Goal: Task Accomplishment & Management: Manage account settings

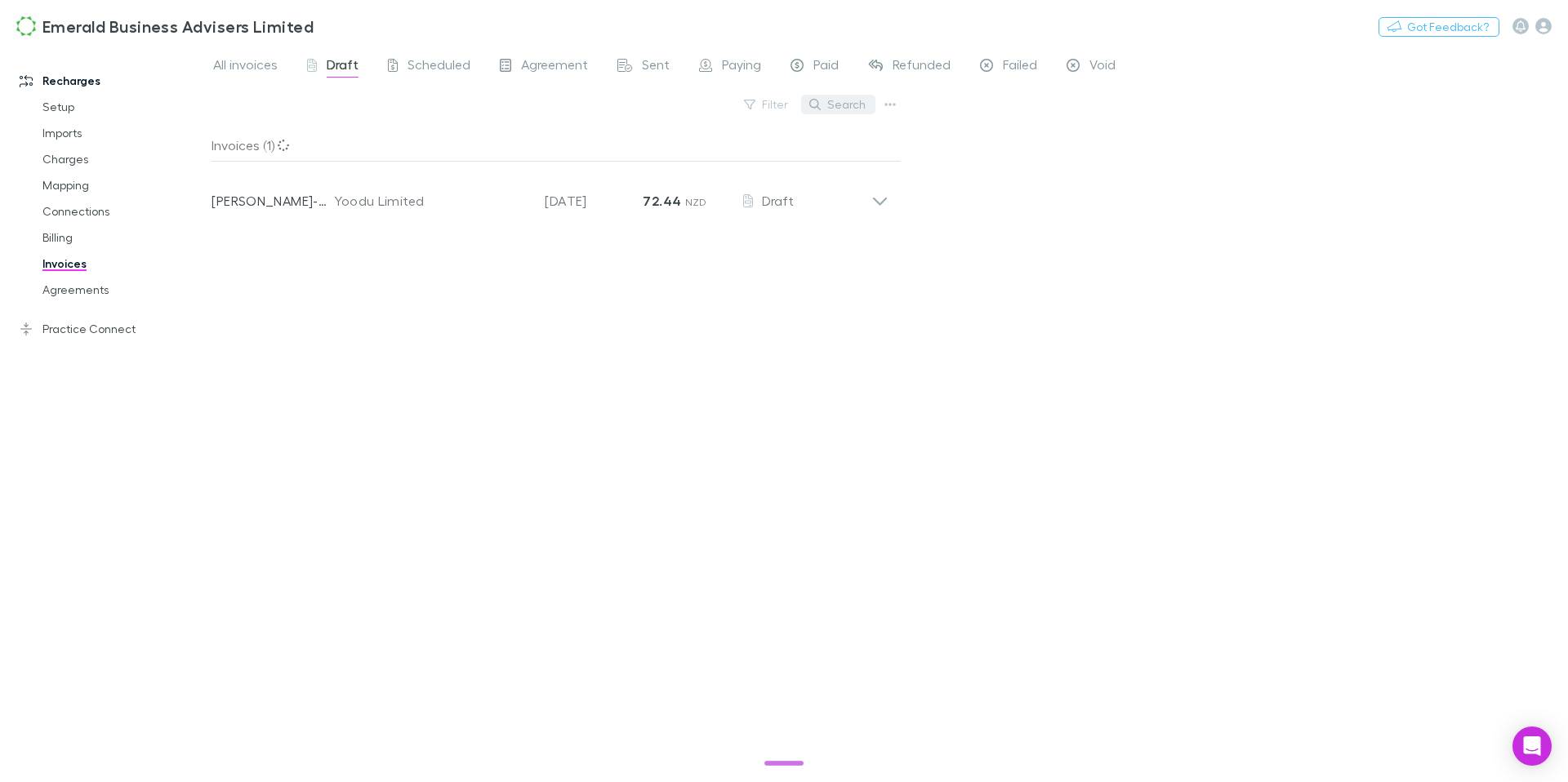
click at [848, 103] on button "Search" at bounding box center [838, 104] width 75 height 19
type input "****"
click at [868, 108] on icon at bounding box center [866, 103] width 11 height 11
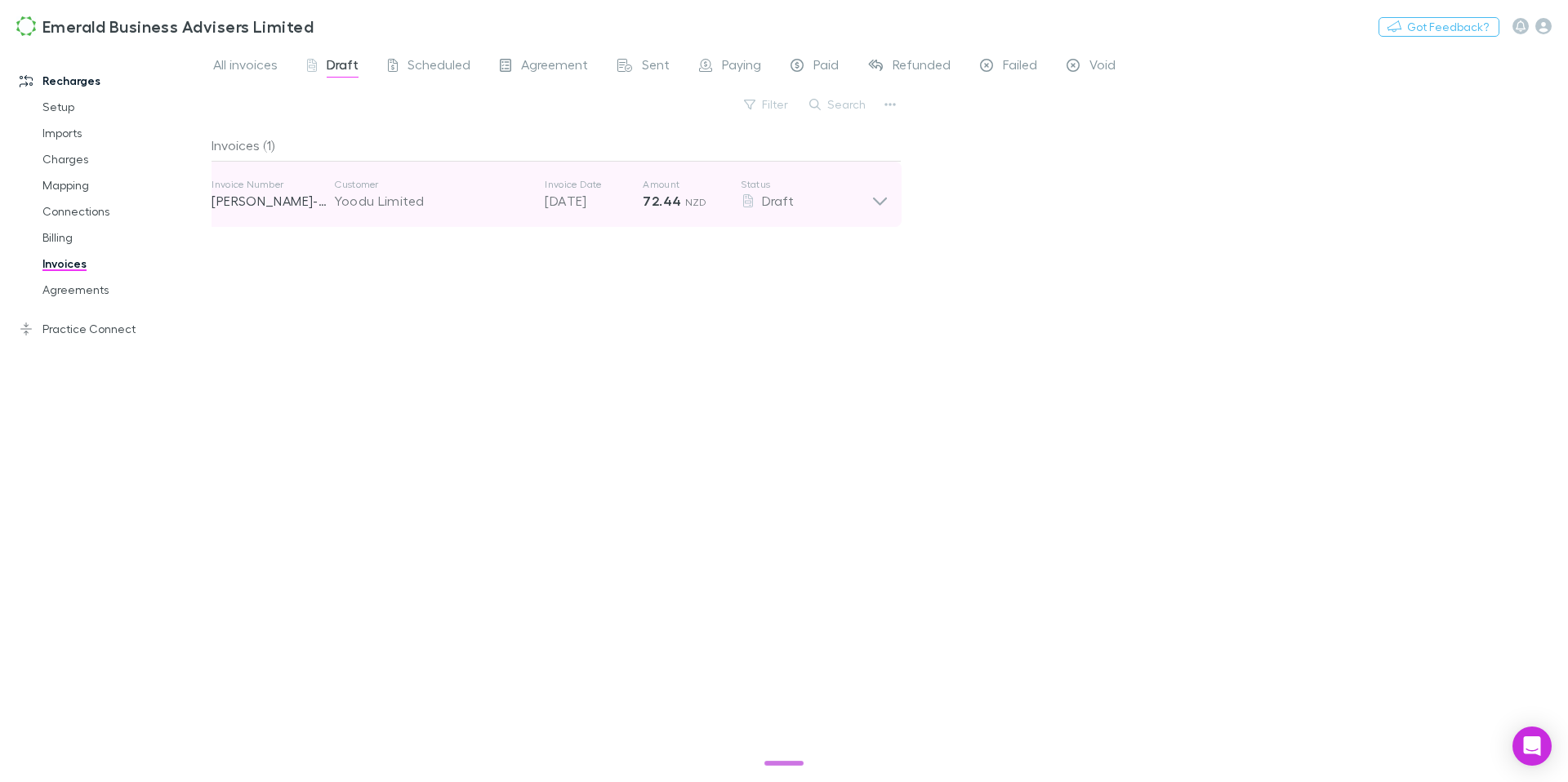
click at [324, 200] on p "[PERSON_NAME]-0186" at bounding box center [273, 201] width 123 height 19
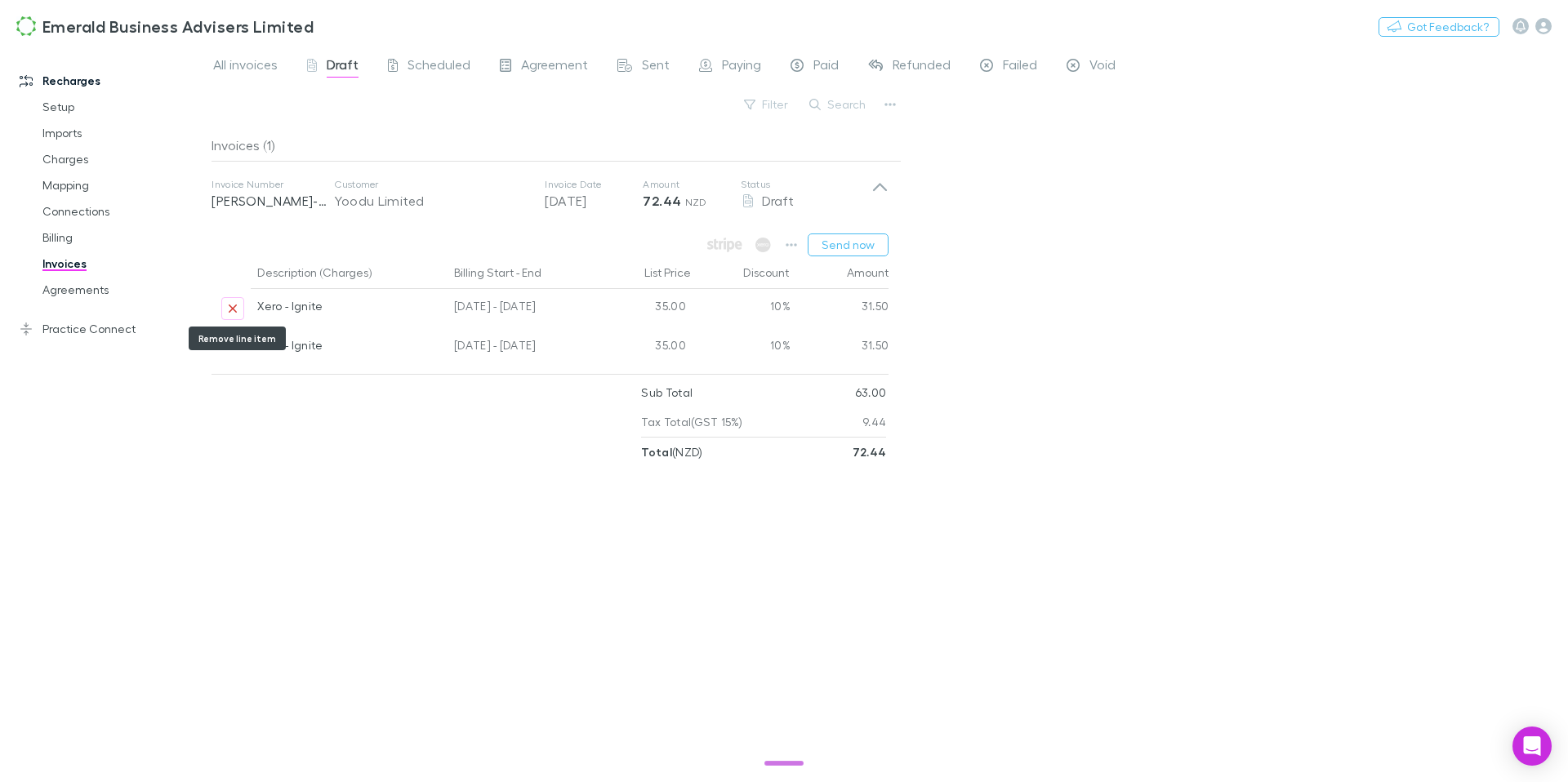
click at [234, 311] on icon "Remove line item" at bounding box center [233, 308] width 10 height 13
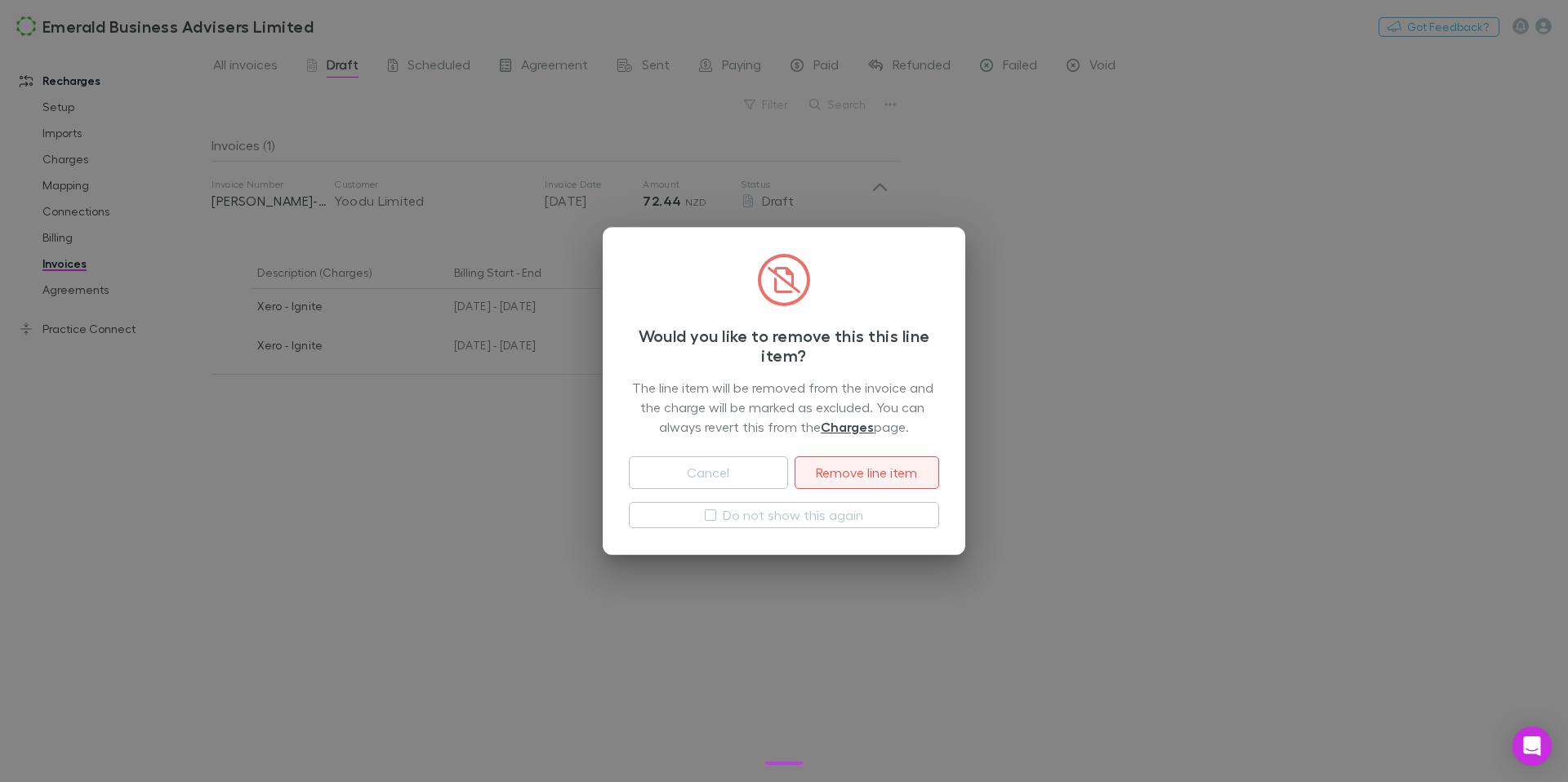
click at [898, 480] on button "Remove line item" at bounding box center [867, 473] width 145 height 33
click at [876, 475] on button "Remove line item" at bounding box center [867, 473] width 145 height 33
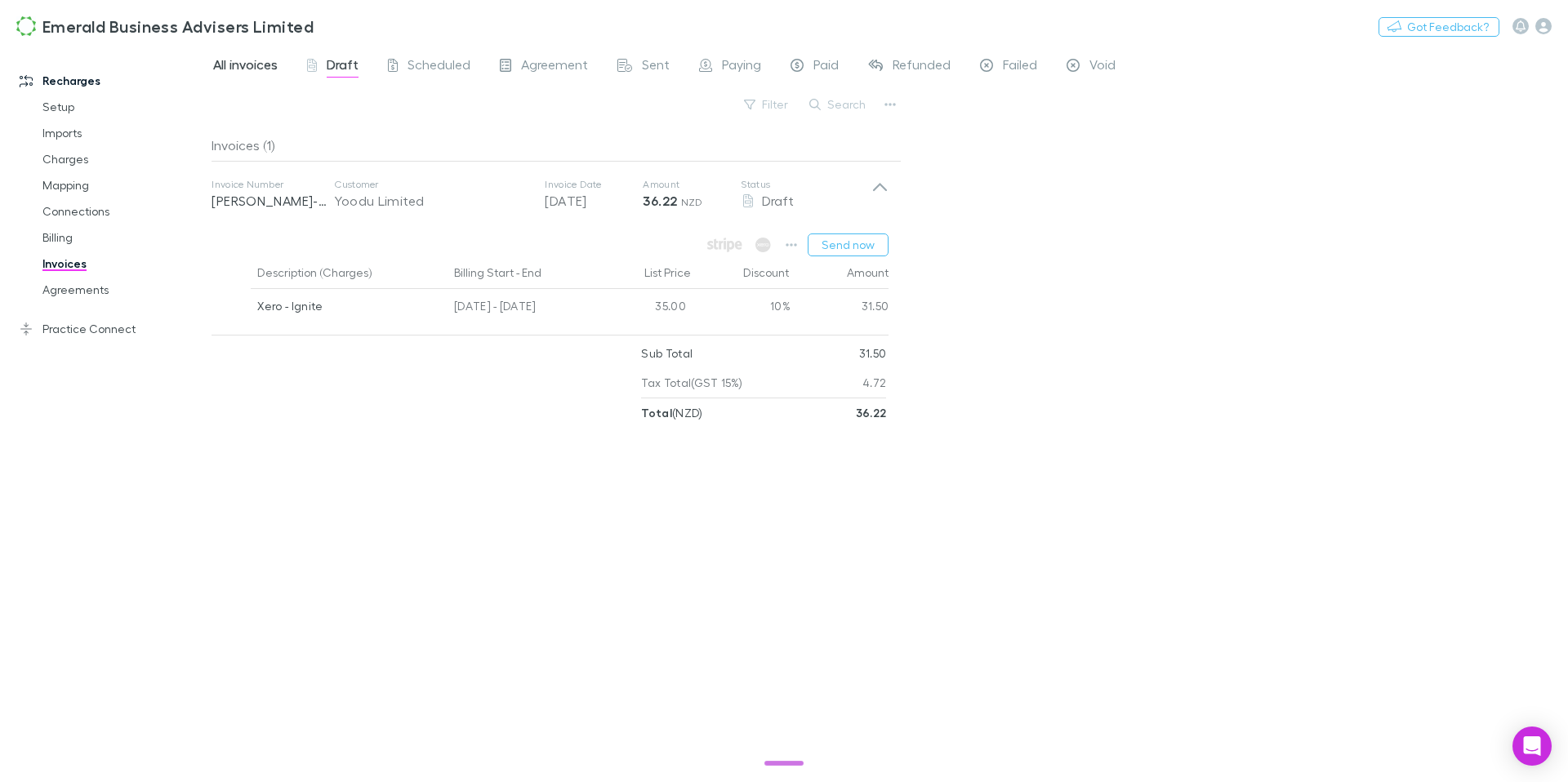
click at [238, 65] on span "All invoices" at bounding box center [246, 66] width 64 height 21
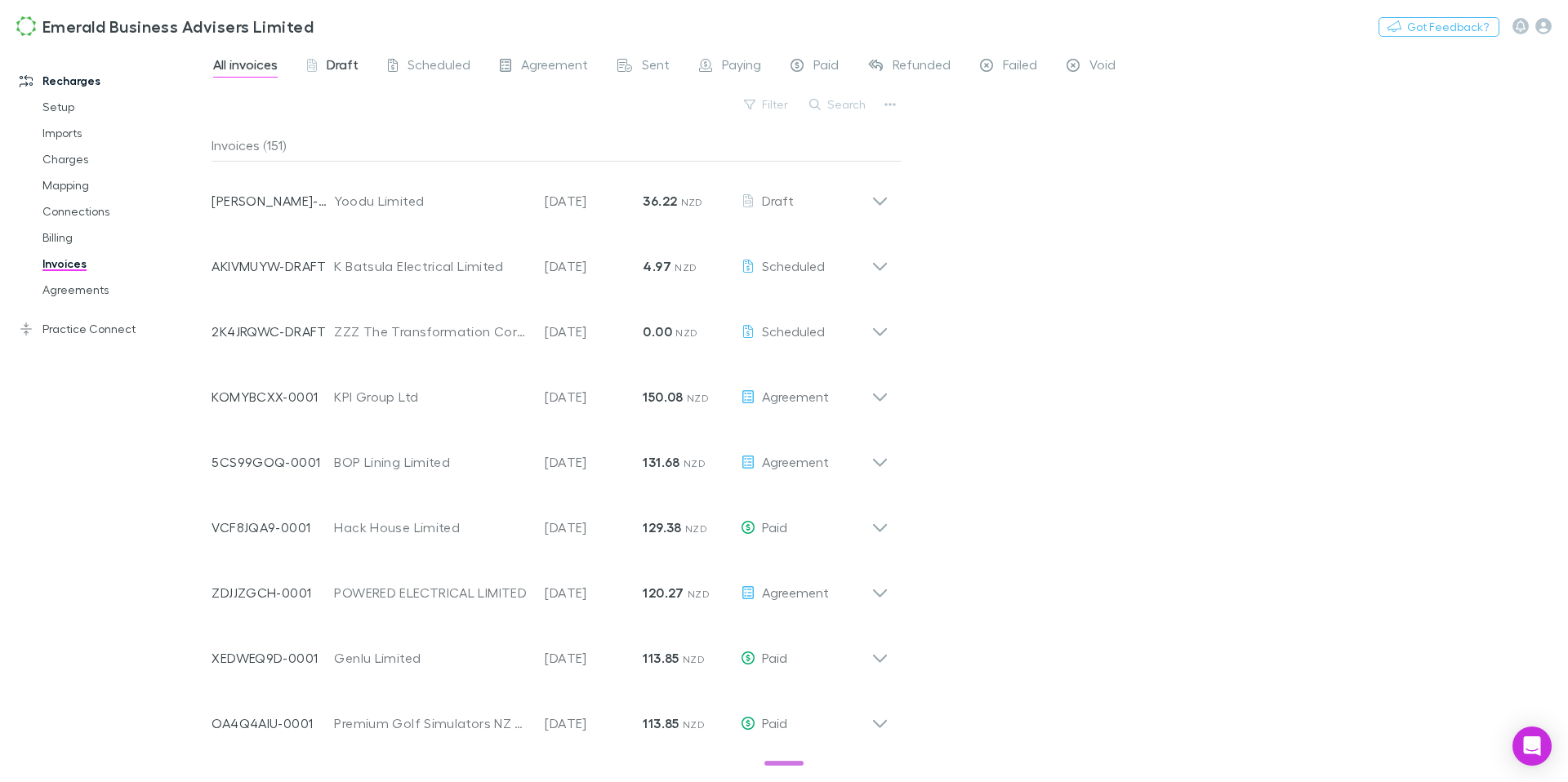
click at [325, 64] on div "Draft" at bounding box center [332, 66] width 52 height 21
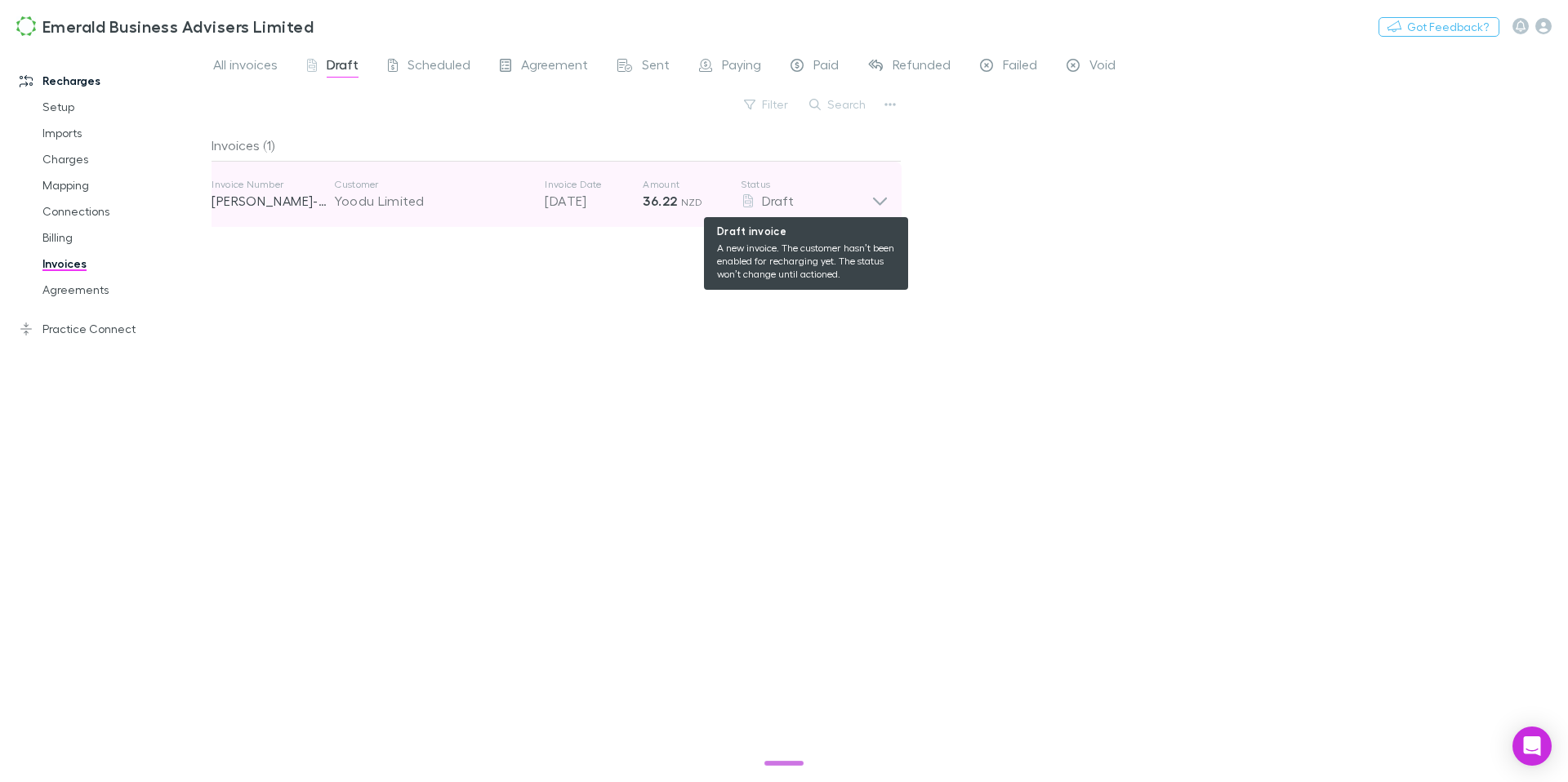
click at [870, 204] on div "Draft" at bounding box center [806, 201] width 131 height 19
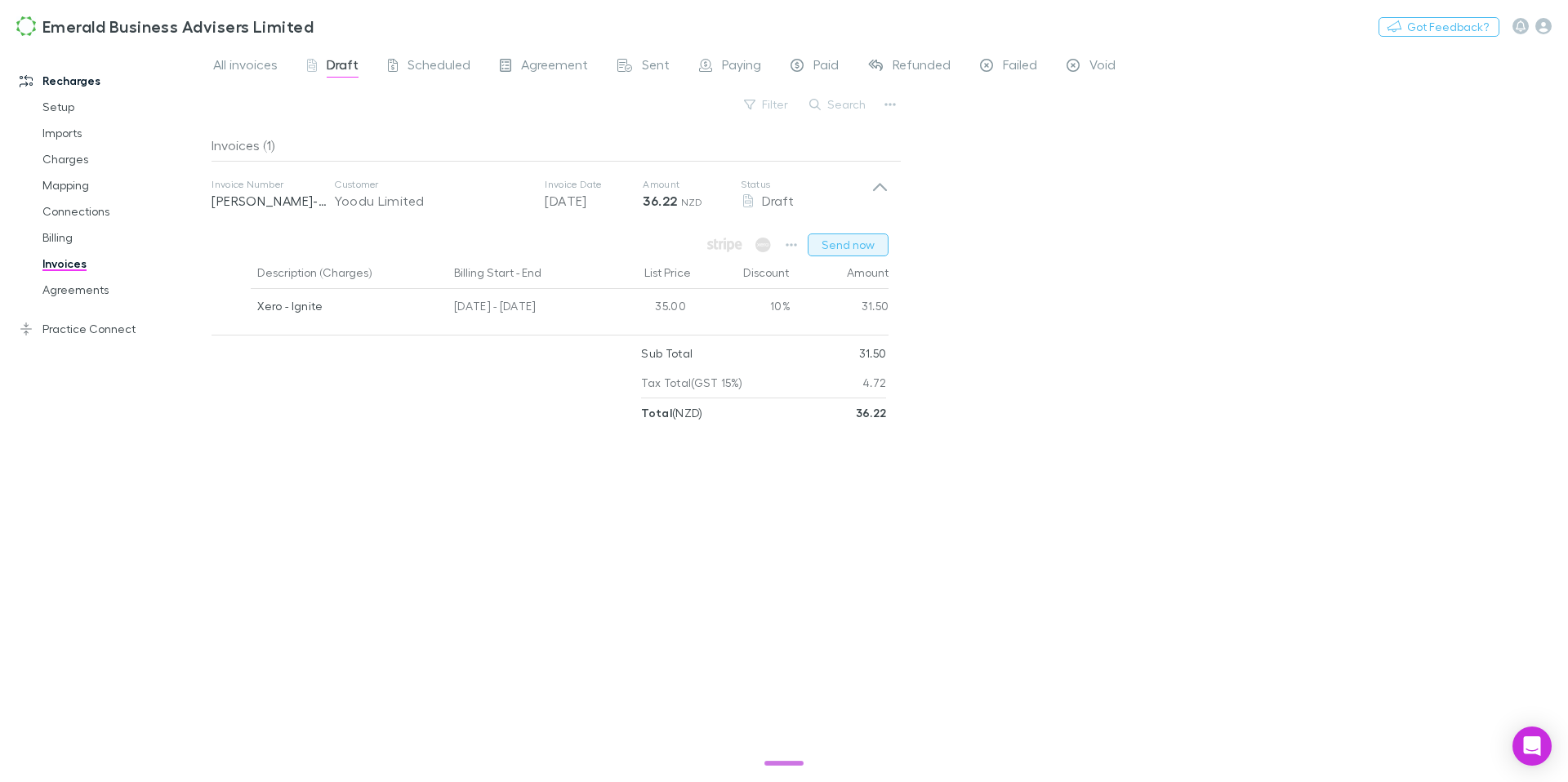
click at [866, 249] on button "Send now" at bounding box center [848, 245] width 81 height 23
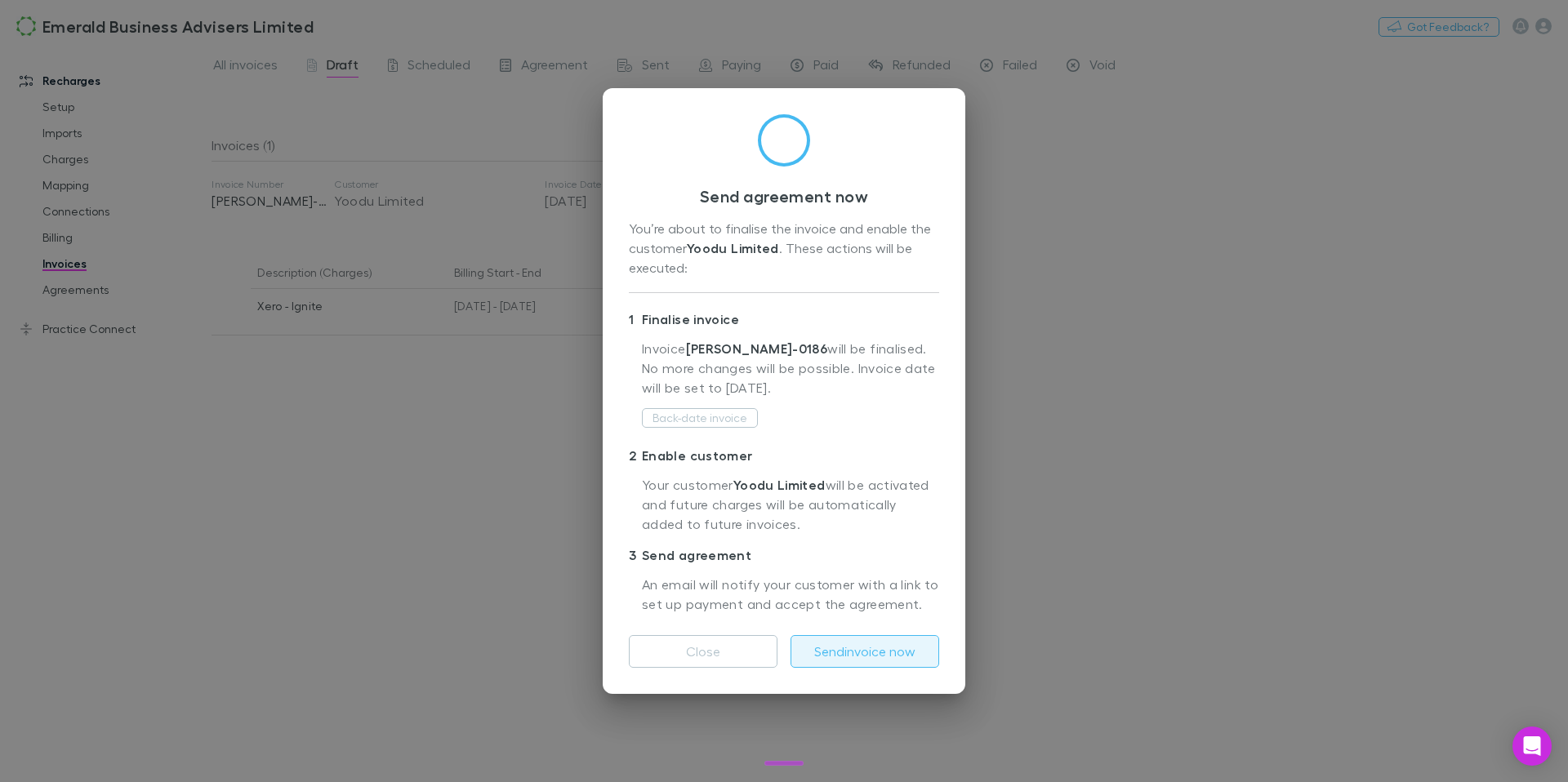
click at [870, 647] on button "Send invoice now" at bounding box center [865, 652] width 148 height 33
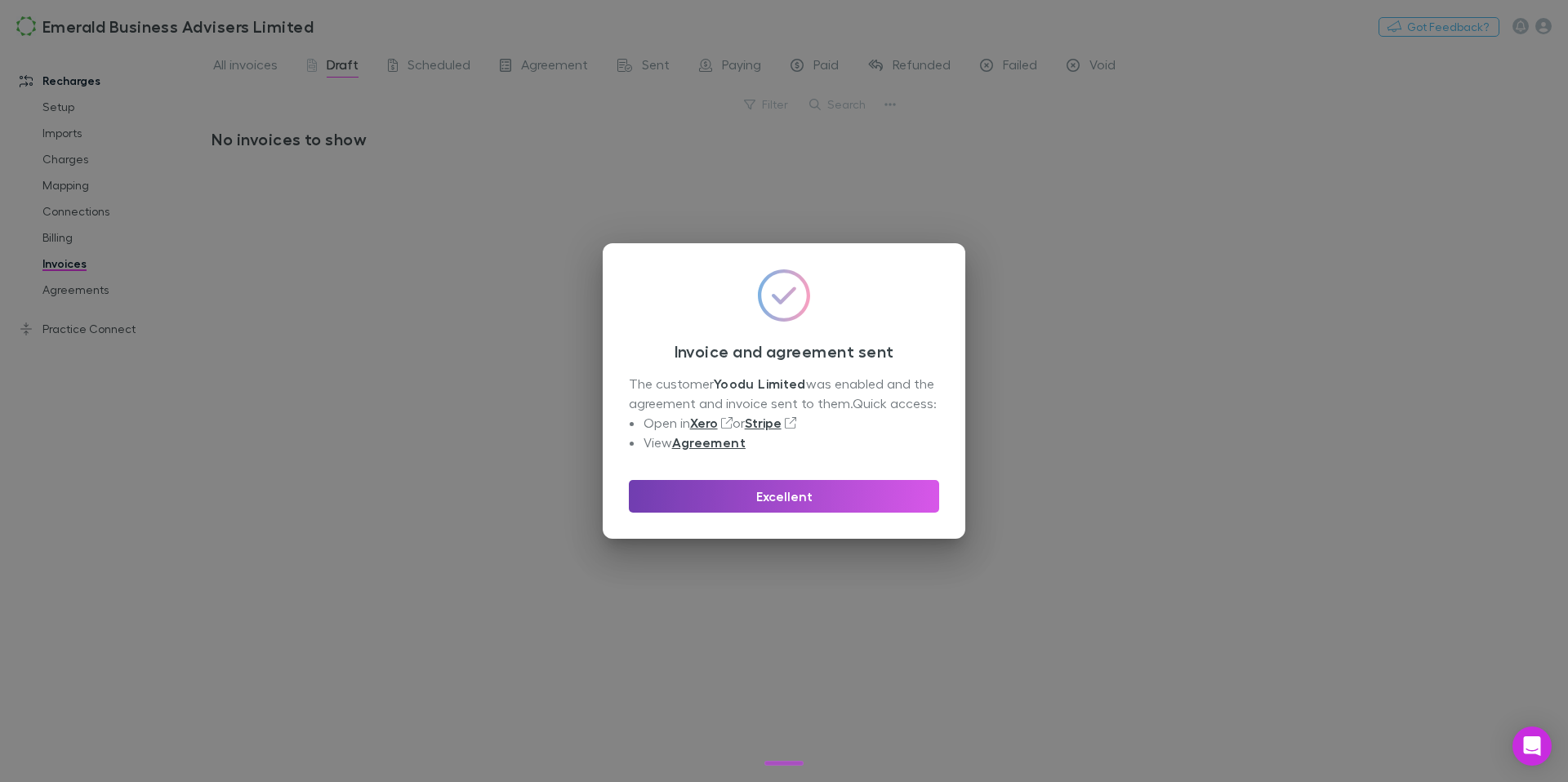
click at [720, 502] on button "Excellent" at bounding box center [784, 496] width 310 height 33
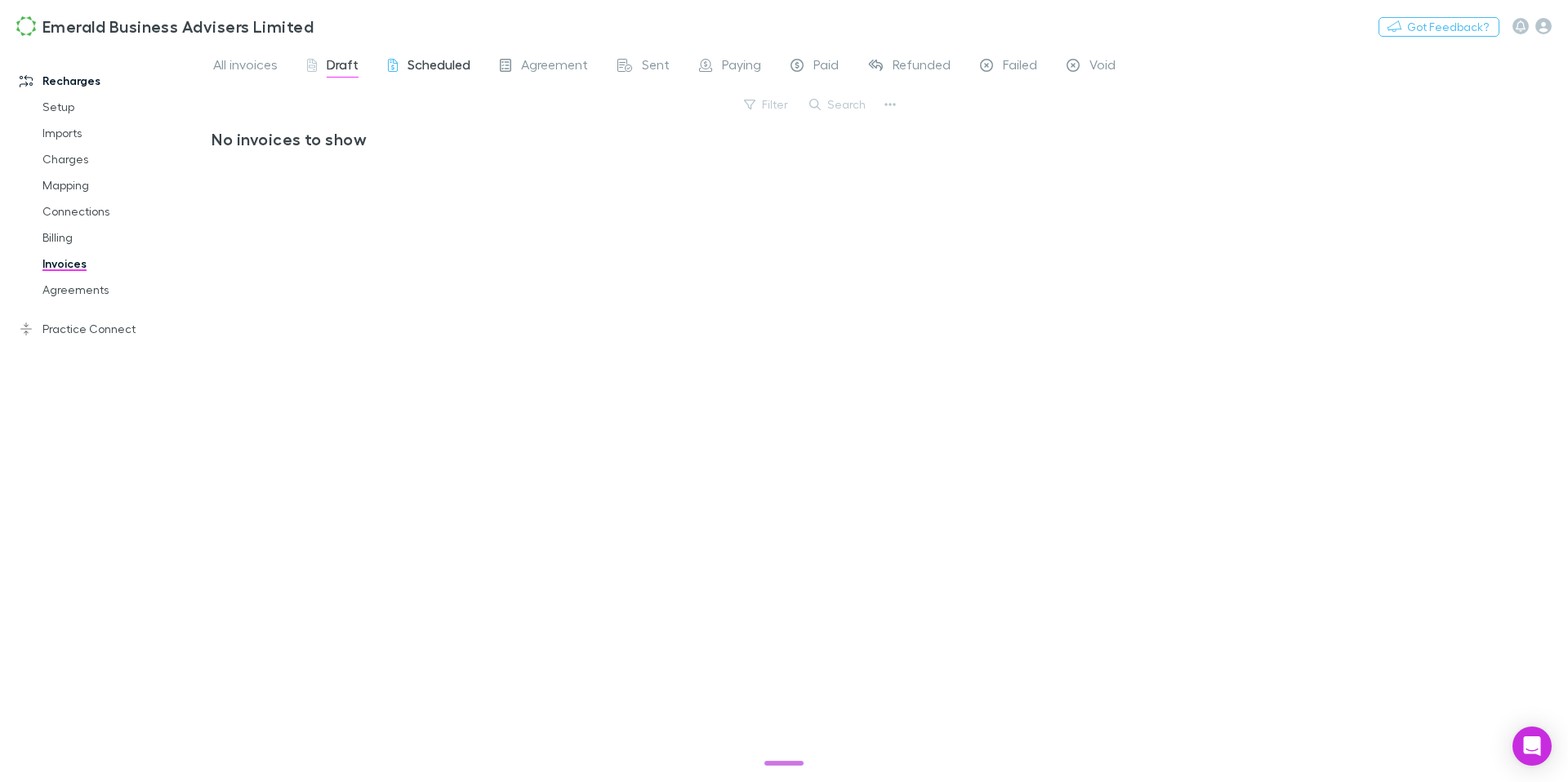
click at [459, 67] on span "Scheduled" at bounding box center [439, 66] width 63 height 21
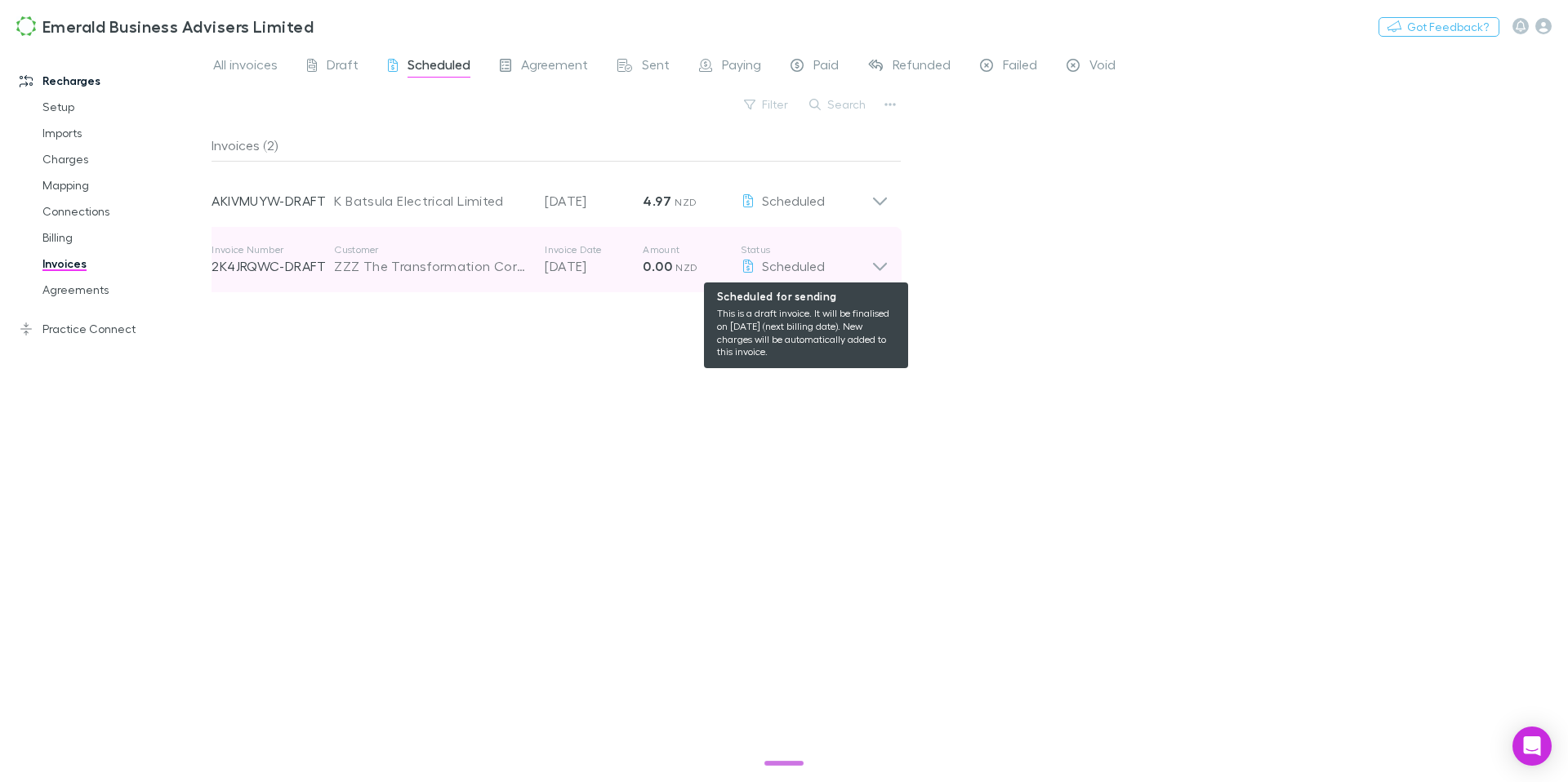
click at [866, 269] on div "Scheduled" at bounding box center [806, 266] width 131 height 19
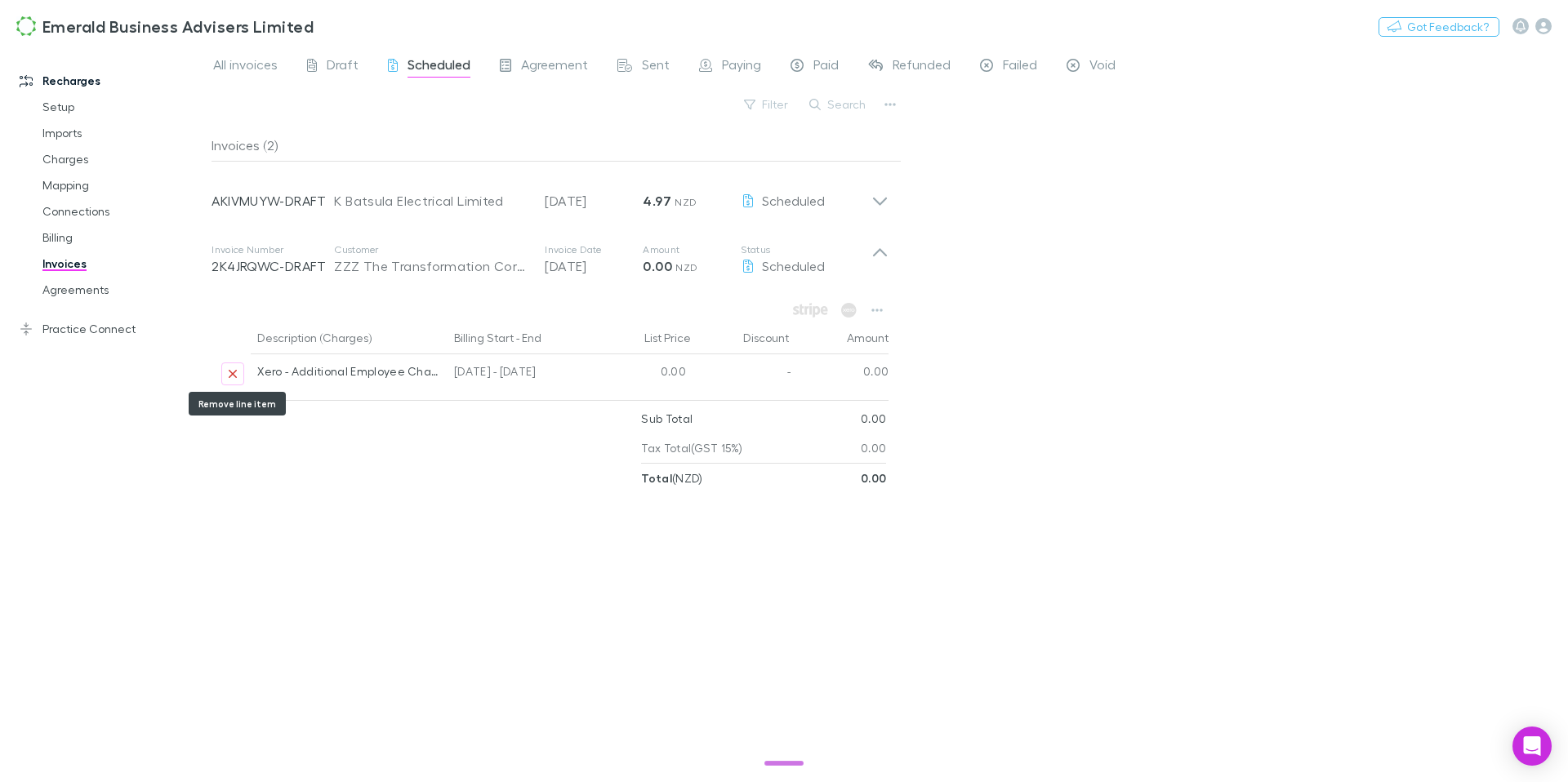
click at [235, 373] on icon "Remove line item" at bounding box center [233, 374] width 10 height 13
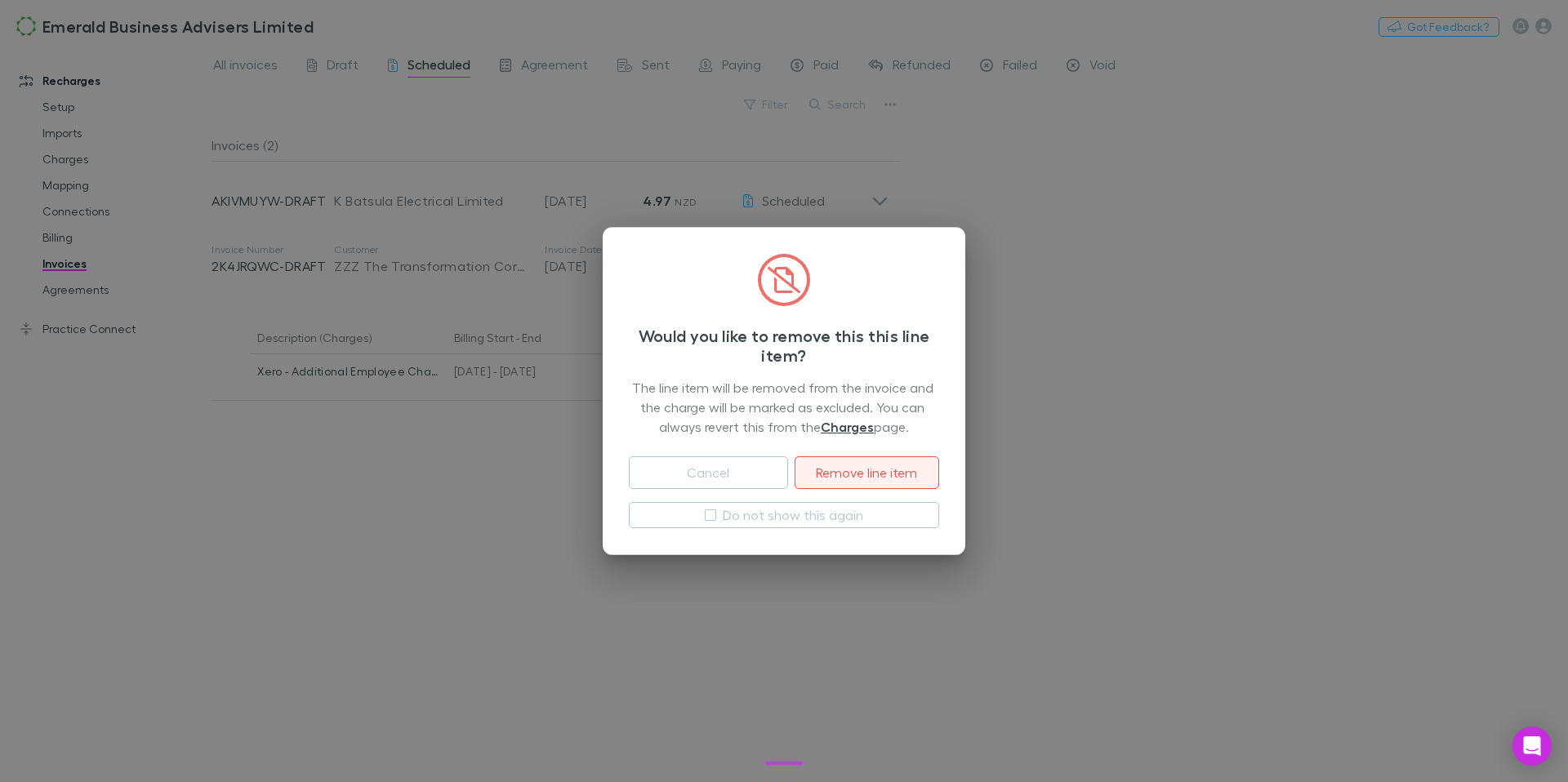
click at [908, 464] on button "Remove line item" at bounding box center [867, 473] width 145 height 33
click at [847, 476] on button "Remove line item" at bounding box center [867, 473] width 145 height 33
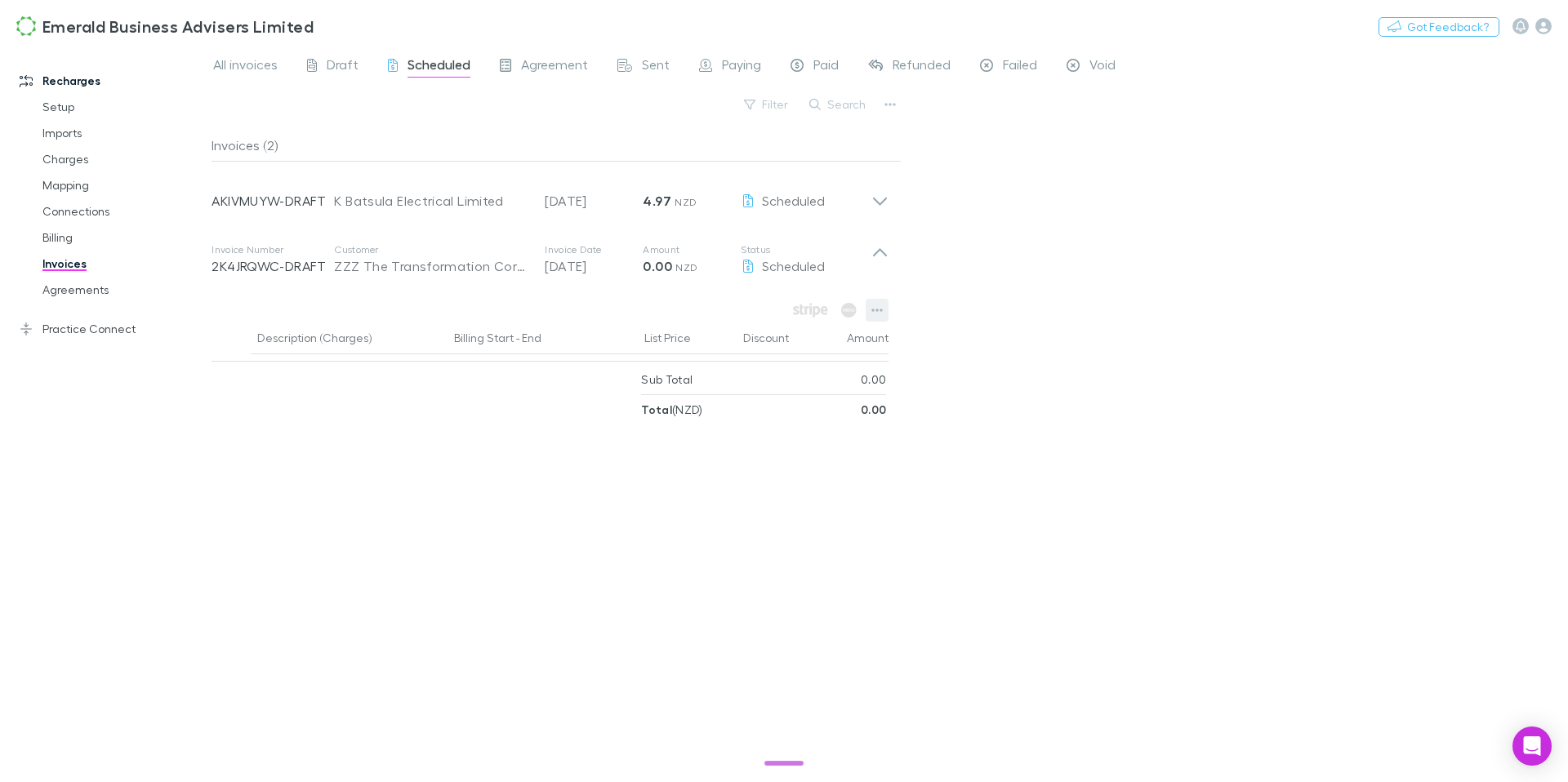
click at [876, 314] on icon "button" at bounding box center [876, 309] width 11 height 13
click at [1016, 341] on div at bounding box center [784, 391] width 1568 height 782
click at [558, 69] on span "Agreement" at bounding box center [554, 66] width 67 height 21
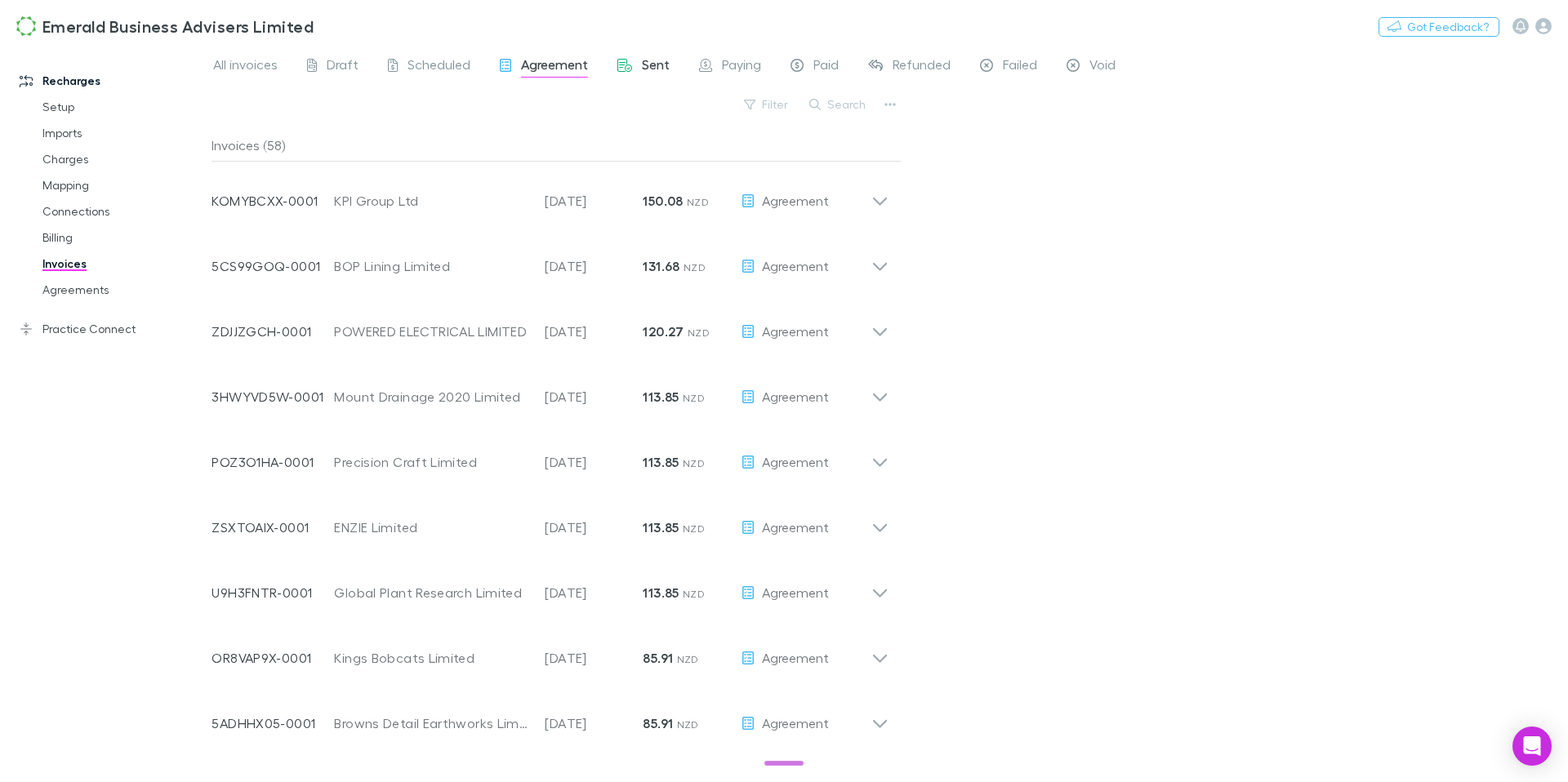
click at [657, 71] on span "Sent" at bounding box center [655, 66] width 28 height 21
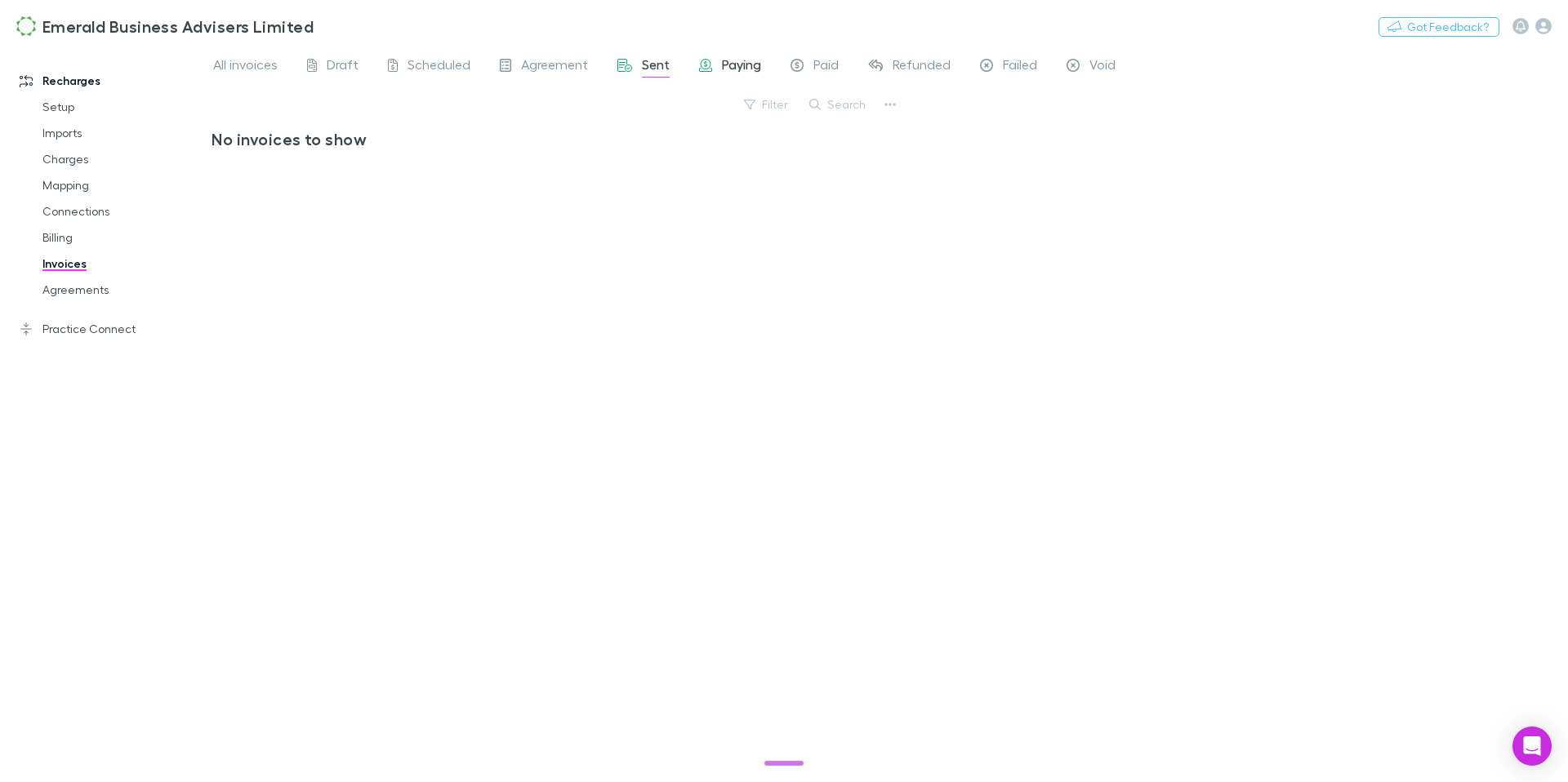
click at [722, 72] on span "Paying" at bounding box center [742, 66] width 39 height 21
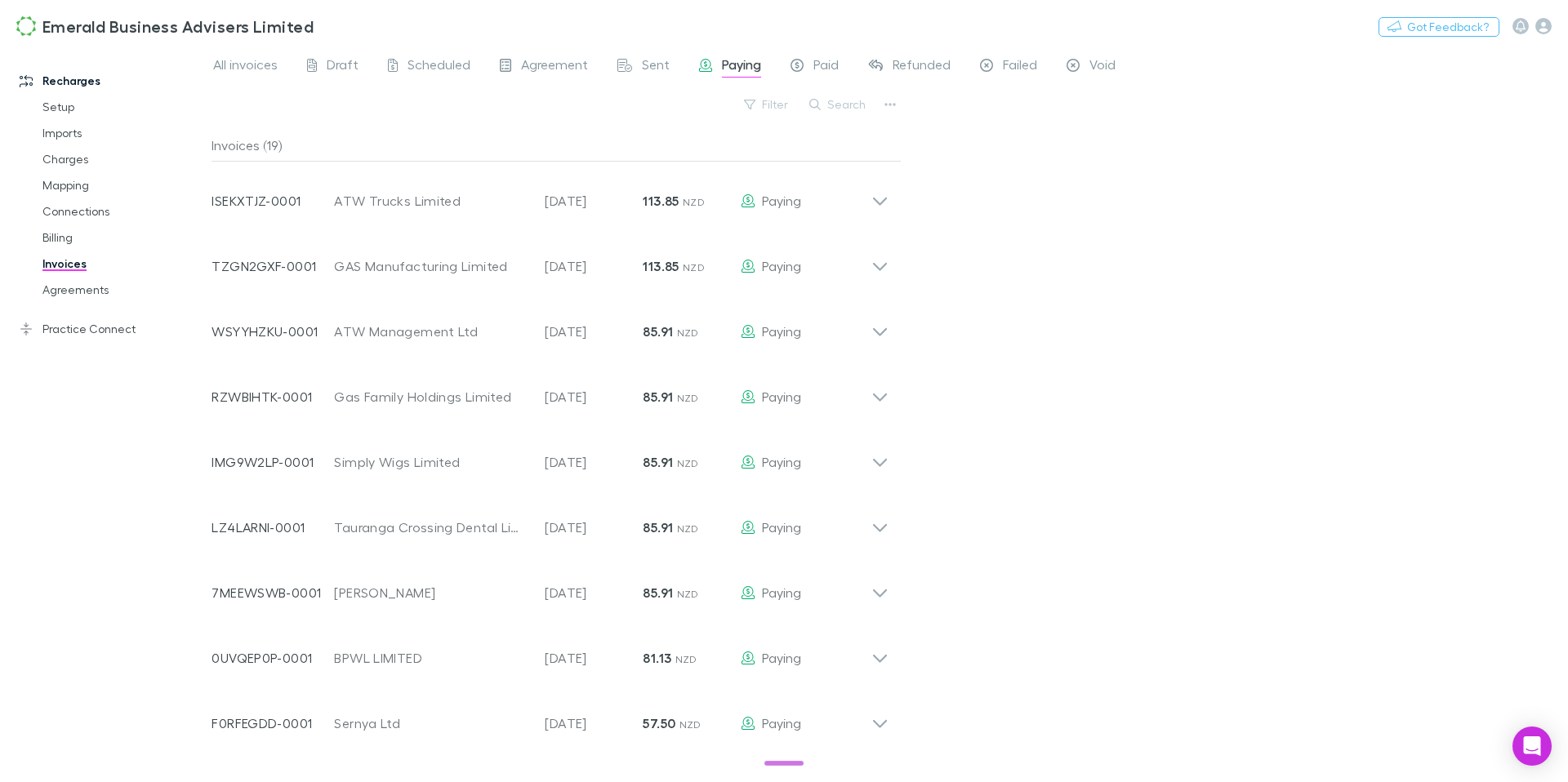
click at [837, 114] on div "Search" at bounding box center [838, 104] width 75 height 23
click at [827, 109] on button "Search" at bounding box center [838, 104] width 75 height 19
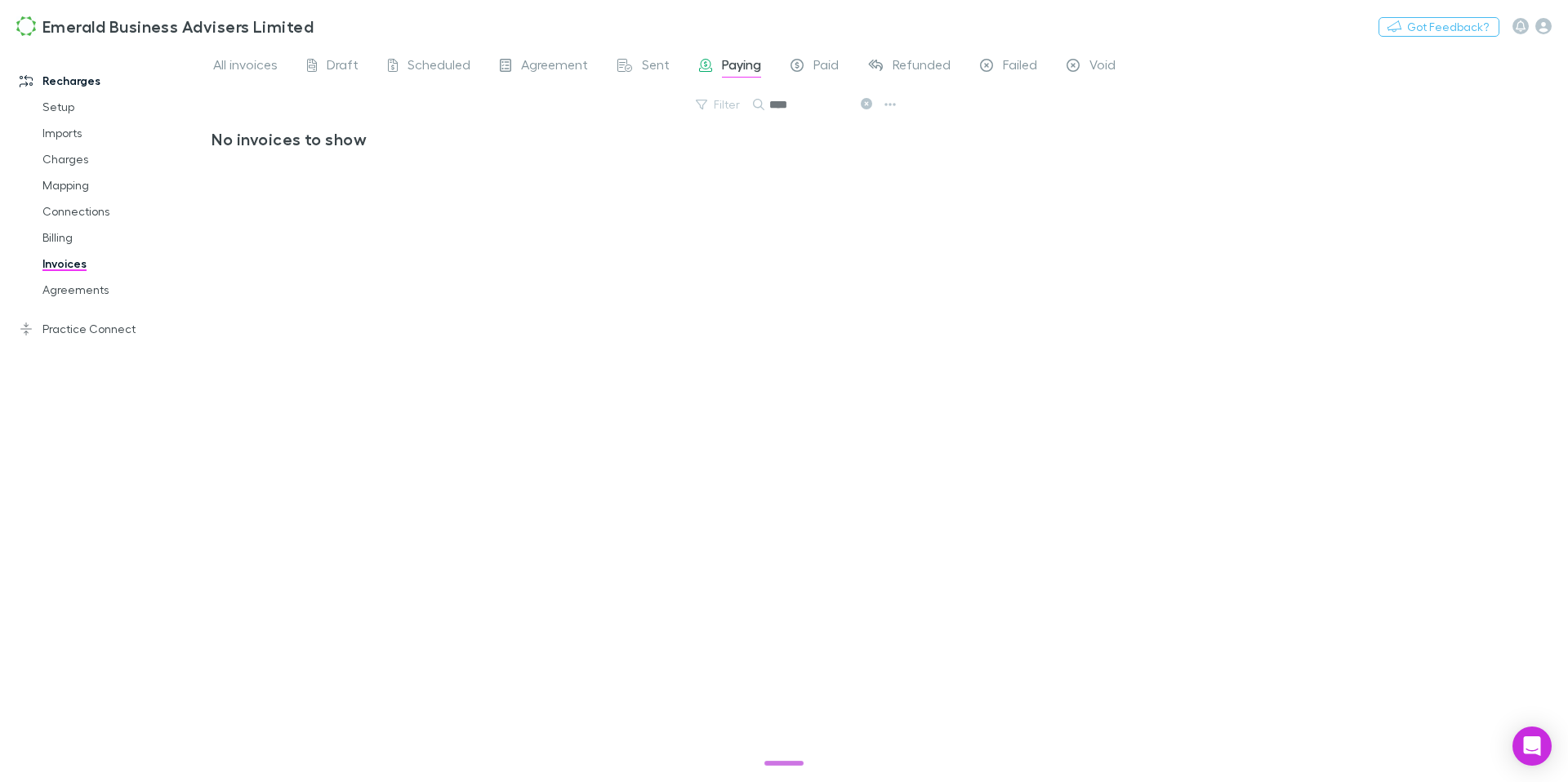
type input "****"
click at [870, 107] on icon at bounding box center [866, 103] width 11 height 11
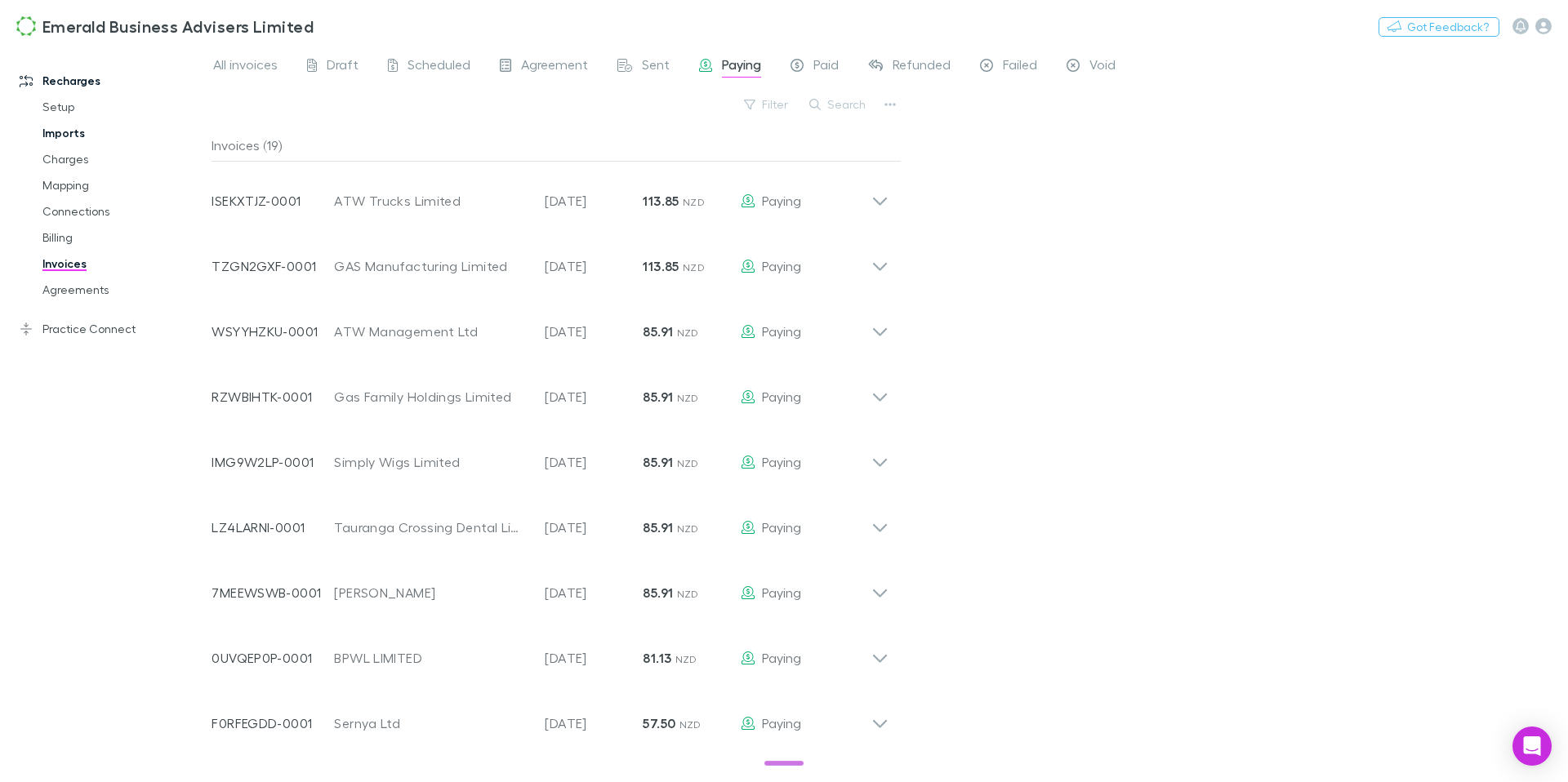
click at [82, 134] on link "Imports" at bounding box center [117, 133] width 182 height 26
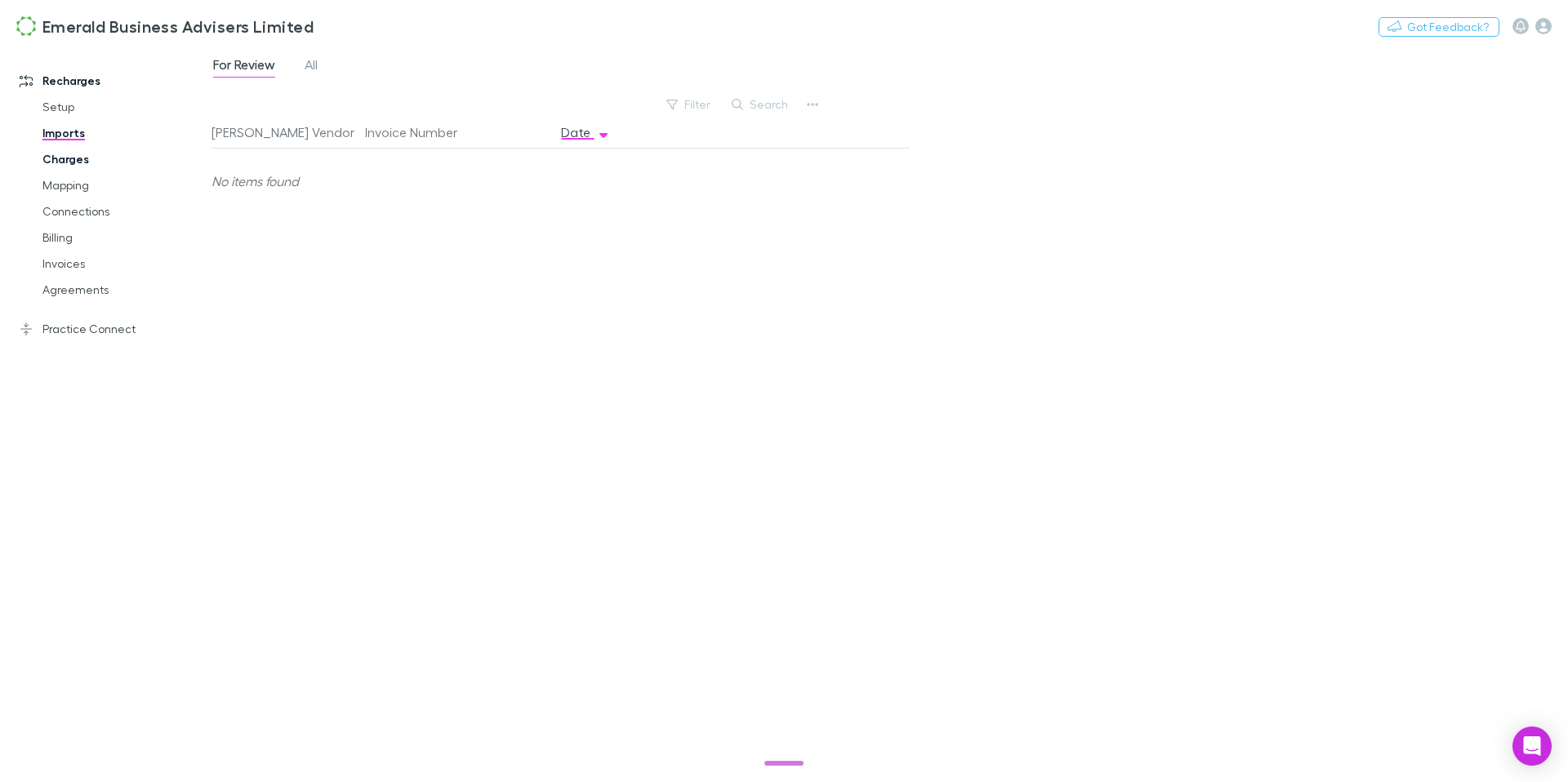
click at [85, 164] on link "Charges" at bounding box center [117, 159] width 182 height 26
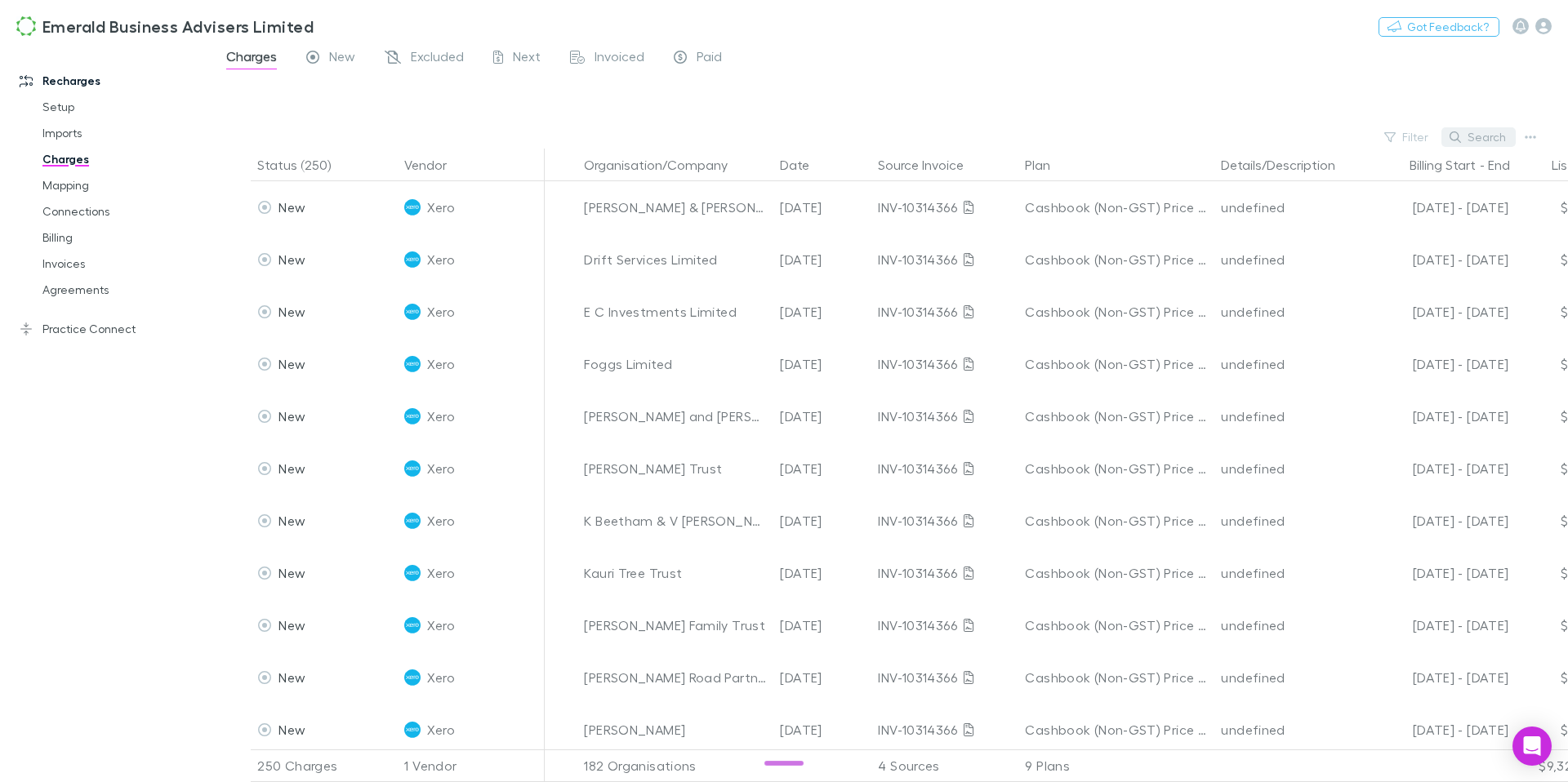
click at [1473, 131] on button "Search" at bounding box center [1479, 136] width 75 height 19
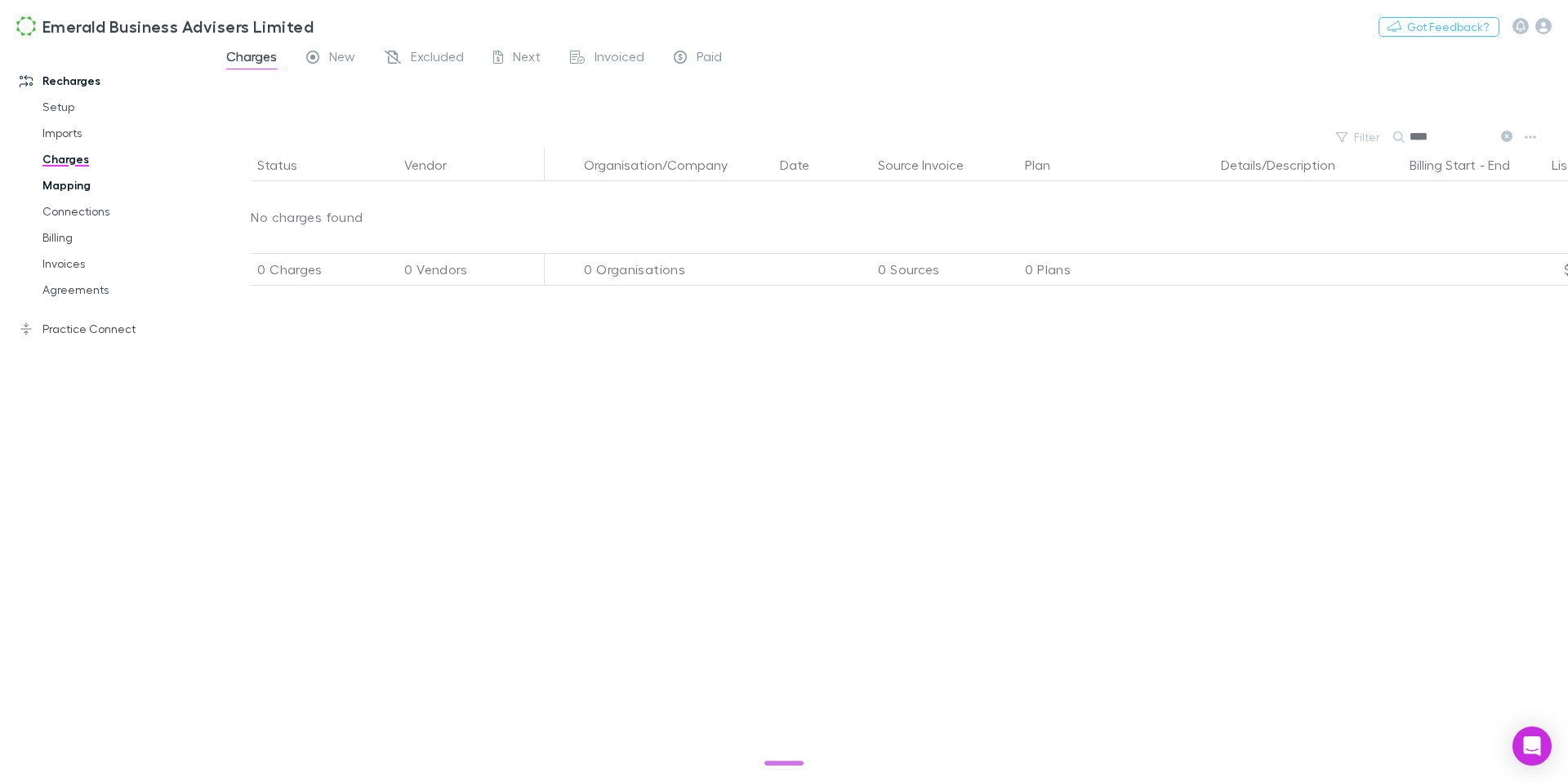
type input "****"
click at [68, 187] on link "Mapping" at bounding box center [117, 185] width 182 height 26
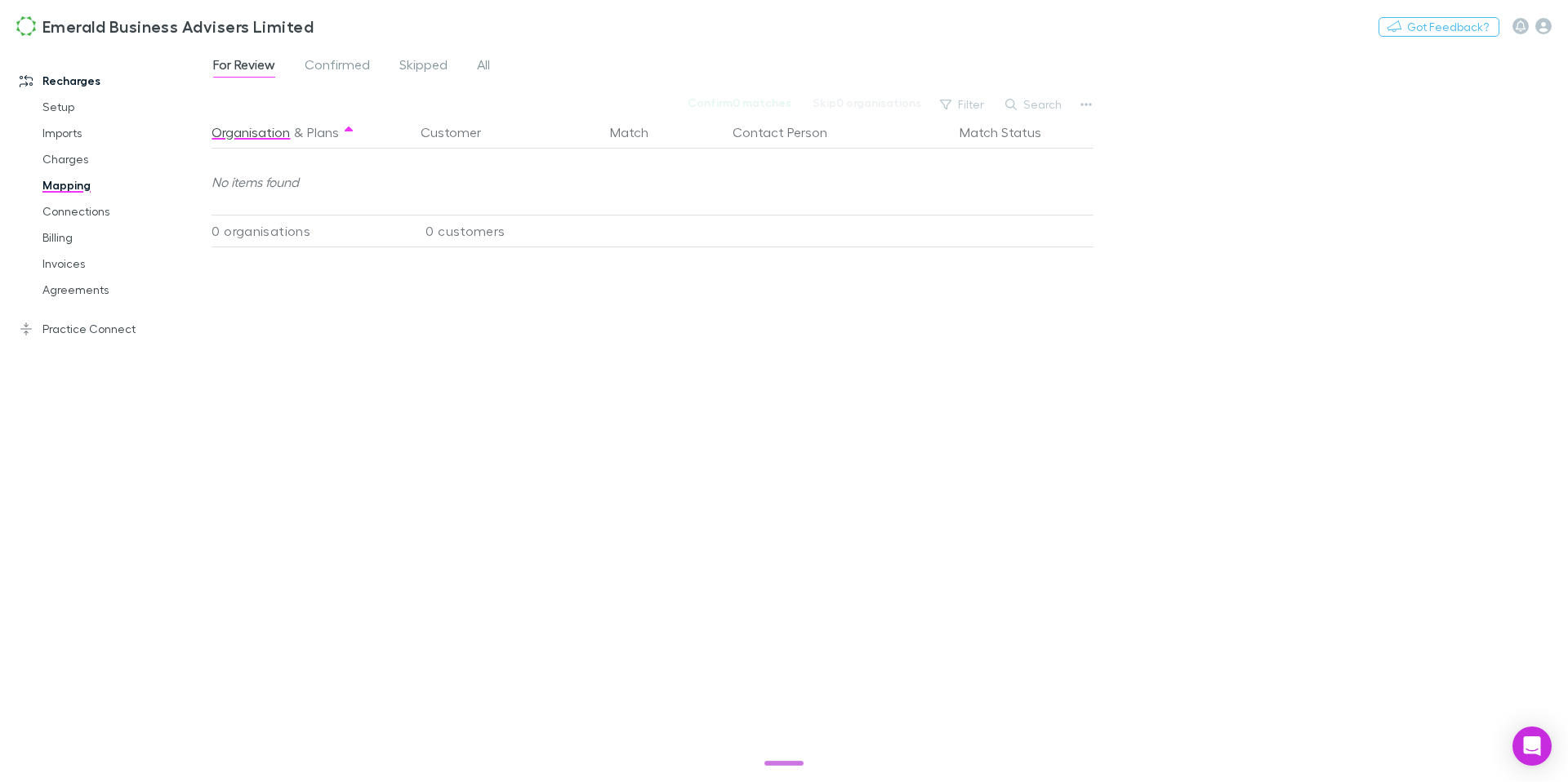
click at [492, 64] on div "For Review Confirmed Skipped All" at bounding box center [359, 67] width 293 height 26
click at [487, 64] on span "All" at bounding box center [483, 66] width 13 height 21
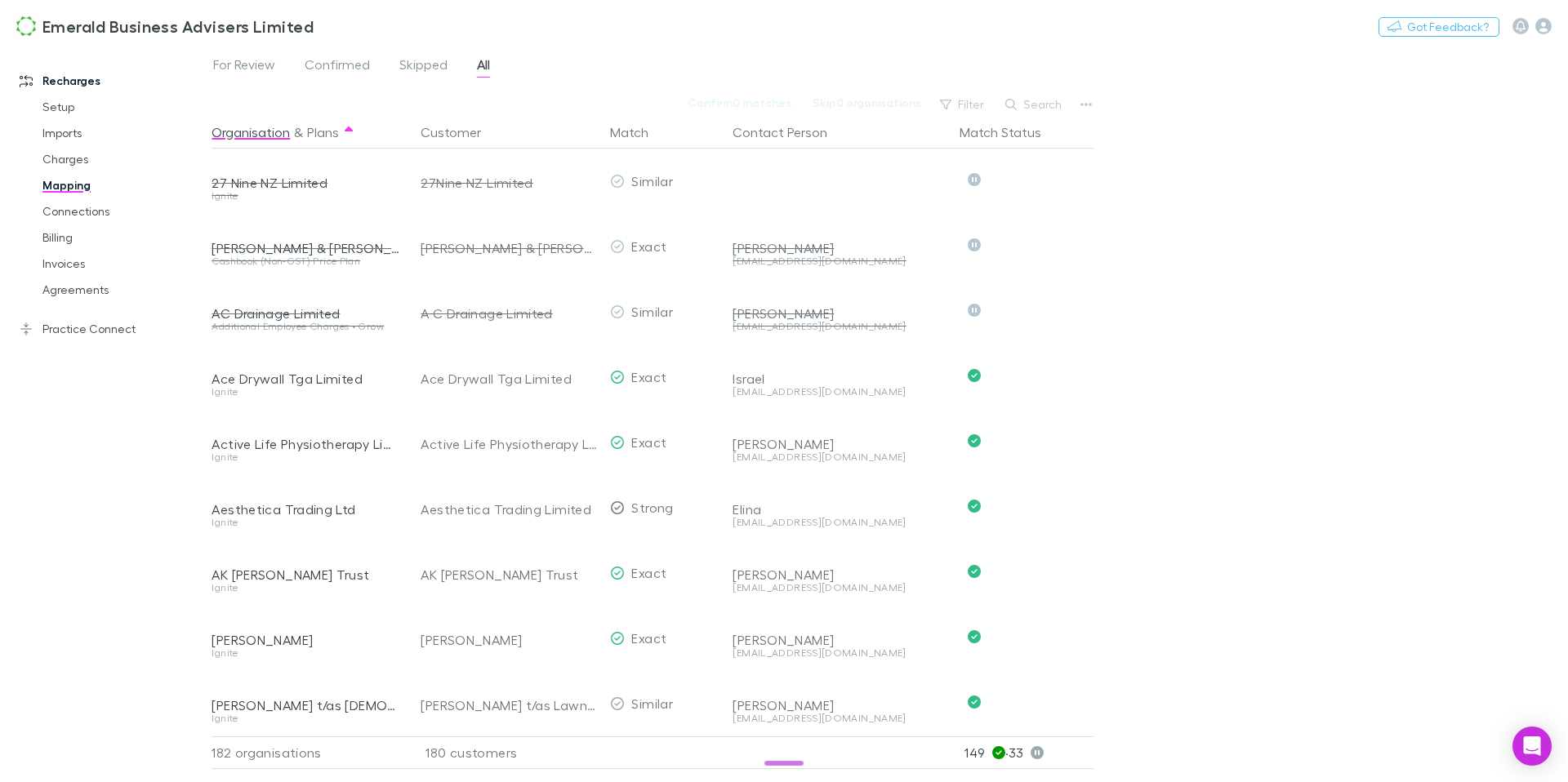
click at [1031, 106] on button "Search" at bounding box center [1035, 104] width 75 height 19
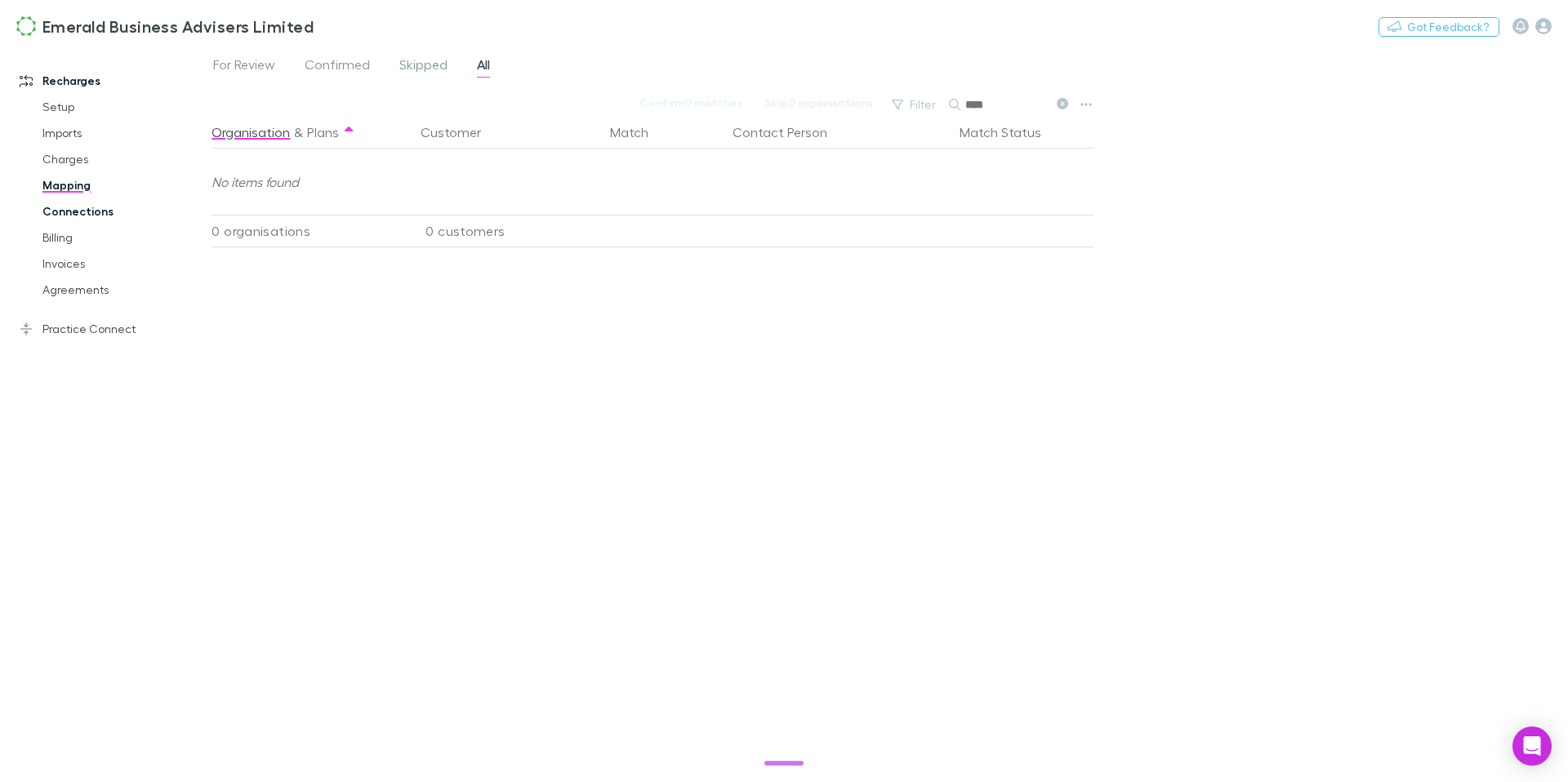
type input "****"
click at [98, 214] on link "Connections" at bounding box center [117, 211] width 182 height 26
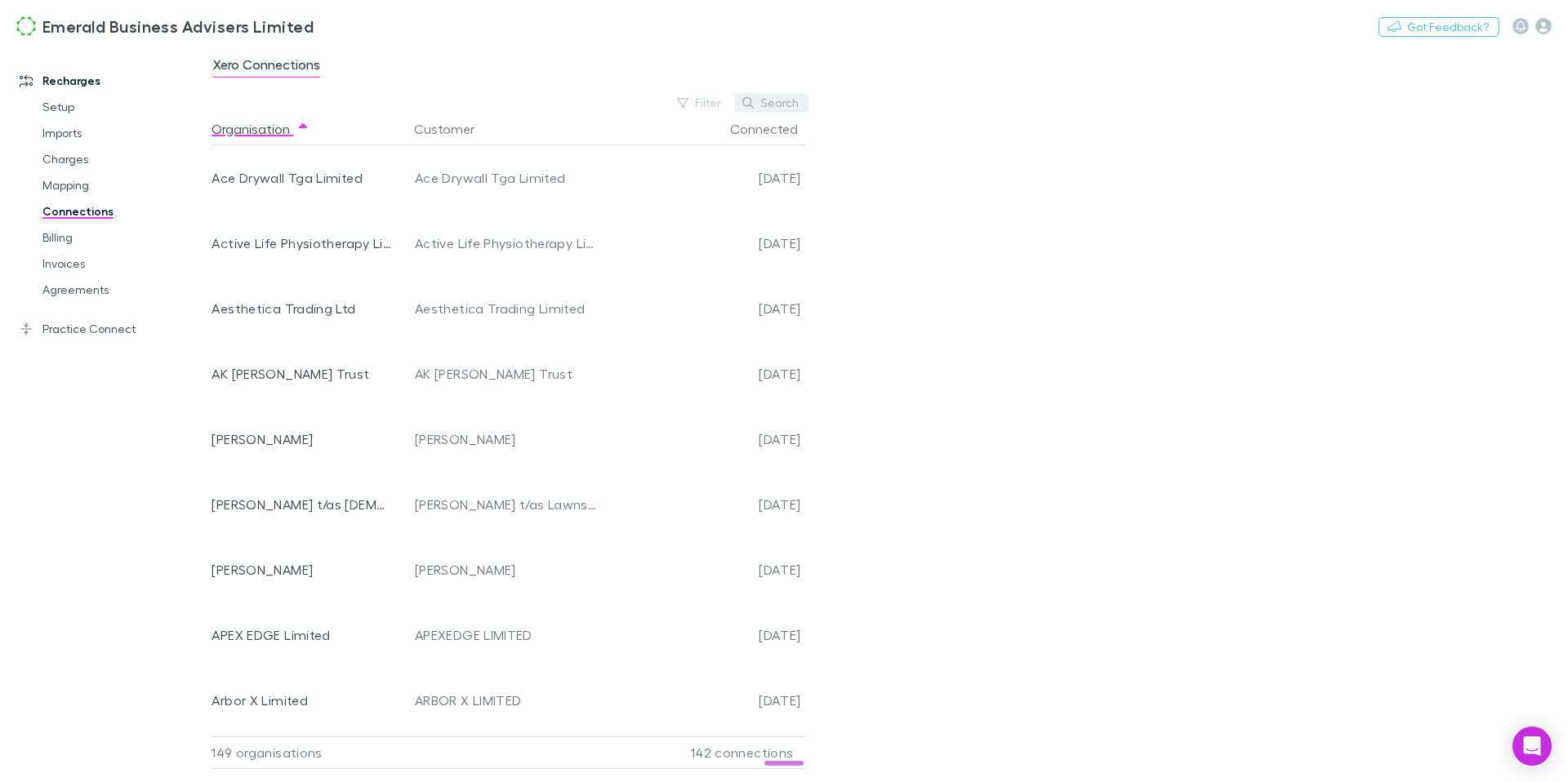
click at [787, 108] on button "Search" at bounding box center [771, 103] width 75 height 19
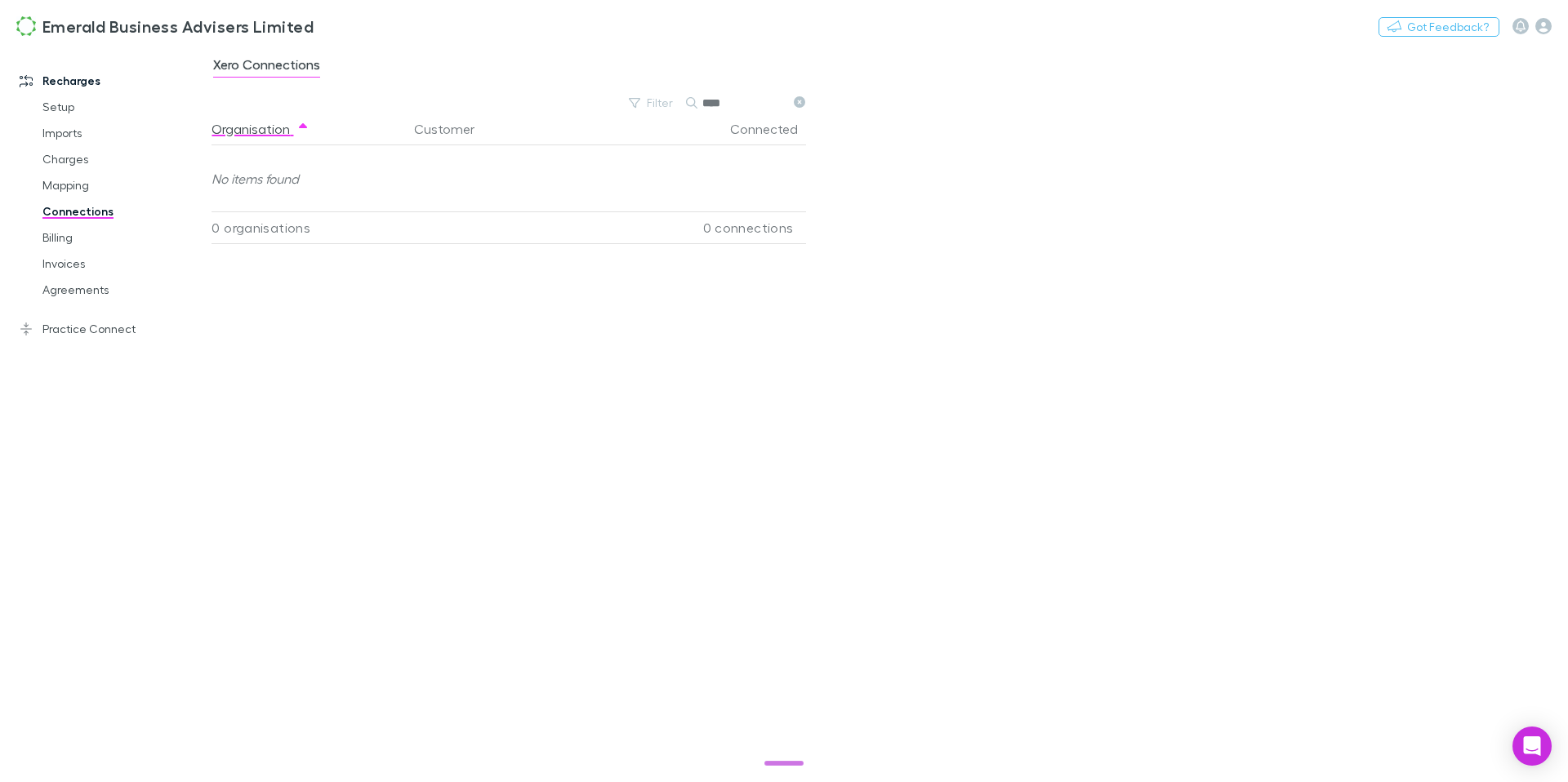
type input "****"
click at [803, 98] on icon at bounding box center [799, 102] width 11 height 11
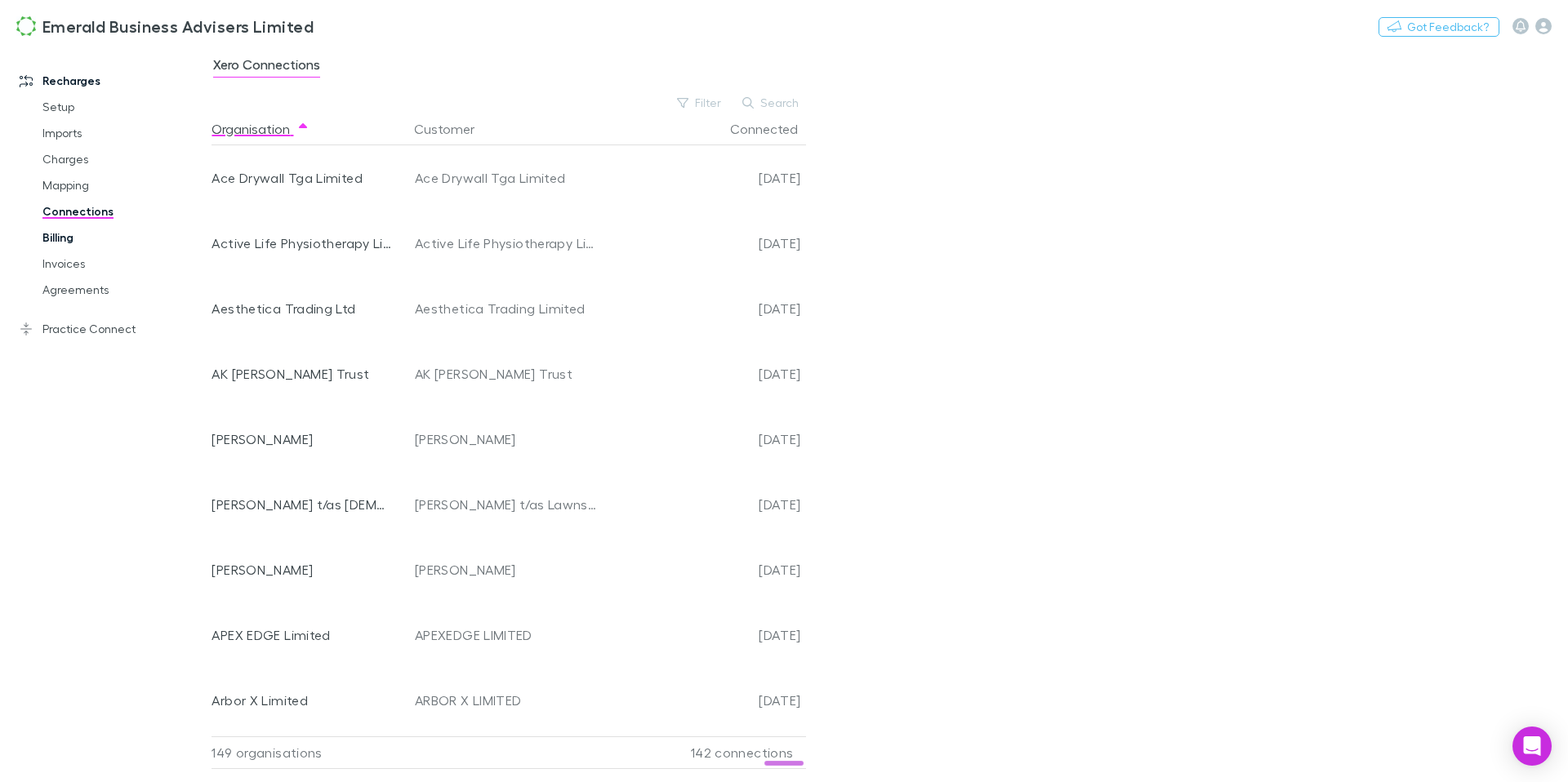
click at [69, 239] on link "Billing" at bounding box center [117, 237] width 182 height 26
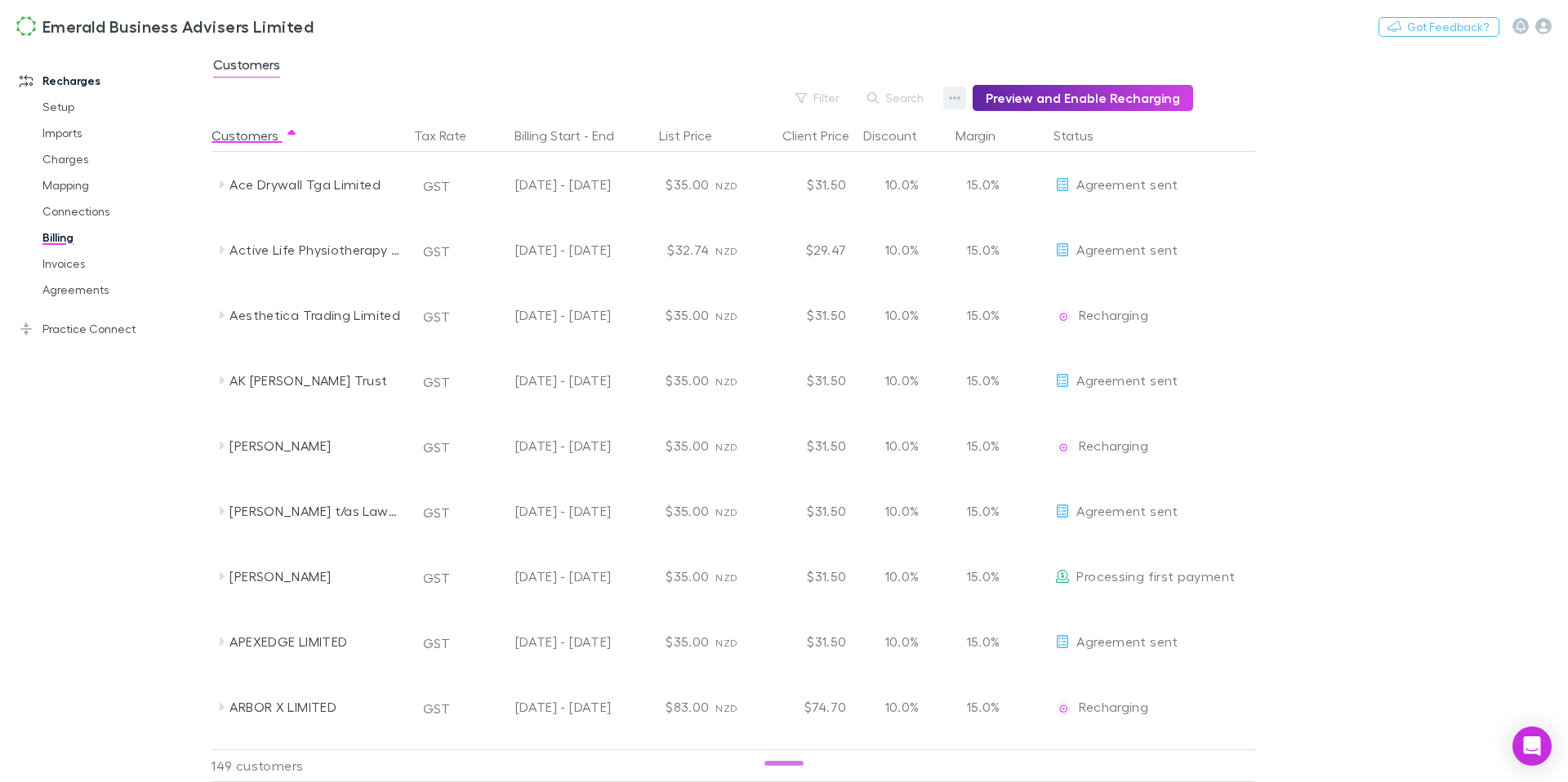
click at [960, 100] on icon "button" at bounding box center [954, 97] width 11 height 13
drag, startPoint x: 952, startPoint y: 95, endPoint x: 969, endPoint y: 101, distance: 18.0
click at [954, 97] on div at bounding box center [784, 391] width 1568 height 782
click at [902, 99] on button "Search" at bounding box center [897, 97] width 75 height 19
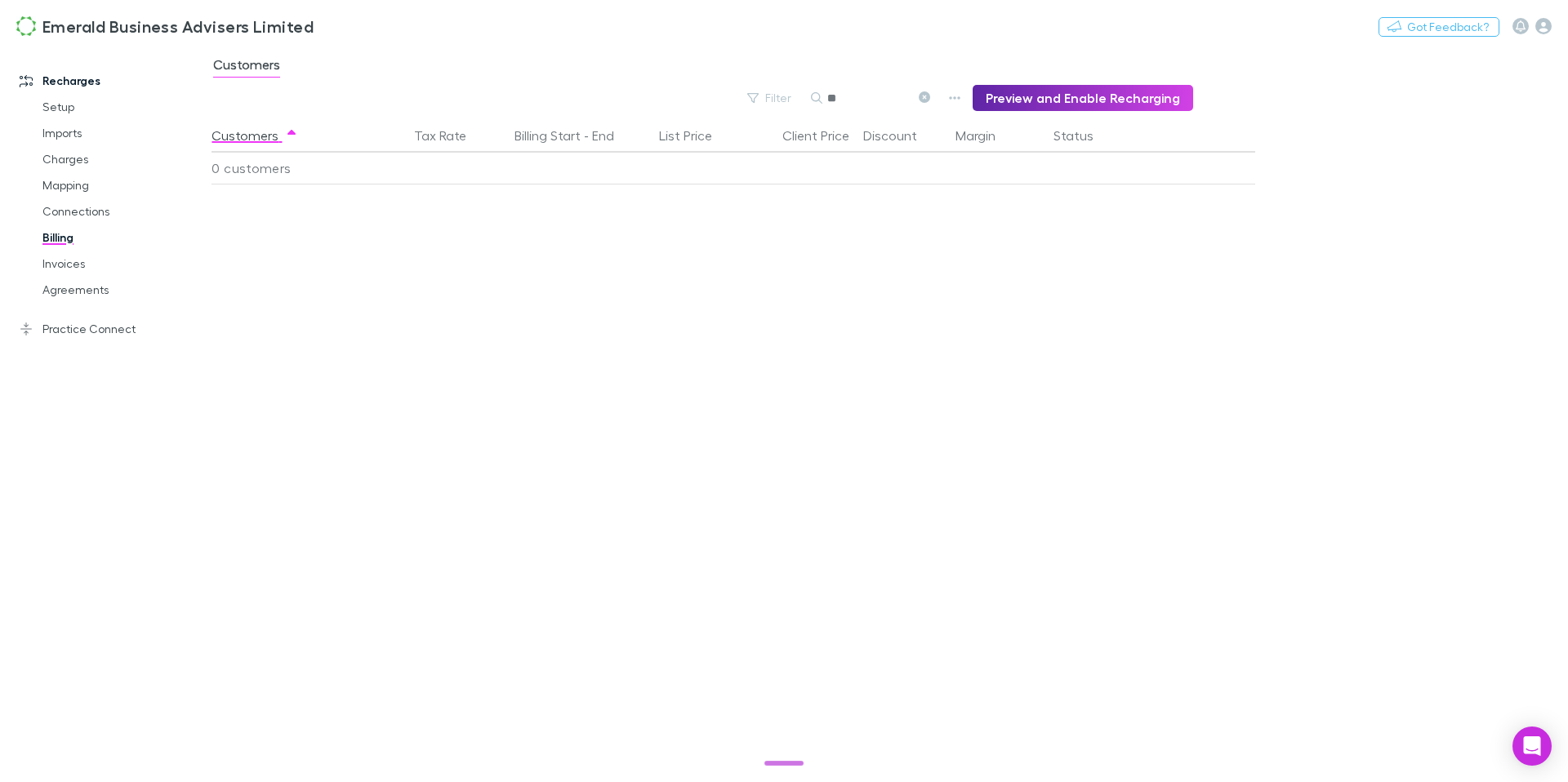
type input "*"
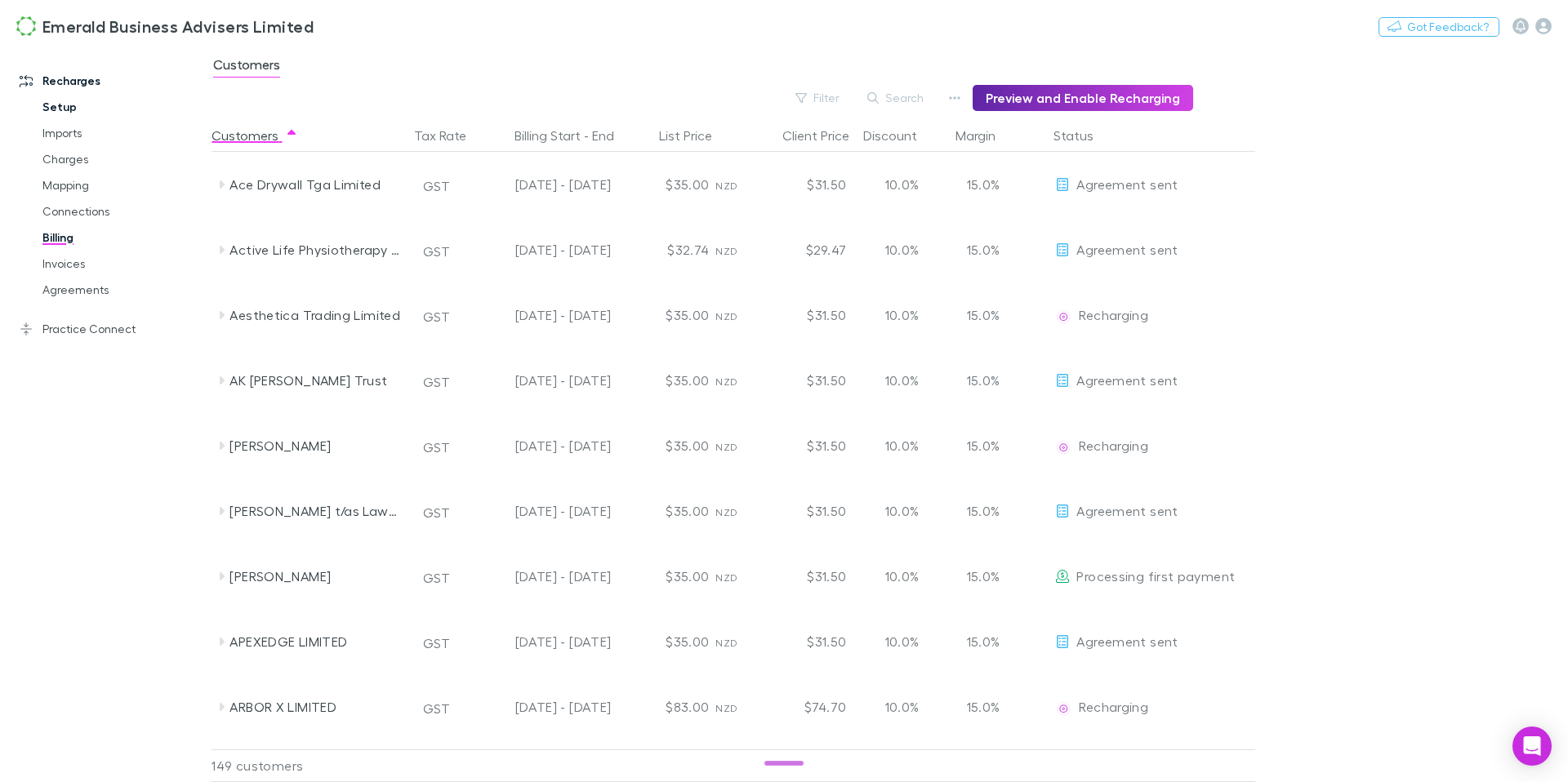
click at [75, 105] on link "Setup" at bounding box center [117, 107] width 182 height 26
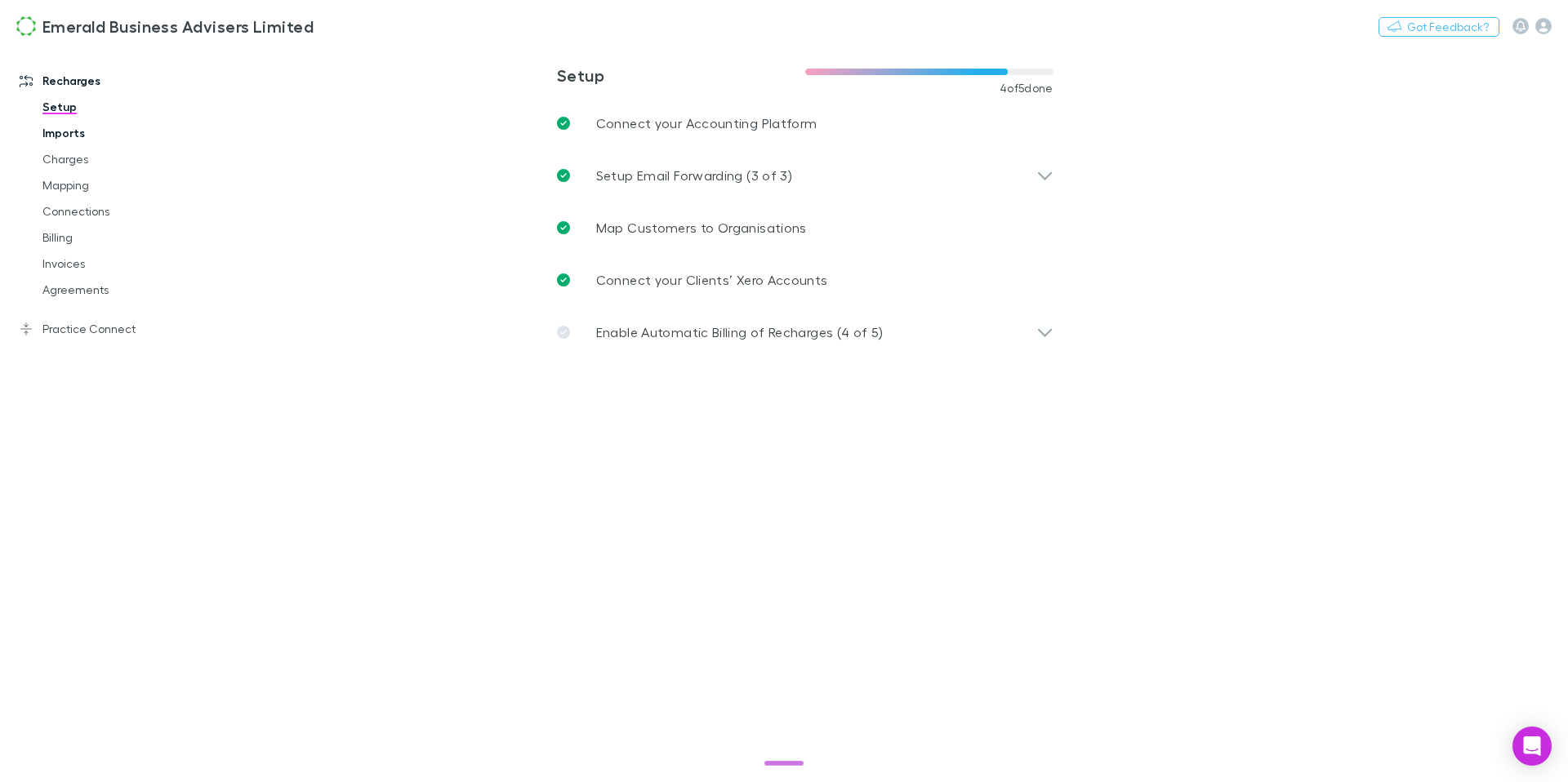
click at [64, 136] on link "Imports" at bounding box center [117, 133] width 182 height 26
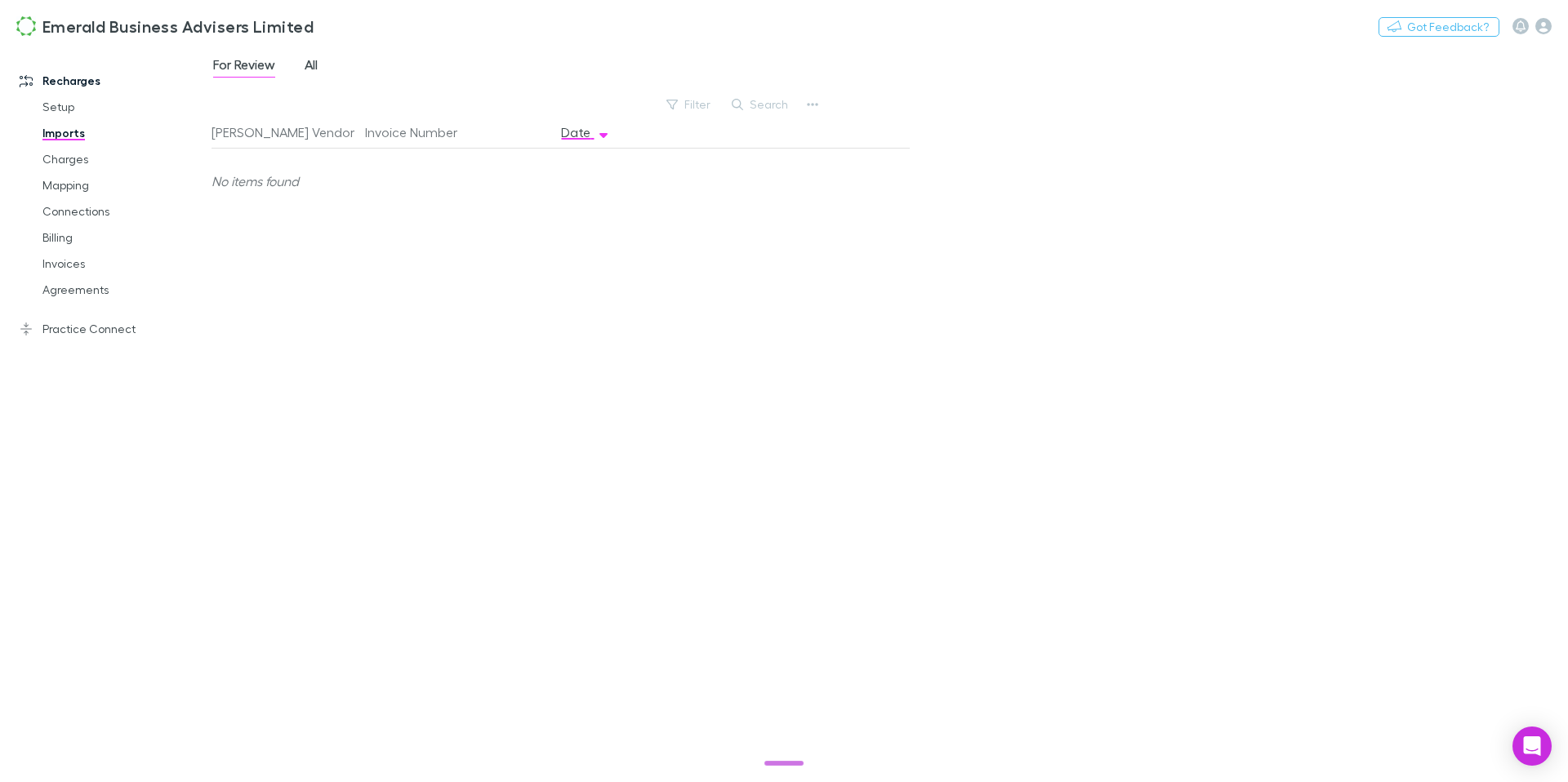
click at [315, 66] on span "All" at bounding box center [310, 66] width 13 height 21
click at [68, 158] on link "Charges" at bounding box center [117, 159] width 182 height 26
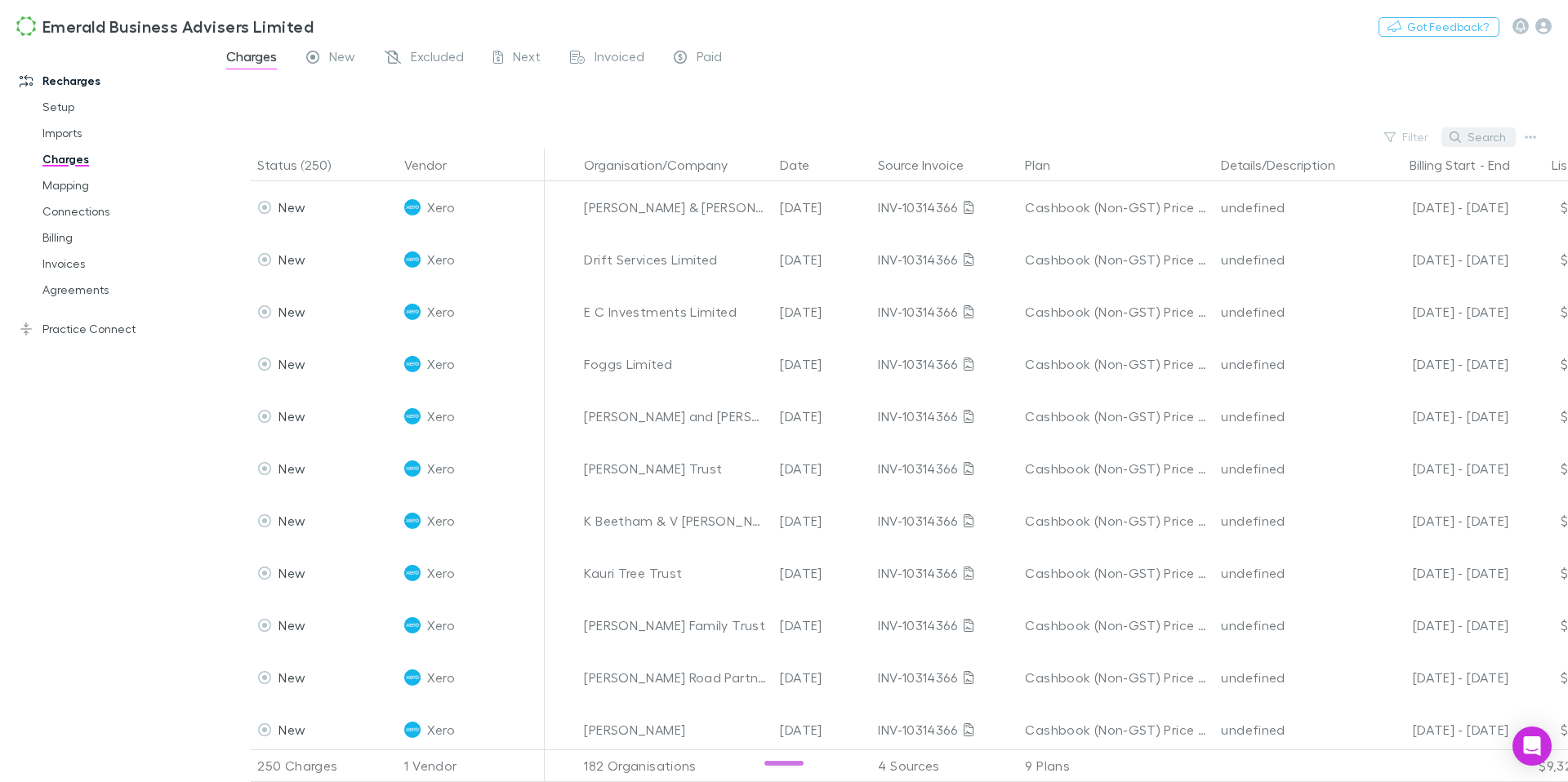
click at [1474, 135] on button "Search" at bounding box center [1479, 136] width 75 height 19
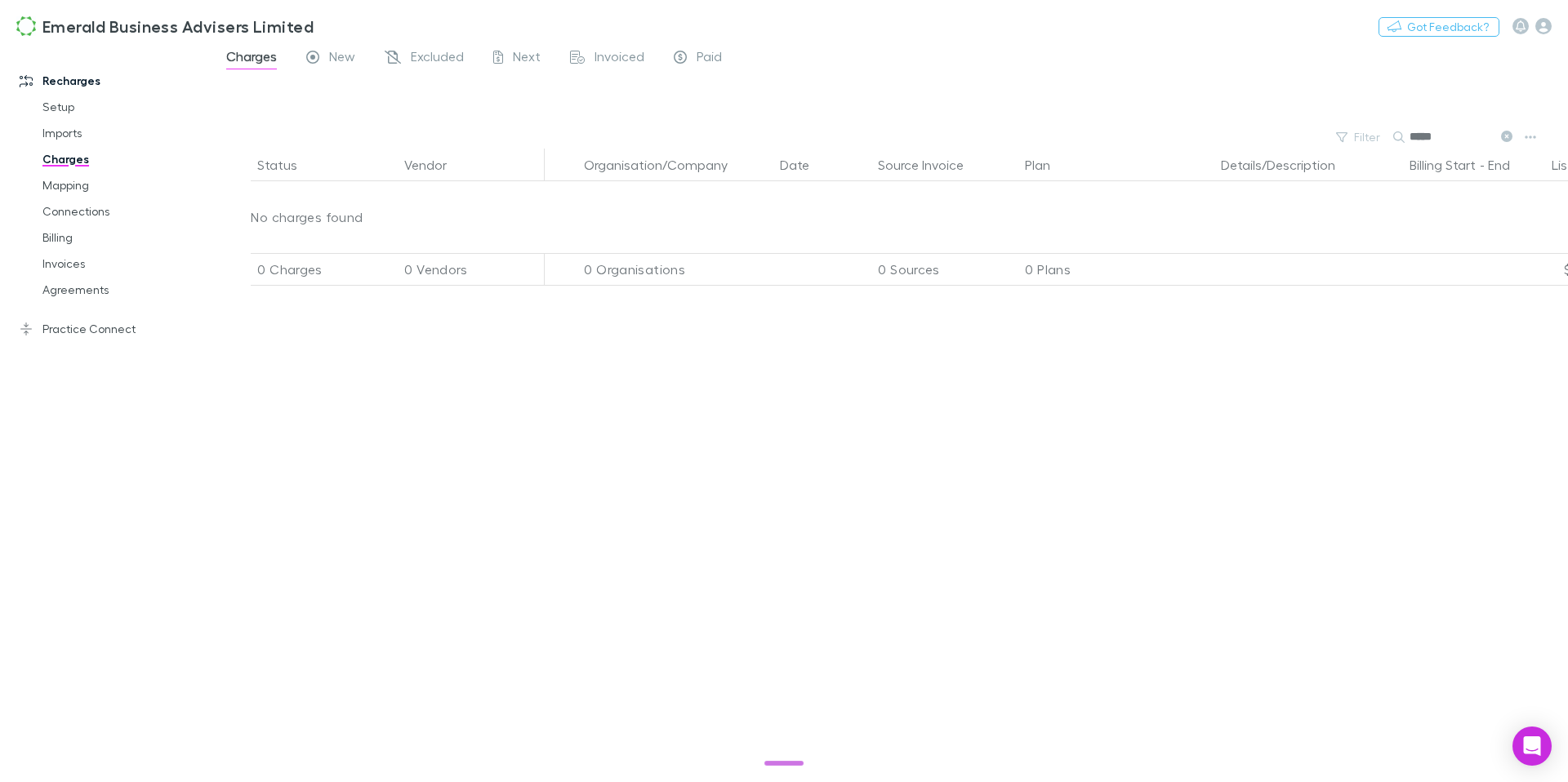
type input "*****"
click at [55, 189] on link "Mapping" at bounding box center [117, 185] width 182 height 26
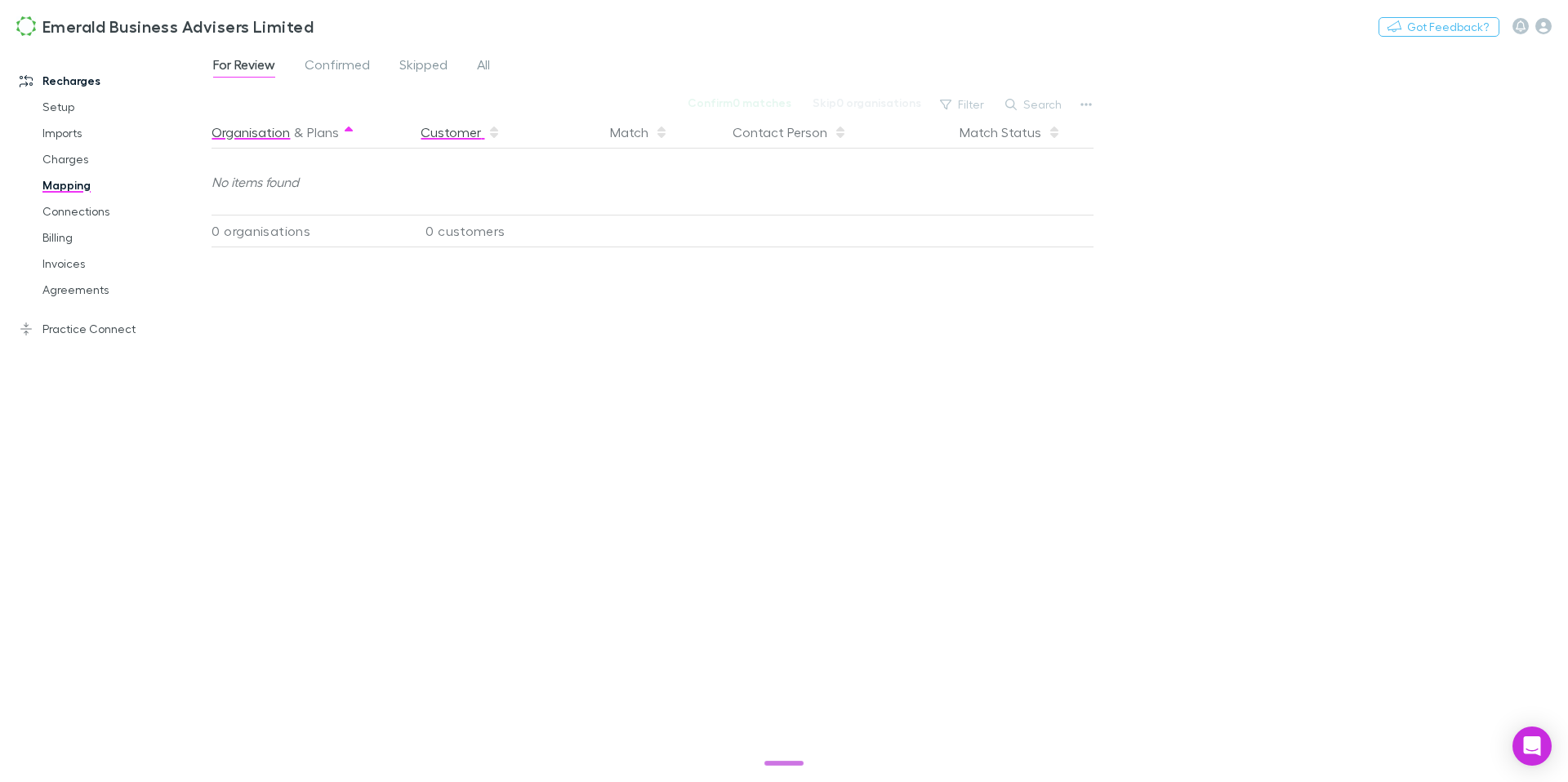
click at [443, 133] on button "Customer" at bounding box center [460, 132] width 80 height 33
click at [487, 63] on span "All" at bounding box center [483, 66] width 13 height 21
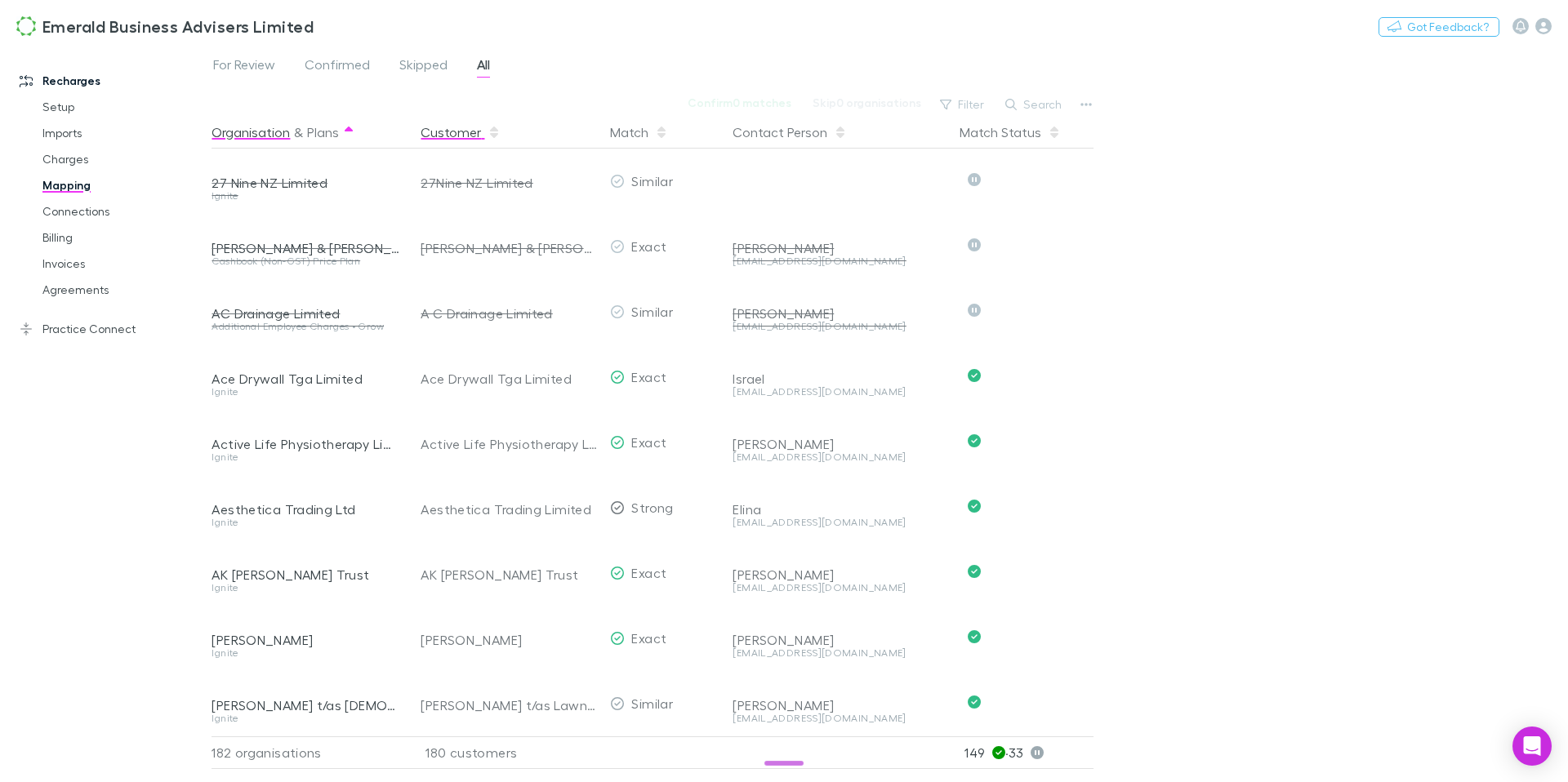
click at [462, 129] on button "Customer" at bounding box center [460, 132] width 80 height 33
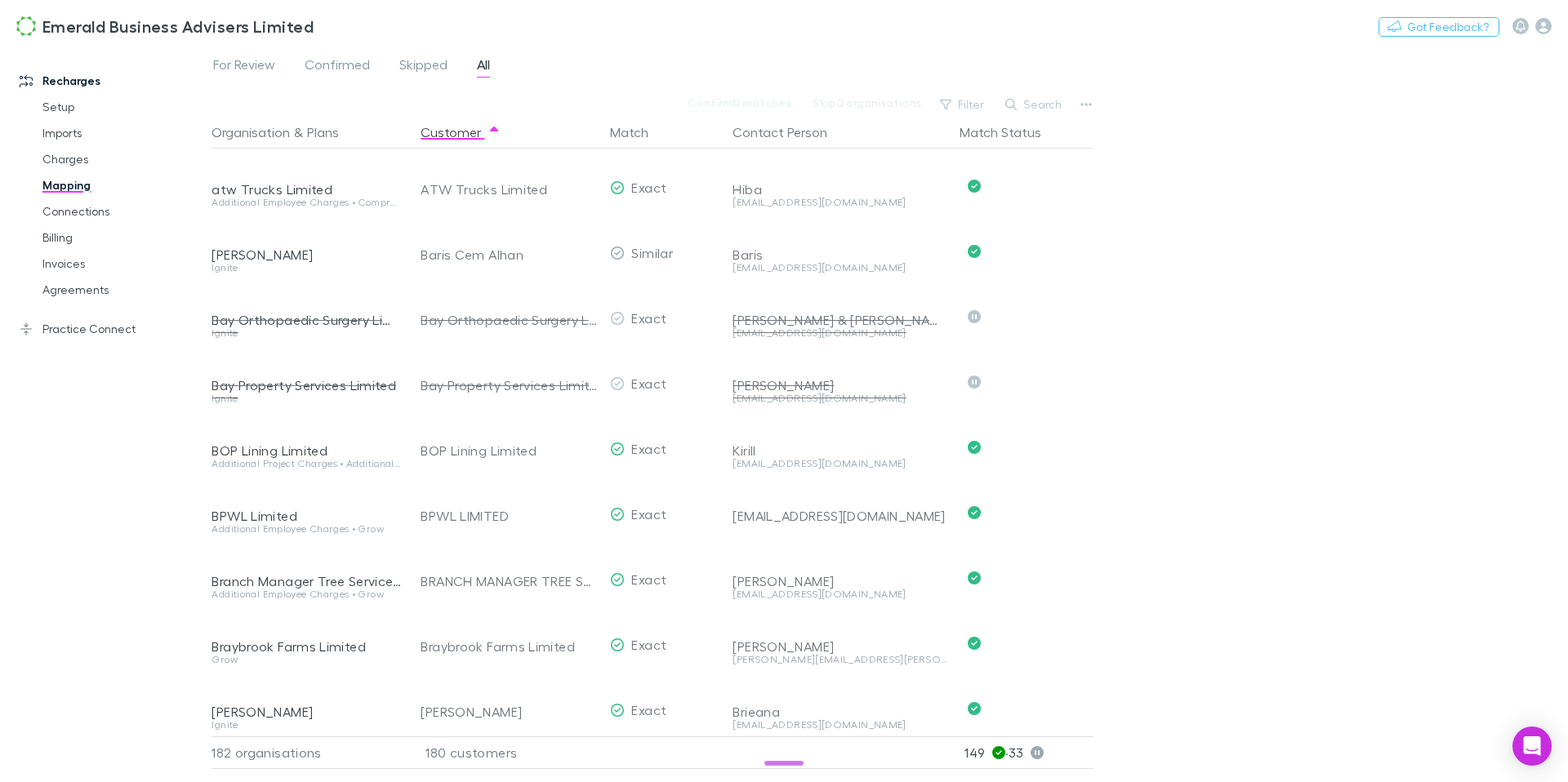
scroll to position [981, 0]
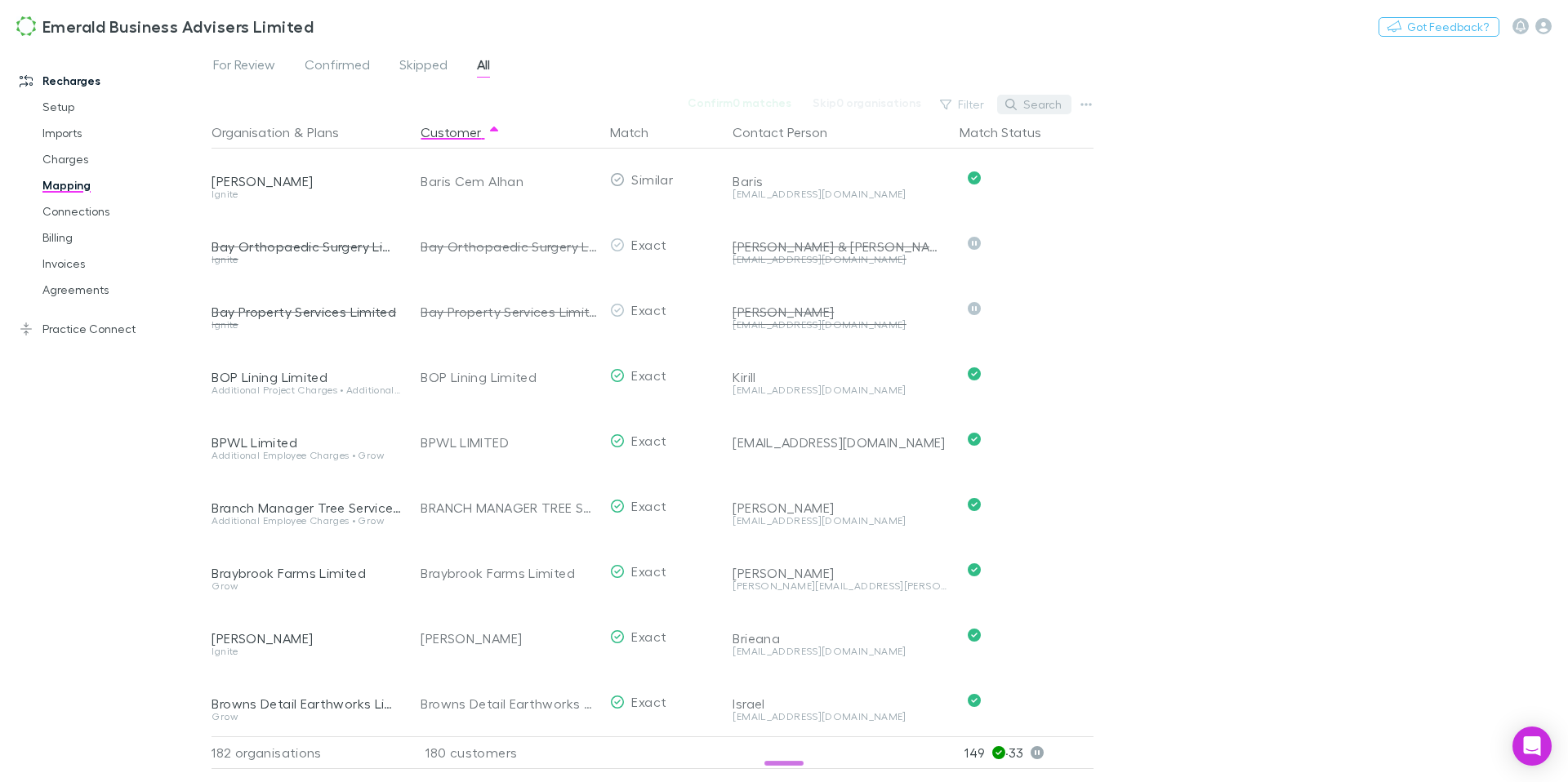
click at [1046, 105] on button "Search" at bounding box center [1035, 104] width 75 height 19
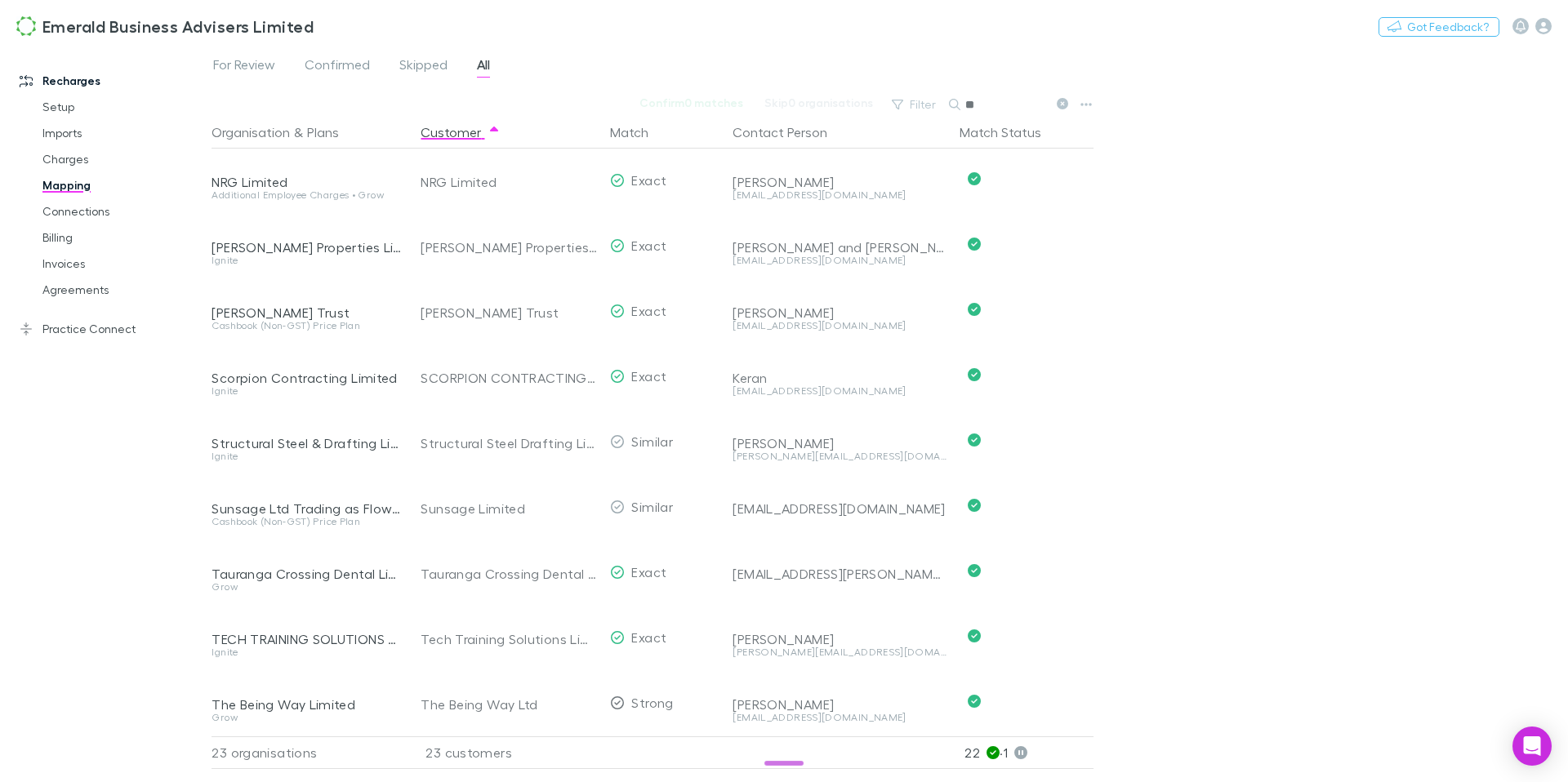
scroll to position [0, 0]
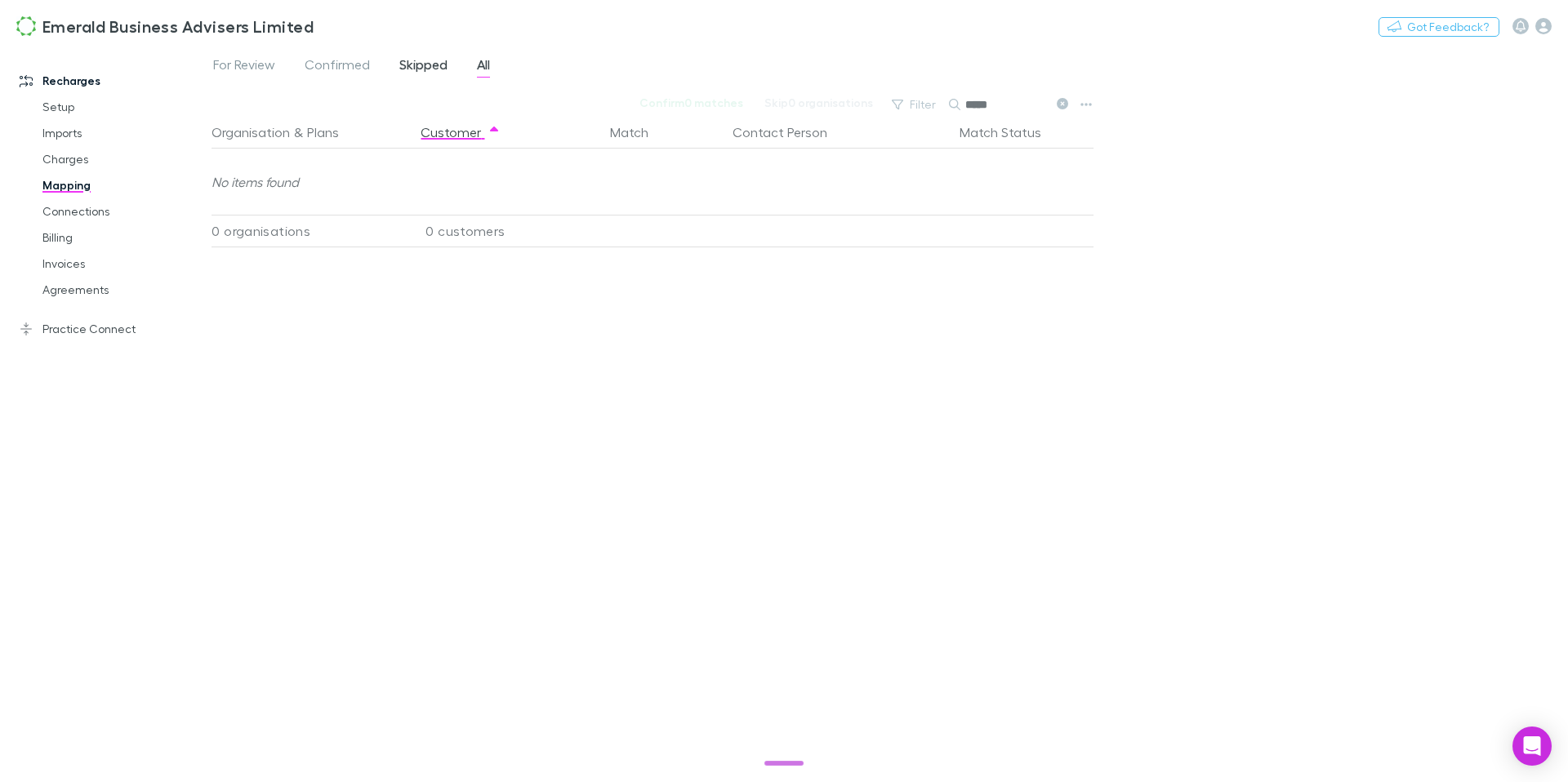
type input "*****"
click at [401, 70] on span "Skipped" at bounding box center [423, 66] width 48 height 21
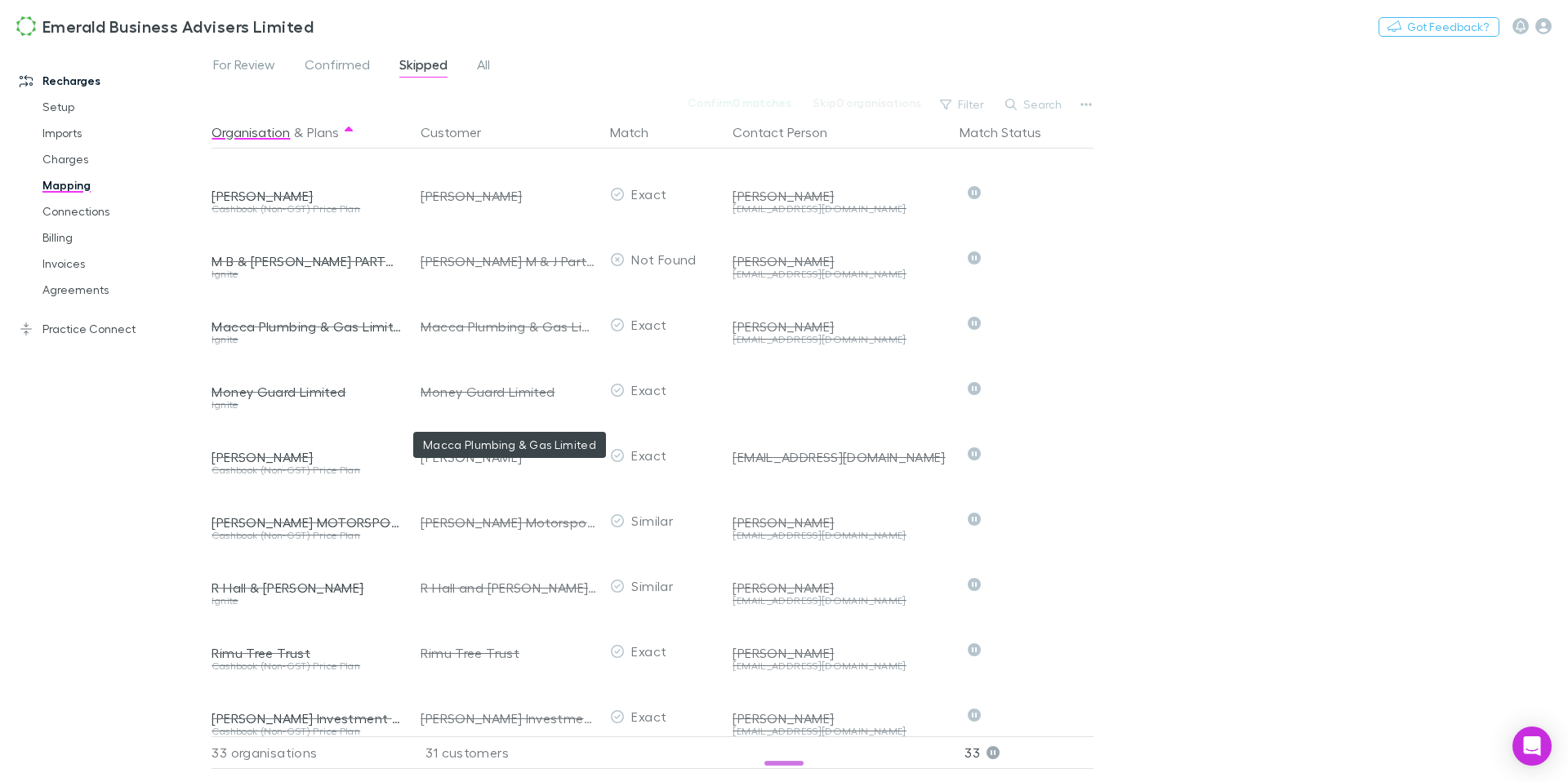
scroll to position [1517, 0]
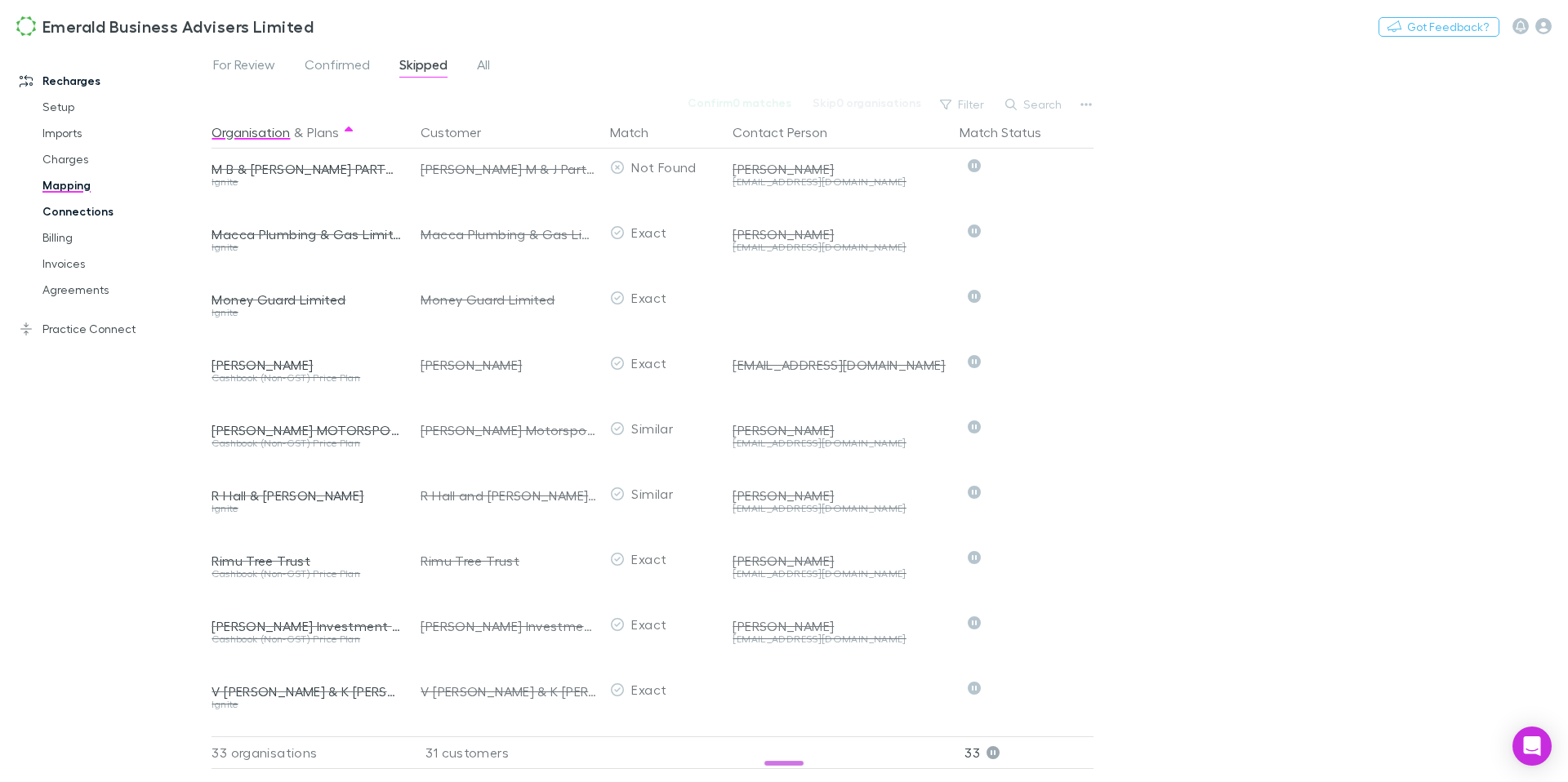
click at [88, 217] on link "Connections" at bounding box center [117, 211] width 182 height 26
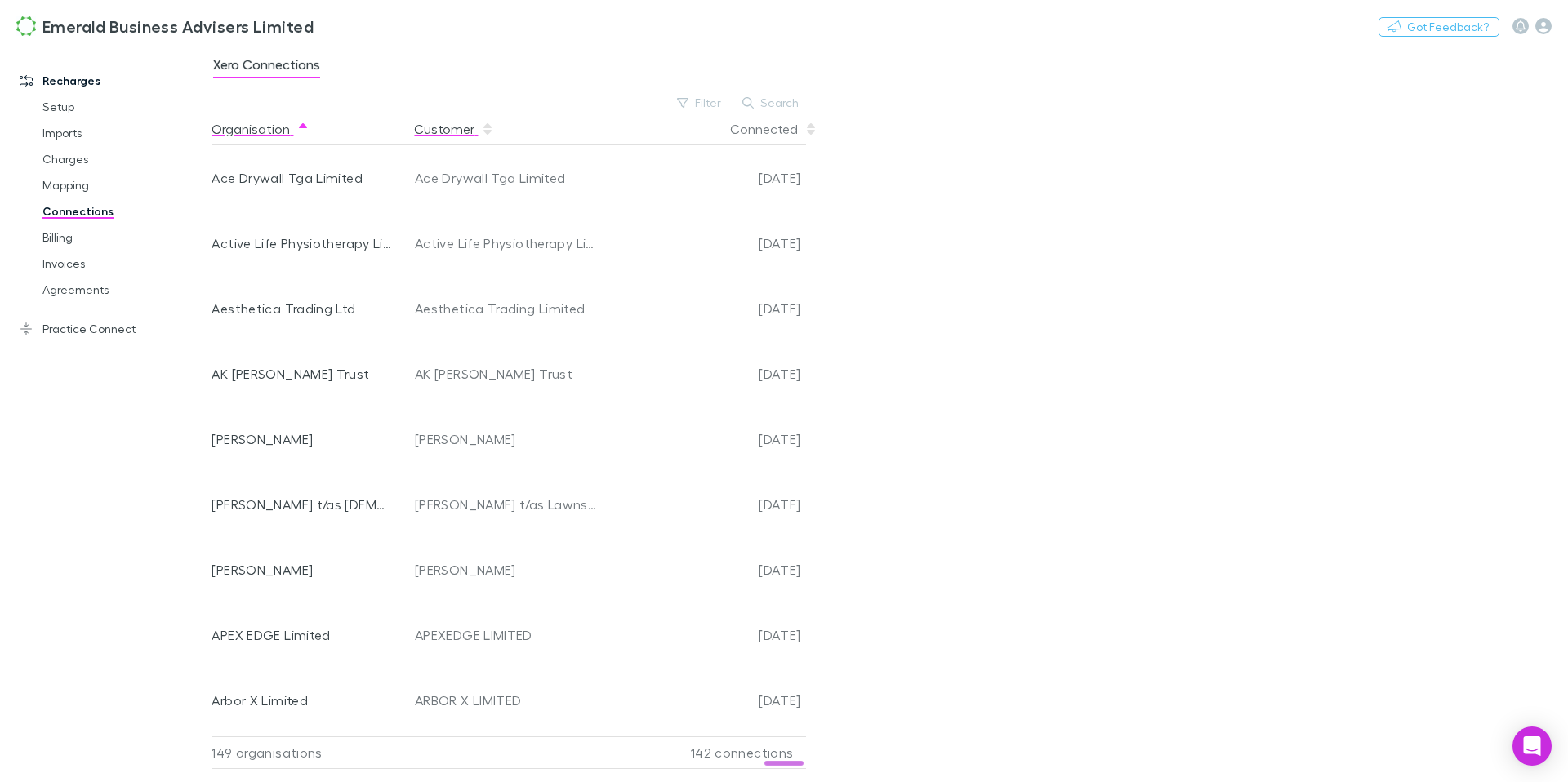
click at [454, 130] on button "Customer" at bounding box center [454, 129] width 80 height 33
click at [771, 102] on button "Search" at bounding box center [771, 103] width 75 height 19
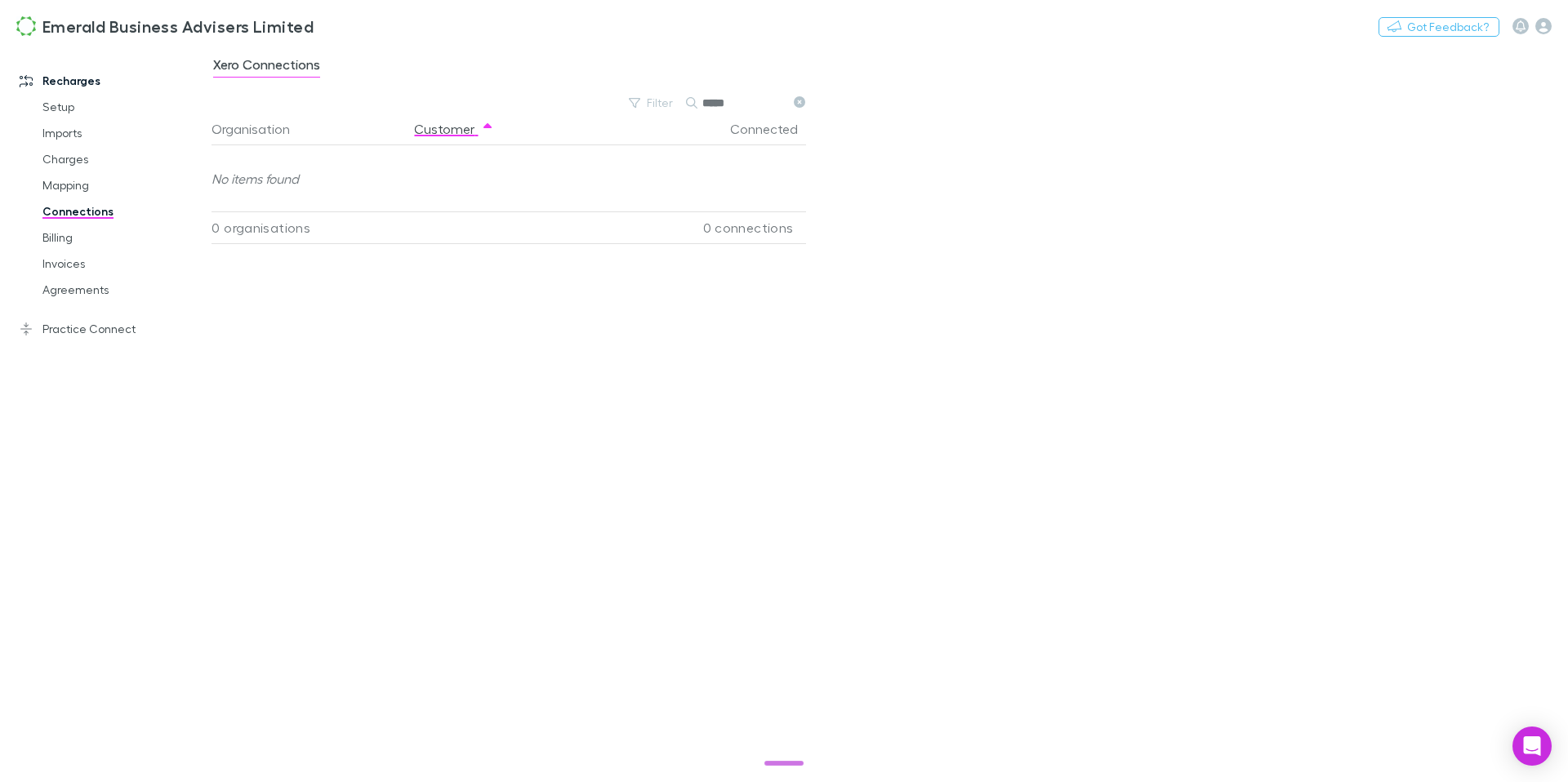
drag, startPoint x: 742, startPoint y: 101, endPoint x: 687, endPoint y: 103, distance: 55.0
click at [687, 103] on div "*****" at bounding box center [748, 103] width 123 height 19
type input "****"
click at [69, 186] on link "Mapping" at bounding box center [117, 185] width 182 height 26
click at [1046, 104] on button "Search" at bounding box center [1035, 104] width 75 height 19
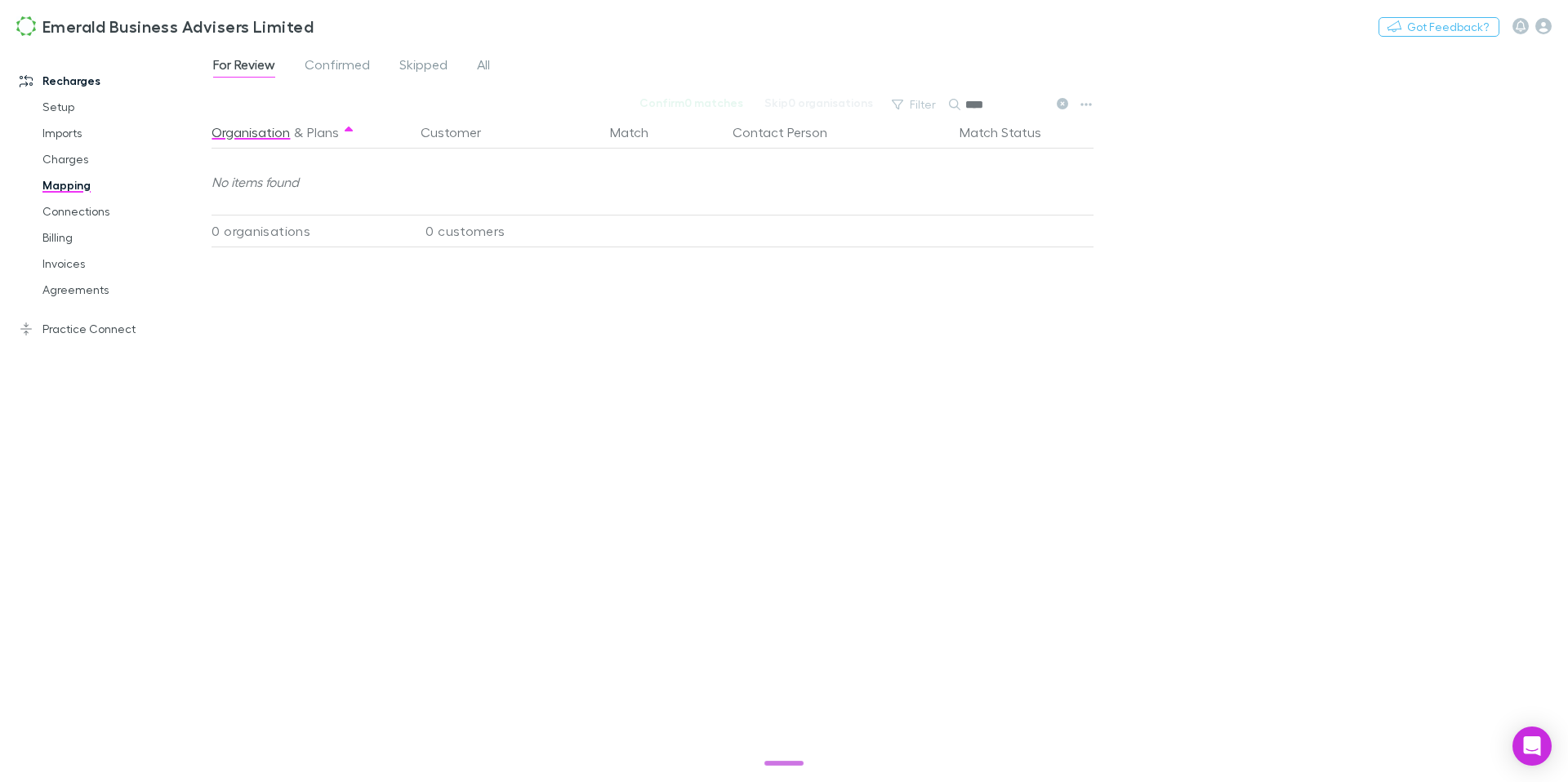
type input "****"
click at [52, 187] on link "Mapping" at bounding box center [117, 185] width 182 height 26
click at [65, 211] on link "Connections" at bounding box center [117, 211] width 182 height 26
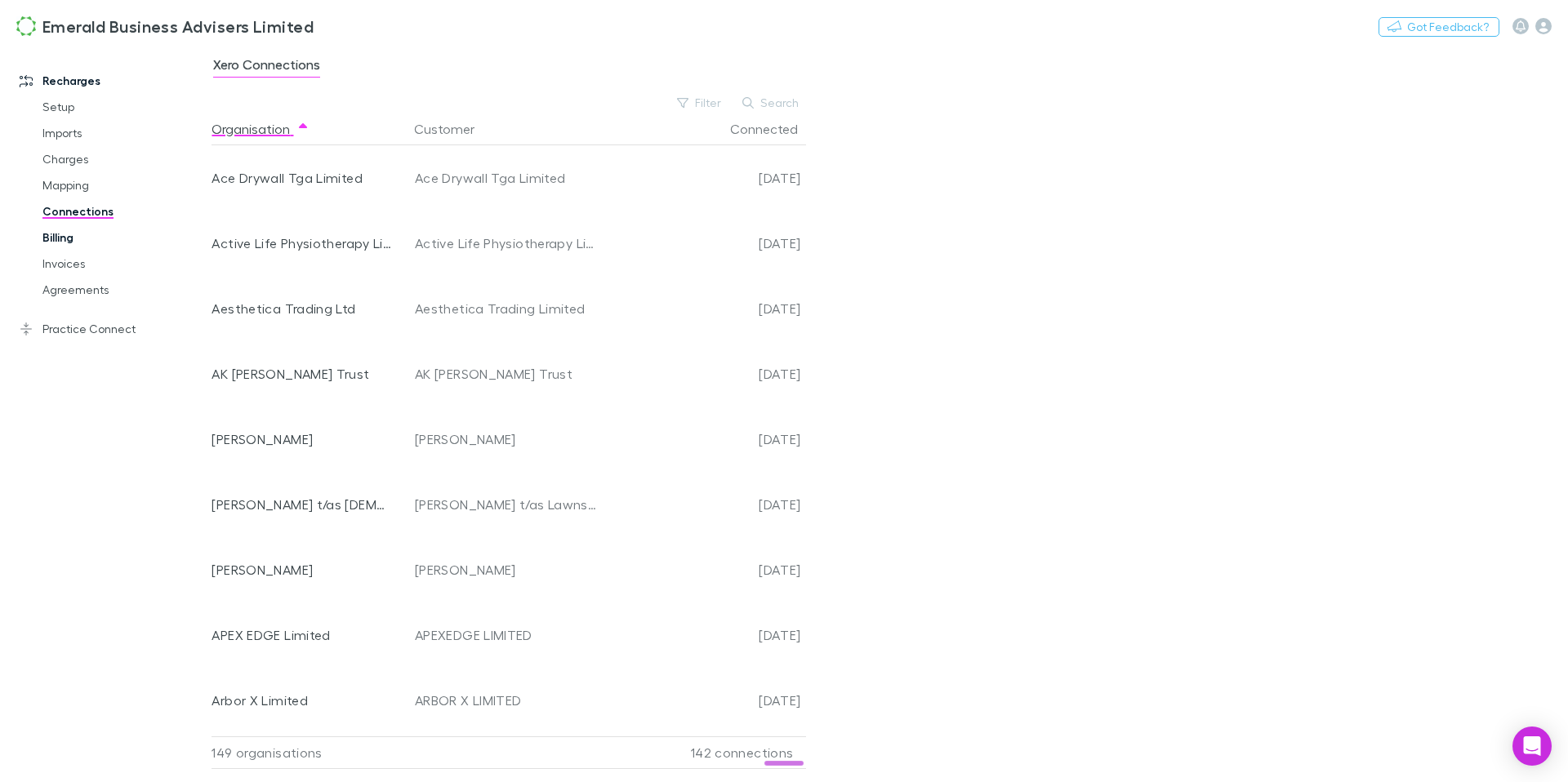
drag, startPoint x: 63, startPoint y: 230, endPoint x: 92, endPoint y: 244, distance: 32.2
click at [63, 230] on link "Billing" at bounding box center [117, 237] width 182 height 26
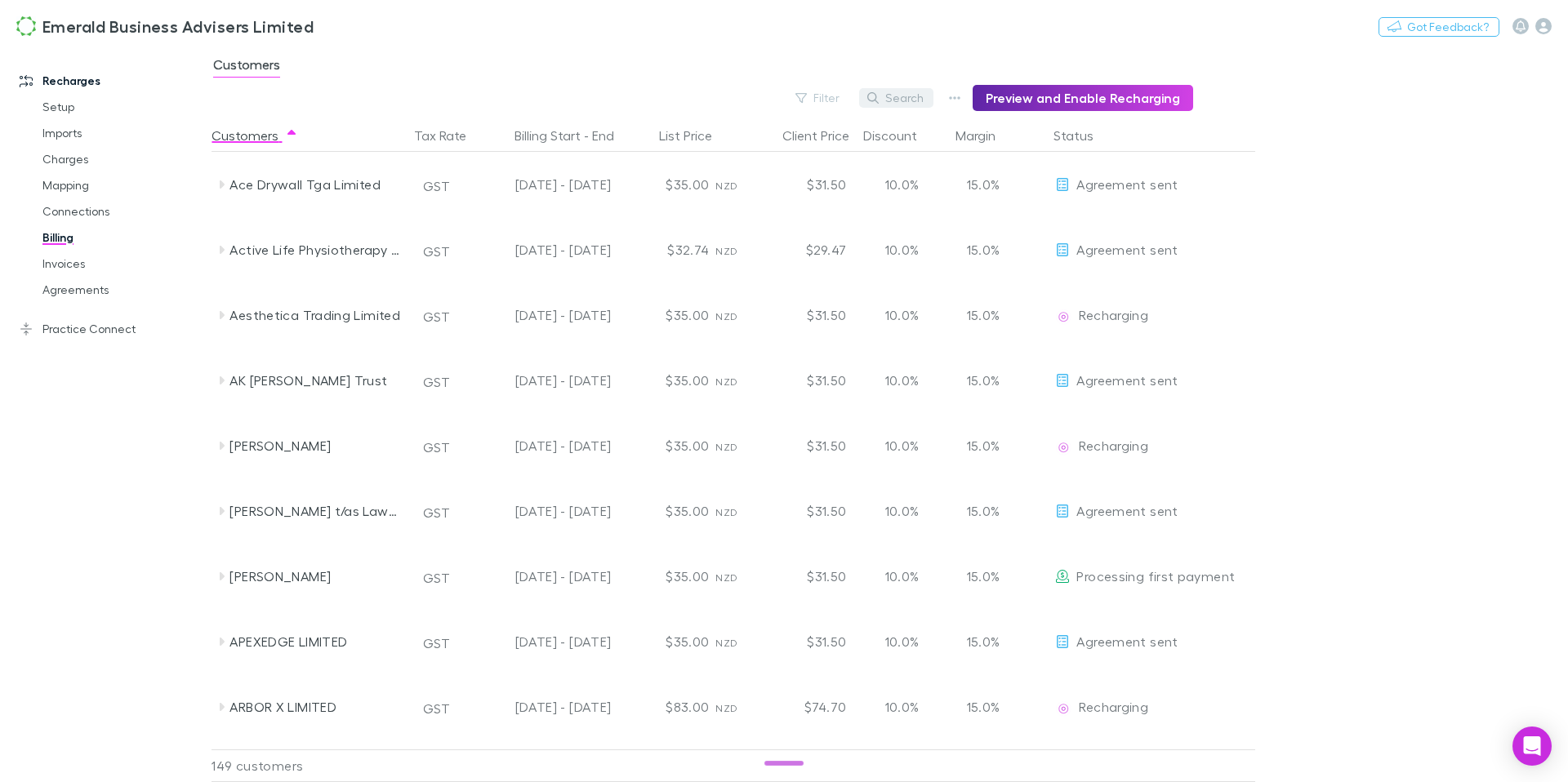
click at [915, 101] on button "Search" at bounding box center [897, 97] width 75 height 19
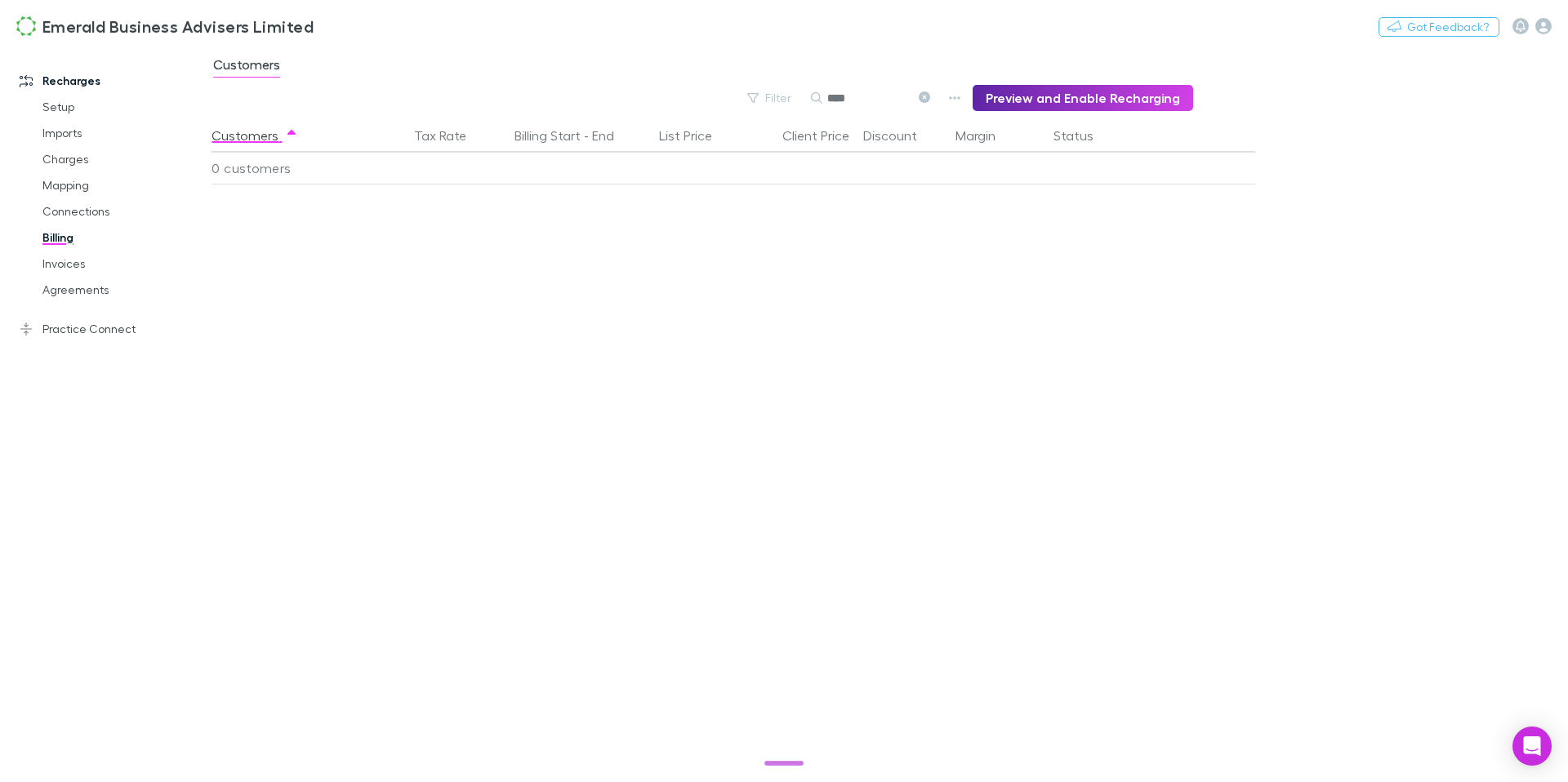
type input "****"
click at [931, 96] on icon at bounding box center [924, 97] width 11 height 11
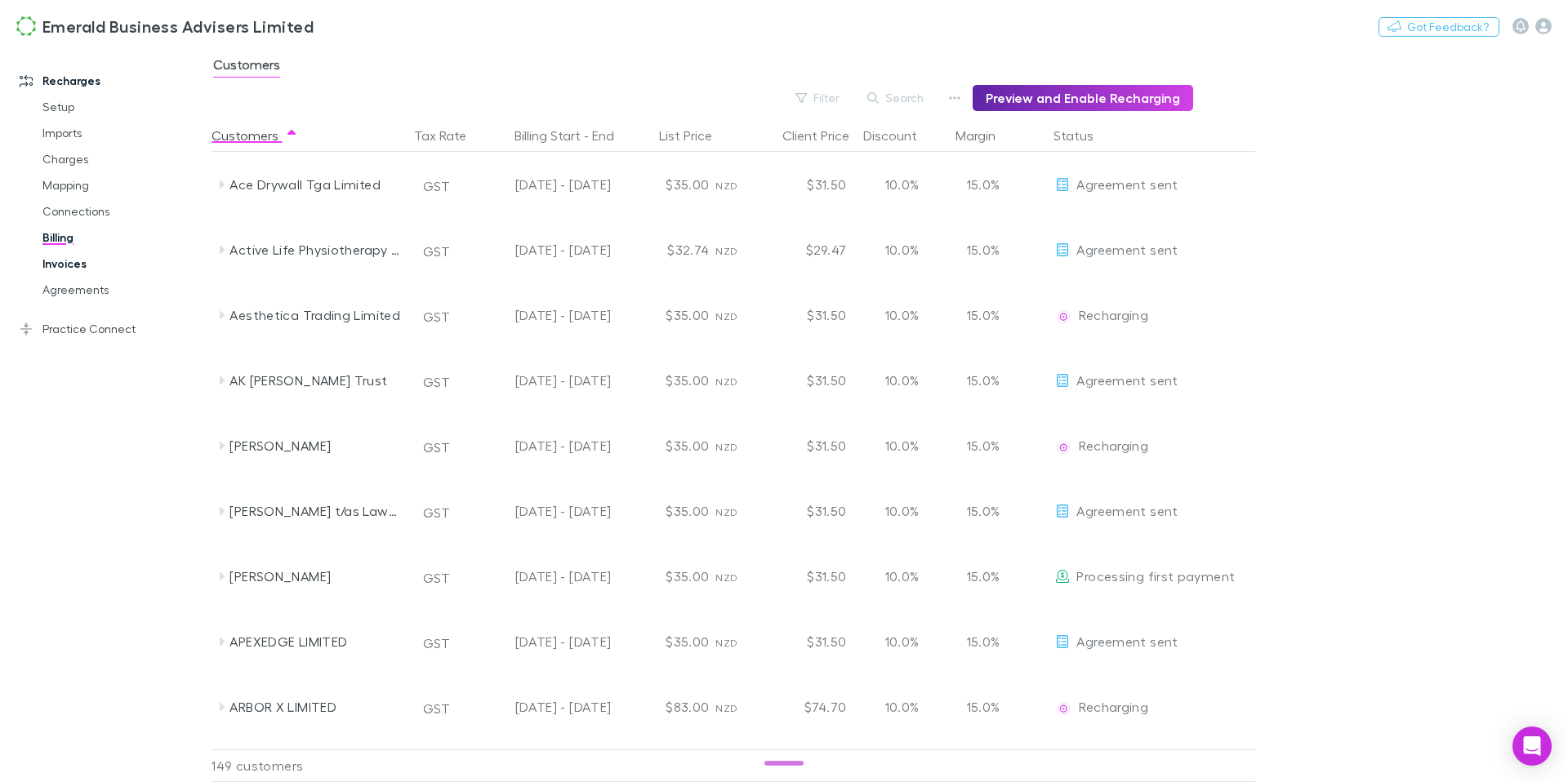
click at [73, 269] on link "Invoices" at bounding box center [117, 263] width 182 height 26
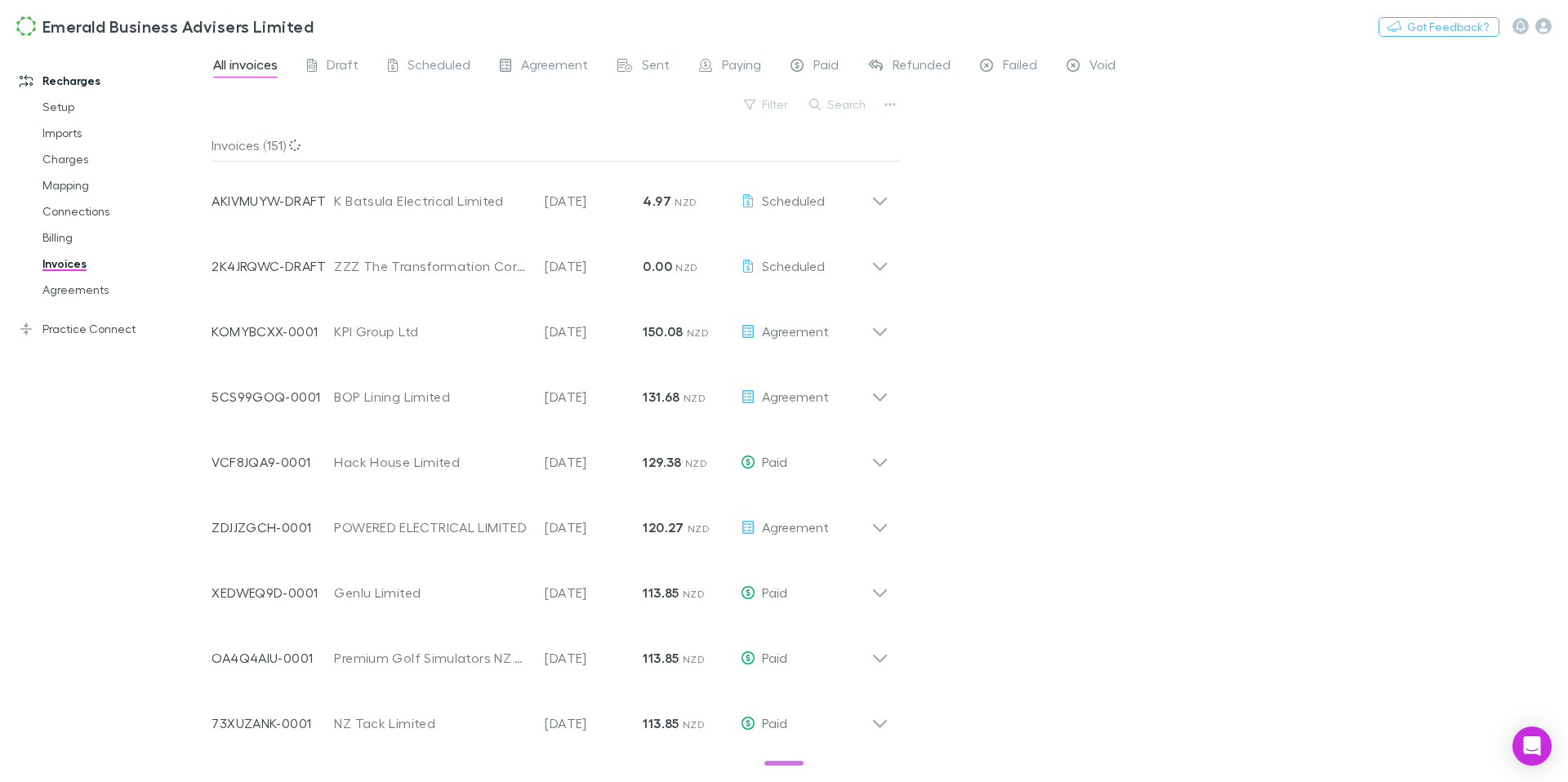
click at [832, 108] on button "Search" at bounding box center [838, 104] width 75 height 19
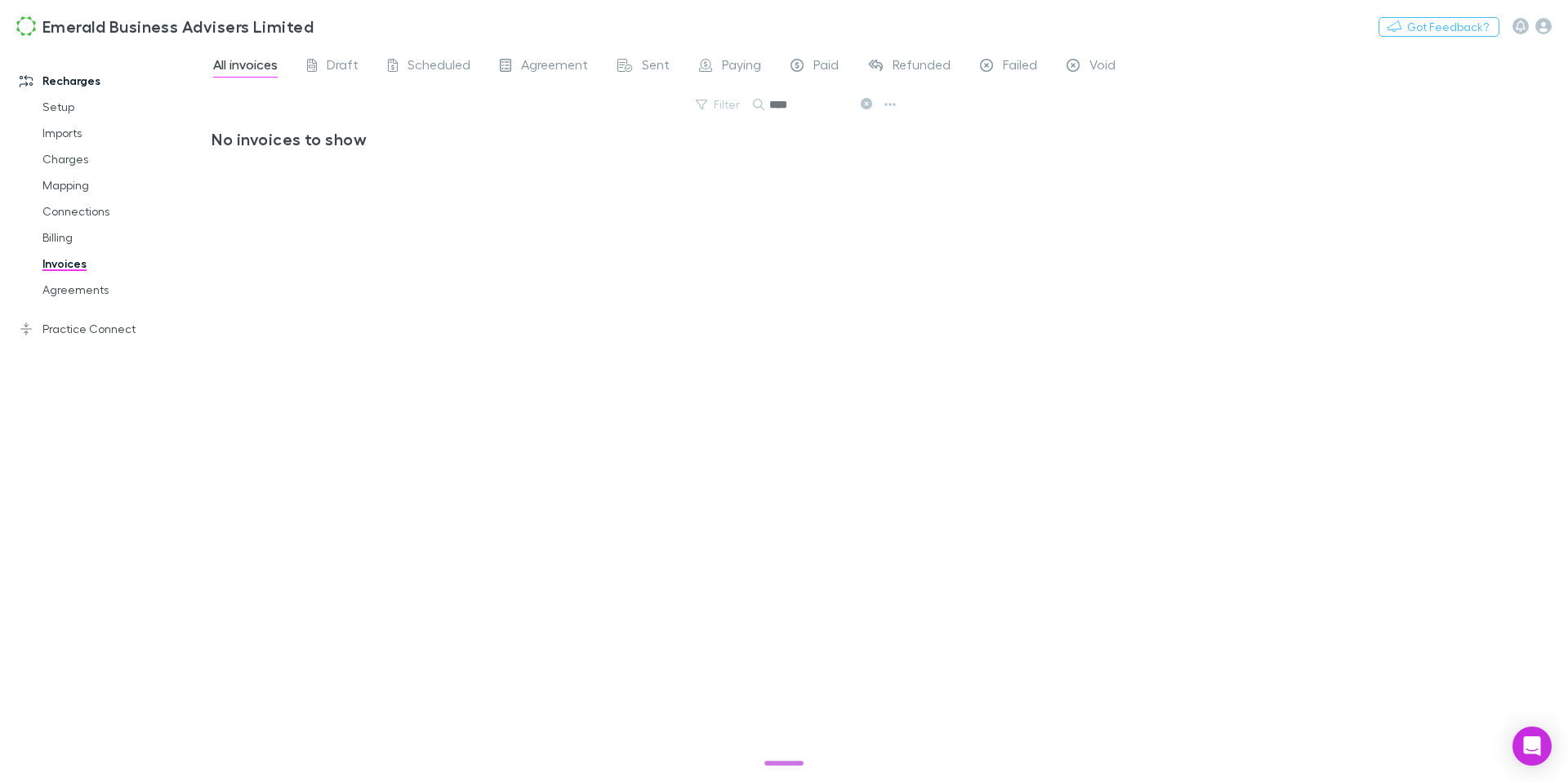
type input "****"
click at [867, 107] on icon at bounding box center [866, 103] width 11 height 11
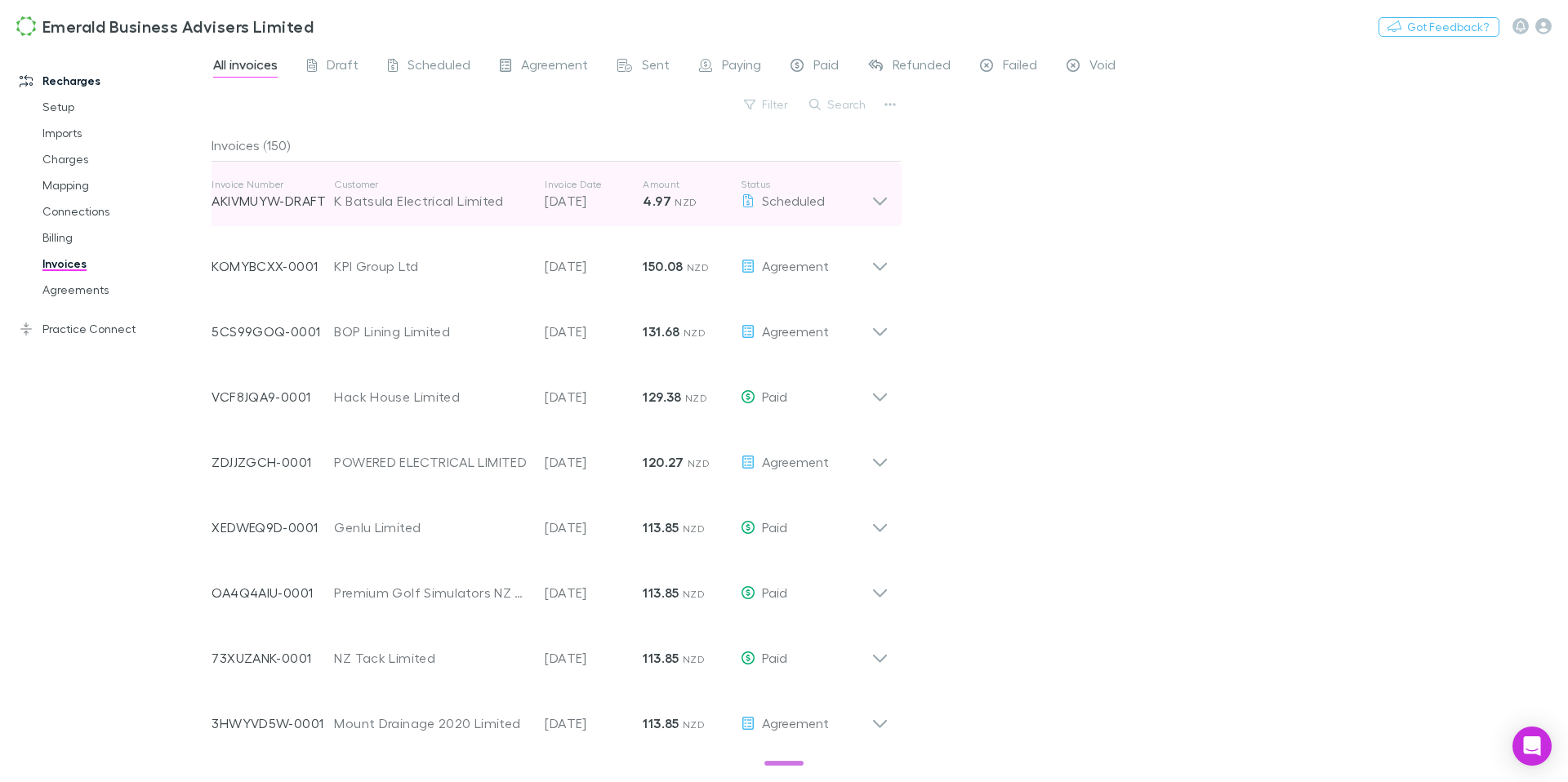
click at [375, 166] on div "Invoice Number AKIVMUYW-DRAFT Customer K Batsula Electrical Limited Invoice Dat…" at bounding box center [542, 194] width 660 height 58
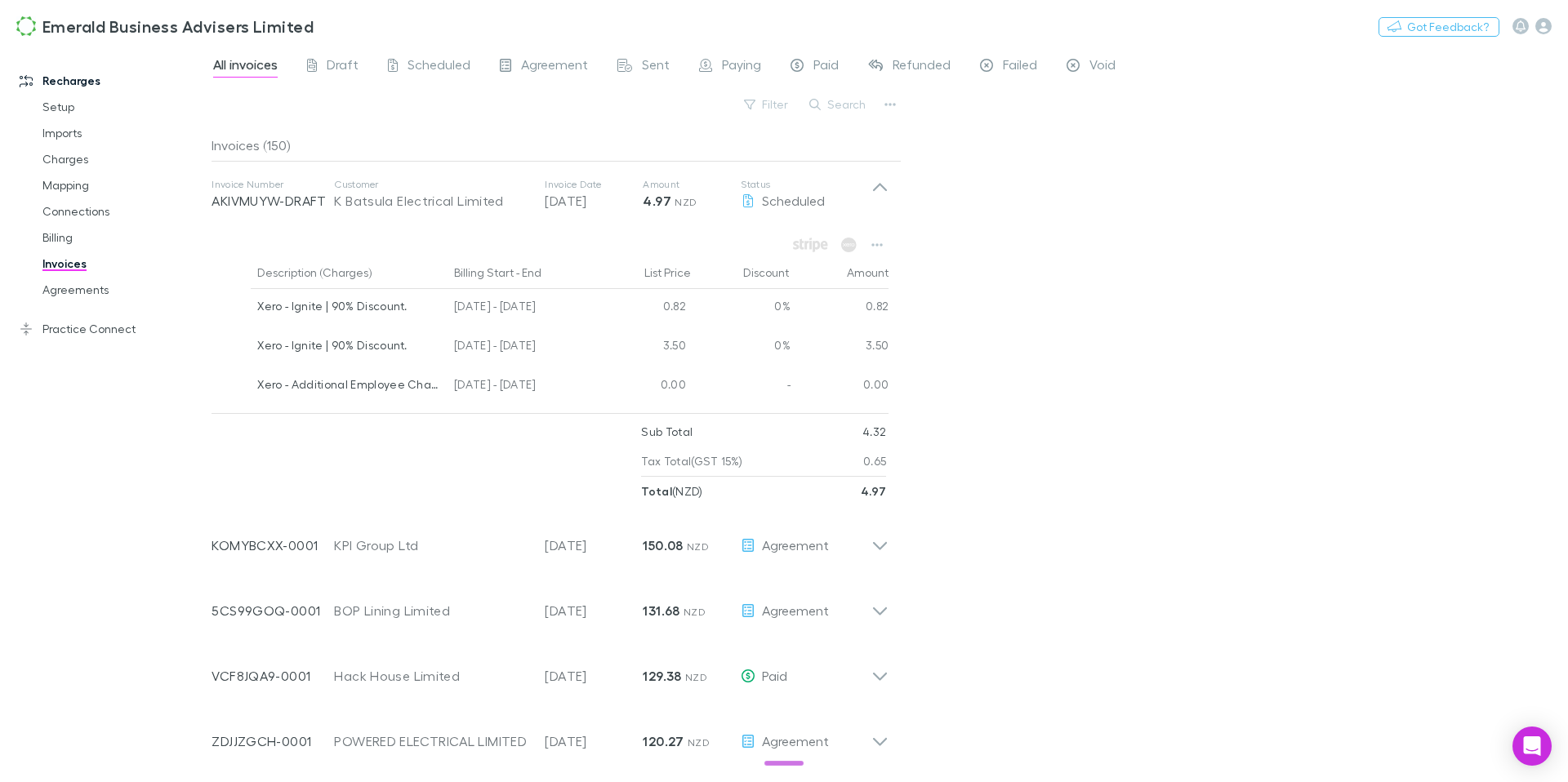
click at [237, 153] on div "Invoices (150)" at bounding box center [556, 145] width 689 height 33
drag, startPoint x: 985, startPoint y: 214, endPoint x: 996, endPoint y: 208, distance: 12.5
click at [985, 214] on div "All invoices Draft Scheduled Agreement Sent Paying Paid Refunded Failed Void Fi…" at bounding box center [890, 413] width 1357 height 736
click at [68, 290] on link "Agreements" at bounding box center [117, 290] width 182 height 26
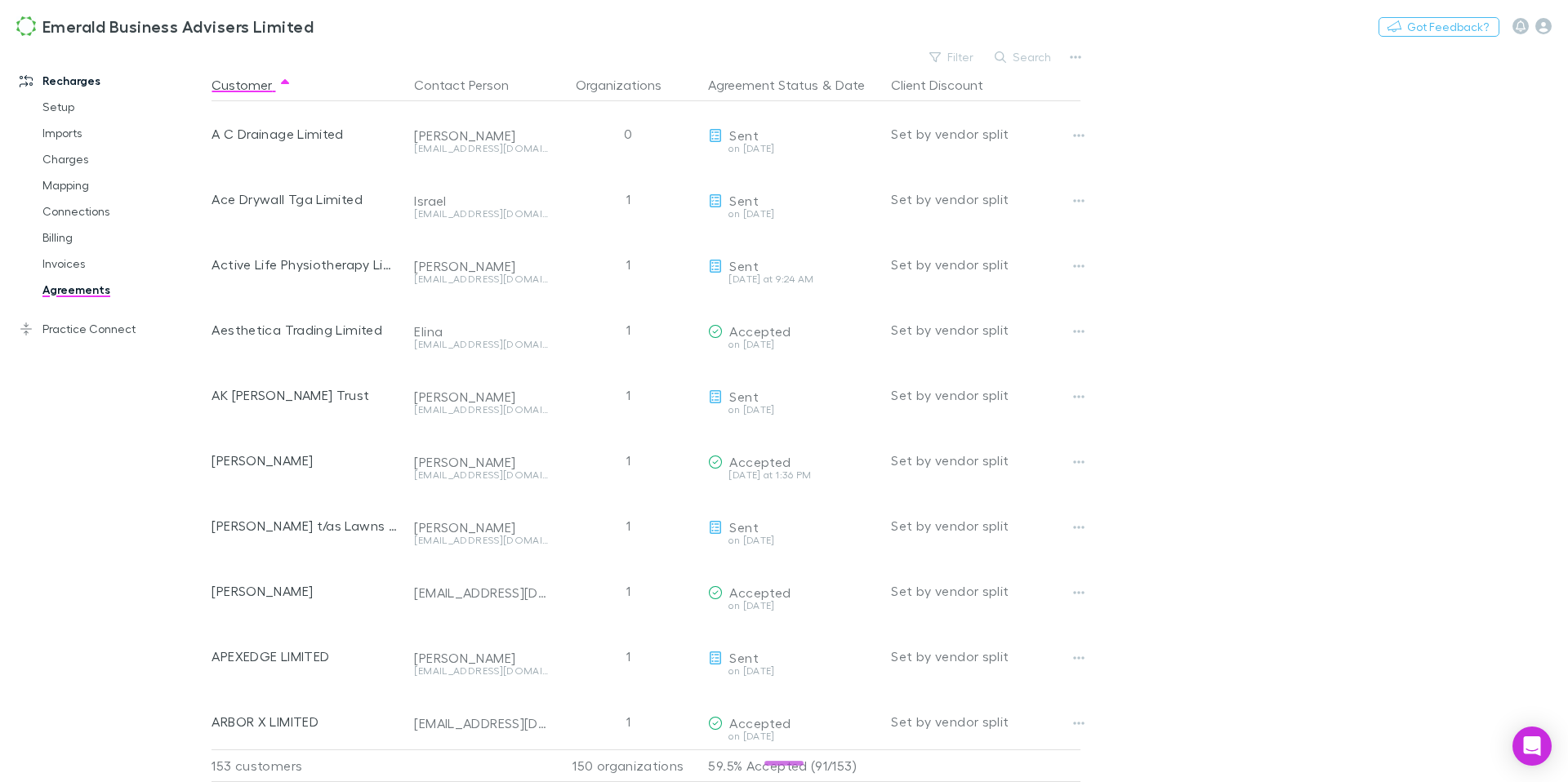
click at [1011, 60] on button "Search" at bounding box center [1024, 57] width 75 height 19
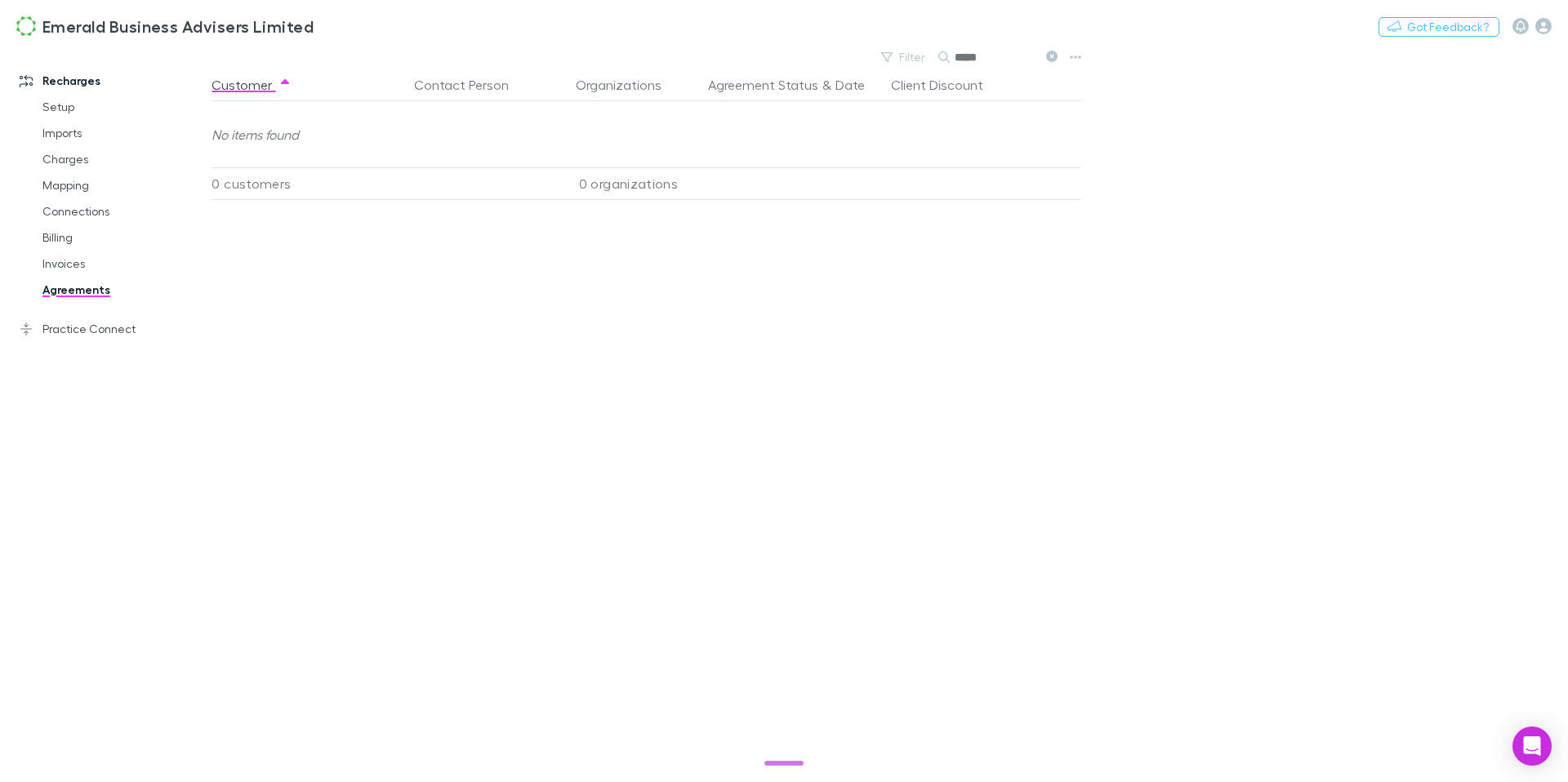
type input "*****"
click at [1047, 55] on icon at bounding box center [1051, 56] width 11 height 11
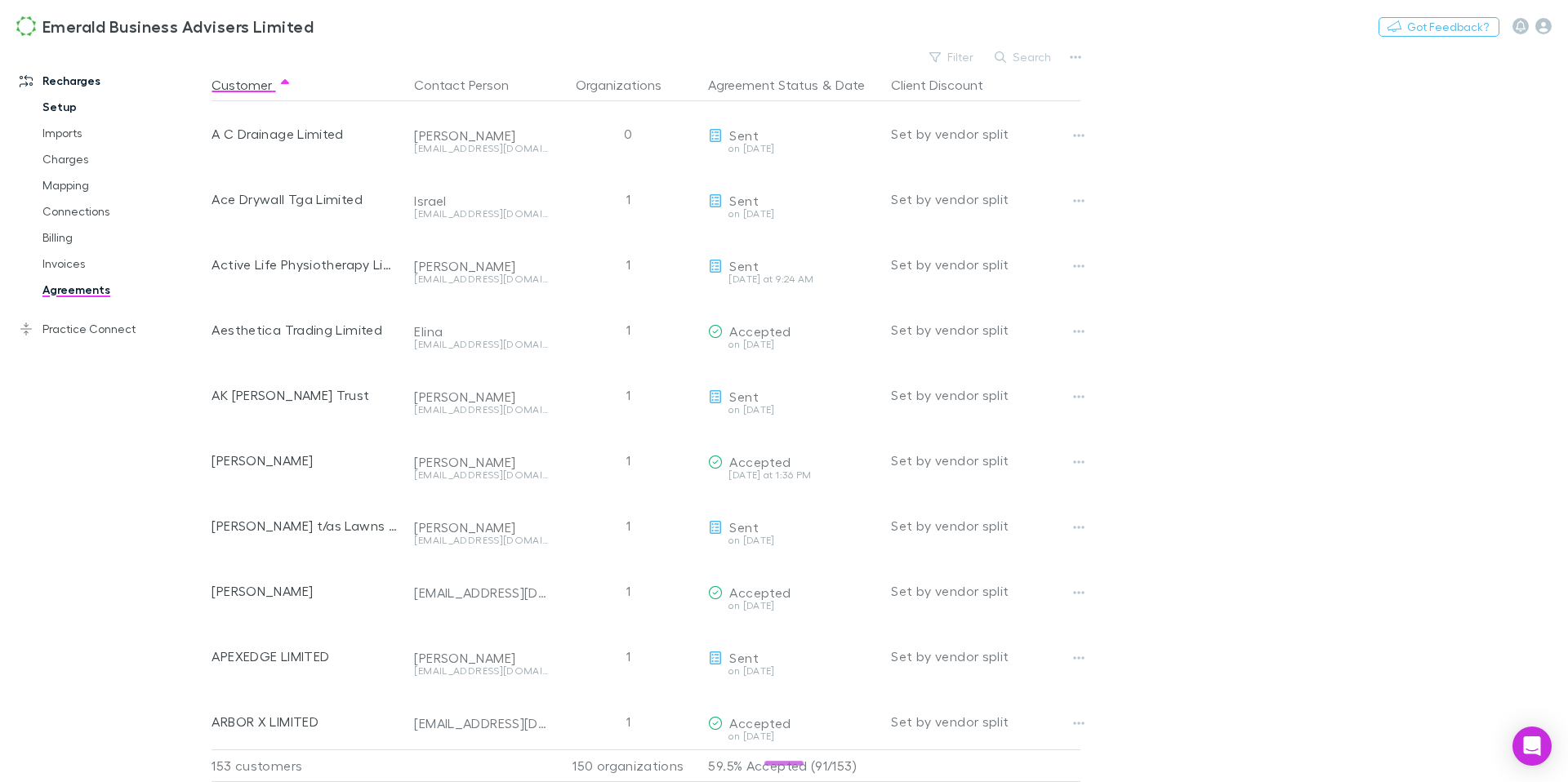
click at [54, 104] on link "Setup" at bounding box center [117, 107] width 182 height 26
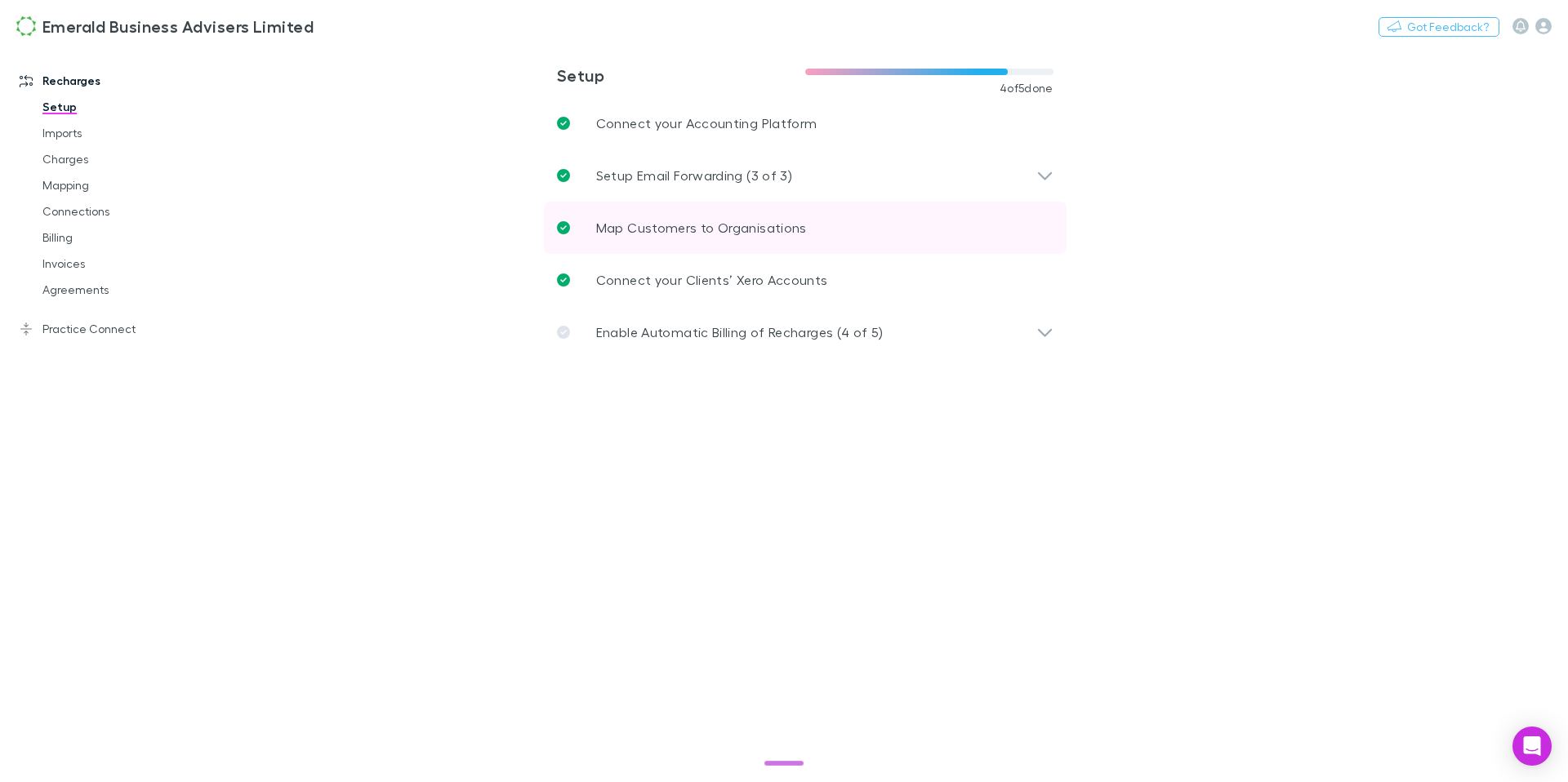
click at [706, 234] on p "Map Customers to Organisations" at bounding box center [701, 227] width 211 height 19
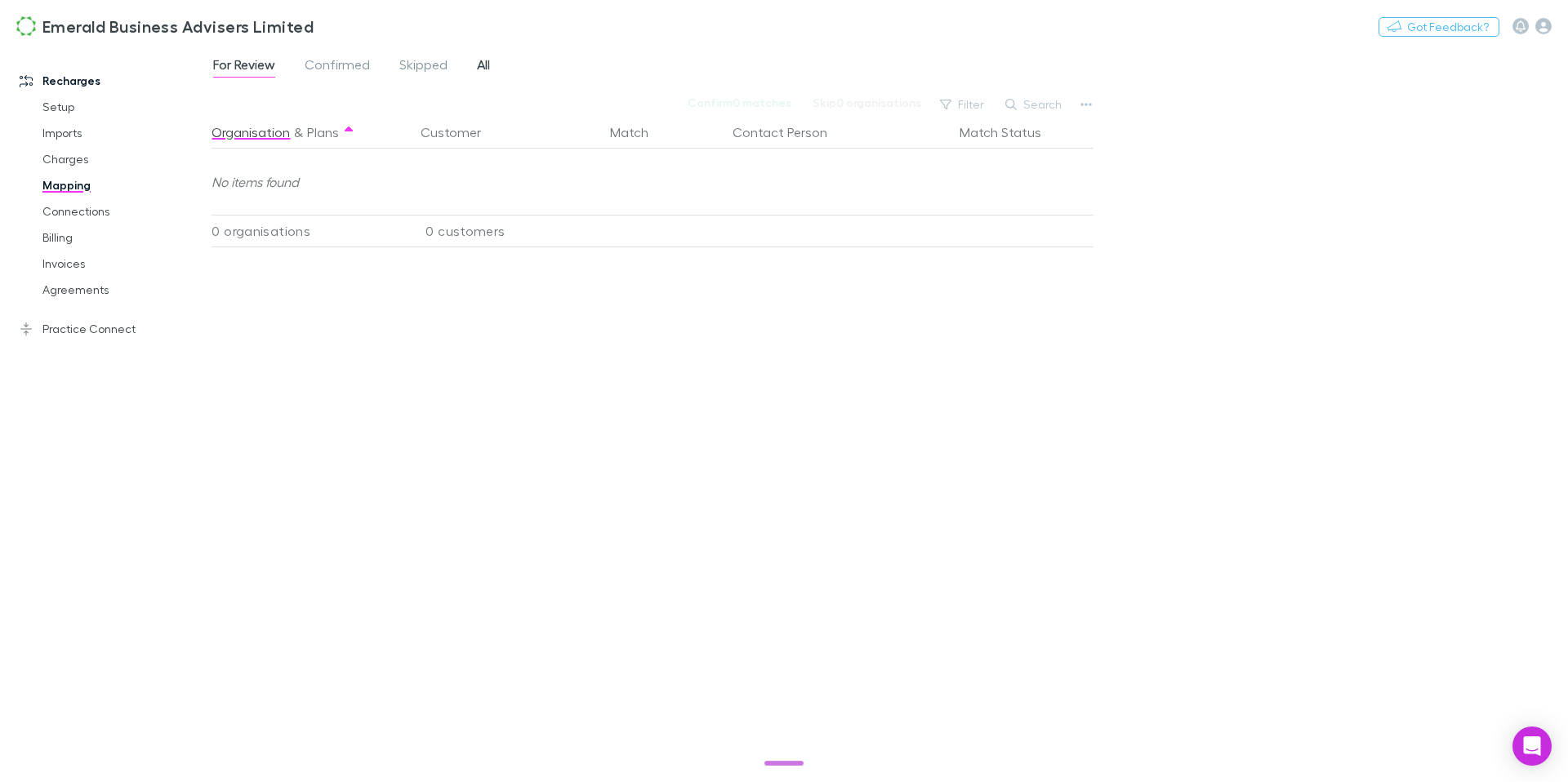
click at [487, 69] on span "All" at bounding box center [483, 66] width 13 height 21
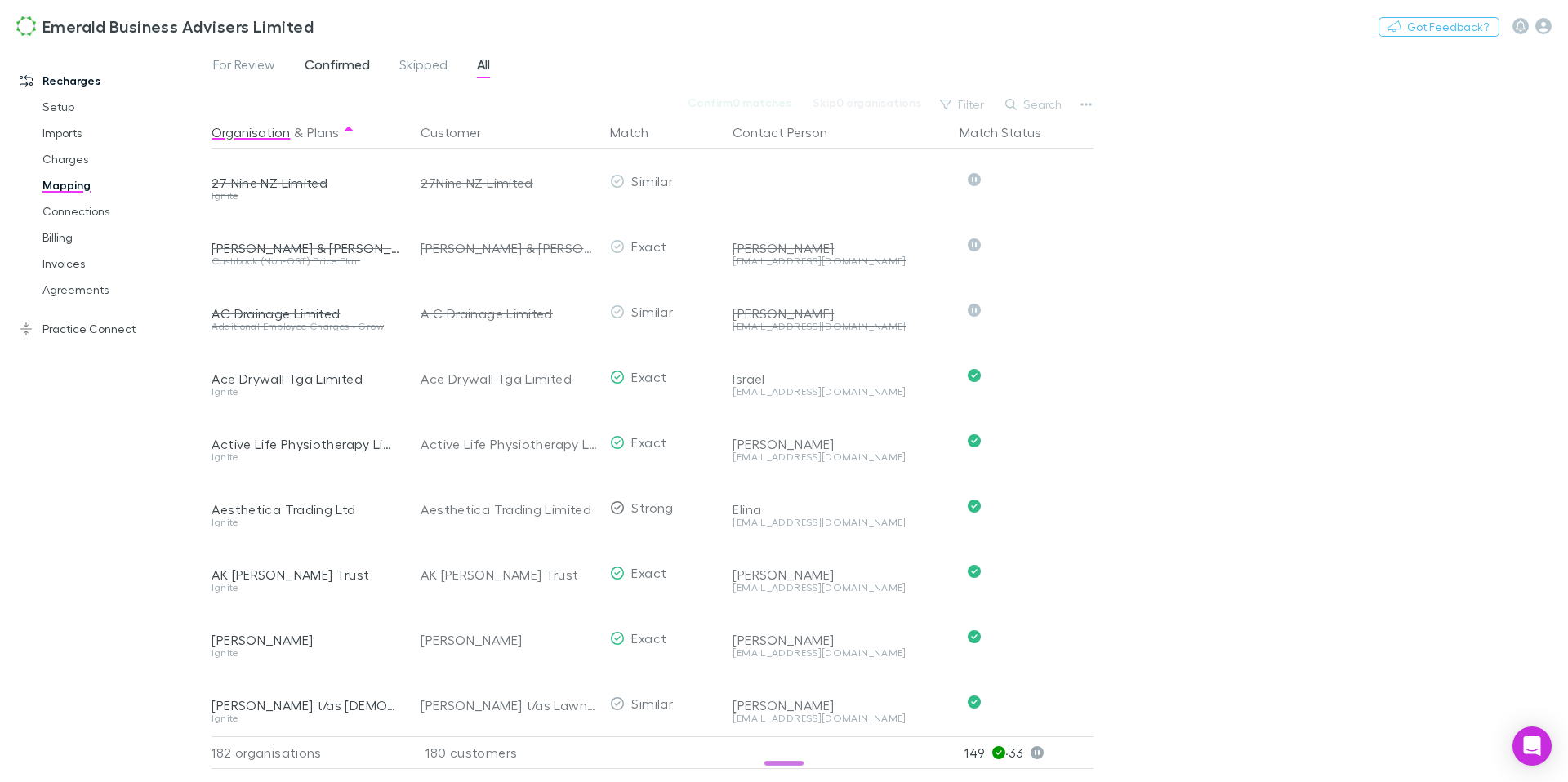
click at [354, 69] on span "Confirmed" at bounding box center [336, 66] width 65 height 21
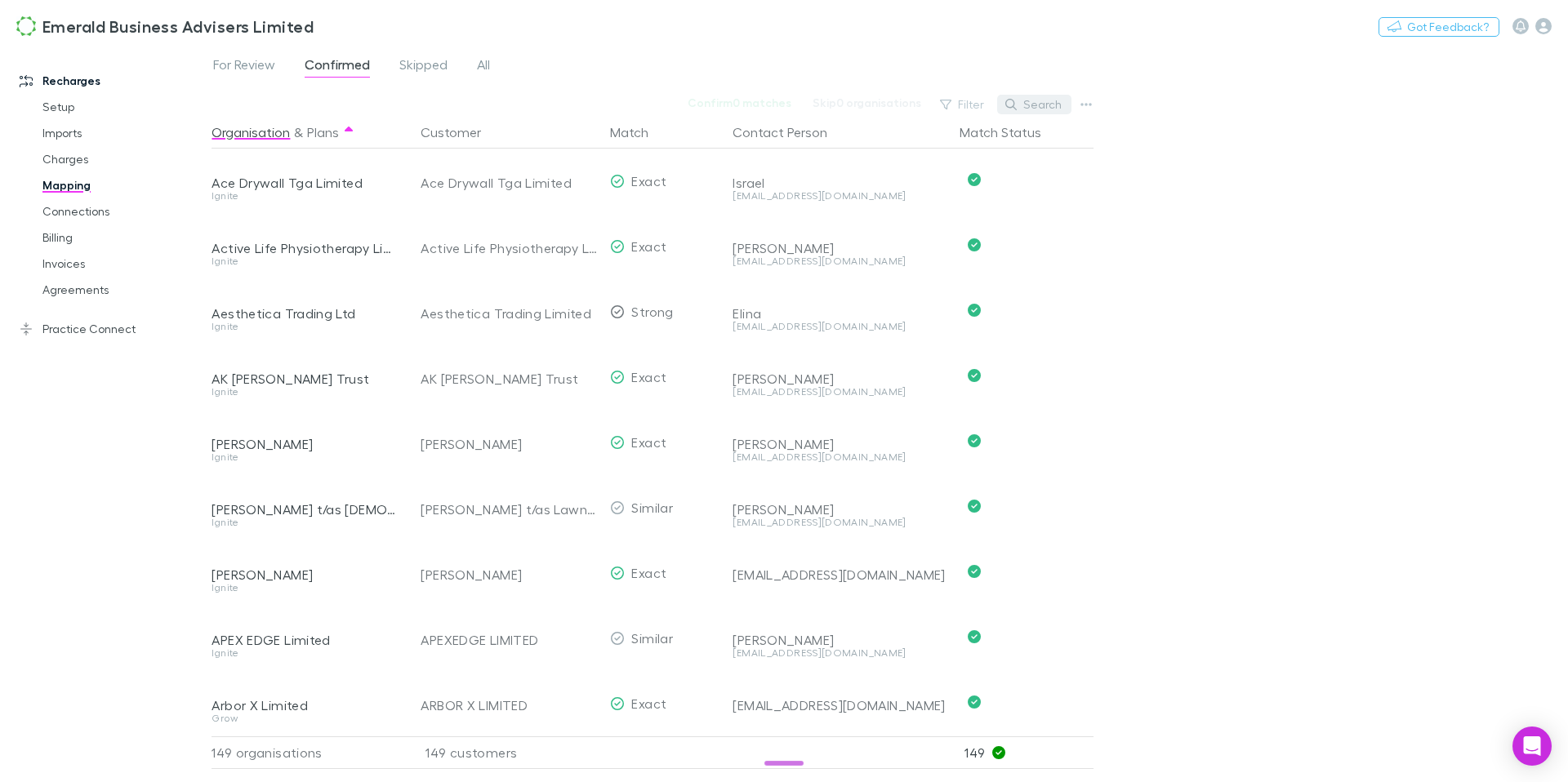
click at [1044, 102] on button "Search" at bounding box center [1035, 104] width 75 height 19
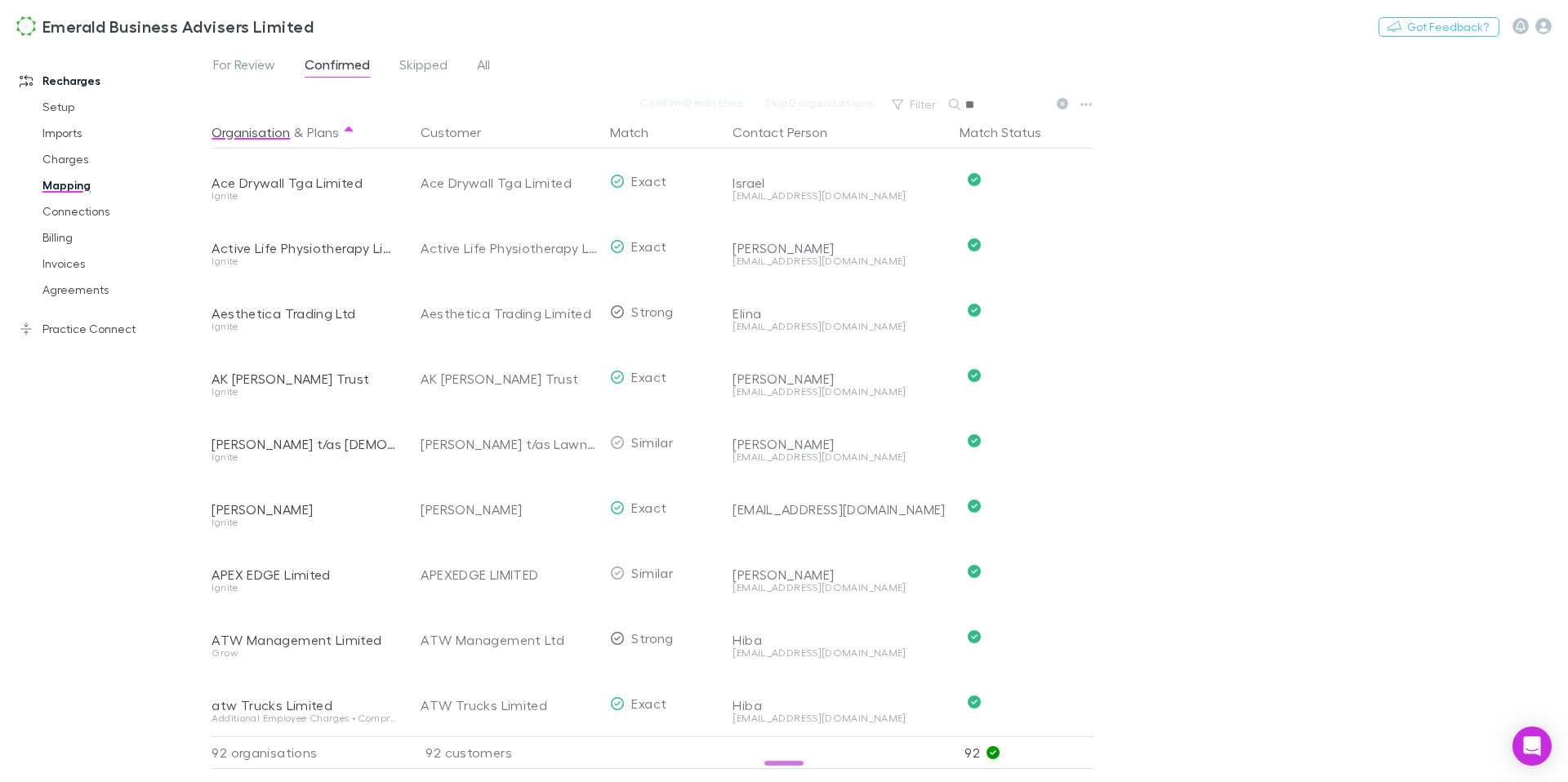
type input "*"
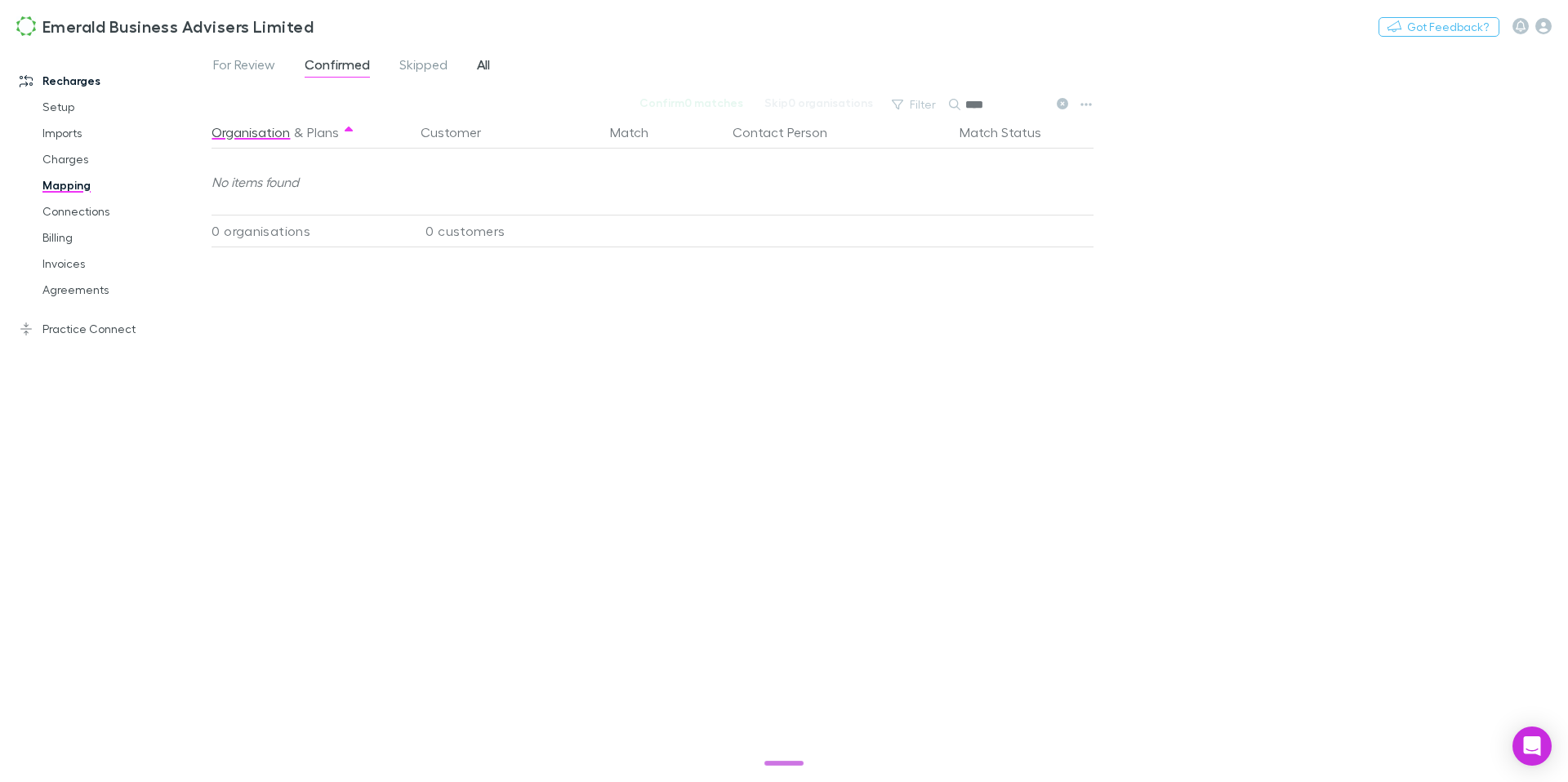
type input "****"
click at [491, 66] on link "All" at bounding box center [483, 67] width 16 height 26
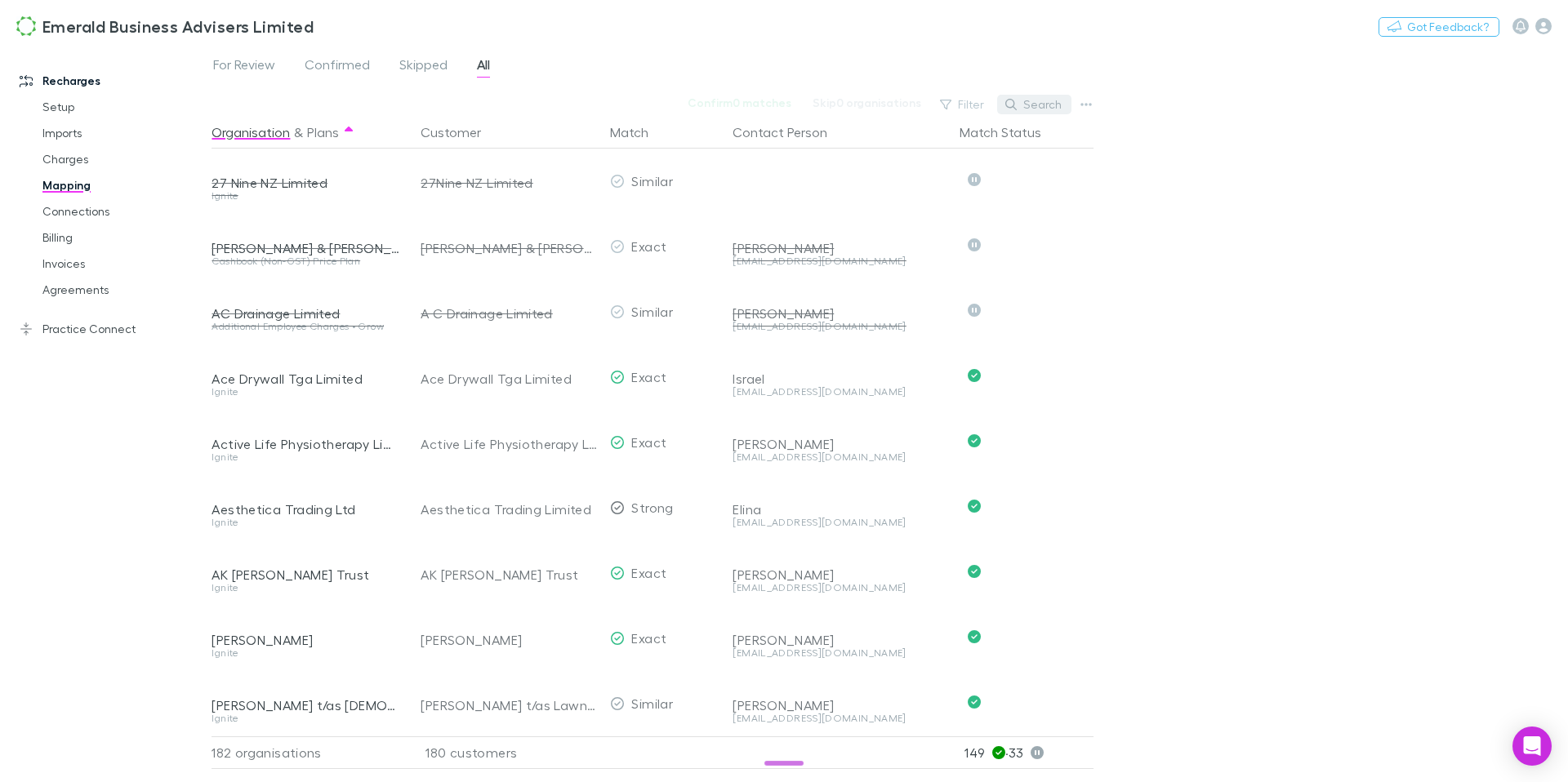
click at [1060, 102] on button "Search" at bounding box center [1035, 104] width 75 height 19
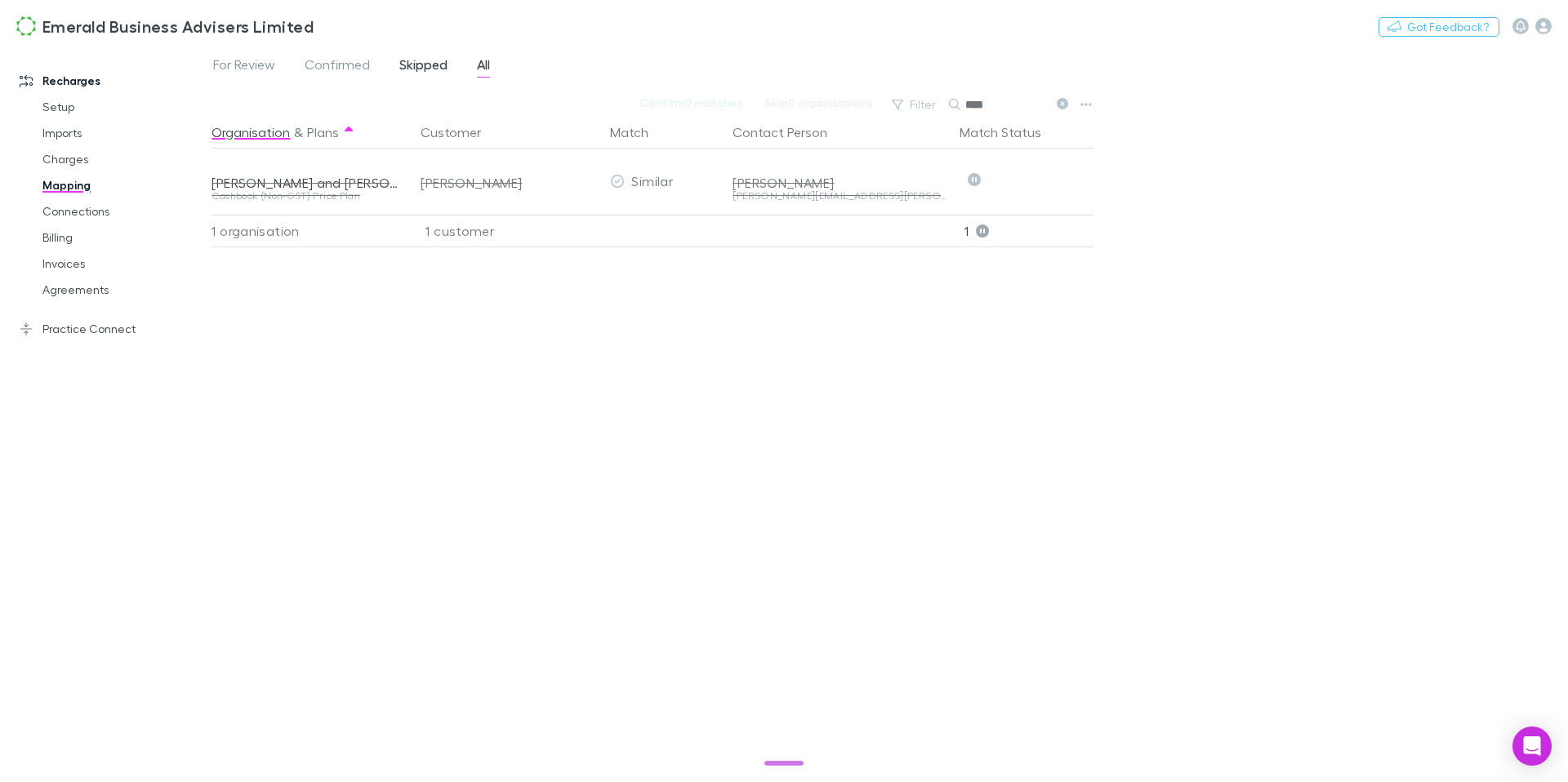
type input "****"
click at [417, 74] on span "Skipped" at bounding box center [423, 66] width 48 height 21
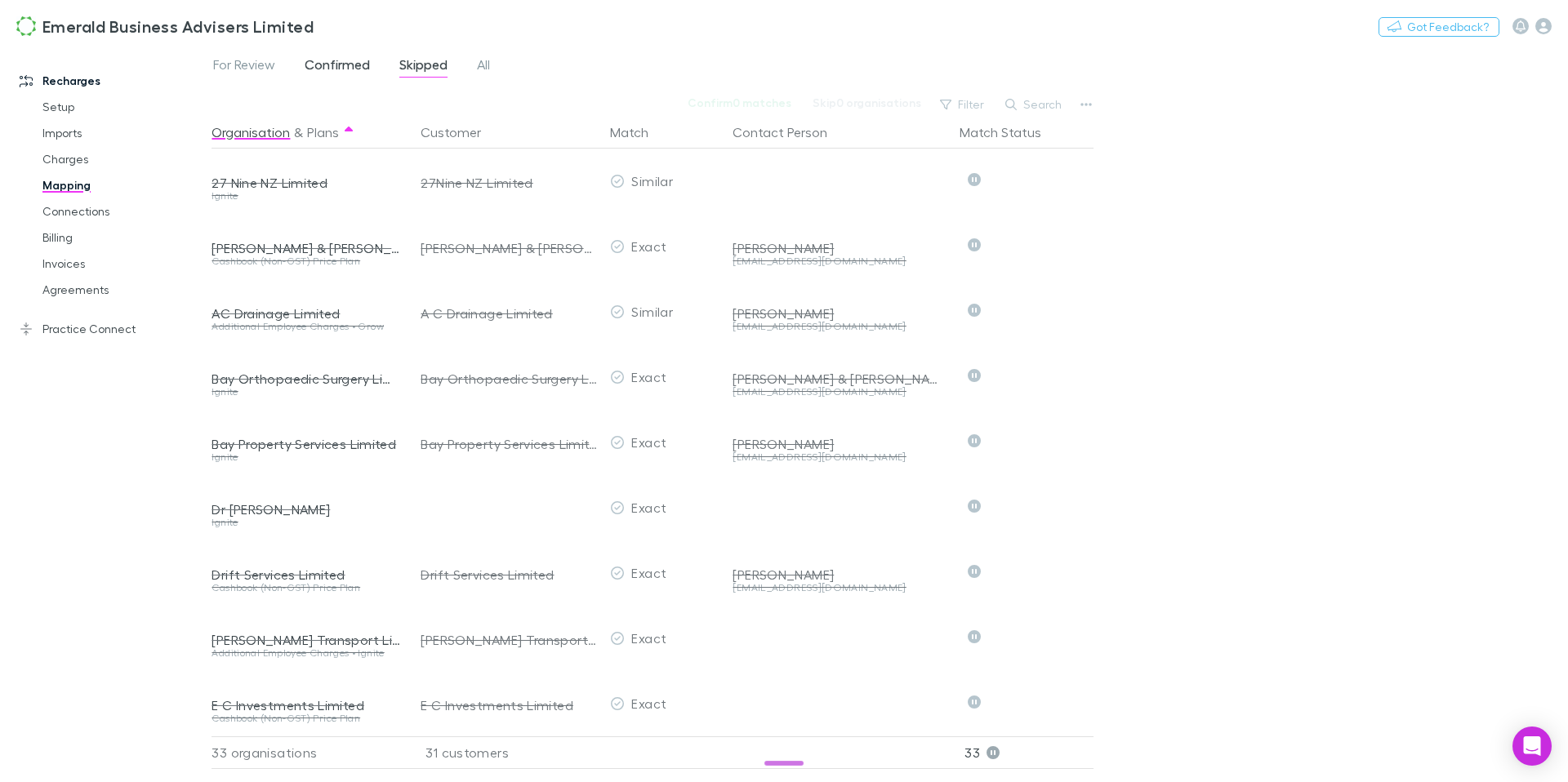
click at [346, 70] on span "Confirmed" at bounding box center [336, 66] width 65 height 21
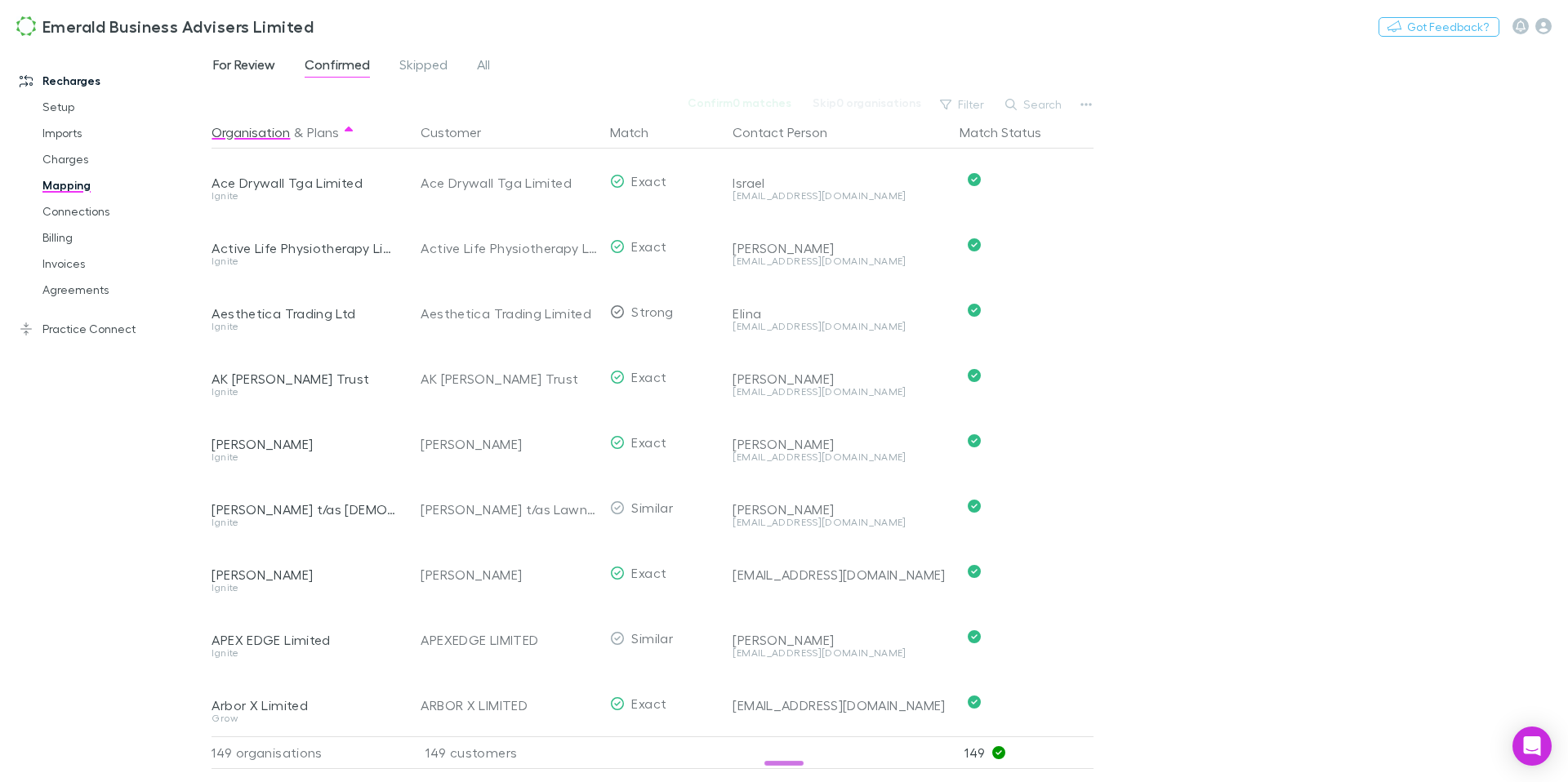
click at [241, 70] on span "For Review" at bounding box center [244, 66] width 62 height 21
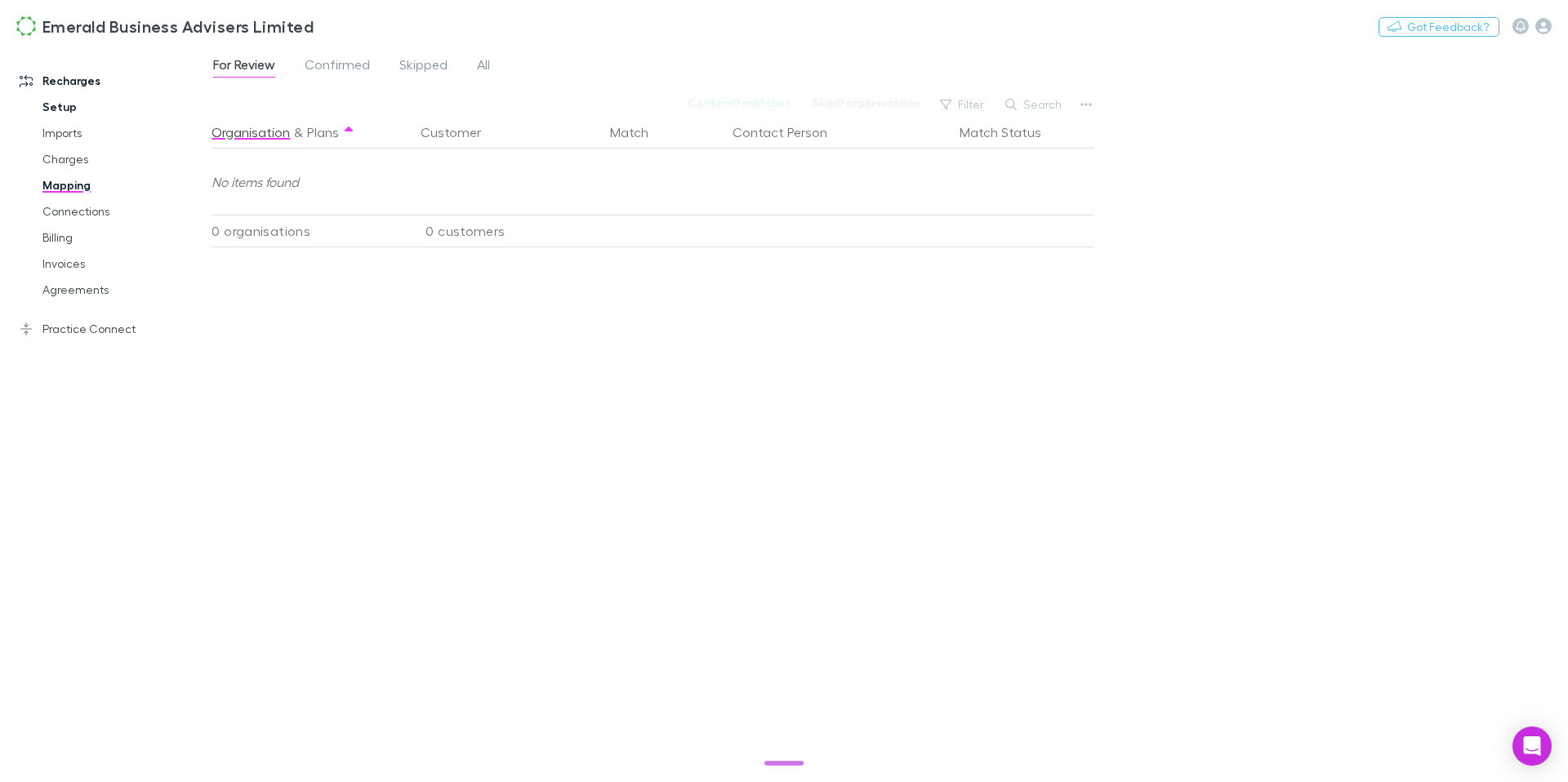
click at [58, 106] on link "Setup" at bounding box center [117, 107] width 182 height 26
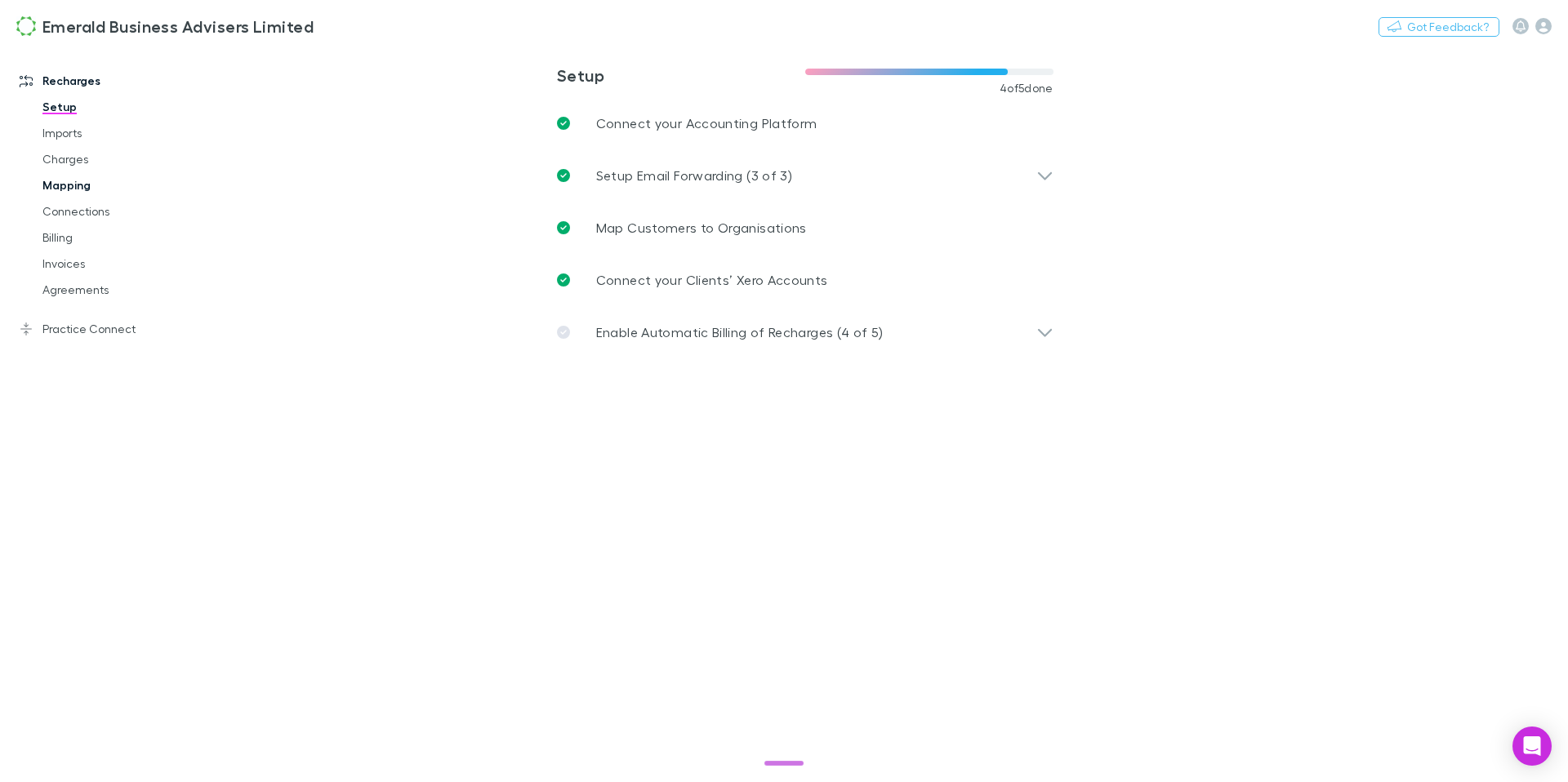
click at [70, 187] on link "Mapping" at bounding box center [117, 185] width 182 height 26
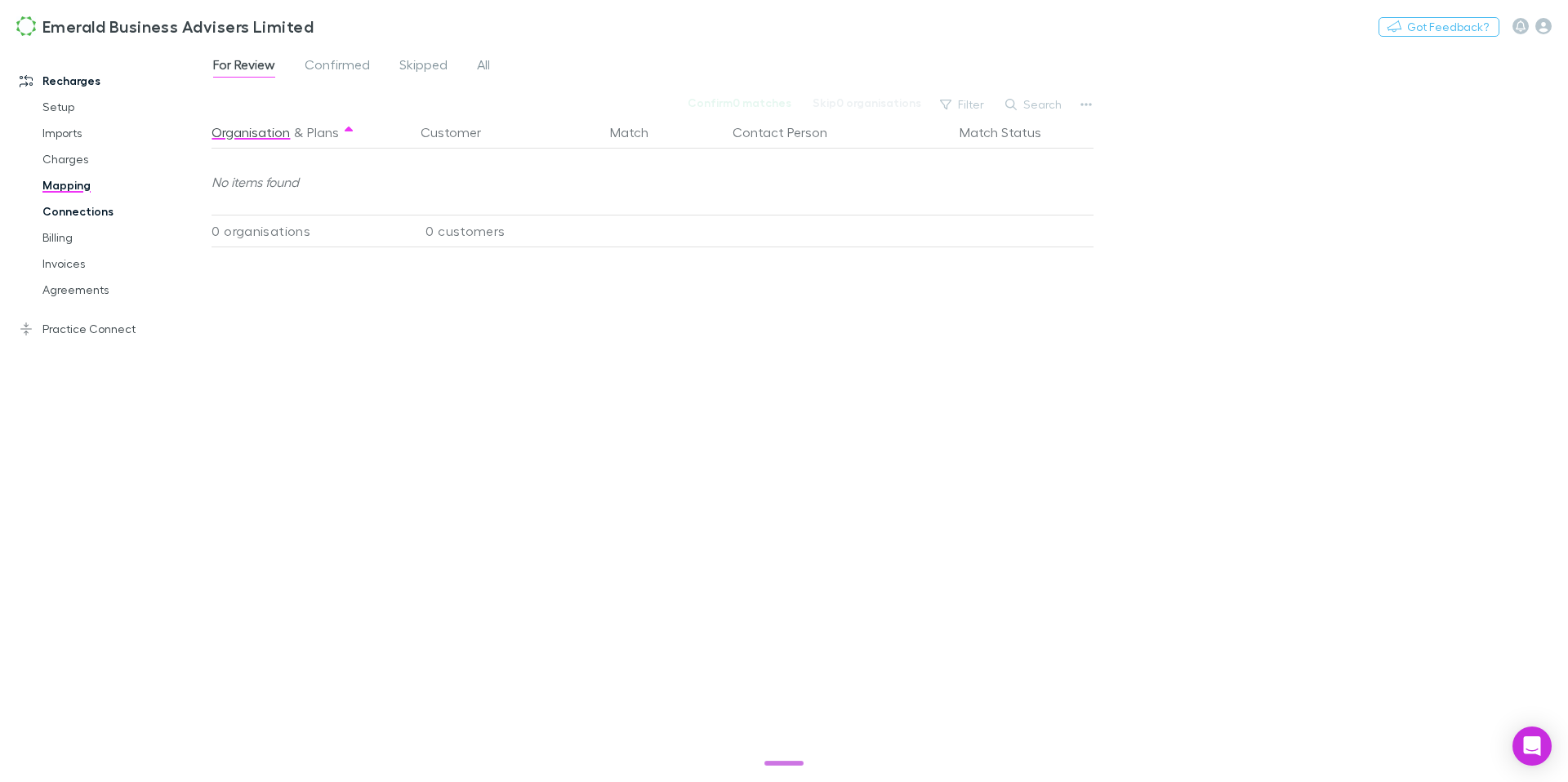
click at [70, 210] on link "Connections" at bounding box center [117, 211] width 182 height 26
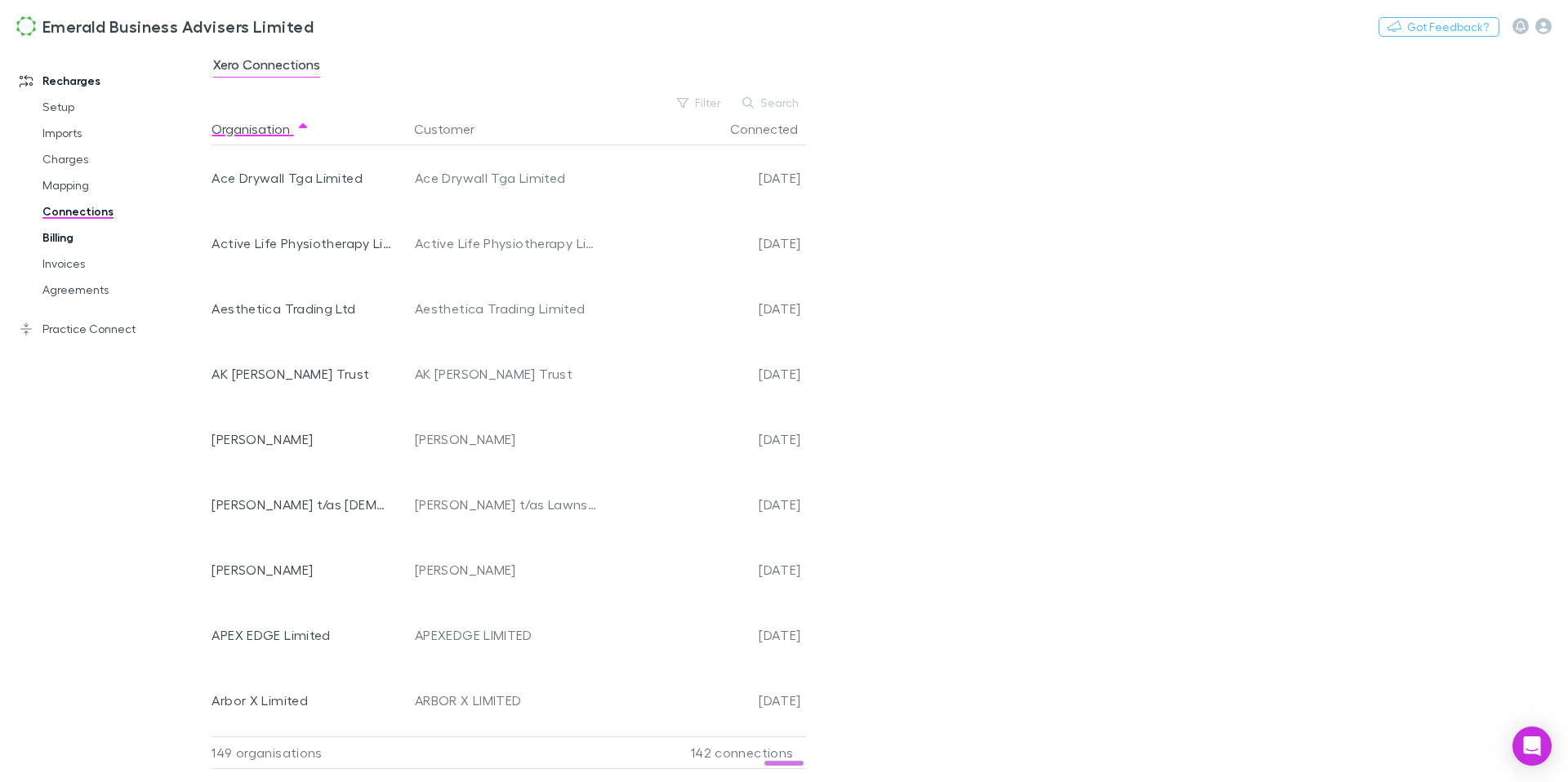
click at [69, 241] on link "Billing" at bounding box center [117, 237] width 182 height 26
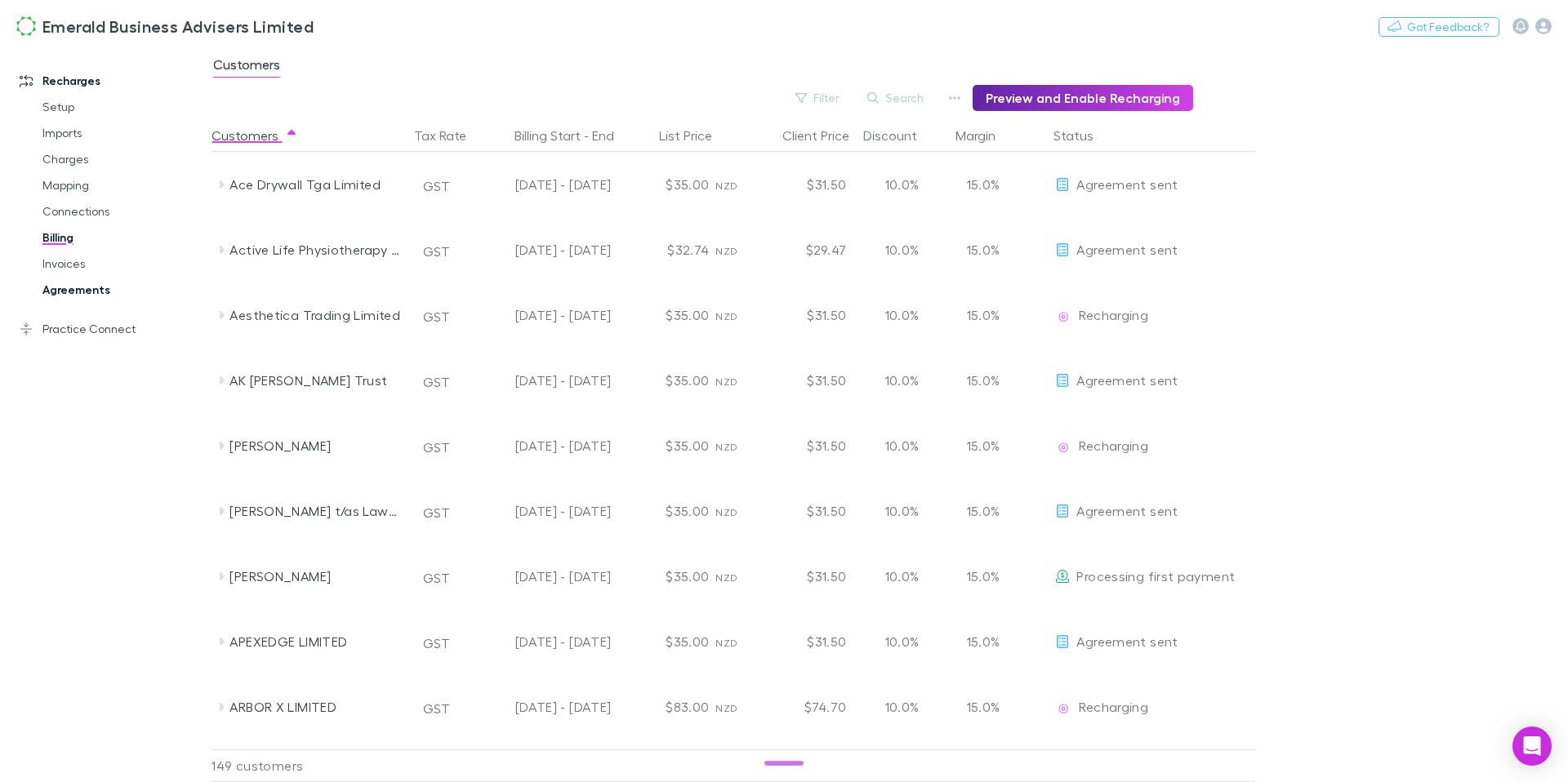
click at [78, 291] on link "Agreements" at bounding box center [117, 290] width 182 height 26
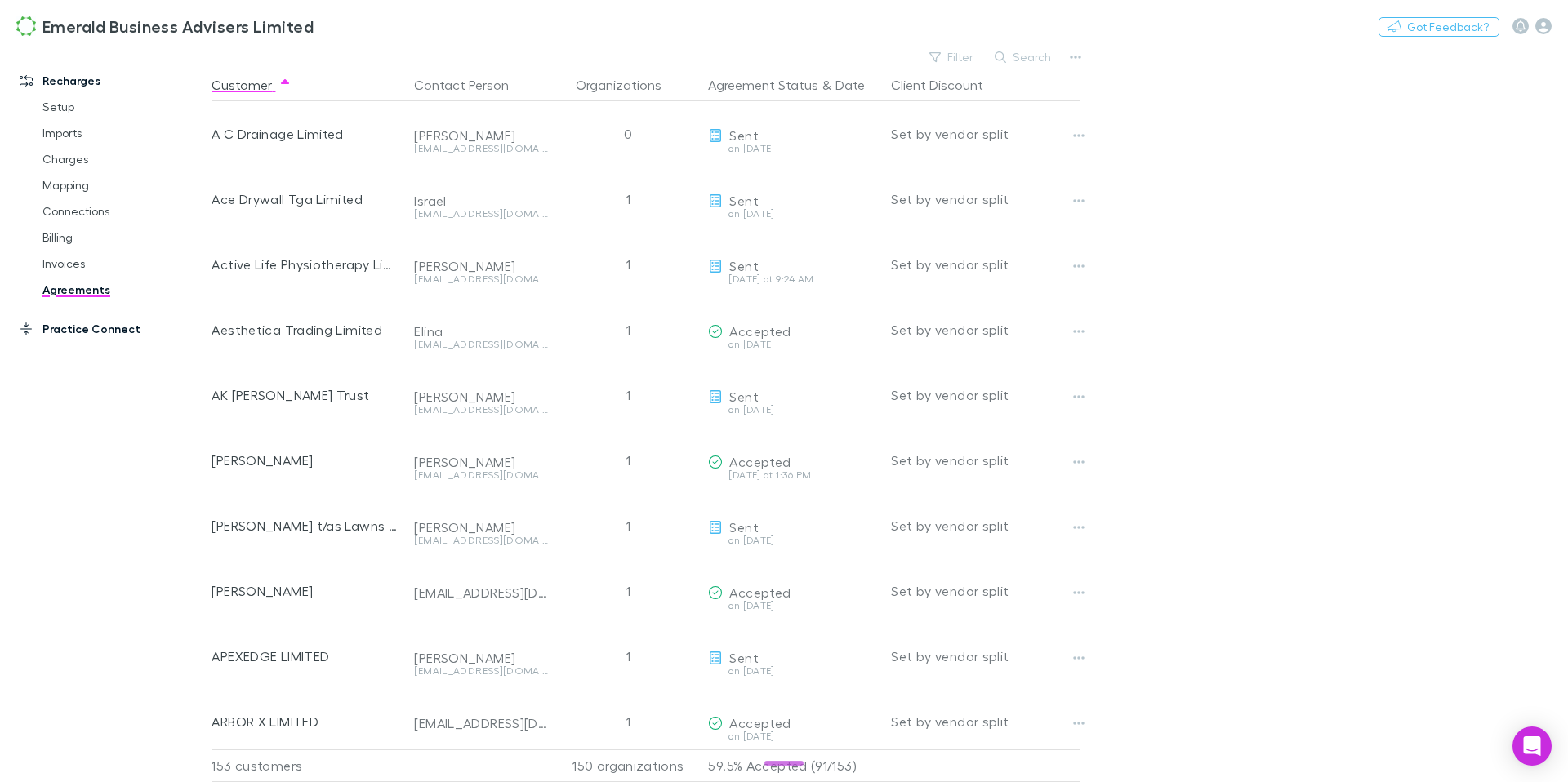
click at [90, 330] on link "Practice Connect" at bounding box center [106, 329] width 205 height 26
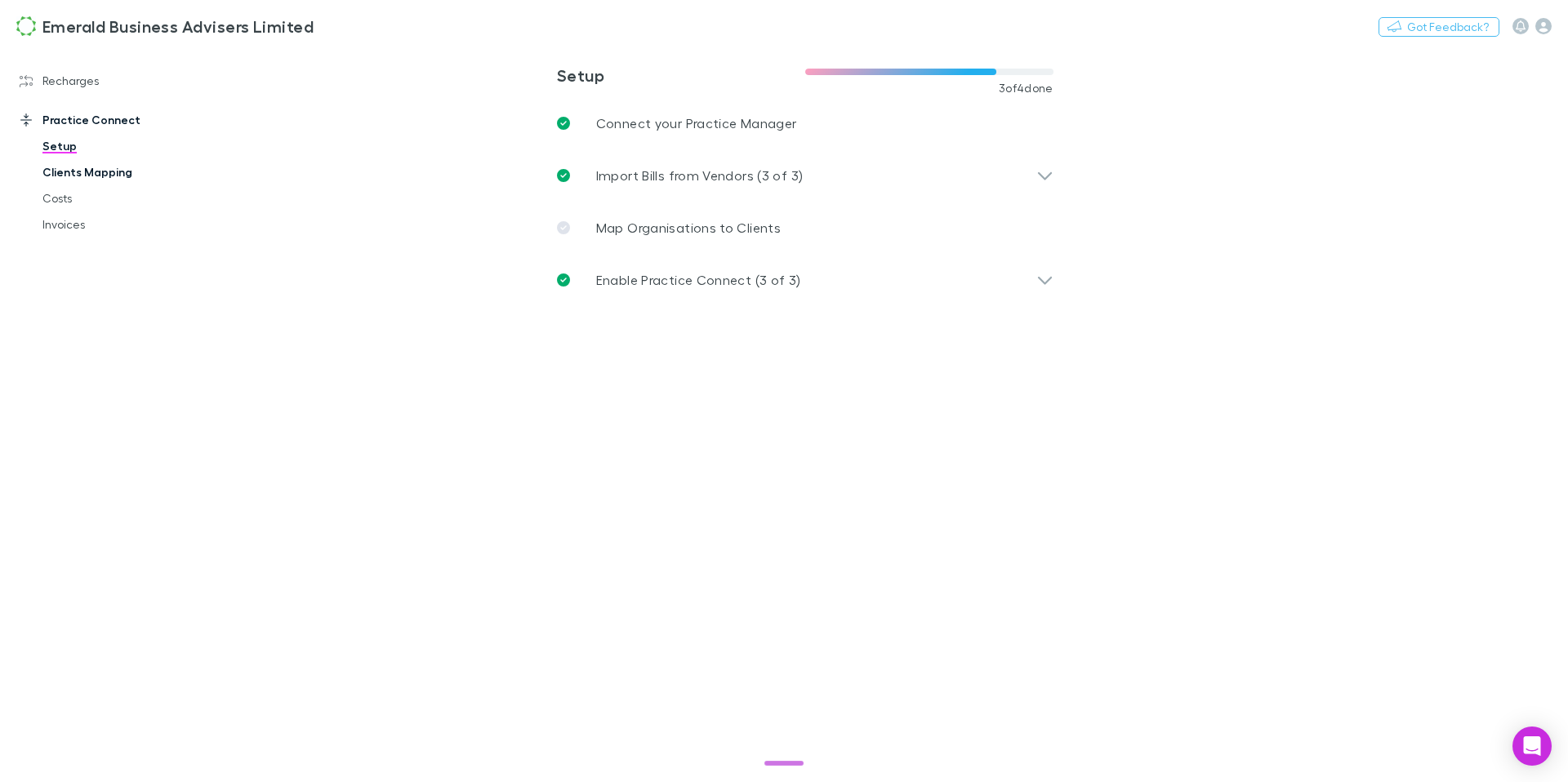
click at [104, 169] on link "Clients Mapping" at bounding box center [117, 172] width 182 height 26
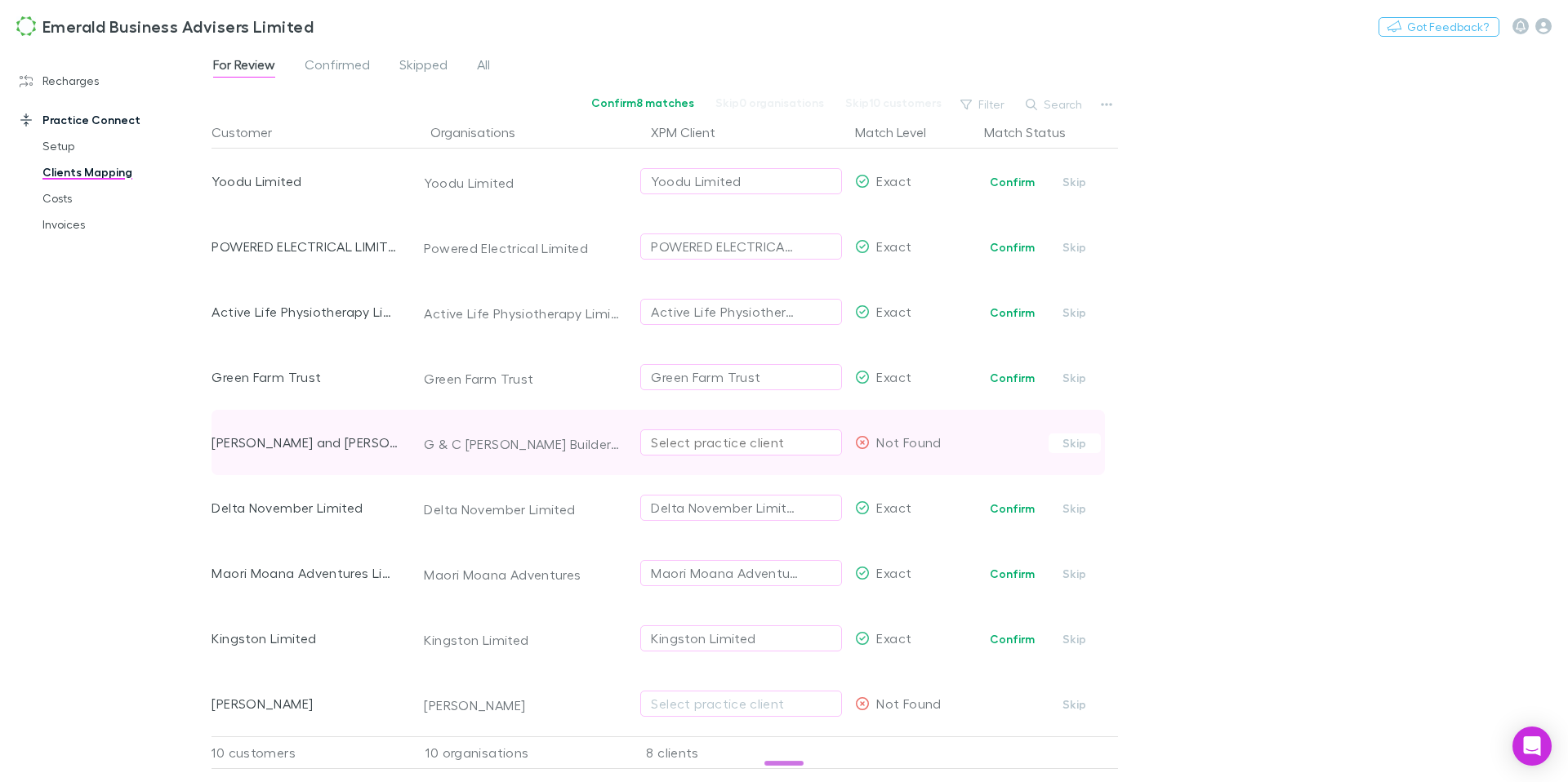
click at [689, 444] on div "Select practice client" at bounding box center [741, 442] width 181 height 19
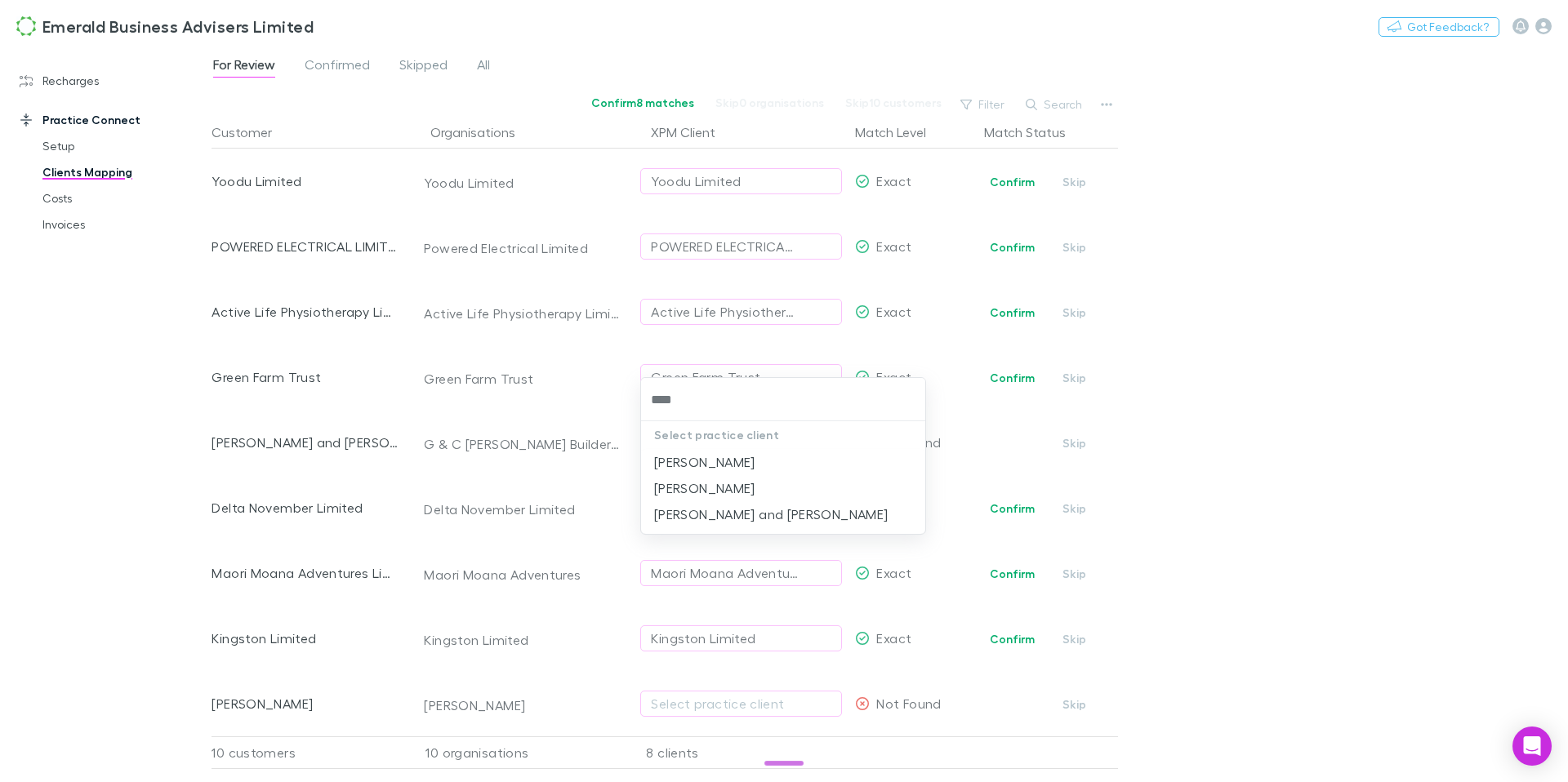
type input "*****"
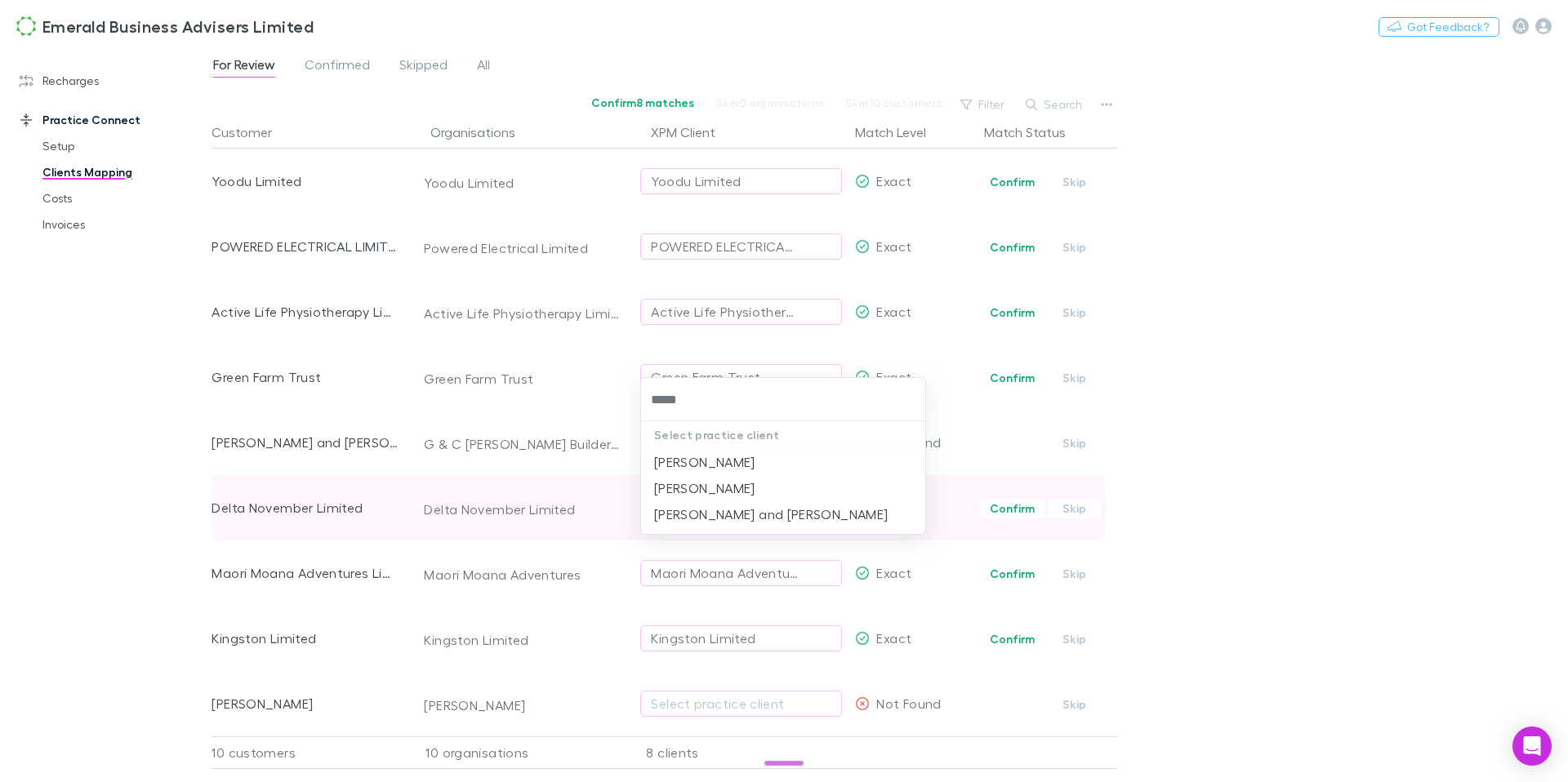
click at [865, 512] on li "[PERSON_NAME] and [PERSON_NAME]" at bounding box center [782, 514] width 284 height 26
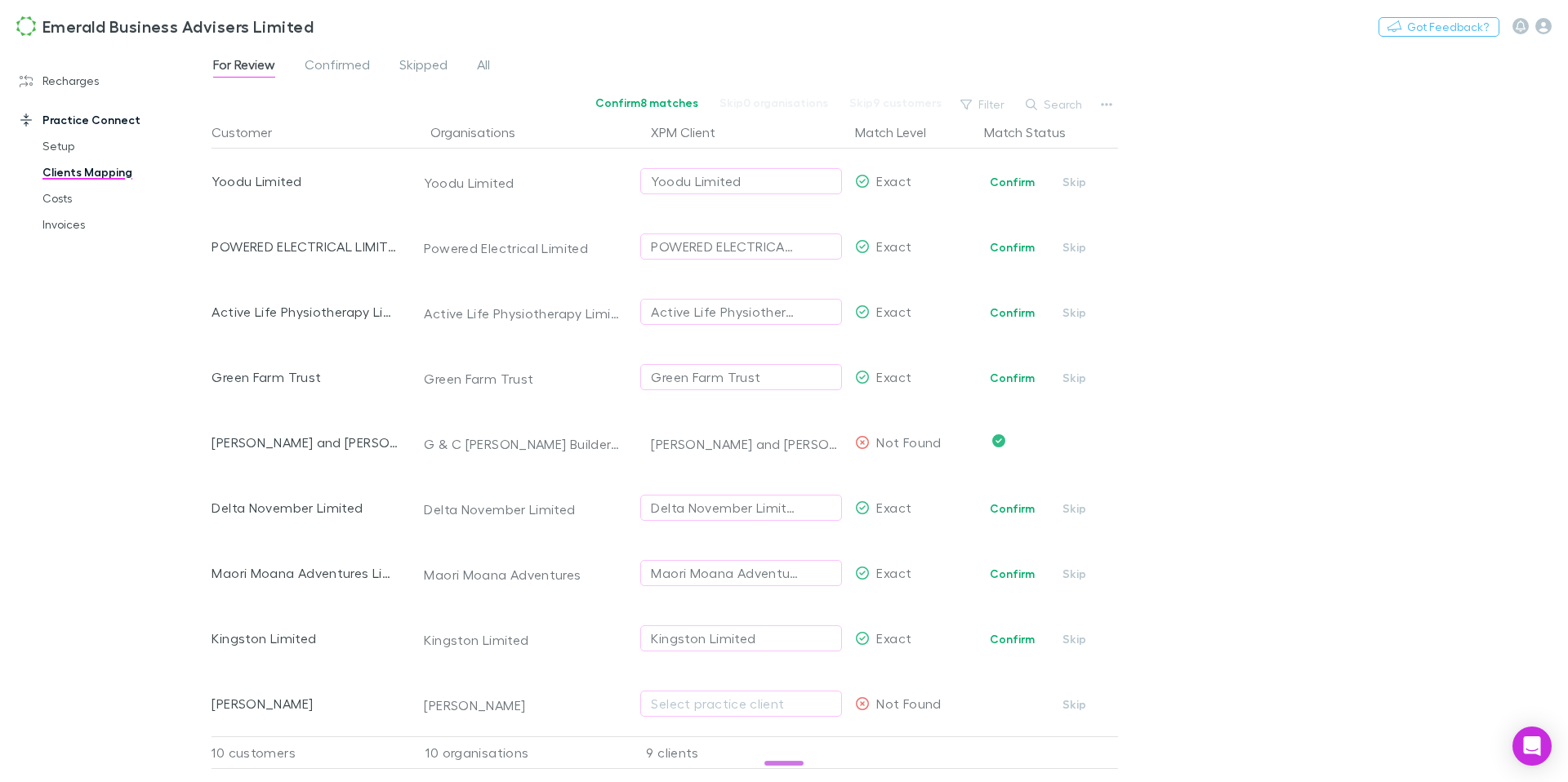
click at [1231, 511] on div "For Review Confirmed Skipped All Confirm 8 matches Skip 0 organisations Skip 9 …" at bounding box center [890, 413] width 1357 height 736
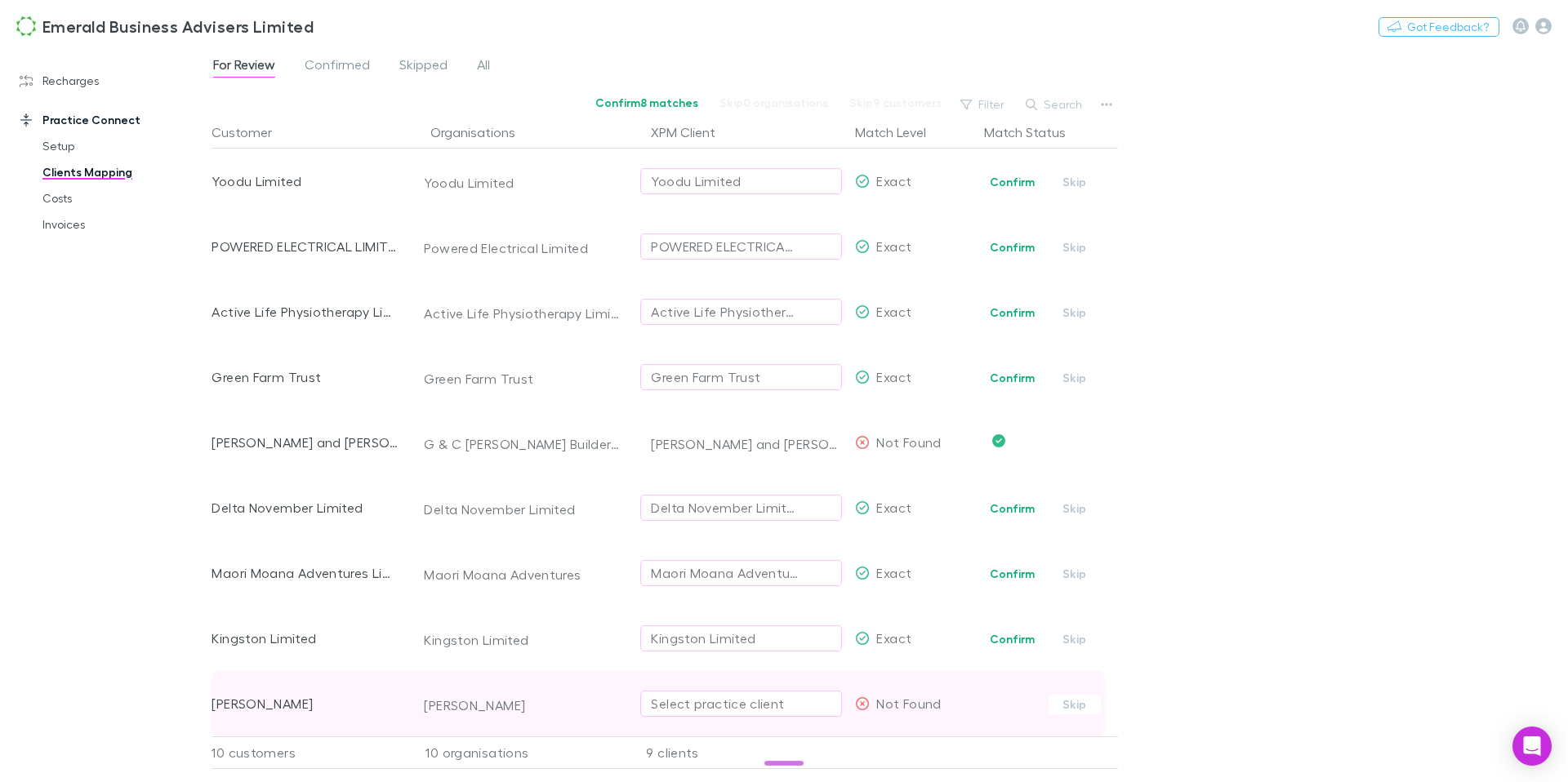
click at [766, 697] on div "Select practice client" at bounding box center [741, 703] width 181 height 19
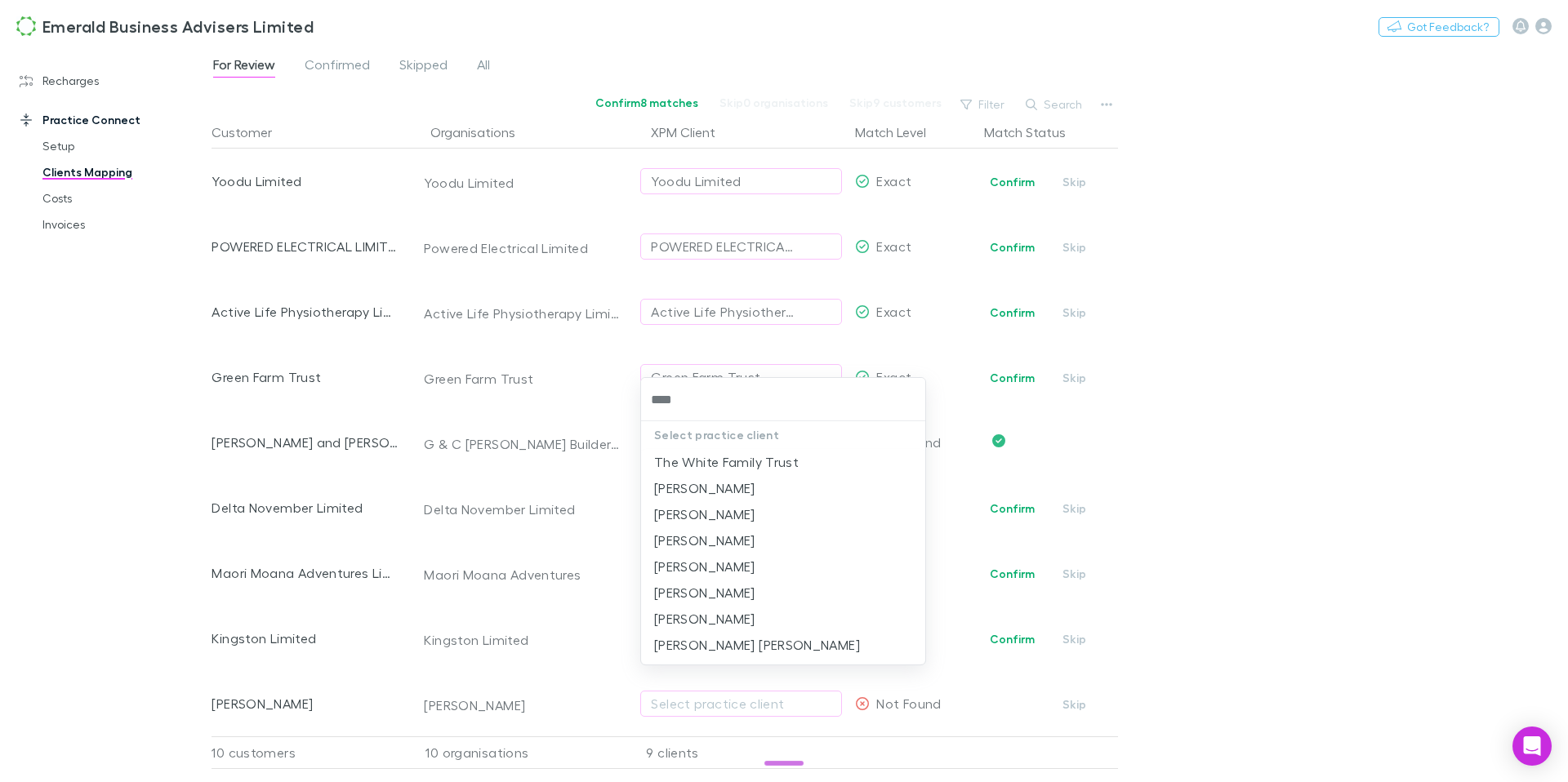
type input "*****"
click at [730, 490] on li "[PERSON_NAME]" at bounding box center [782, 488] width 284 height 26
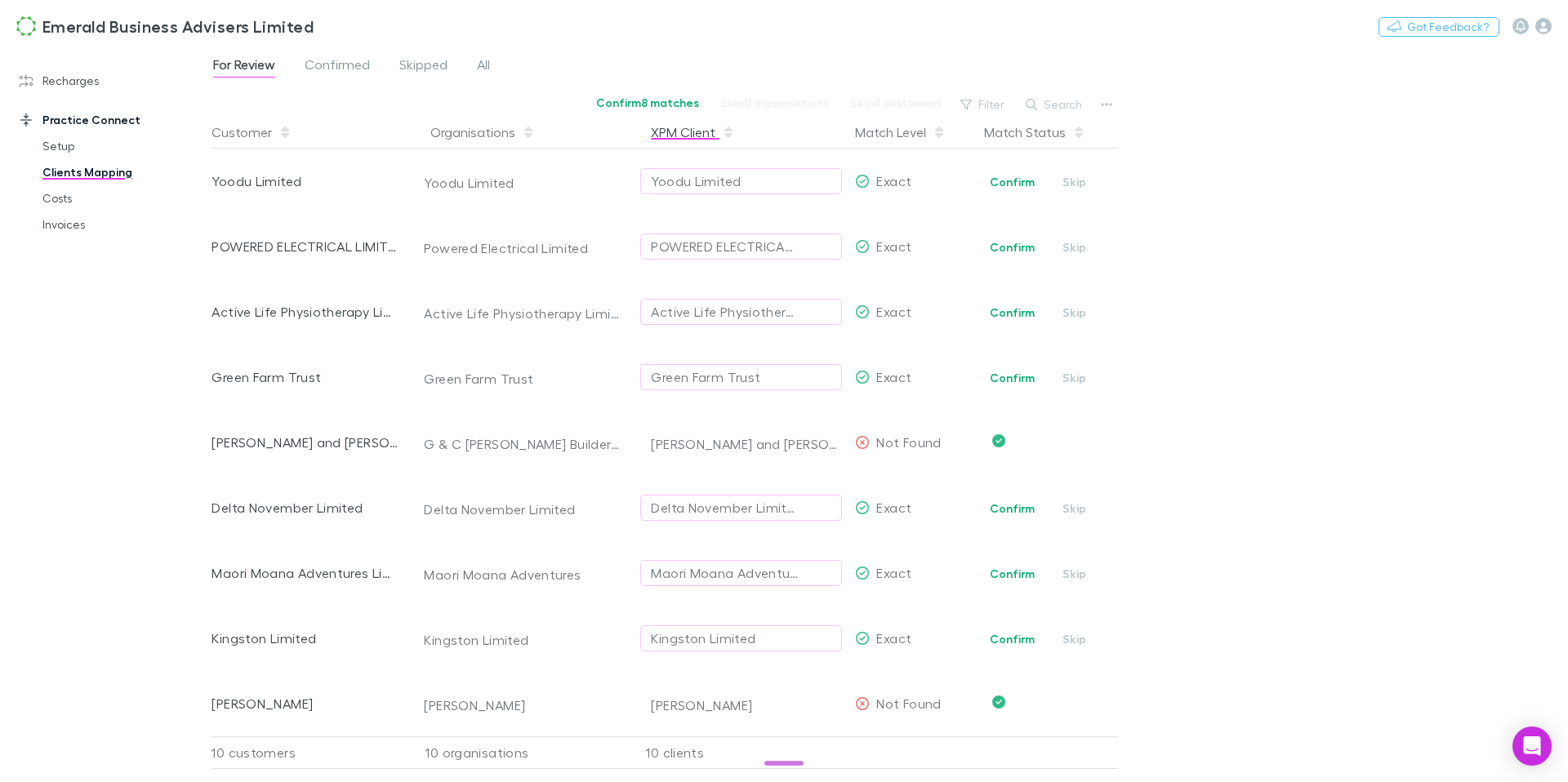
click at [692, 136] on button "XPM Client" at bounding box center [692, 132] width 84 height 33
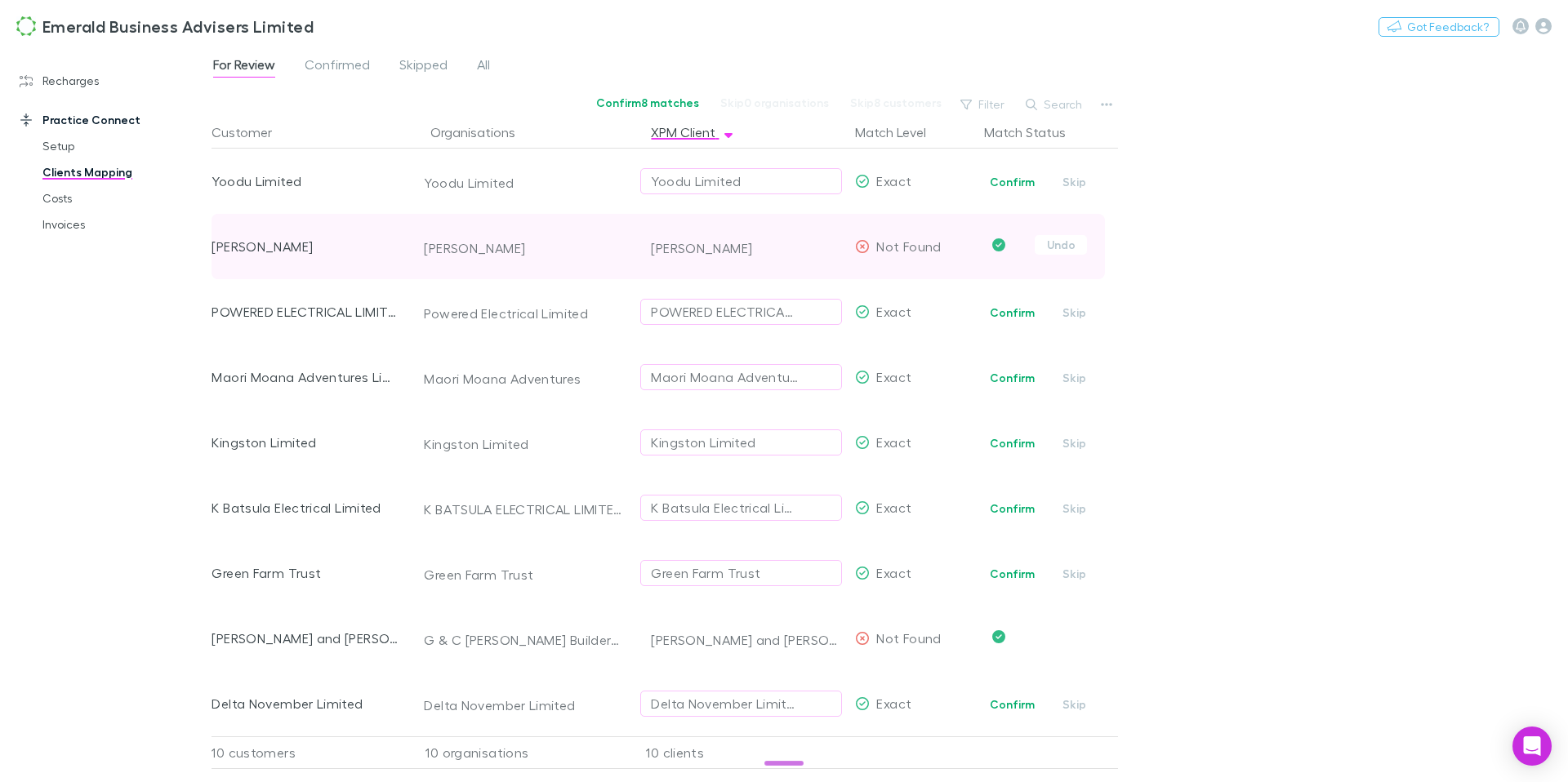
click at [1004, 247] on icon "Confirmed" at bounding box center [998, 244] width 13 height 13
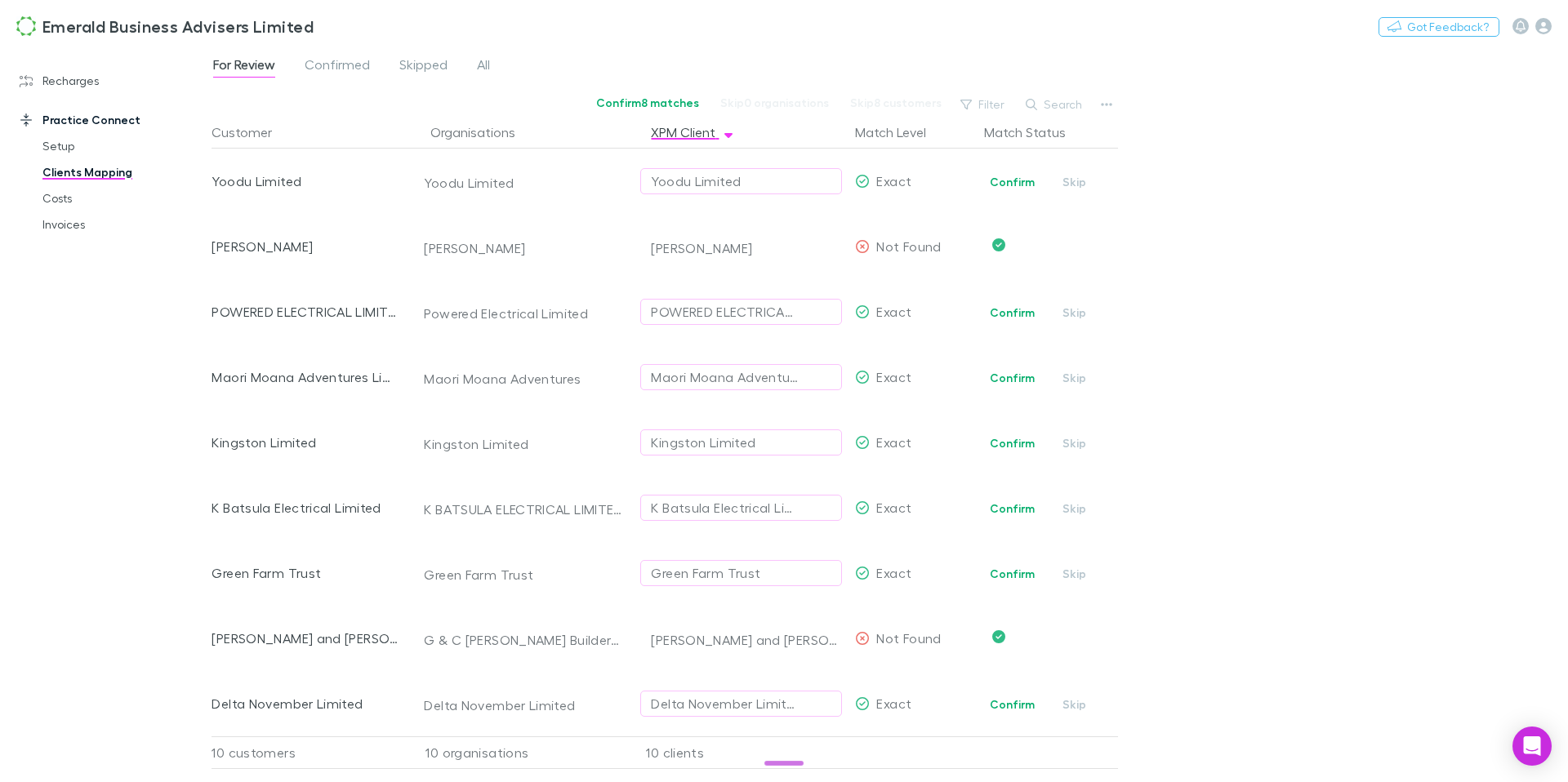
click at [255, 65] on span "For Review" at bounding box center [244, 66] width 62 height 21
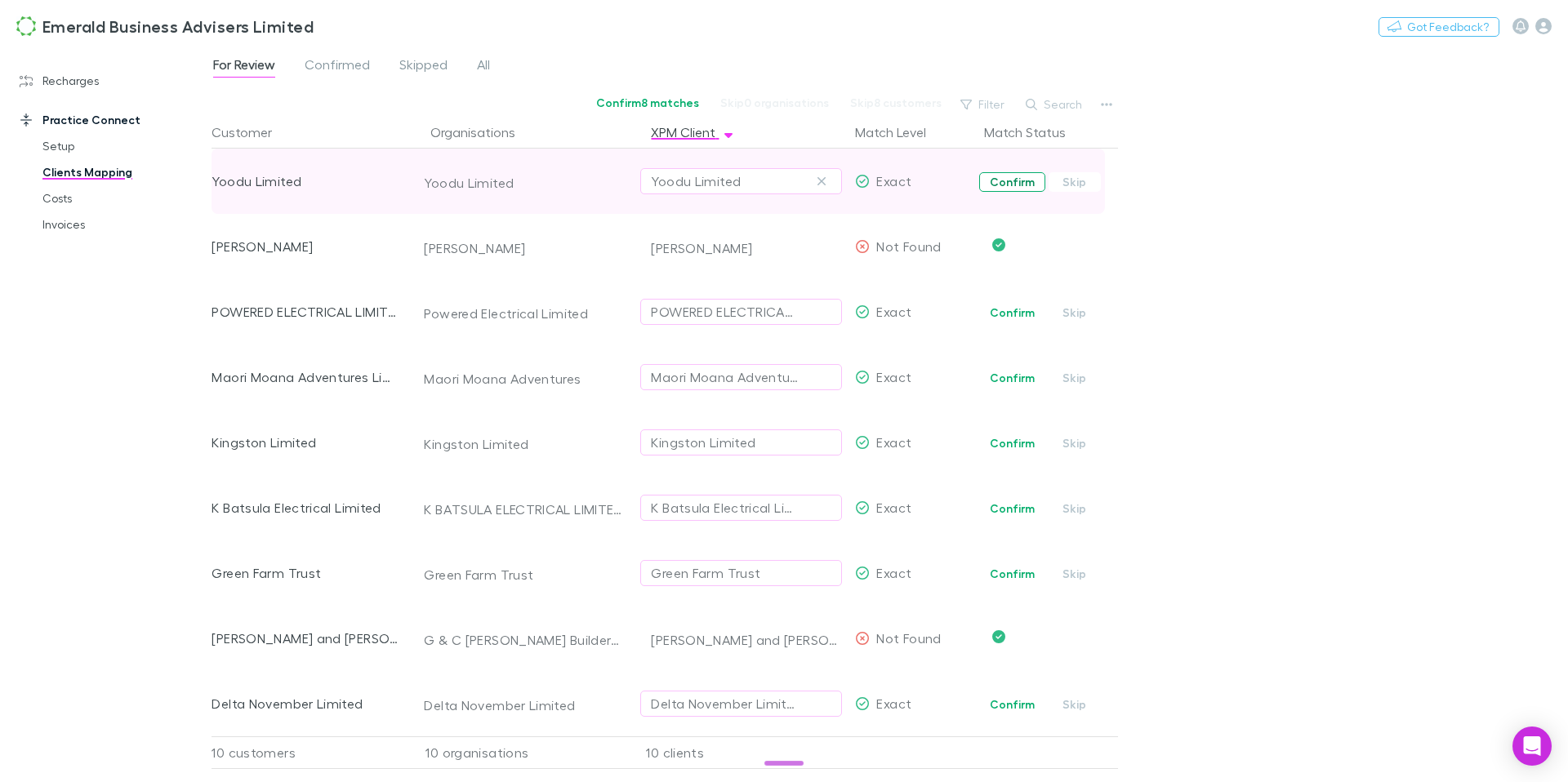
click at [1005, 187] on button "Confirm" at bounding box center [1012, 181] width 66 height 19
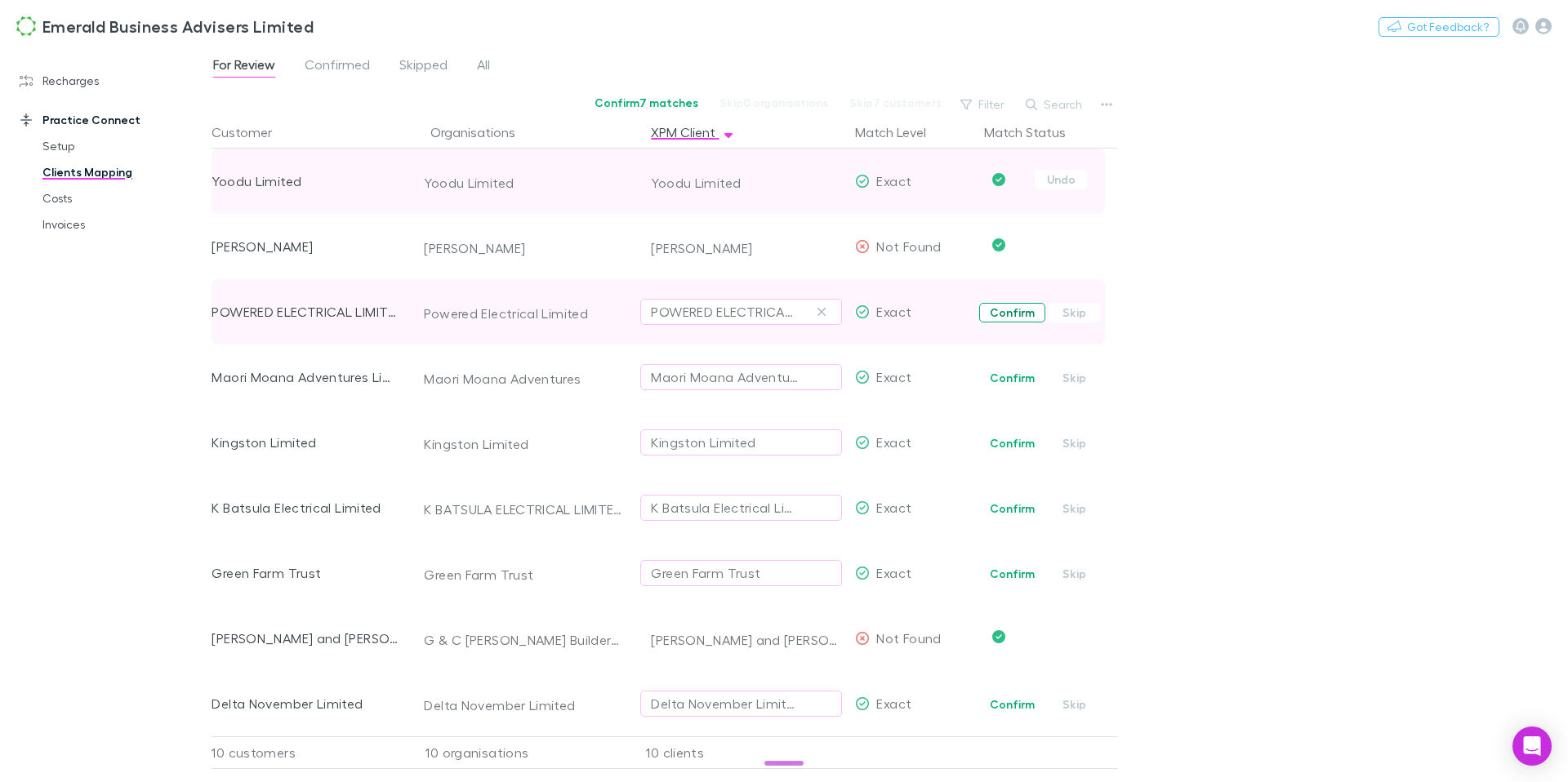
click at [1004, 312] on button "Confirm" at bounding box center [1012, 313] width 66 height 19
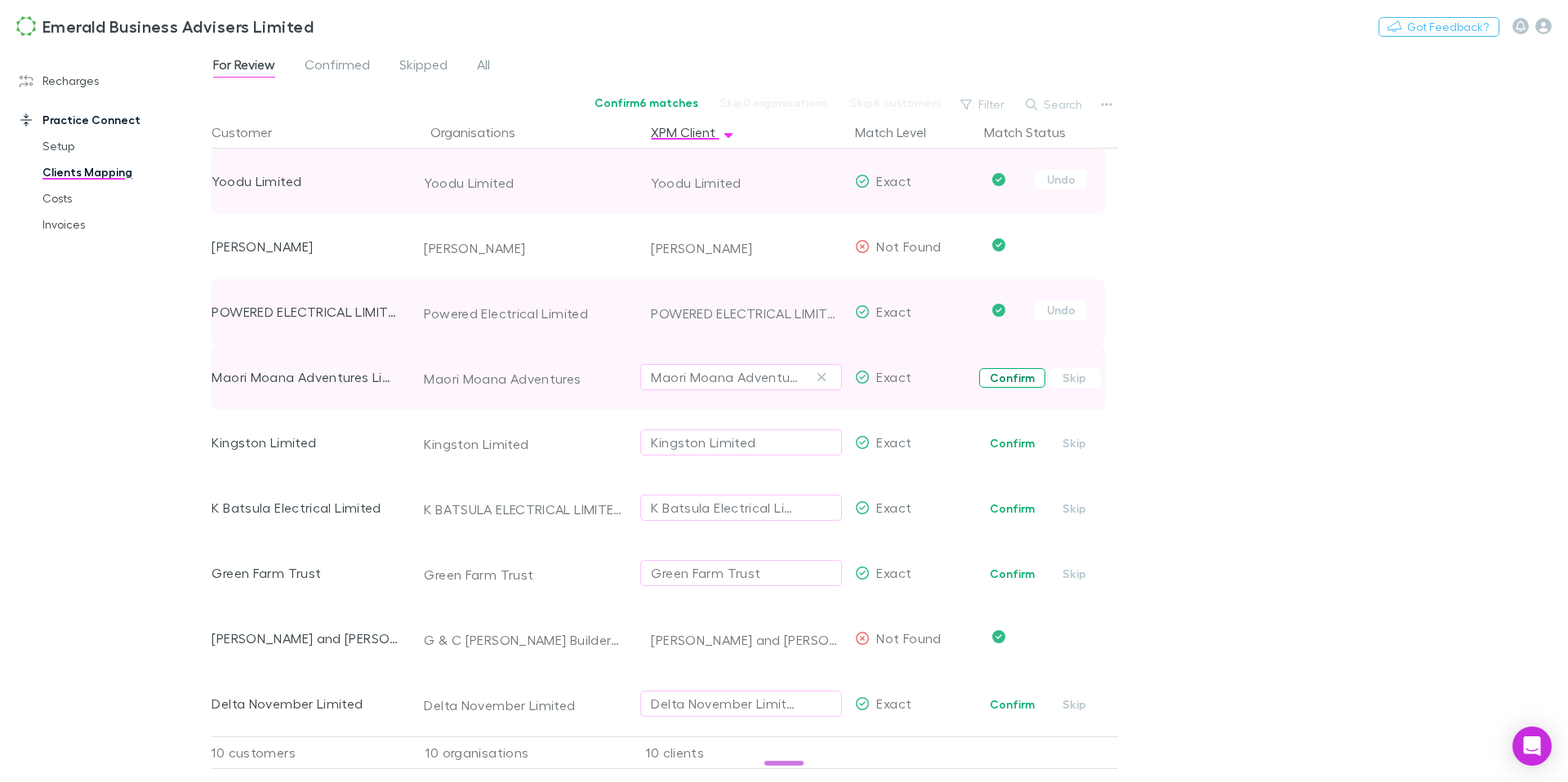
click at [1004, 381] on button "Confirm" at bounding box center [1012, 378] width 66 height 19
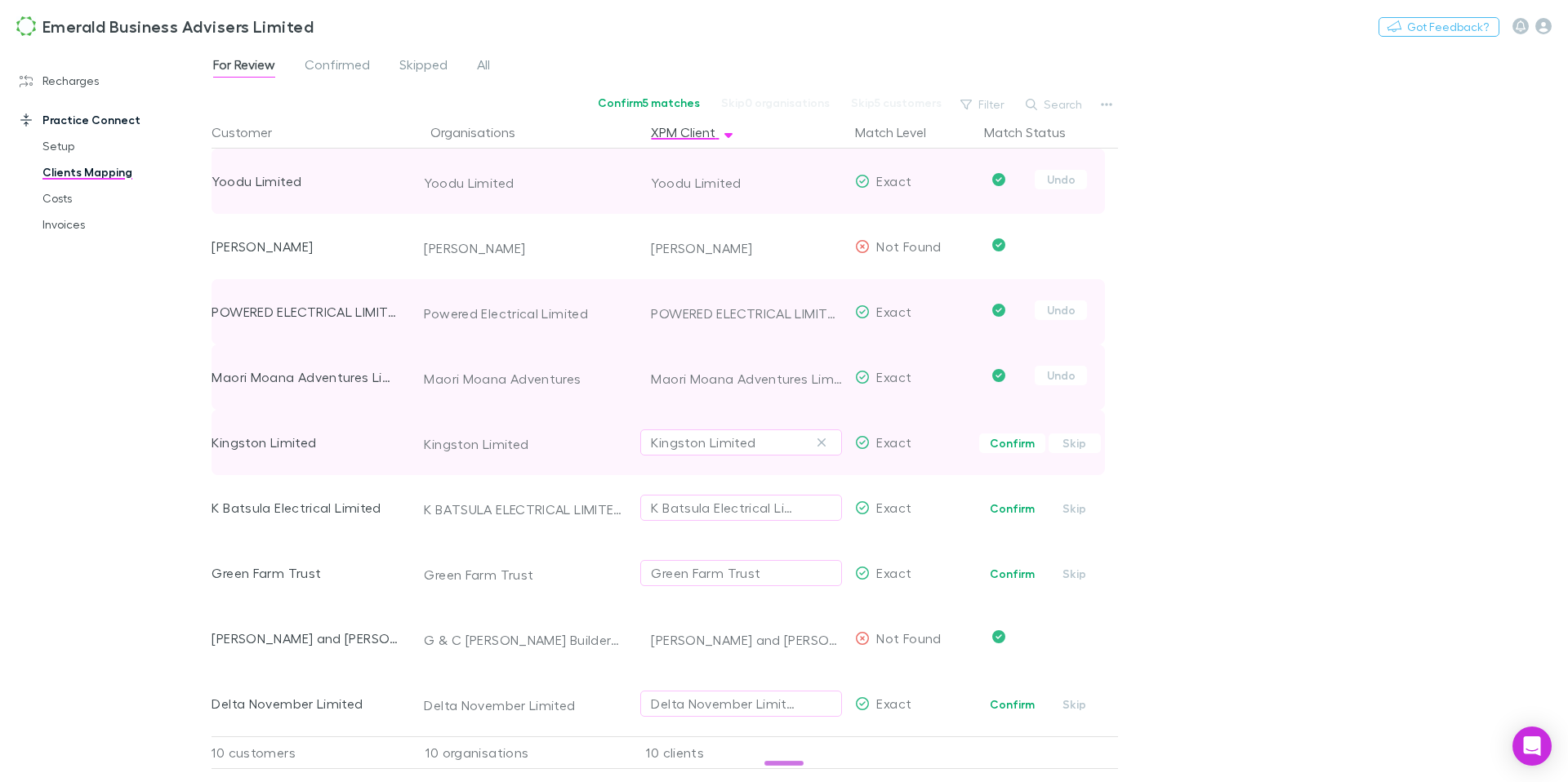
click at [1016, 446] on button "Confirm" at bounding box center [1012, 443] width 66 height 19
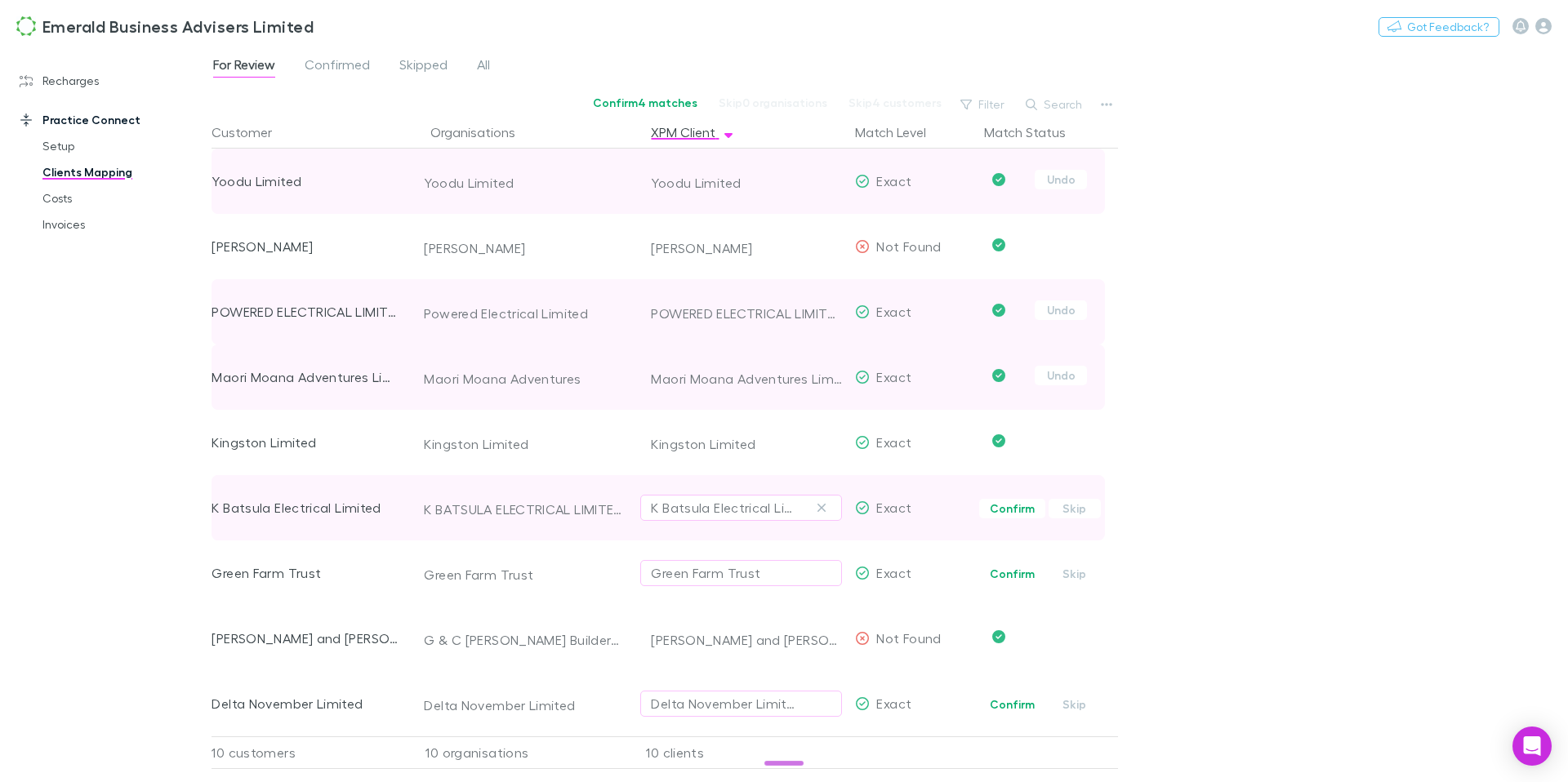
click at [1018, 509] on button "Confirm" at bounding box center [1012, 508] width 66 height 19
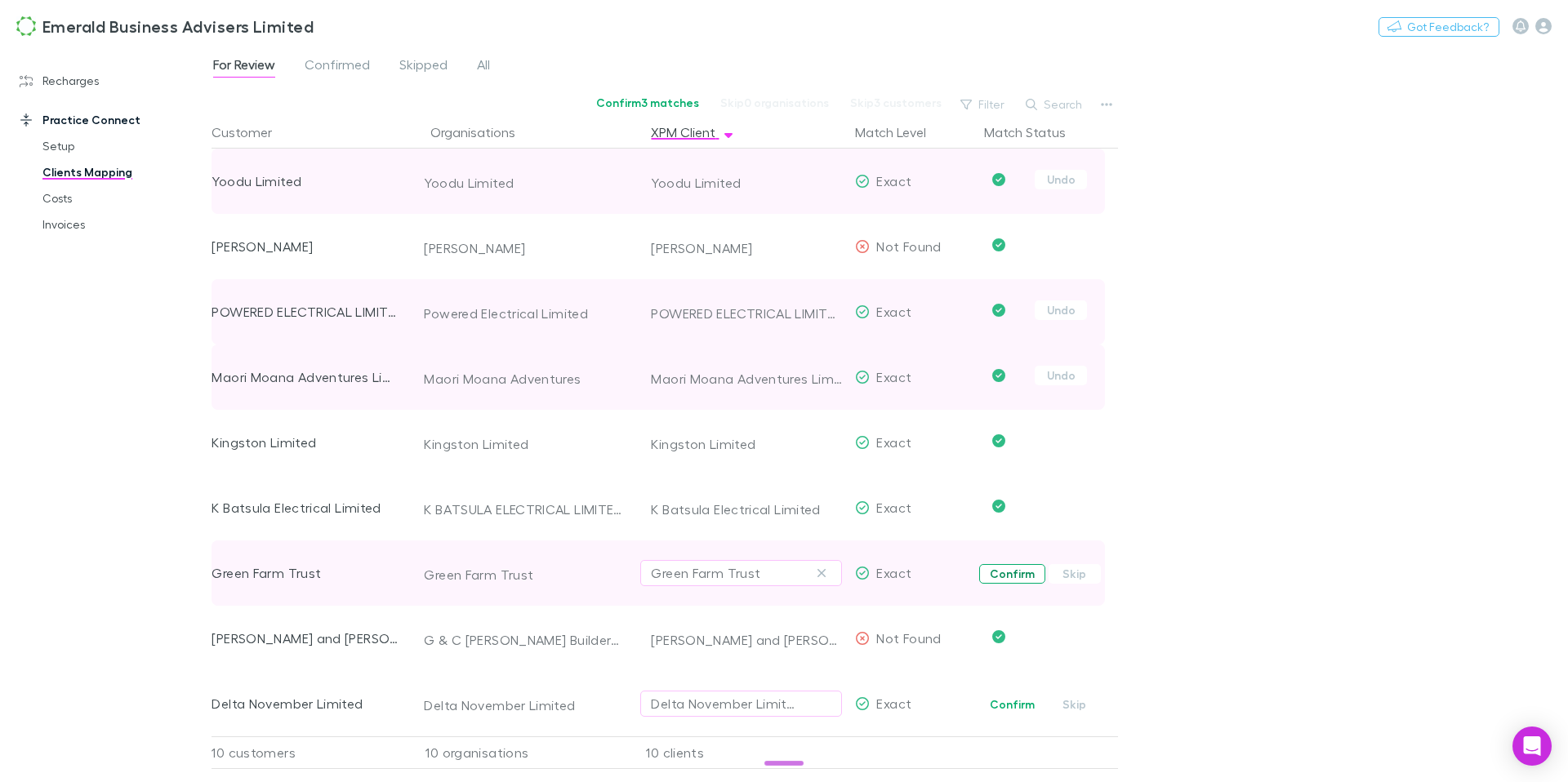
click at [1009, 574] on button "Confirm" at bounding box center [1012, 574] width 66 height 19
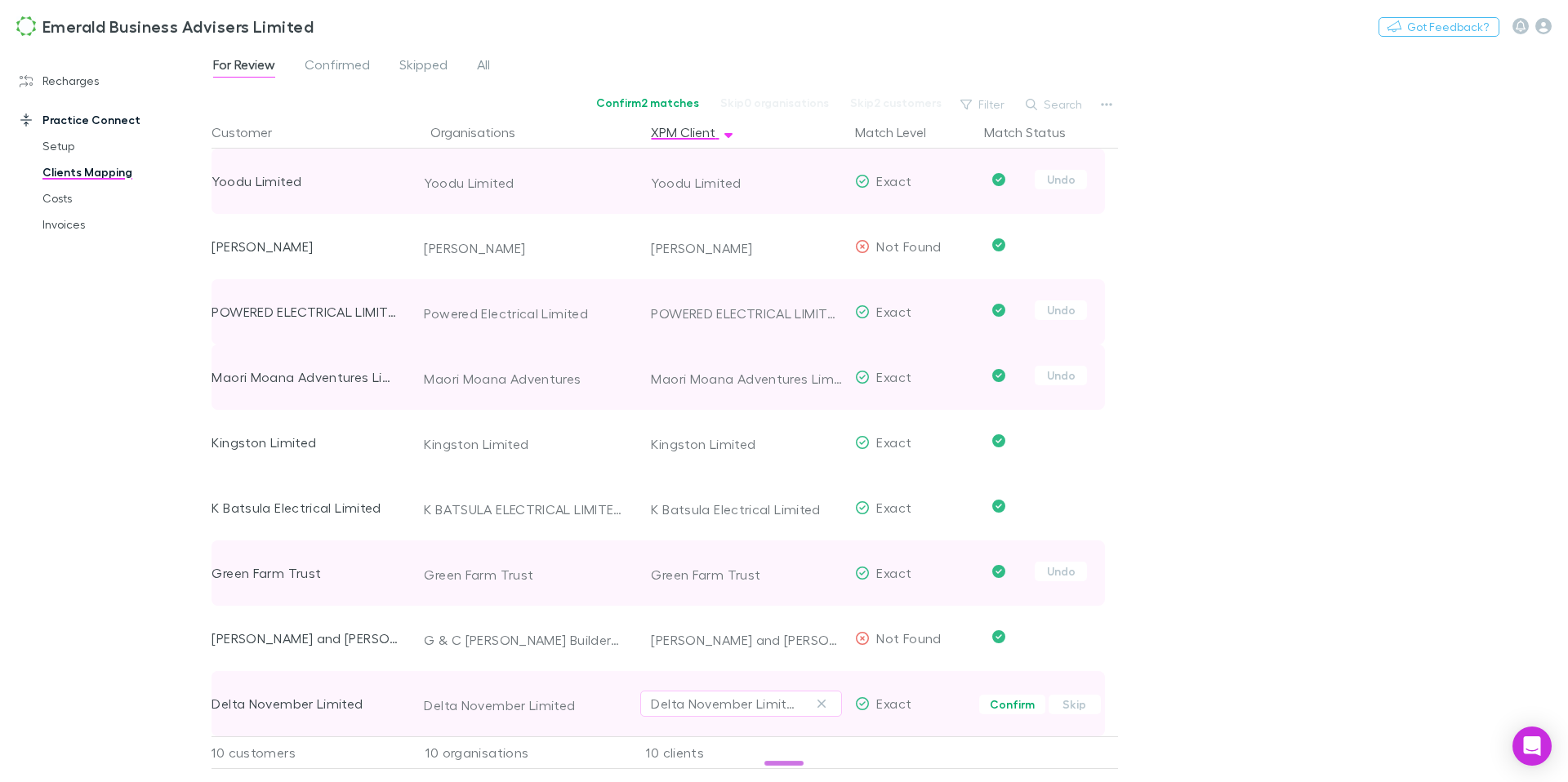
drag, startPoint x: 1015, startPoint y: 702, endPoint x: 1073, endPoint y: 684, distance: 60.7
click at [1015, 702] on button "Confirm" at bounding box center [1012, 704] width 66 height 19
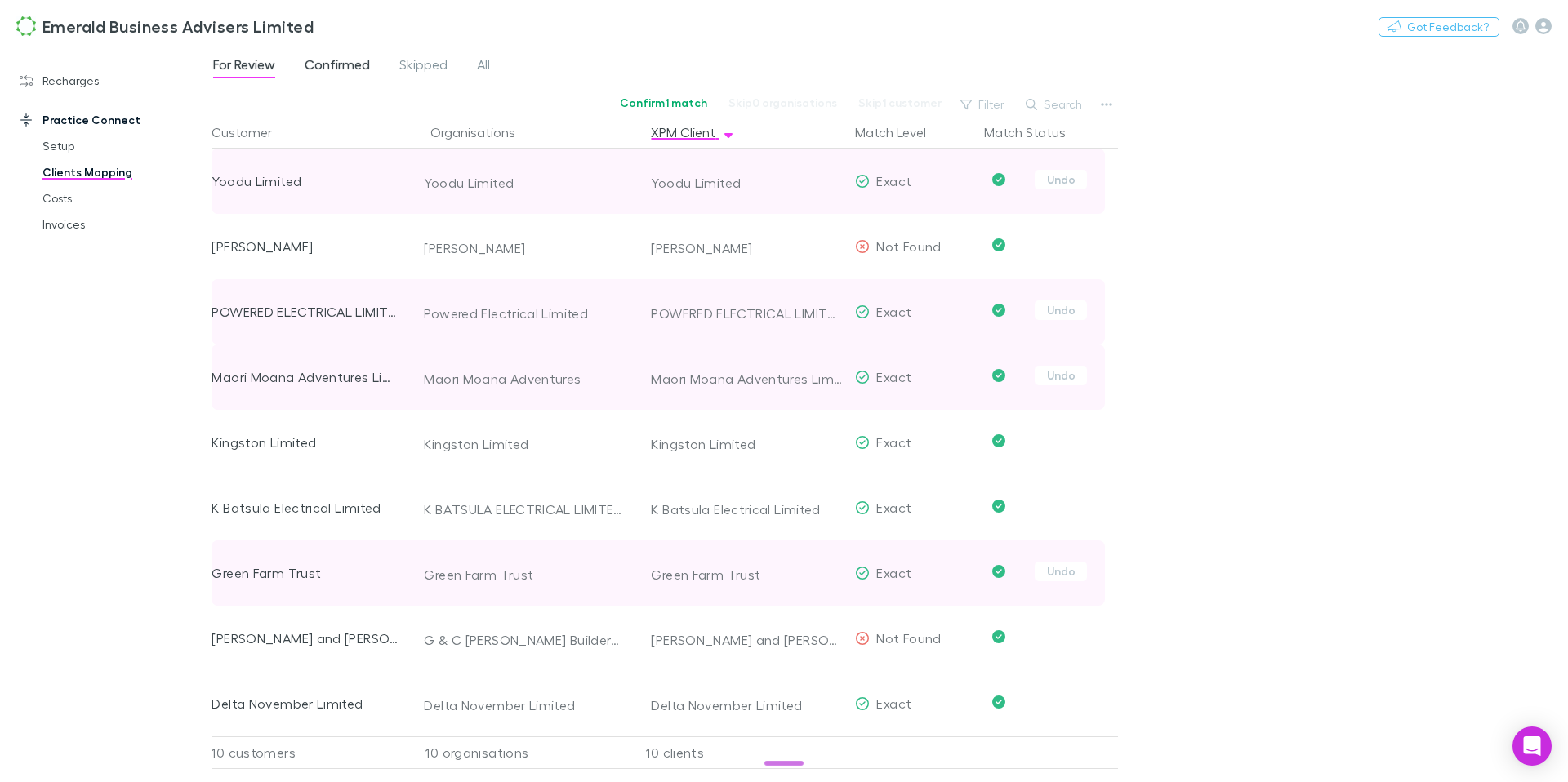
click at [343, 62] on span "Confirmed" at bounding box center [336, 66] width 65 height 21
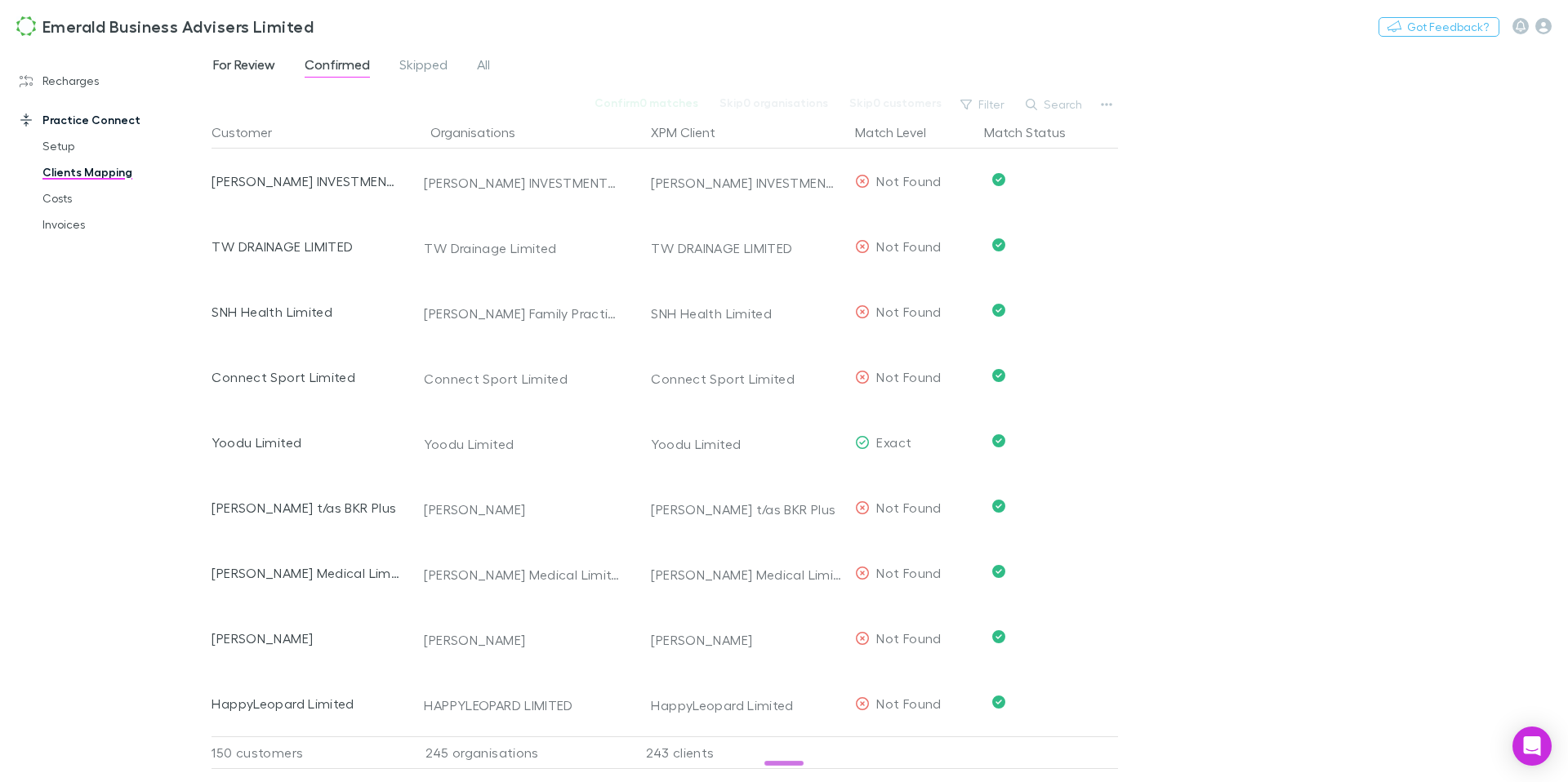
click at [243, 63] on span "For Review" at bounding box center [244, 66] width 62 height 21
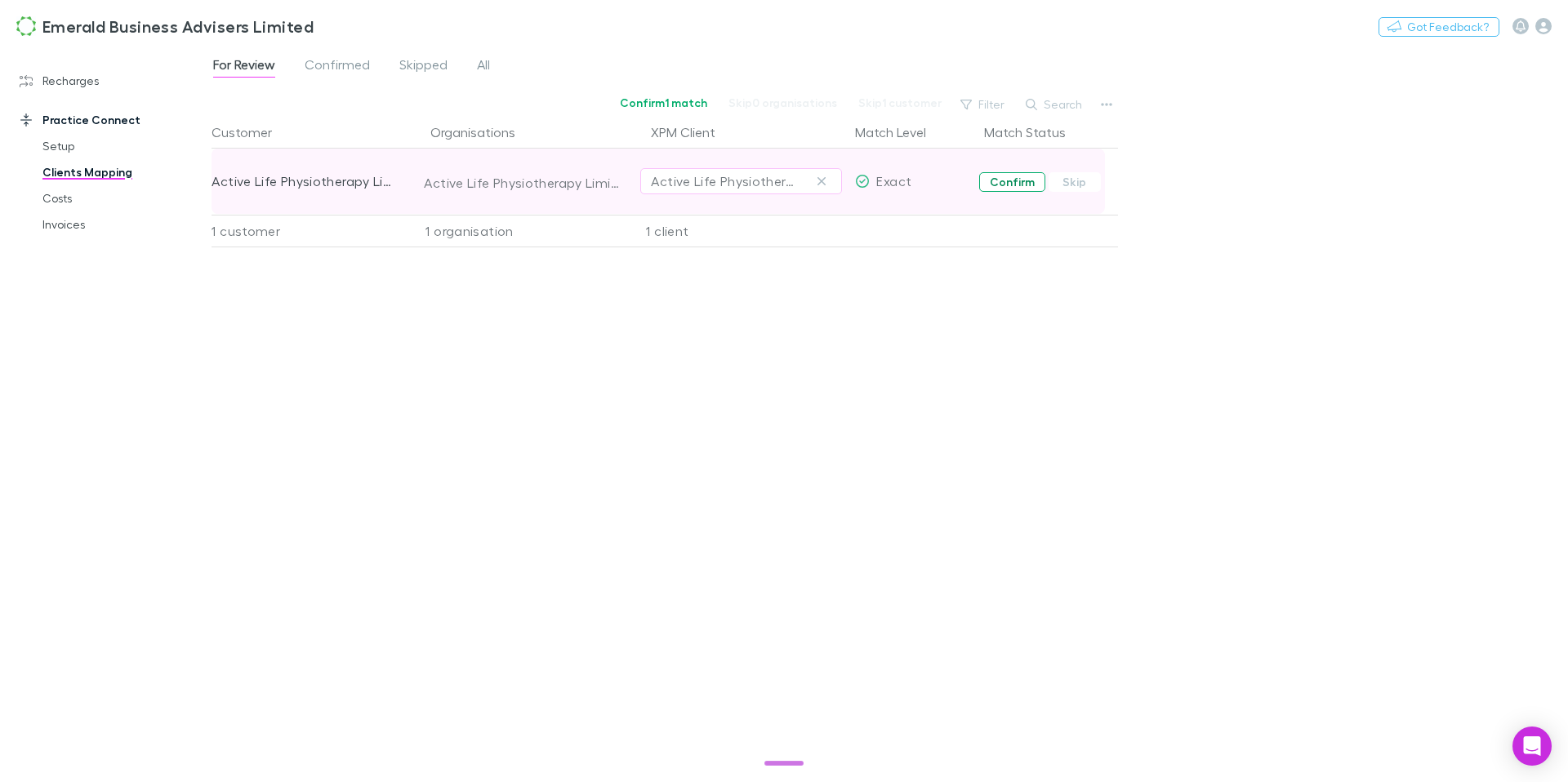
click at [1011, 183] on button "Confirm" at bounding box center [1012, 181] width 66 height 19
click at [487, 61] on span "All" at bounding box center [483, 66] width 13 height 21
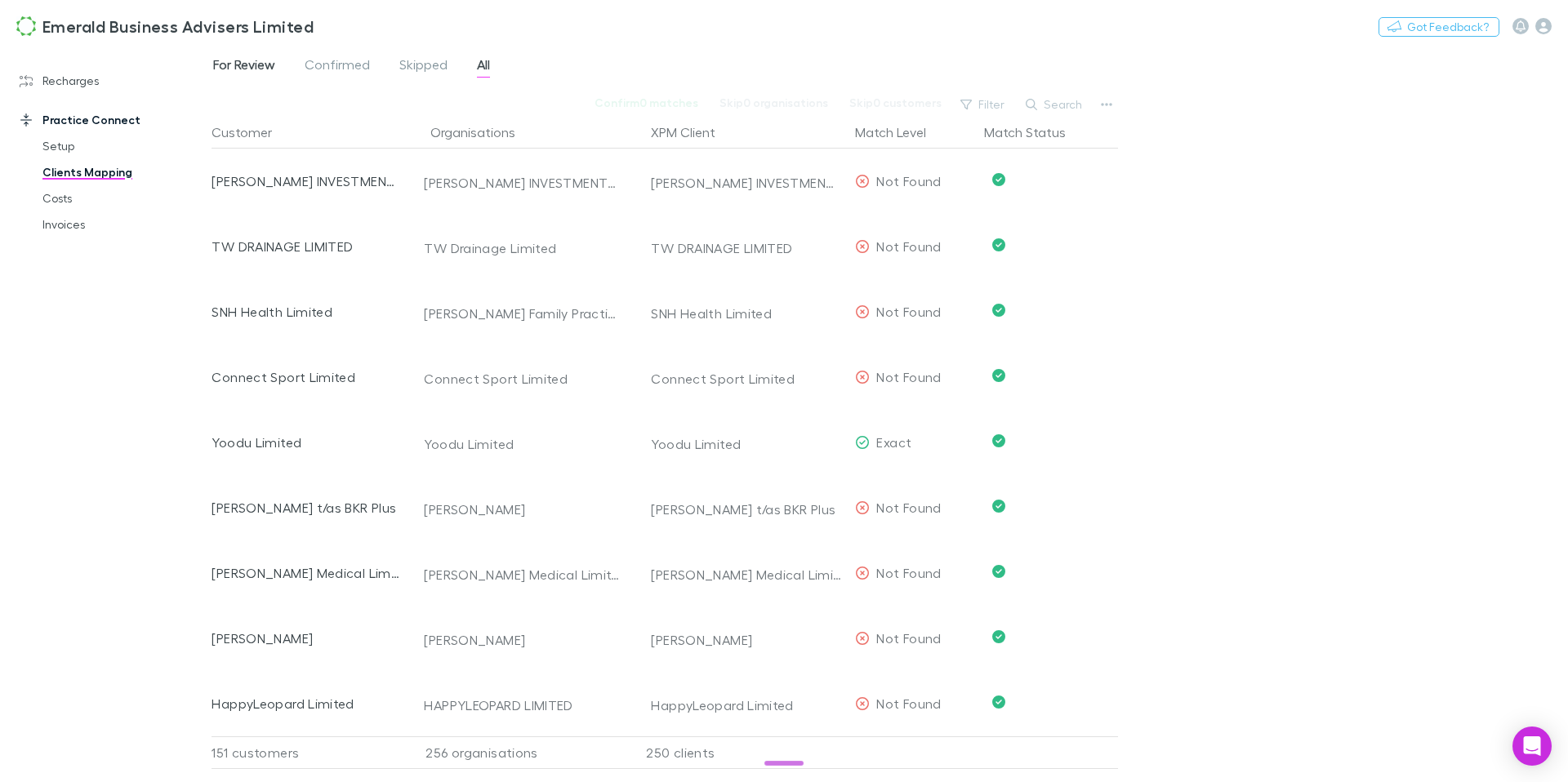
click at [248, 65] on span "For Review" at bounding box center [244, 66] width 62 height 21
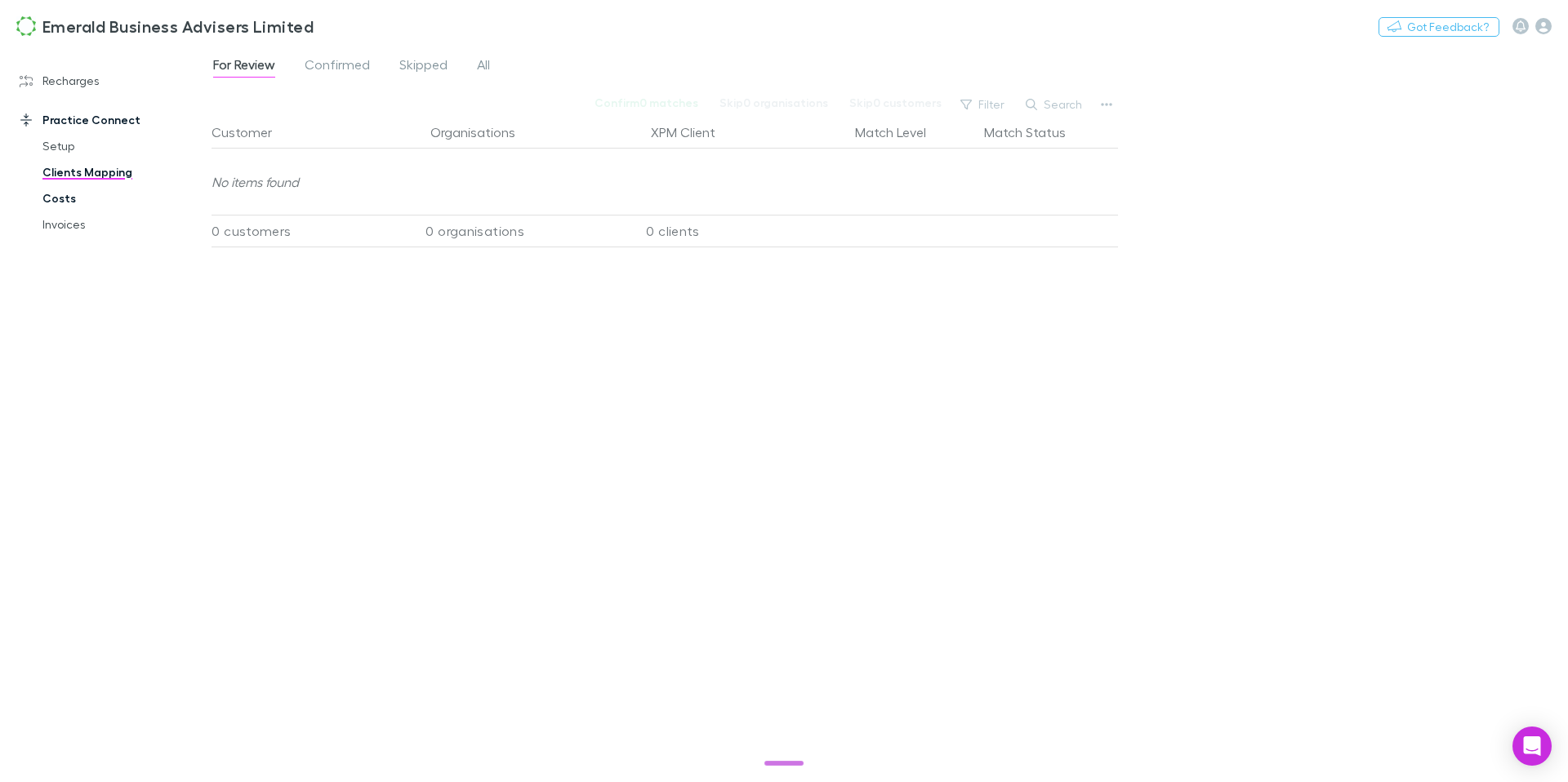
drag, startPoint x: 58, startPoint y: 200, endPoint x: 68, endPoint y: 203, distance: 10.4
click at [58, 200] on link "Costs" at bounding box center [117, 198] width 182 height 26
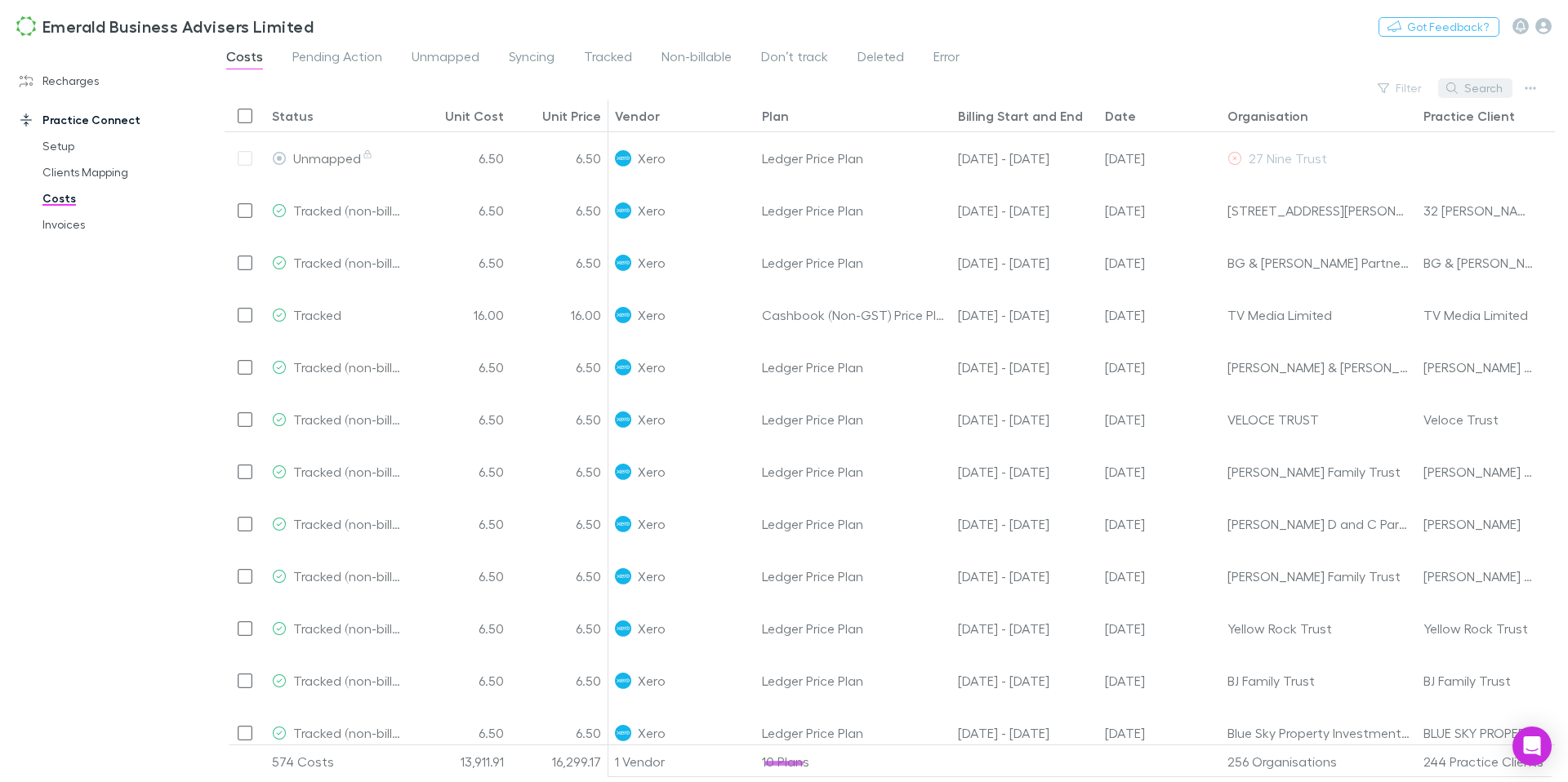
click at [1477, 89] on button "Search" at bounding box center [1476, 88] width 75 height 19
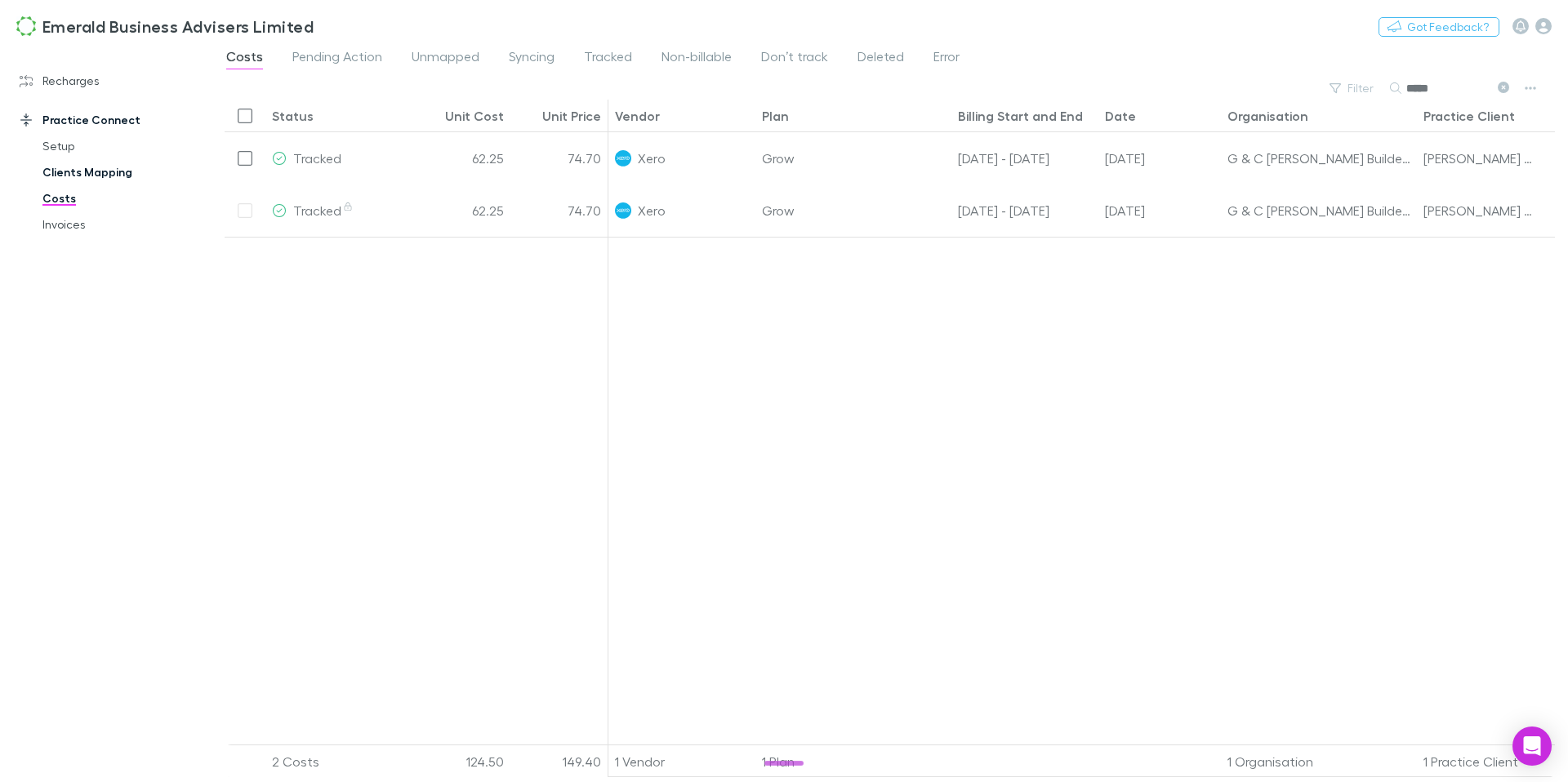
type input "*****"
click at [99, 180] on link "Clients Mapping" at bounding box center [117, 172] width 182 height 26
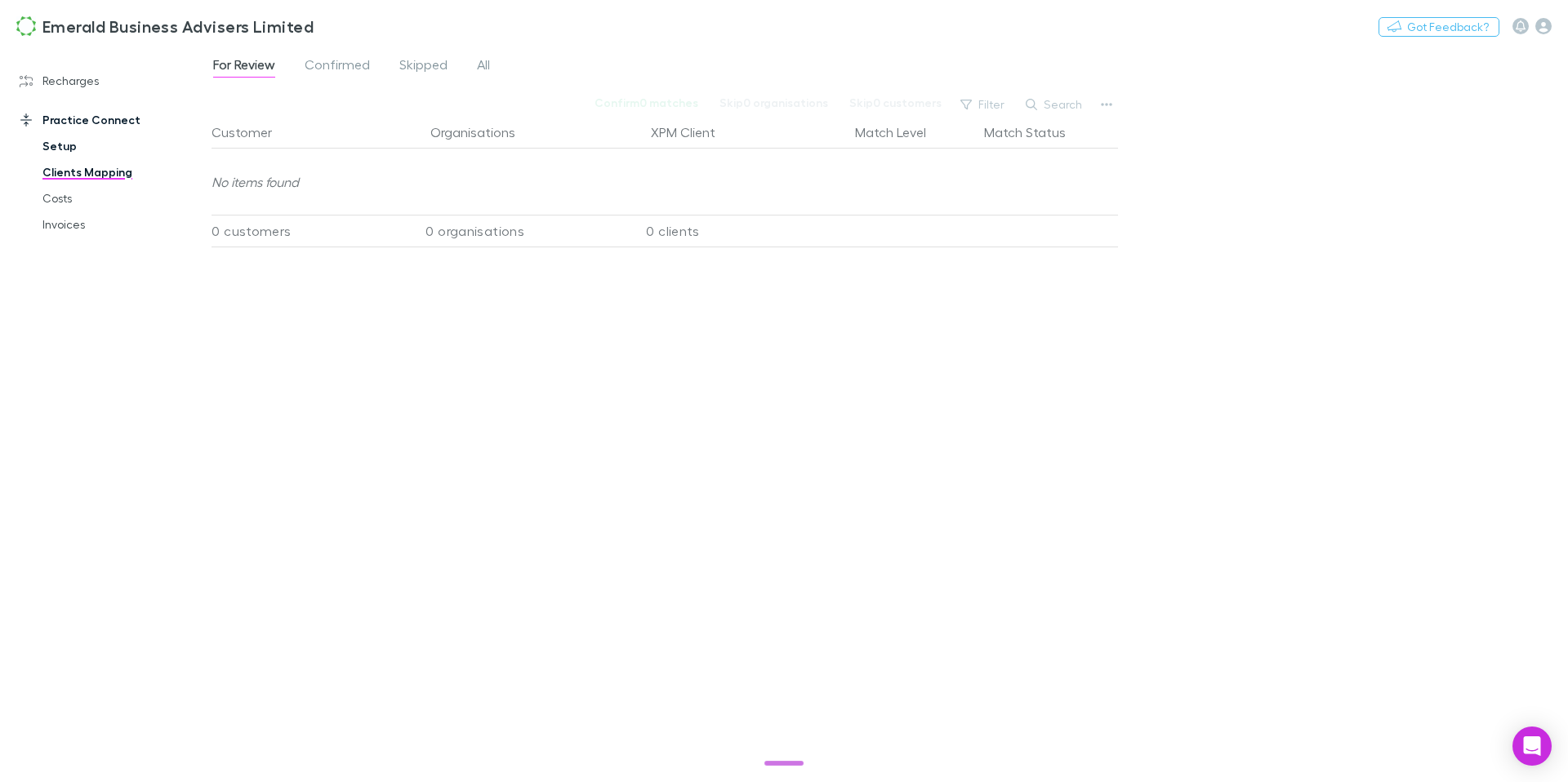
click at [61, 153] on link "Setup" at bounding box center [117, 146] width 182 height 26
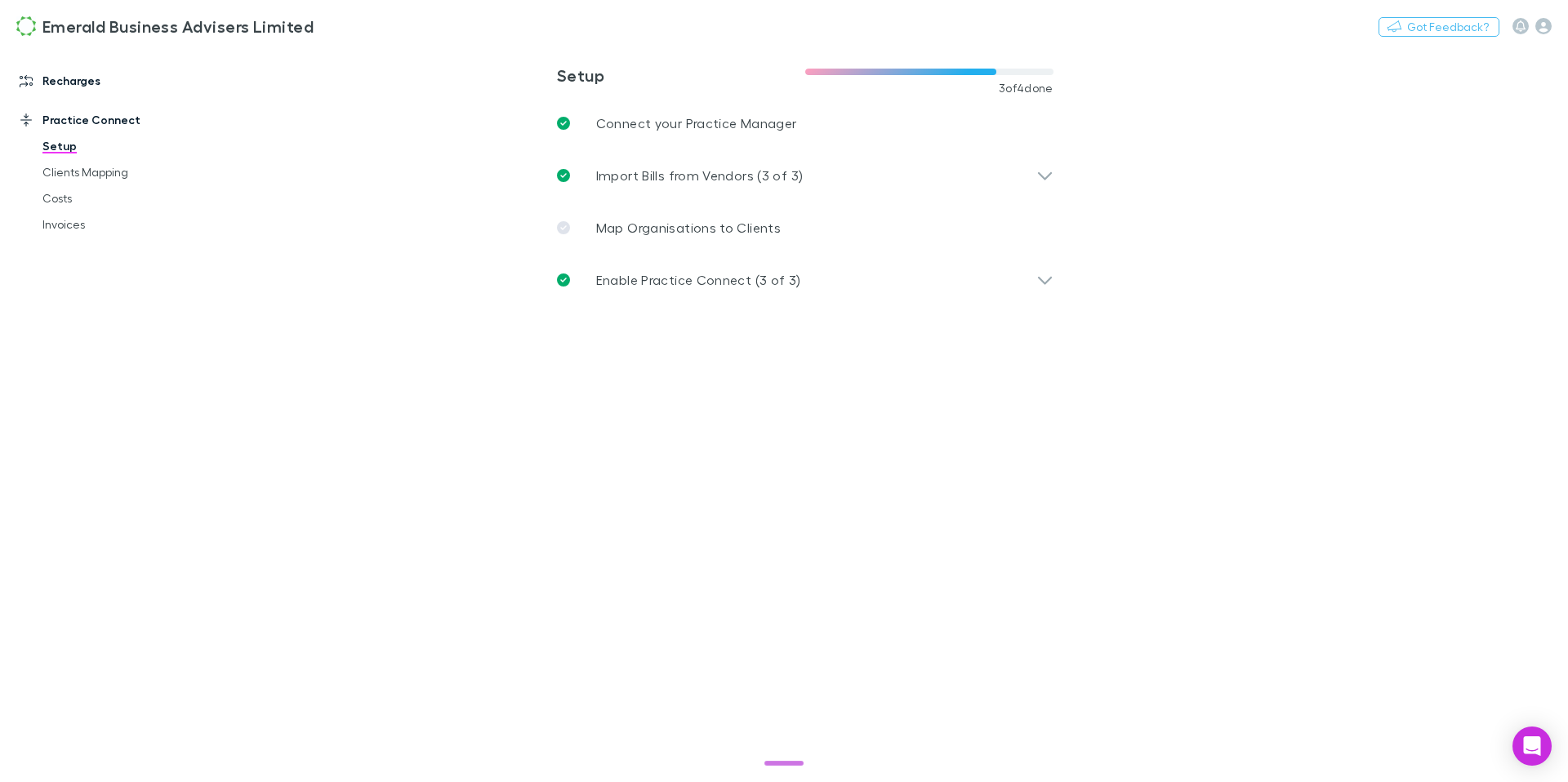
click at [58, 85] on link "Recharges" at bounding box center [106, 80] width 205 height 26
click at [70, 136] on link "Imports" at bounding box center [117, 133] width 182 height 26
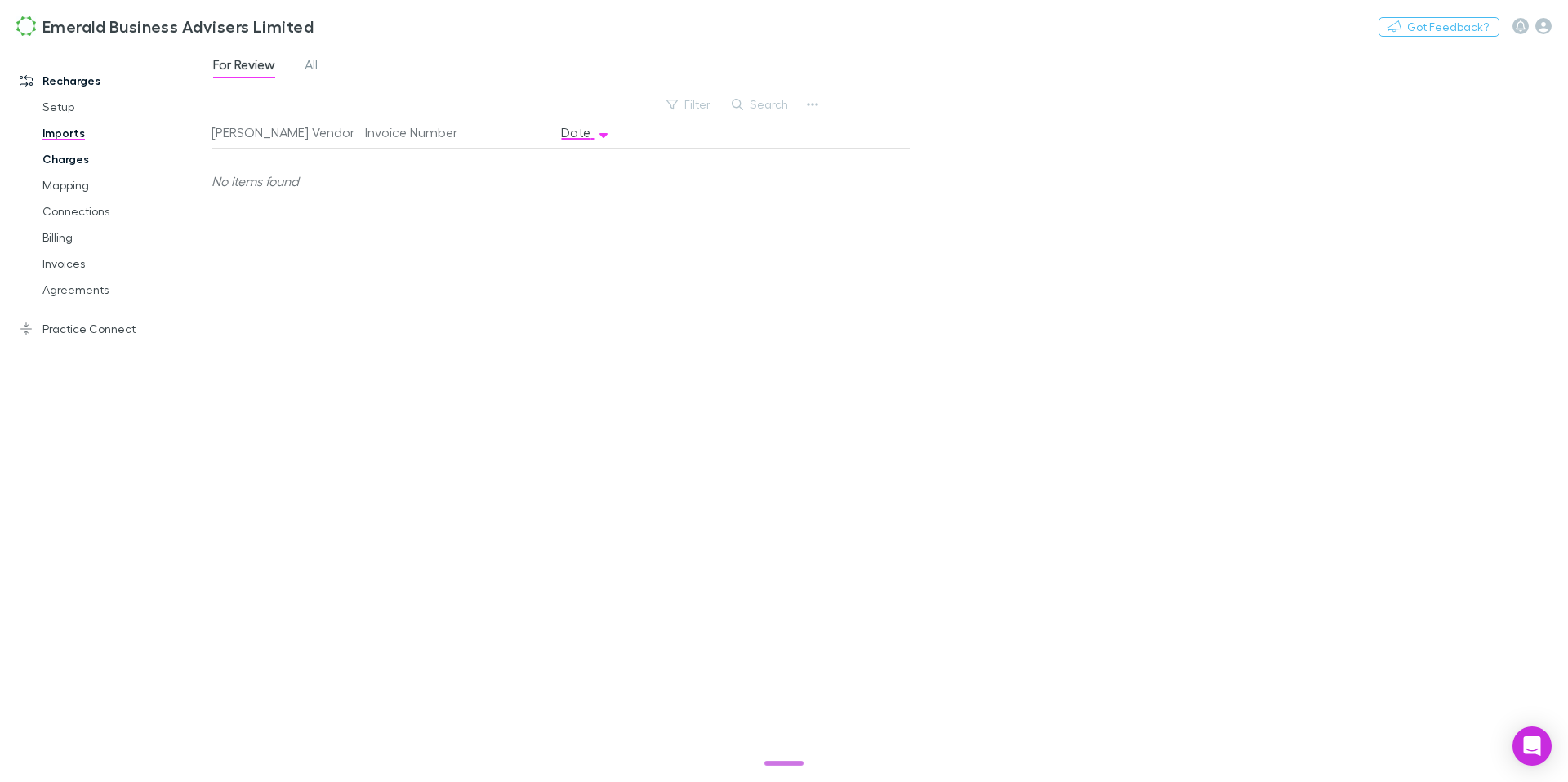
click at [63, 163] on link "Charges" at bounding box center [117, 159] width 182 height 26
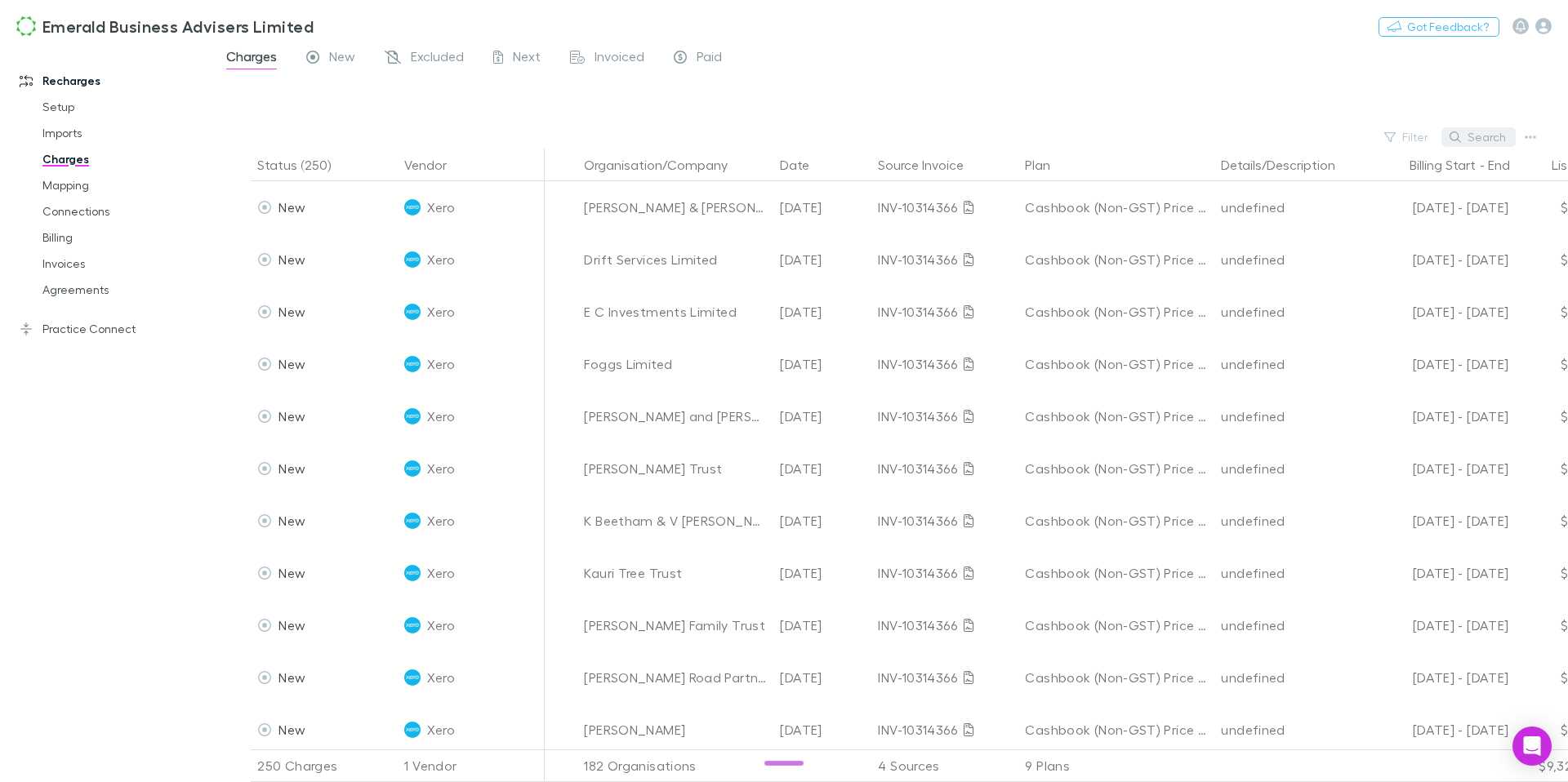
click at [1471, 141] on button "Search" at bounding box center [1479, 136] width 75 height 19
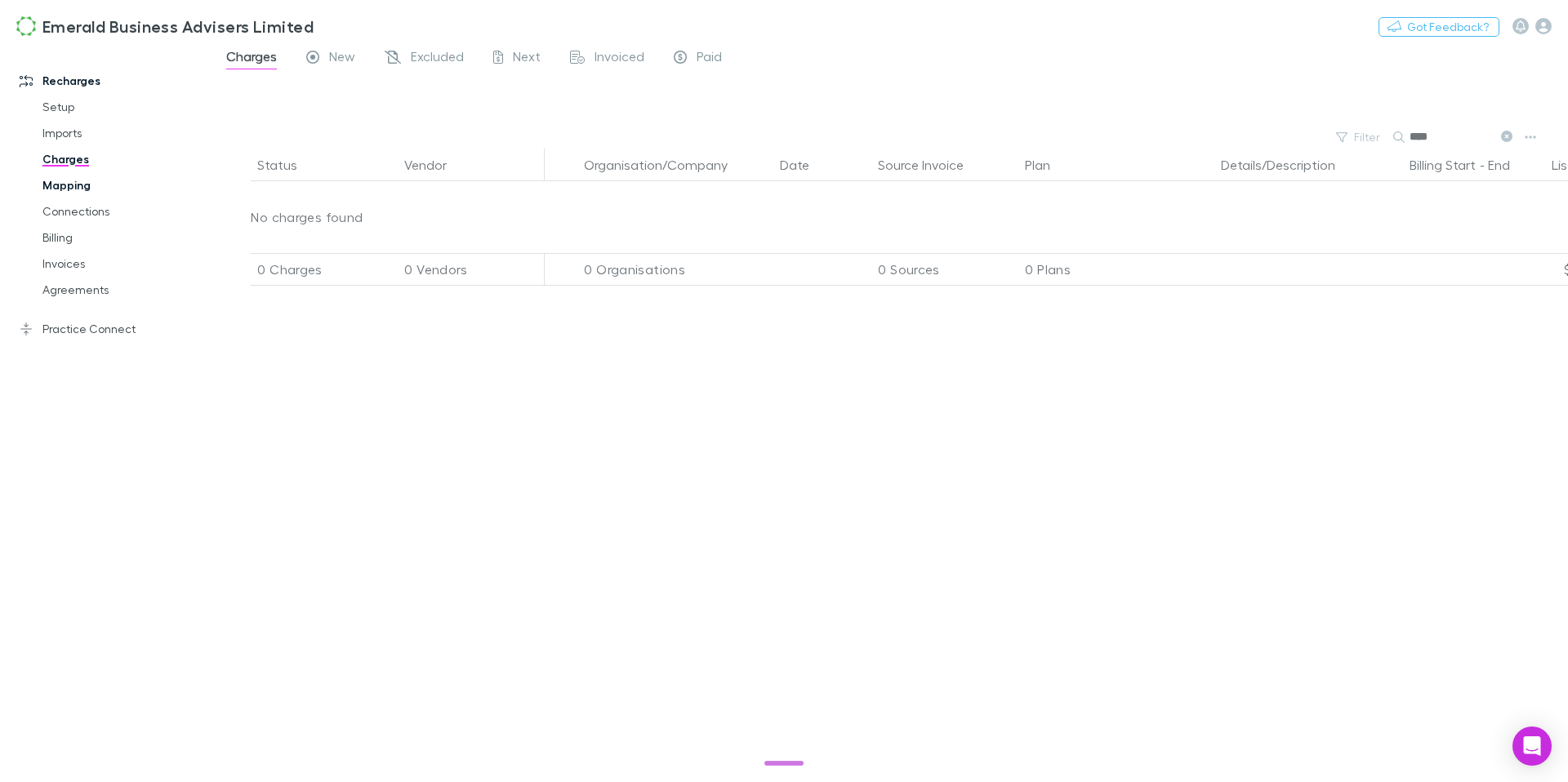
type input "****"
click at [64, 190] on link "Mapping" at bounding box center [117, 185] width 182 height 26
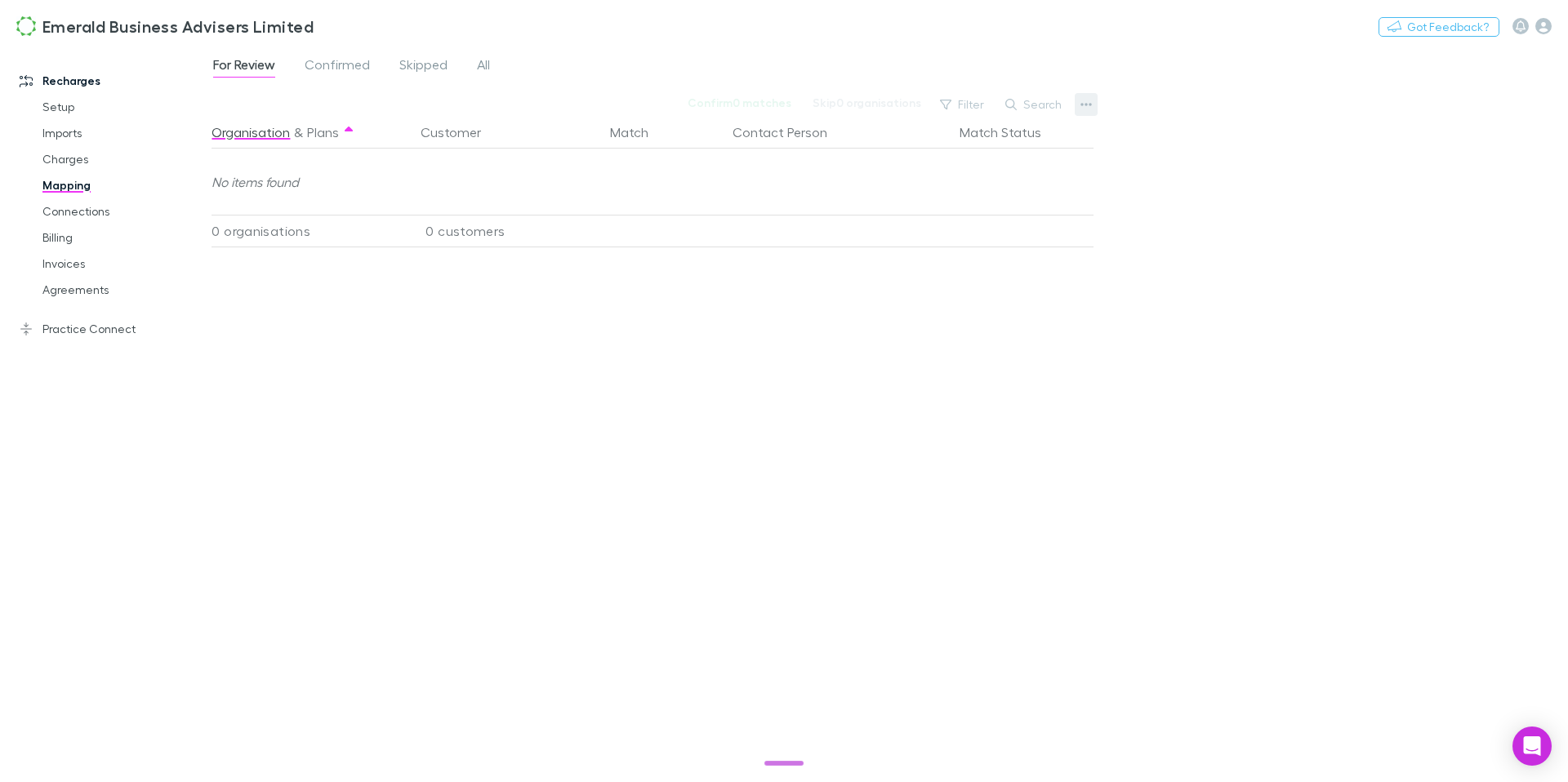
click at [1084, 106] on icon "button" at bounding box center [1086, 104] width 11 height 13
drag, startPoint x: 979, startPoint y: 257, endPoint x: 999, endPoint y: 258, distance: 20.0
click at [979, 257] on p "Re-sync contacts" at bounding box center [986, 259] width 198 height 19
click at [84, 215] on link "Connections" at bounding box center [117, 211] width 182 height 26
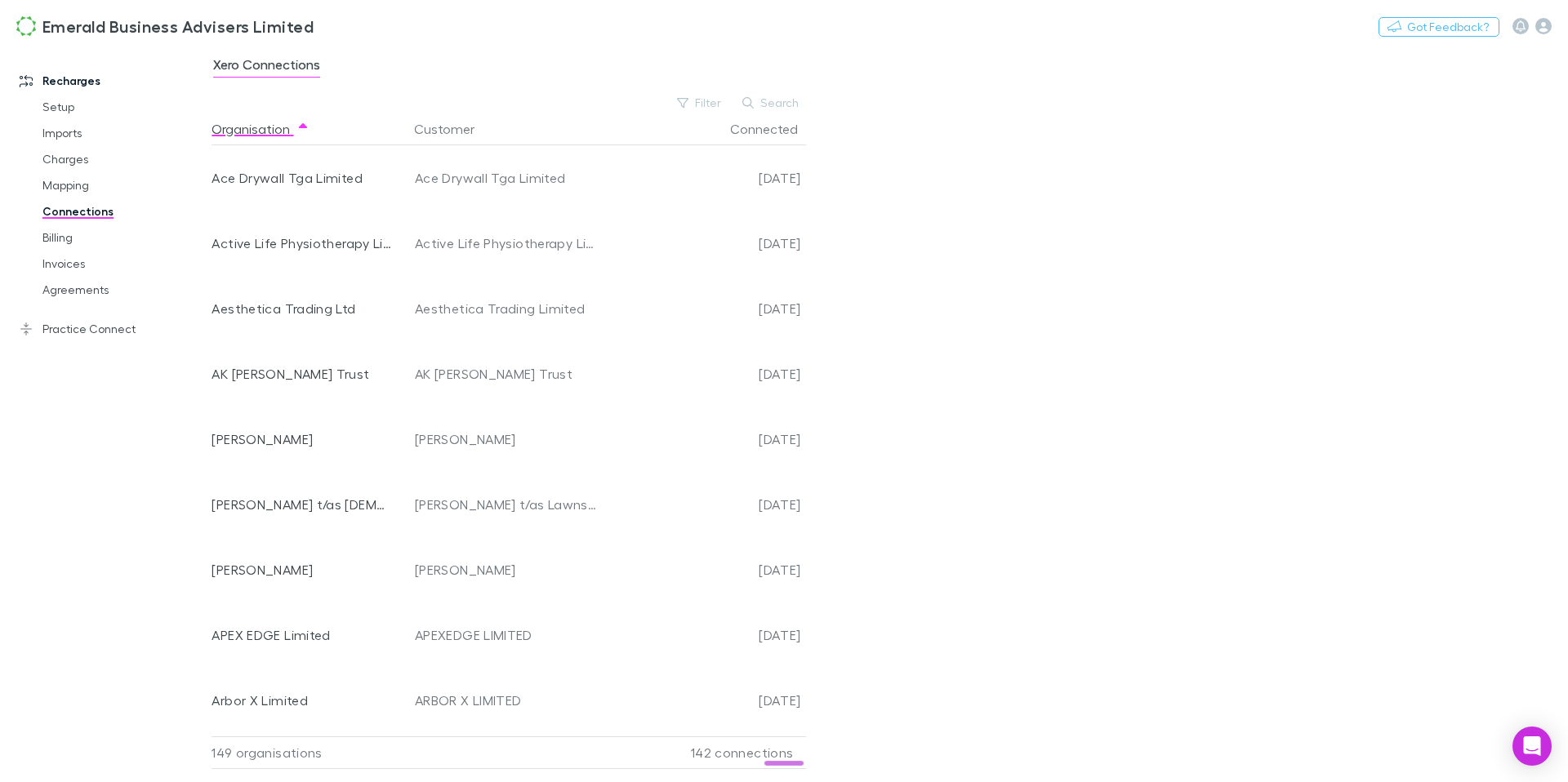
click at [776, 99] on button "Search" at bounding box center [771, 103] width 75 height 19
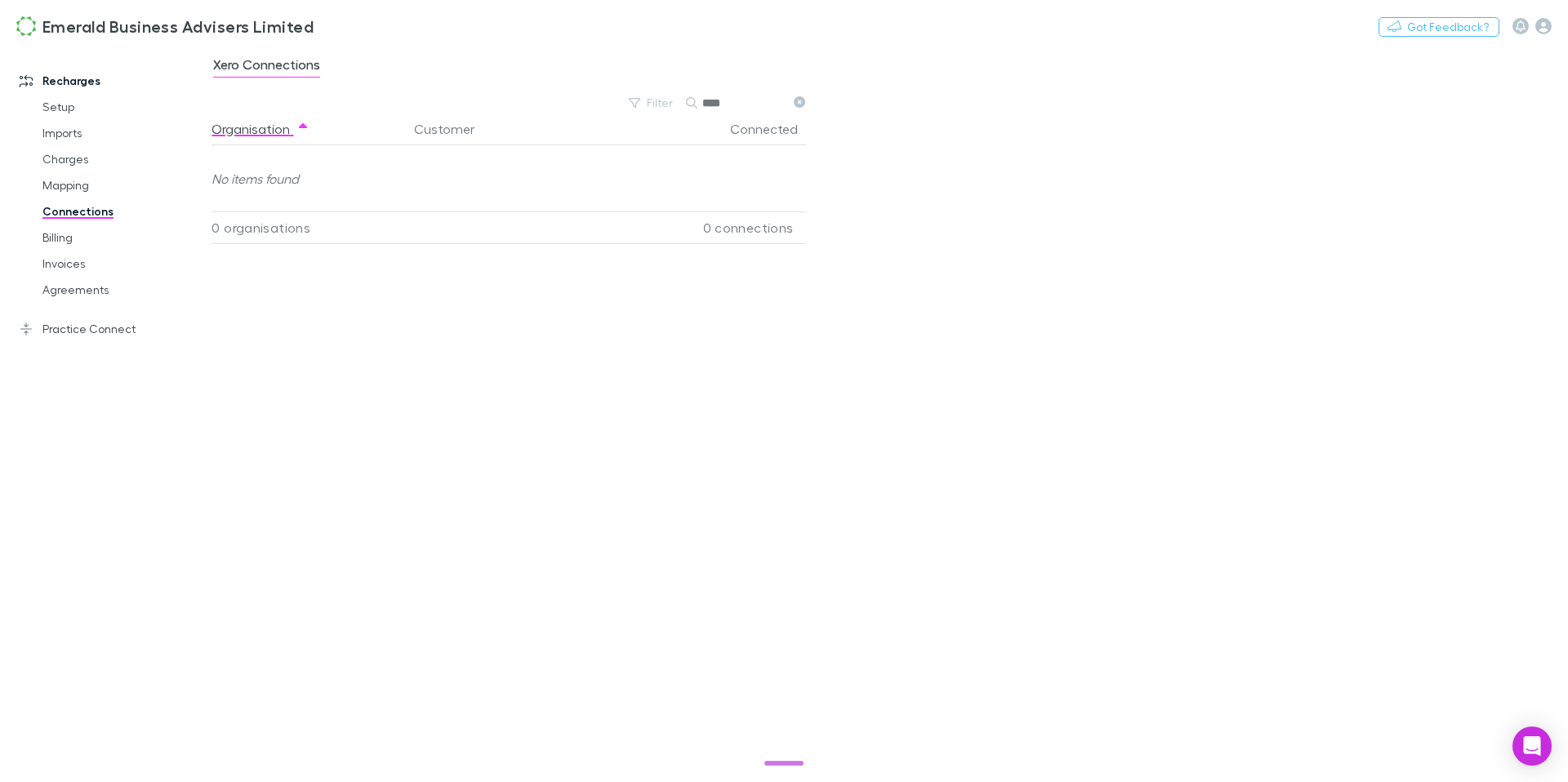
type input "****"
click at [800, 103] on icon at bounding box center [799, 102] width 11 height 11
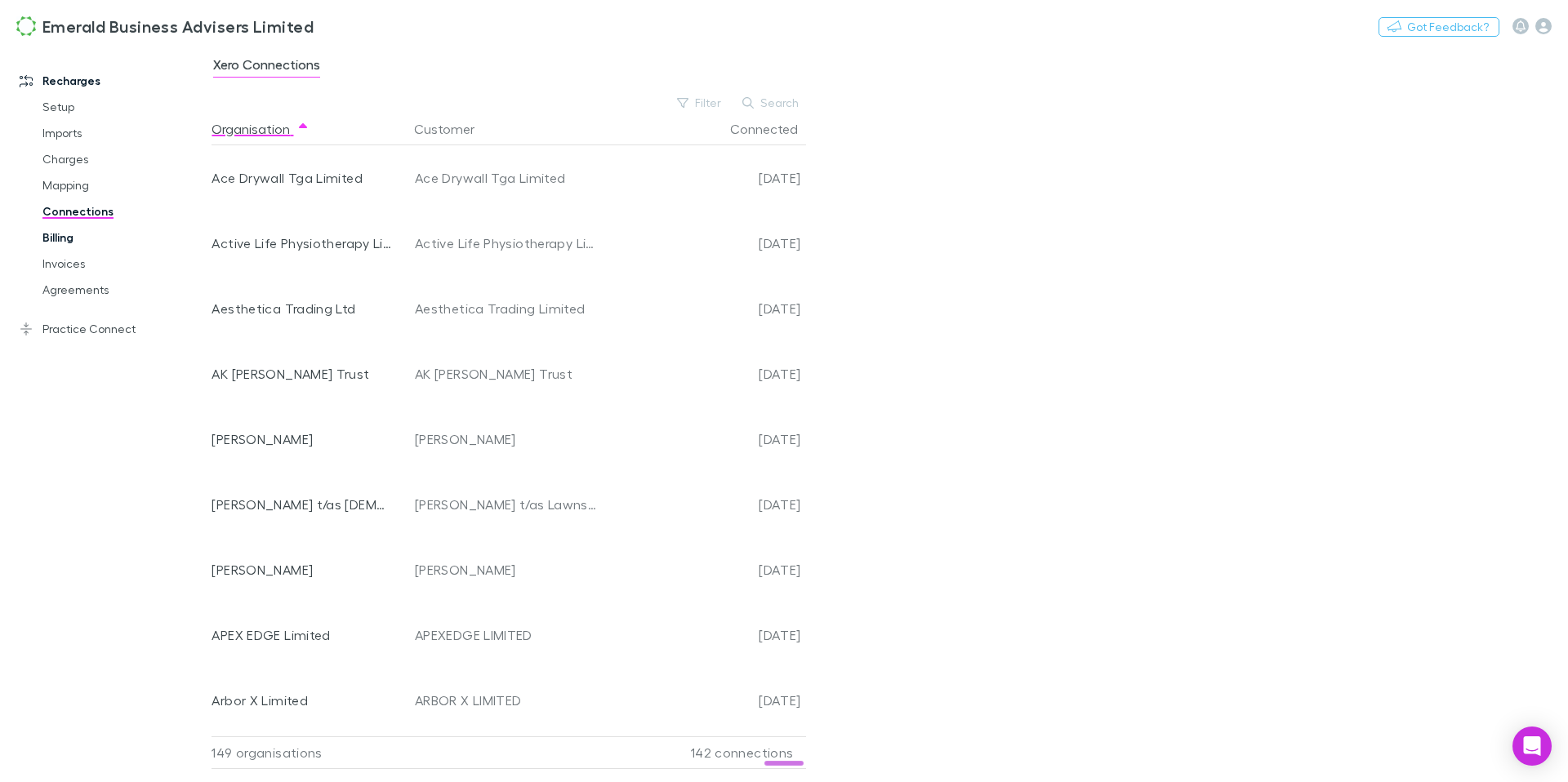
click at [32, 234] on link "Billing" at bounding box center [117, 237] width 182 height 26
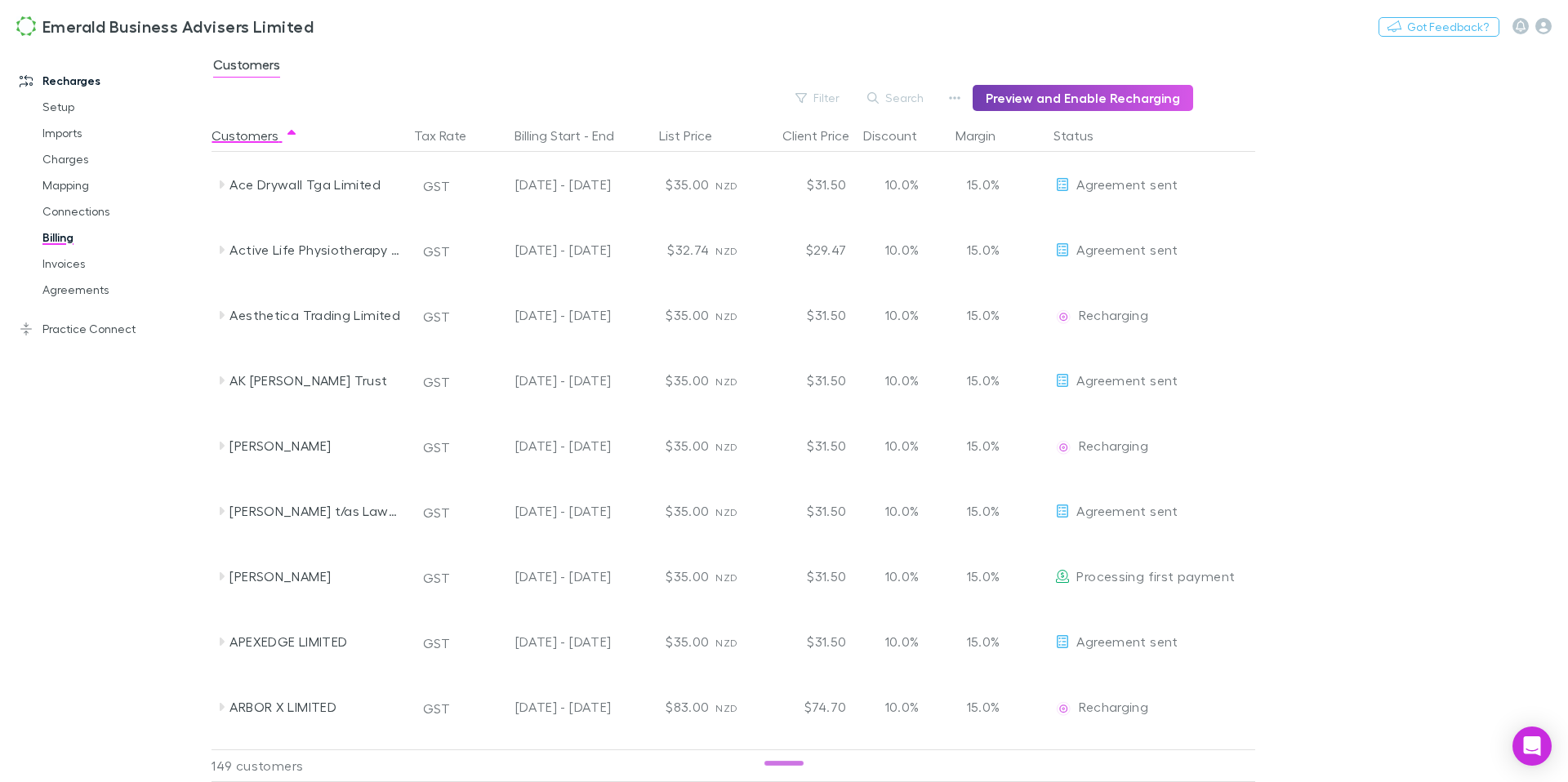
click at [1091, 97] on button "Preview and Enable Recharging" at bounding box center [1083, 97] width 220 height 26
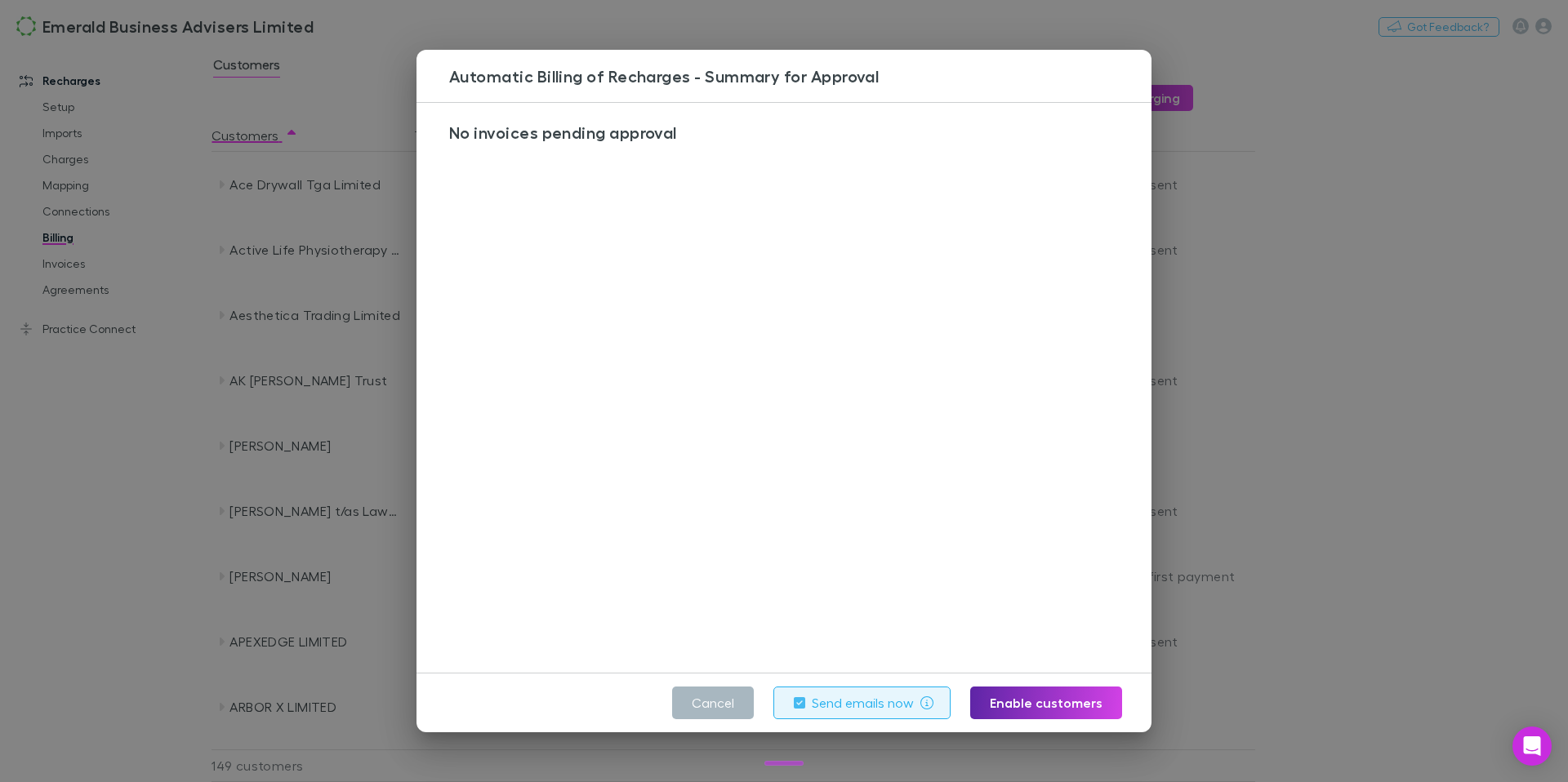
click at [729, 698] on button "Cancel" at bounding box center [713, 702] width 81 height 33
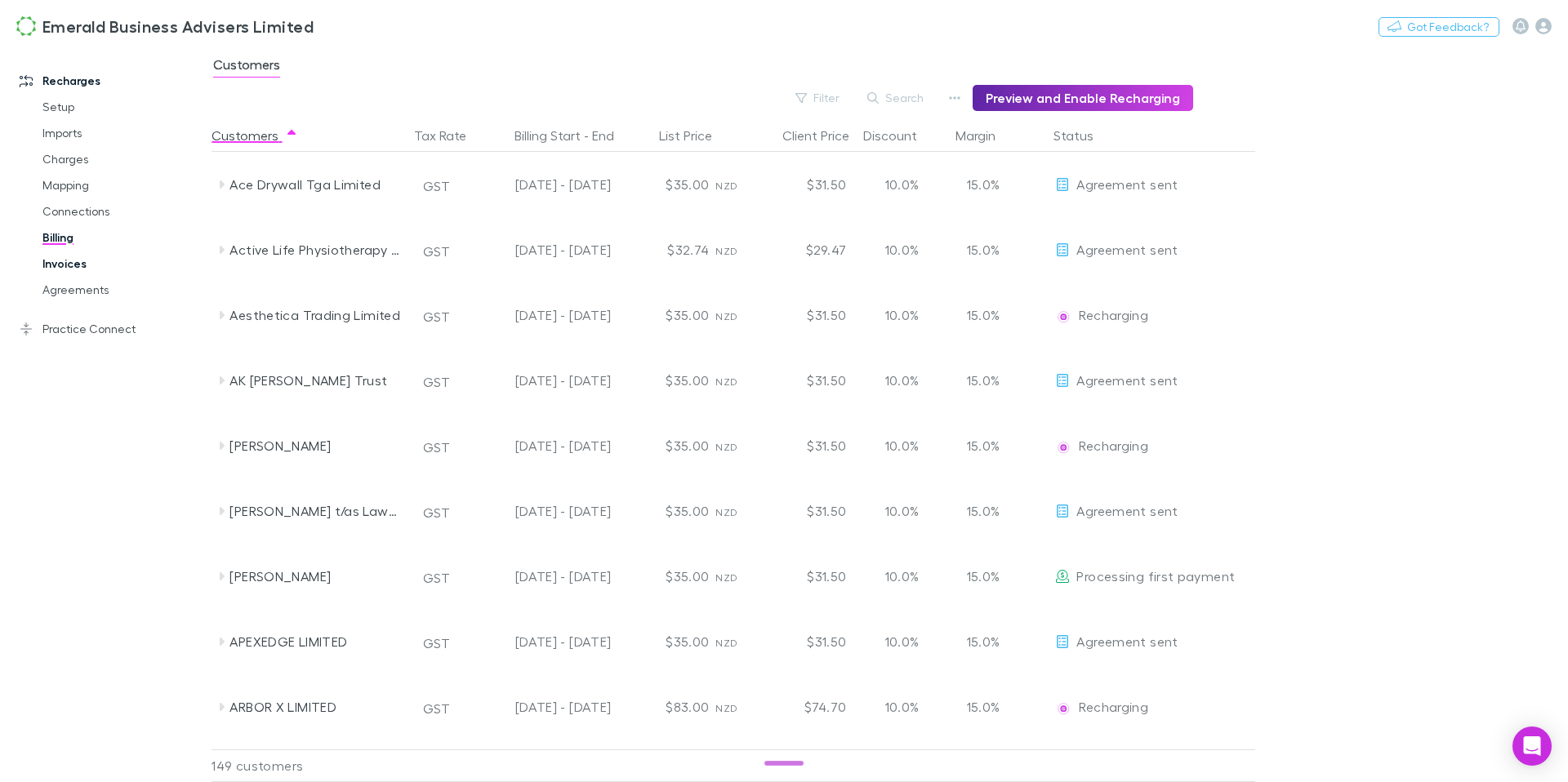
click at [65, 268] on link "Invoices" at bounding box center [117, 263] width 182 height 26
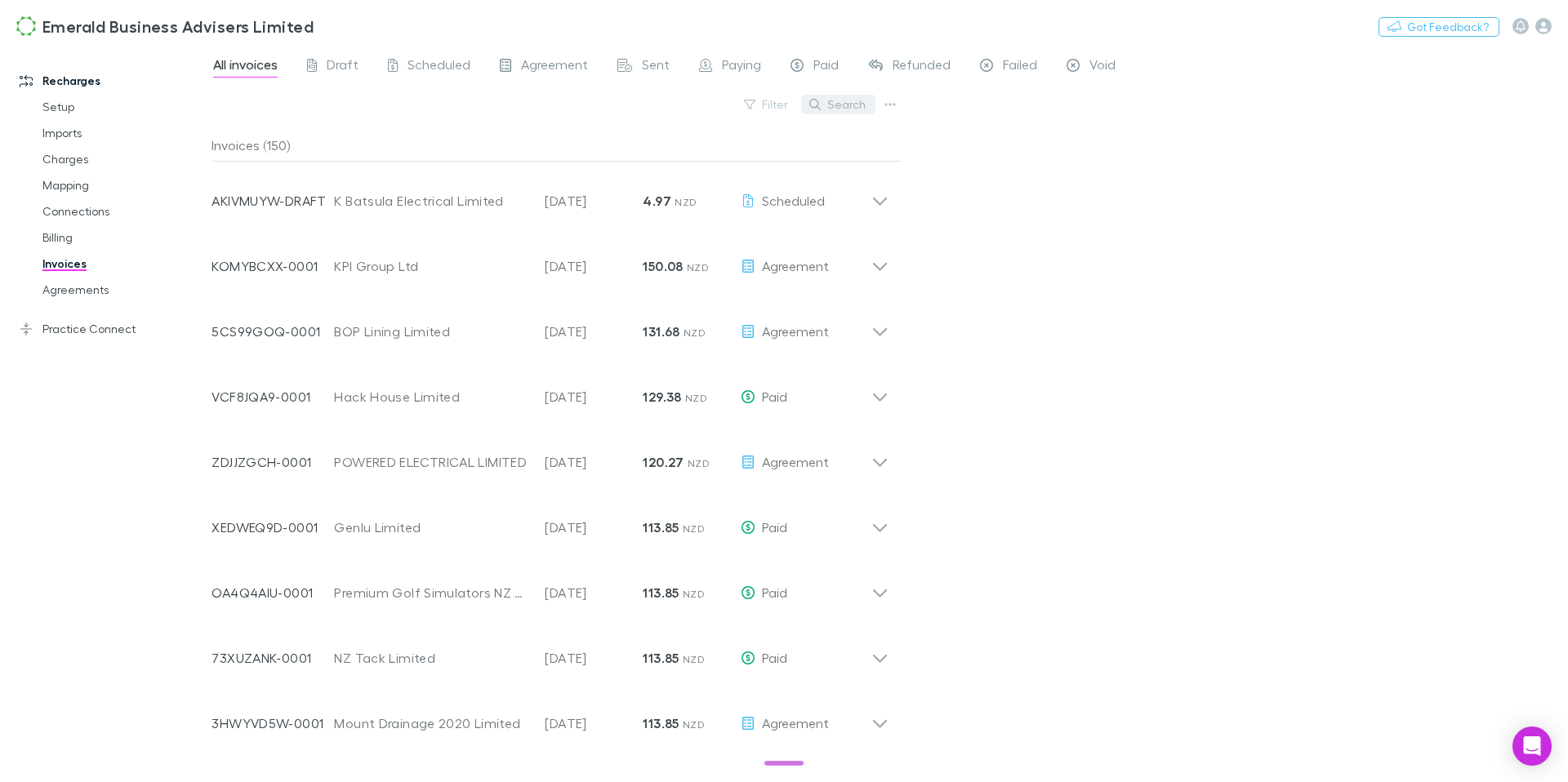
click at [856, 97] on button "Search" at bounding box center [838, 104] width 75 height 19
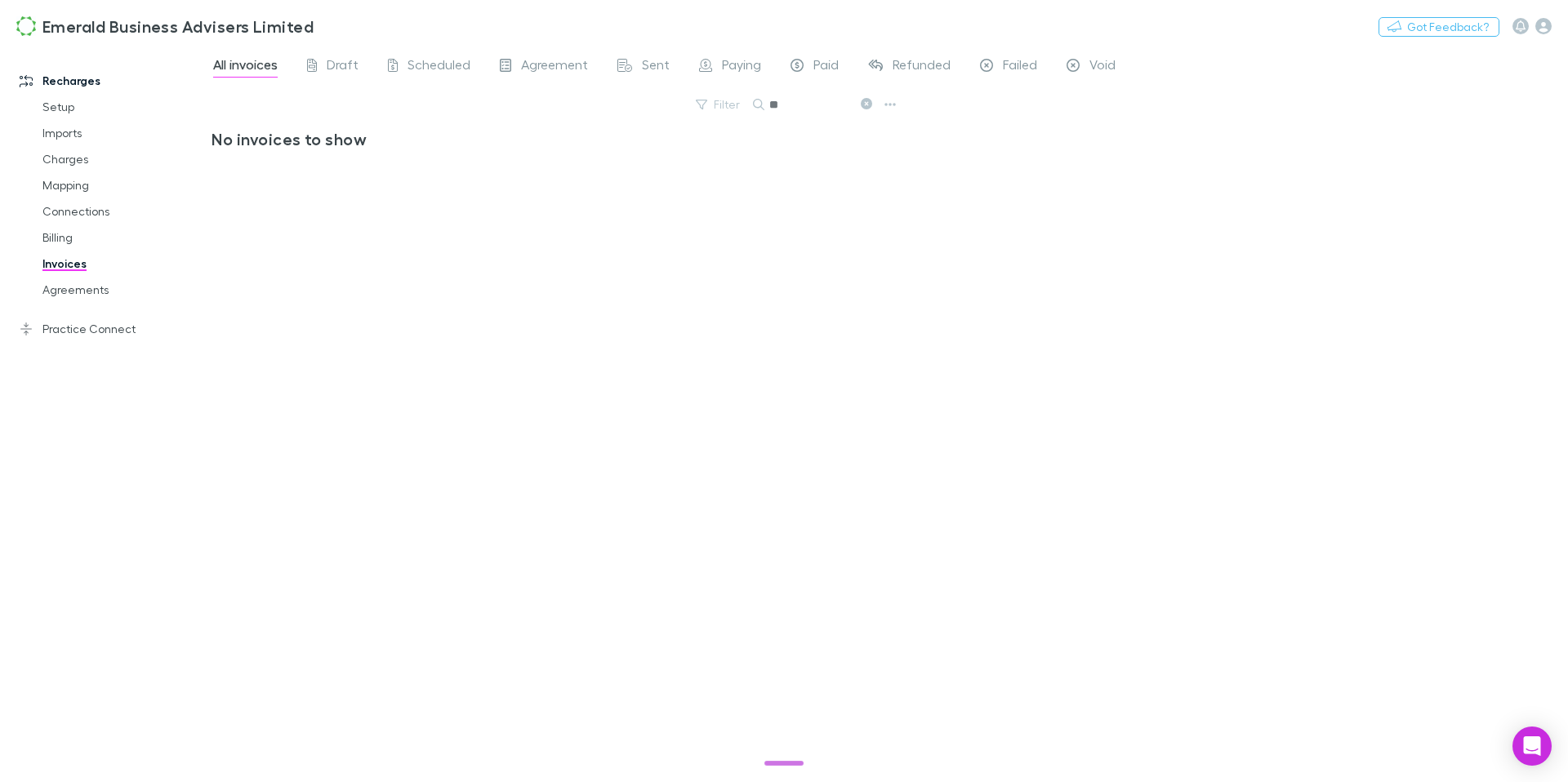
type input "*"
type input "*****"
click at [868, 104] on icon at bounding box center [866, 103] width 11 height 11
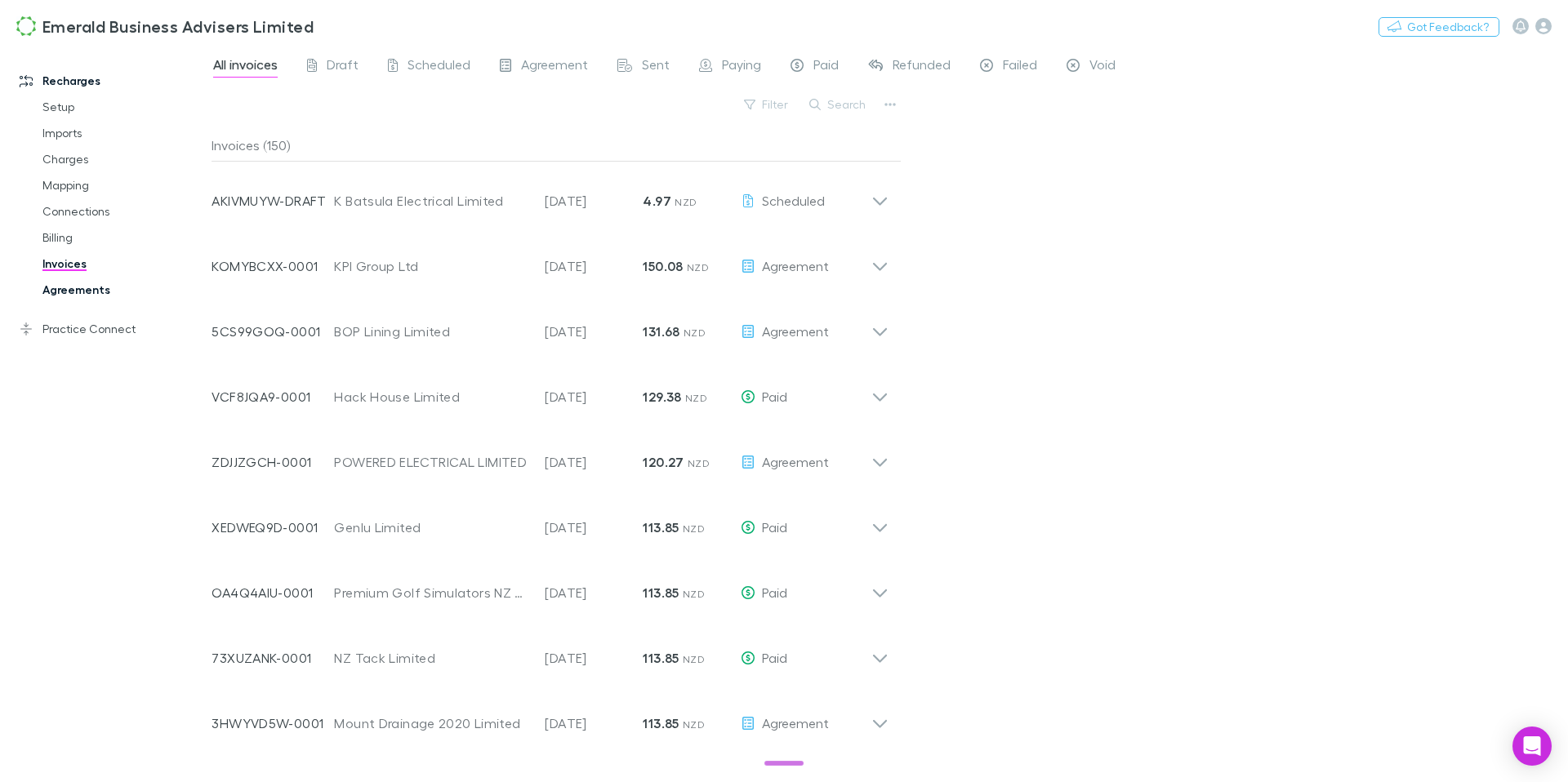
click at [101, 280] on link "Agreements" at bounding box center [117, 290] width 182 height 26
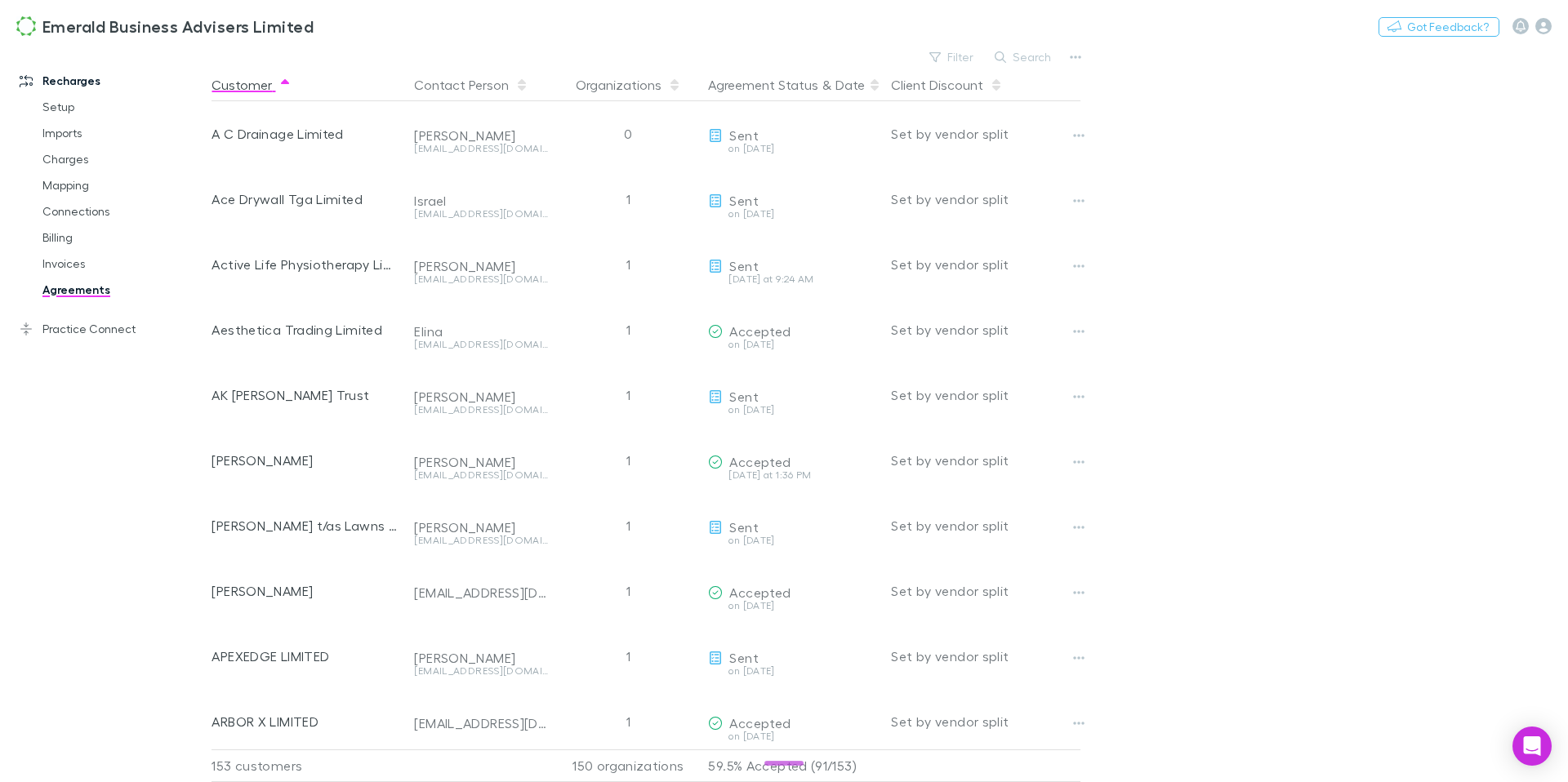
click at [264, 88] on button "Customer" at bounding box center [252, 85] width 80 height 33
click at [1025, 57] on button "Search" at bounding box center [1024, 57] width 75 height 19
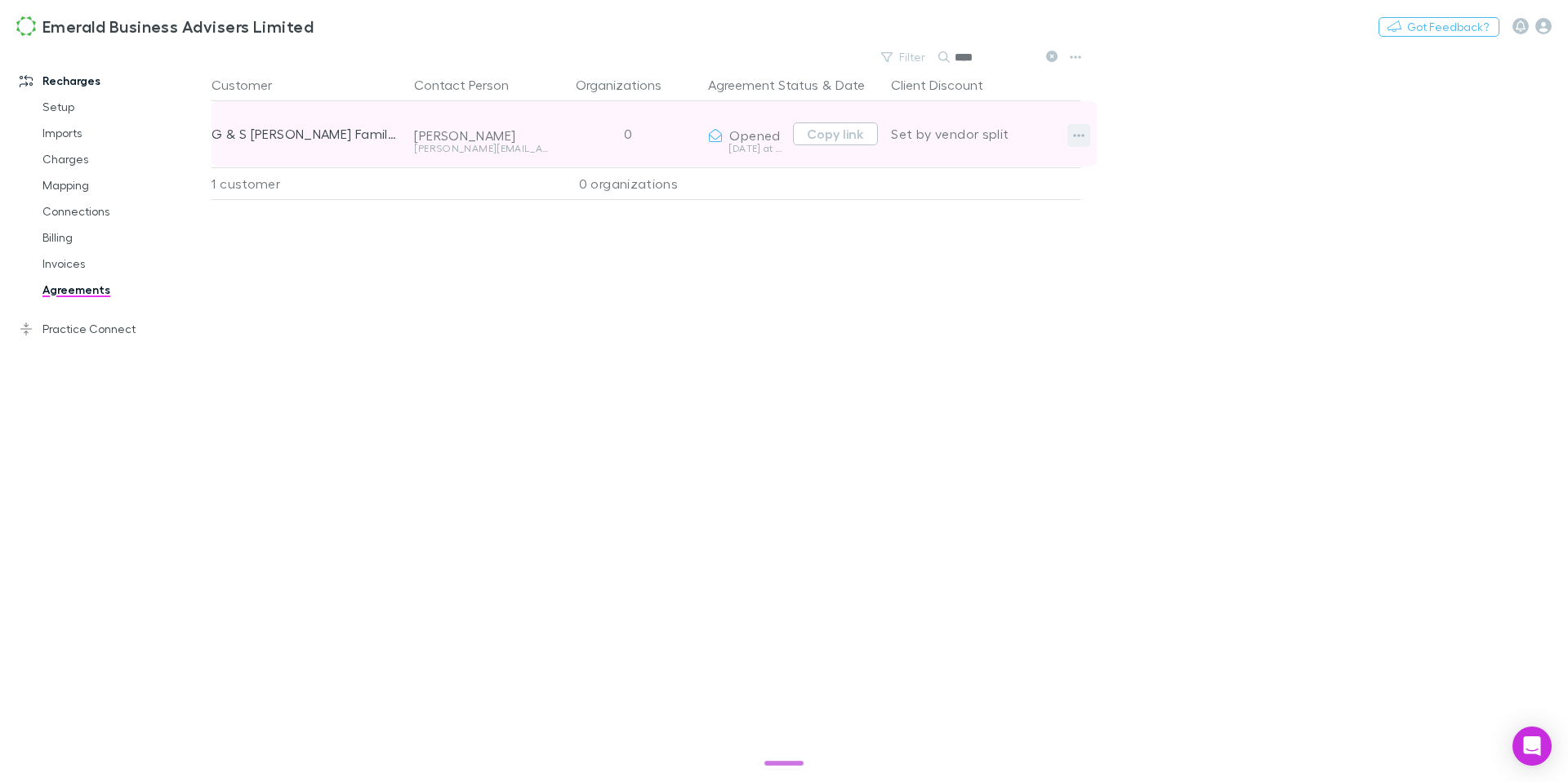
type input "****"
click at [1081, 138] on icon "button" at bounding box center [1078, 135] width 11 height 13
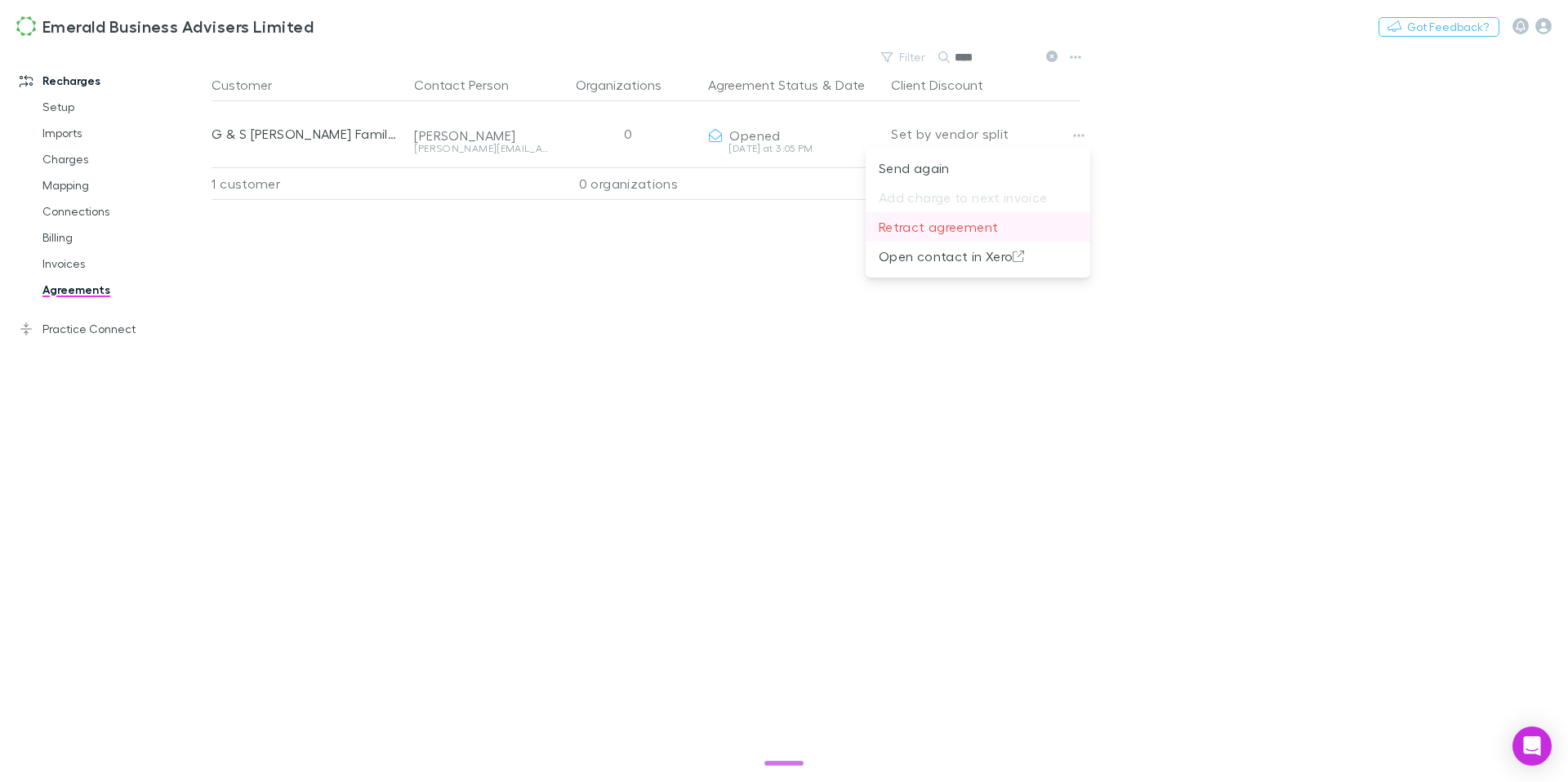
click at [954, 224] on p "Retract agreement" at bounding box center [978, 226] width 198 height 19
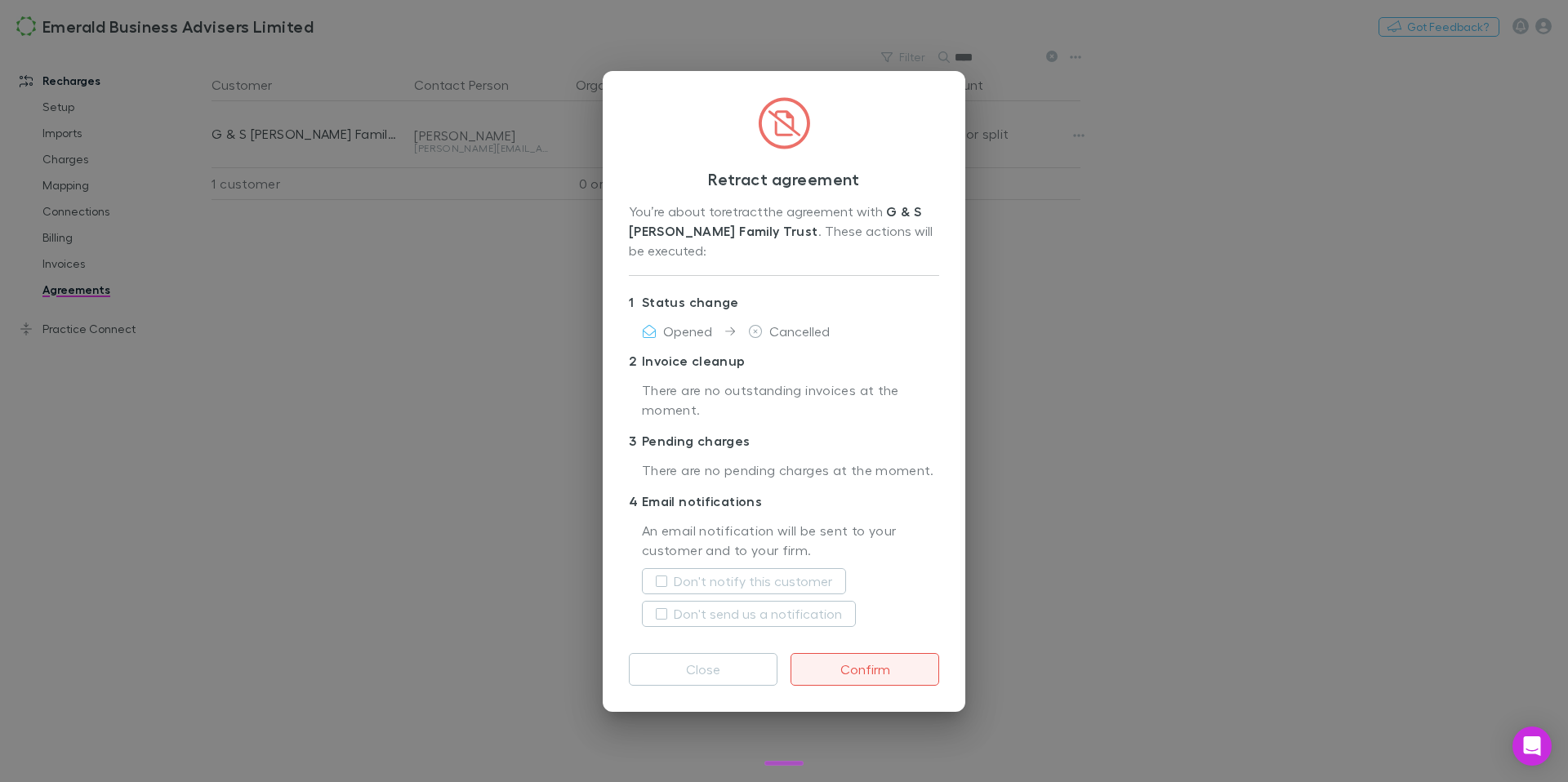
click at [865, 676] on button "Confirm" at bounding box center [865, 669] width 148 height 33
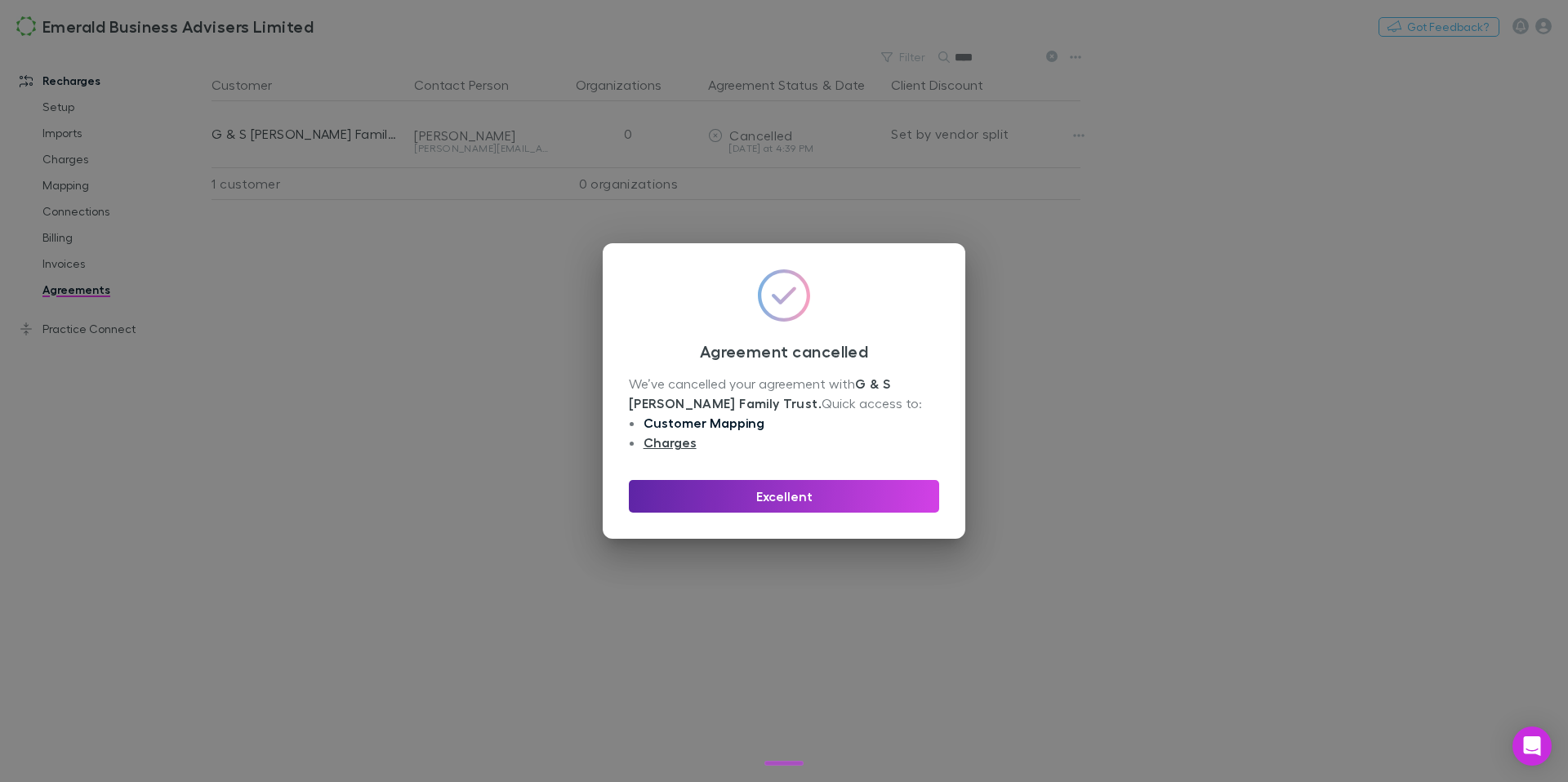
click at [733, 420] on link "Customer Mapping" at bounding box center [703, 423] width 121 height 16
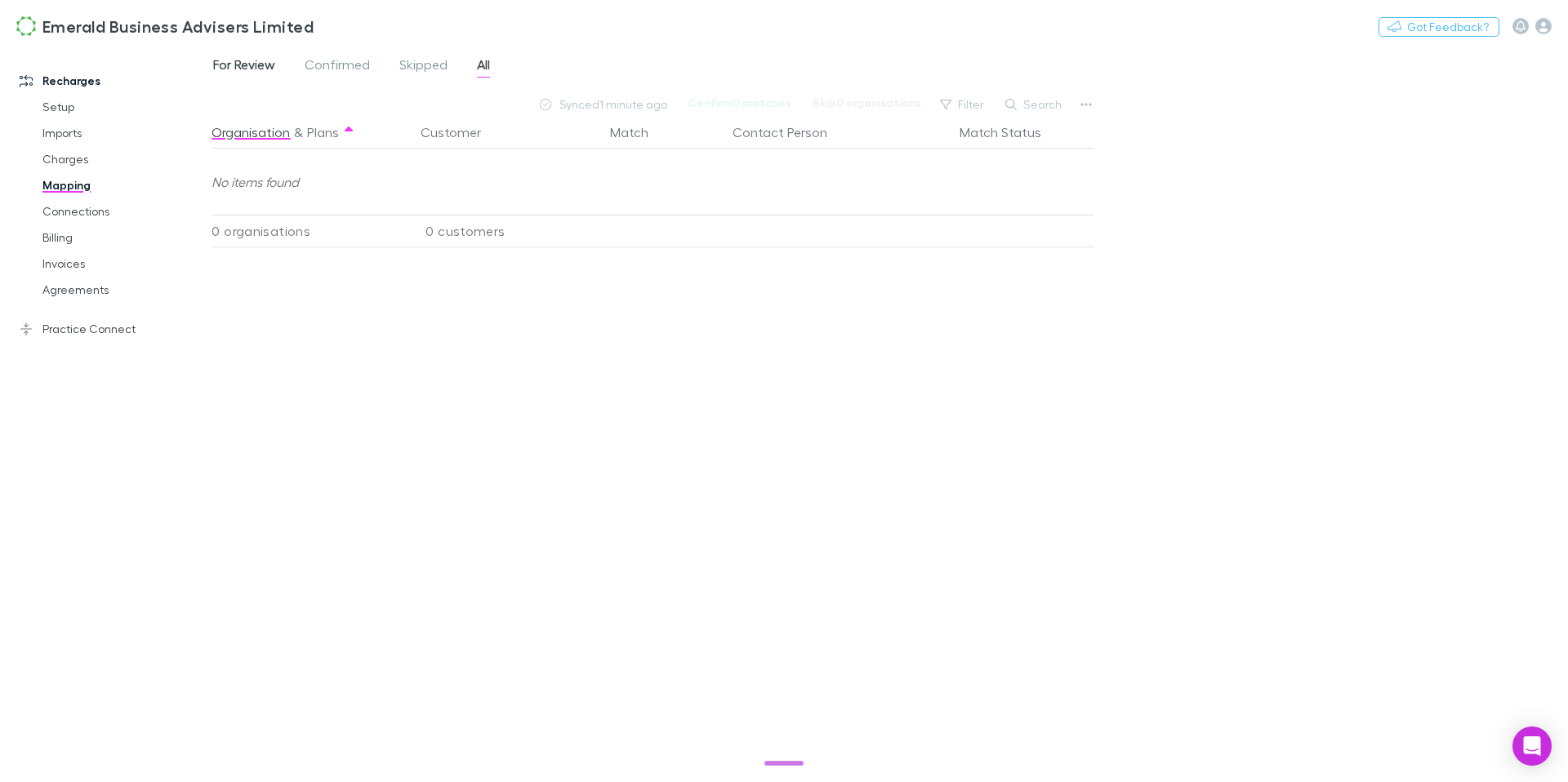
click at [263, 56] on span "For Review" at bounding box center [244, 66] width 62 height 21
click at [349, 68] on span "Confirmed" at bounding box center [336, 66] width 65 height 21
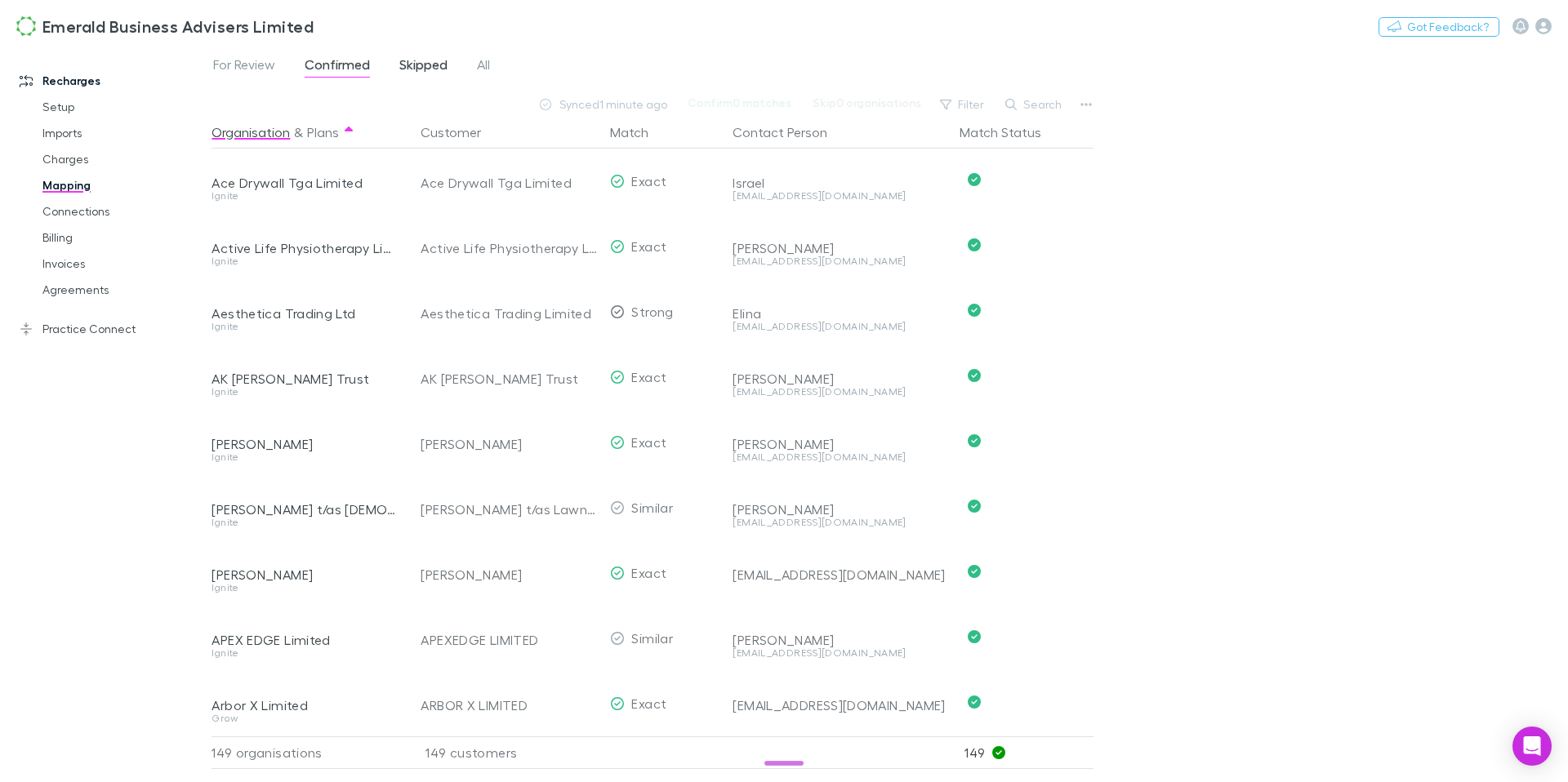
click at [430, 70] on span "Skipped" at bounding box center [423, 66] width 48 height 21
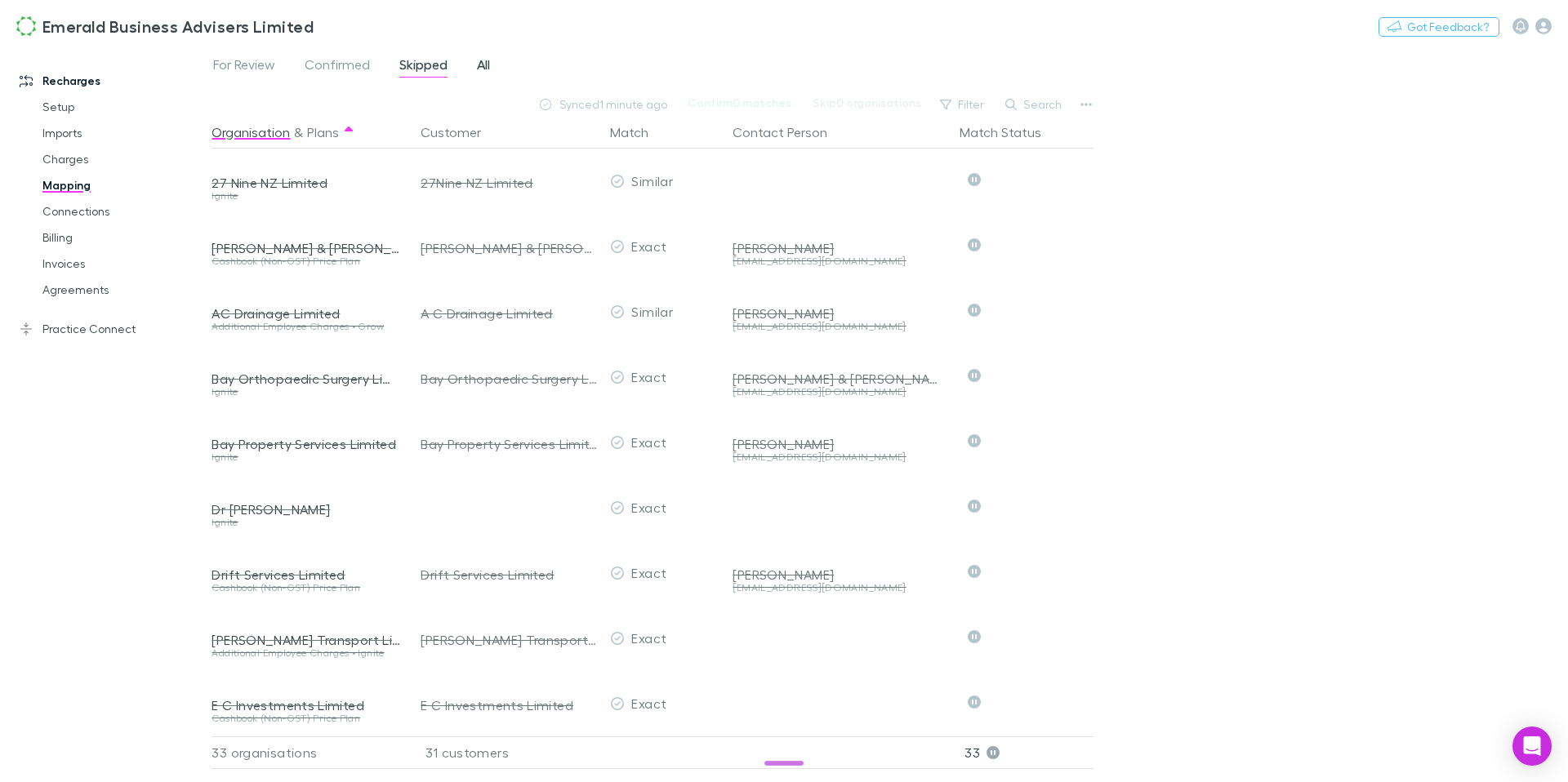
click at [484, 65] on span "All" at bounding box center [483, 66] width 13 height 21
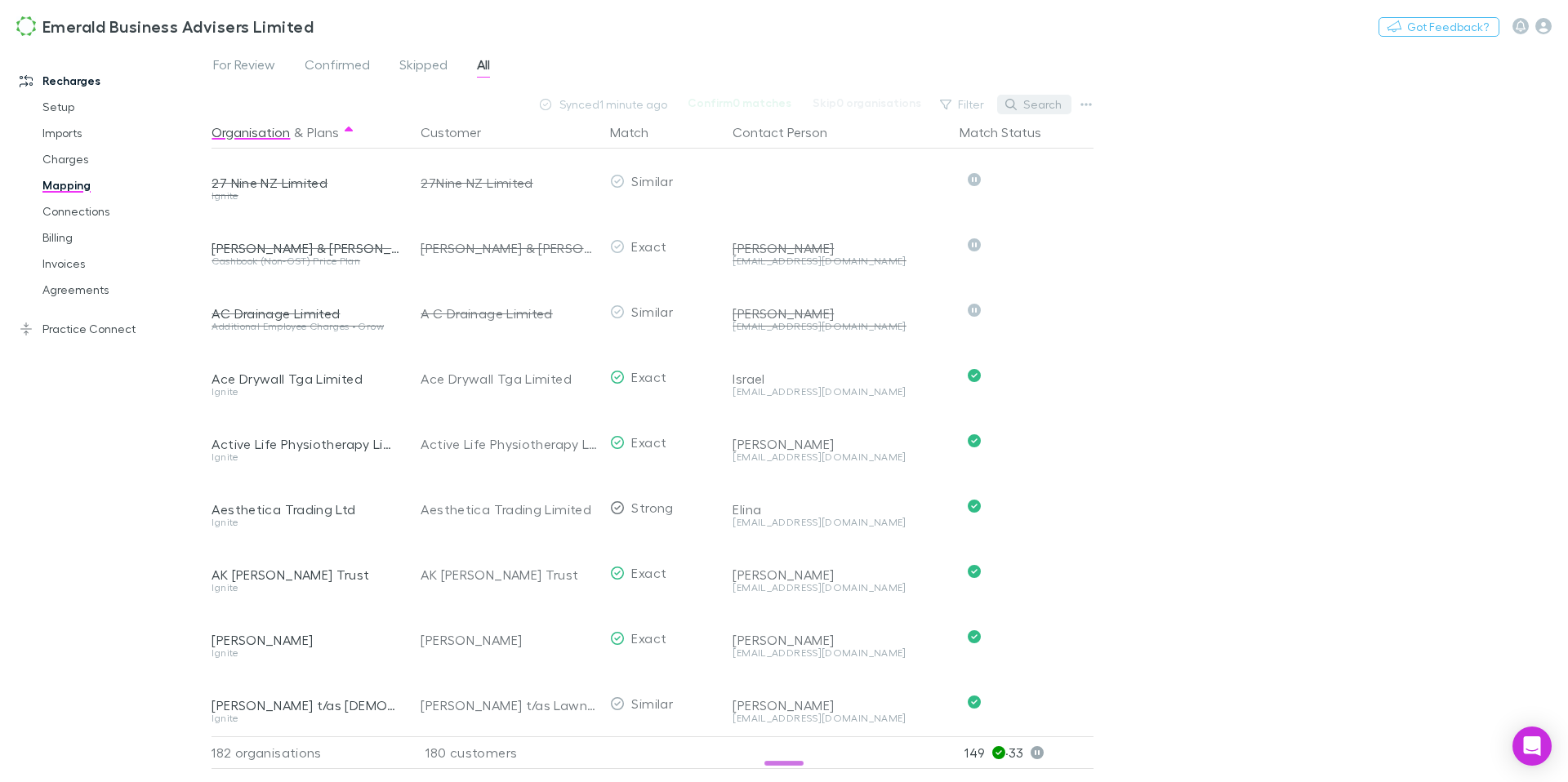
click at [1037, 103] on button "Search" at bounding box center [1035, 104] width 75 height 19
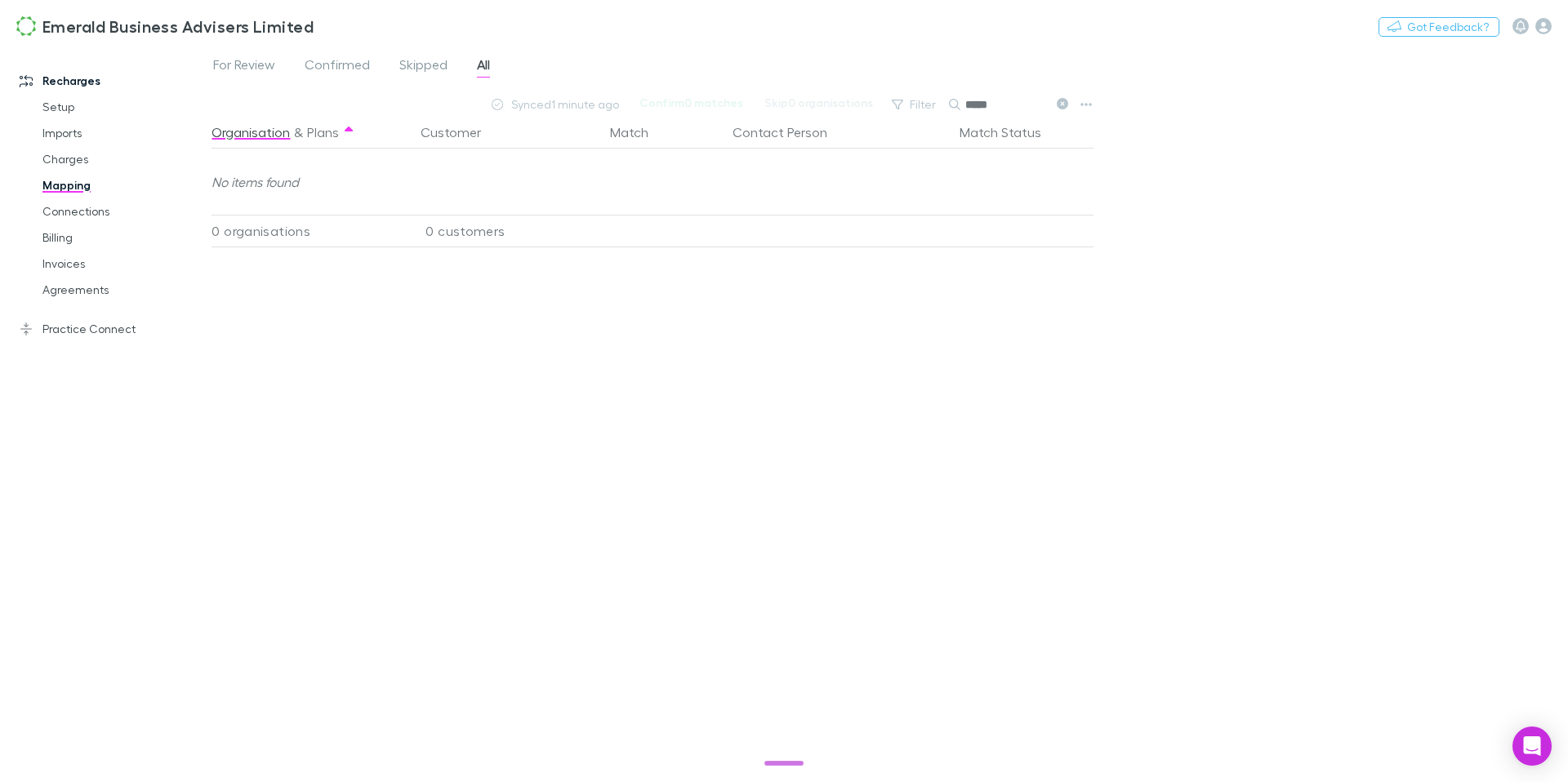
type input "*****"
click at [486, 67] on span "All" at bounding box center [483, 66] width 13 height 21
click at [65, 105] on link "Setup" at bounding box center [117, 107] width 182 height 26
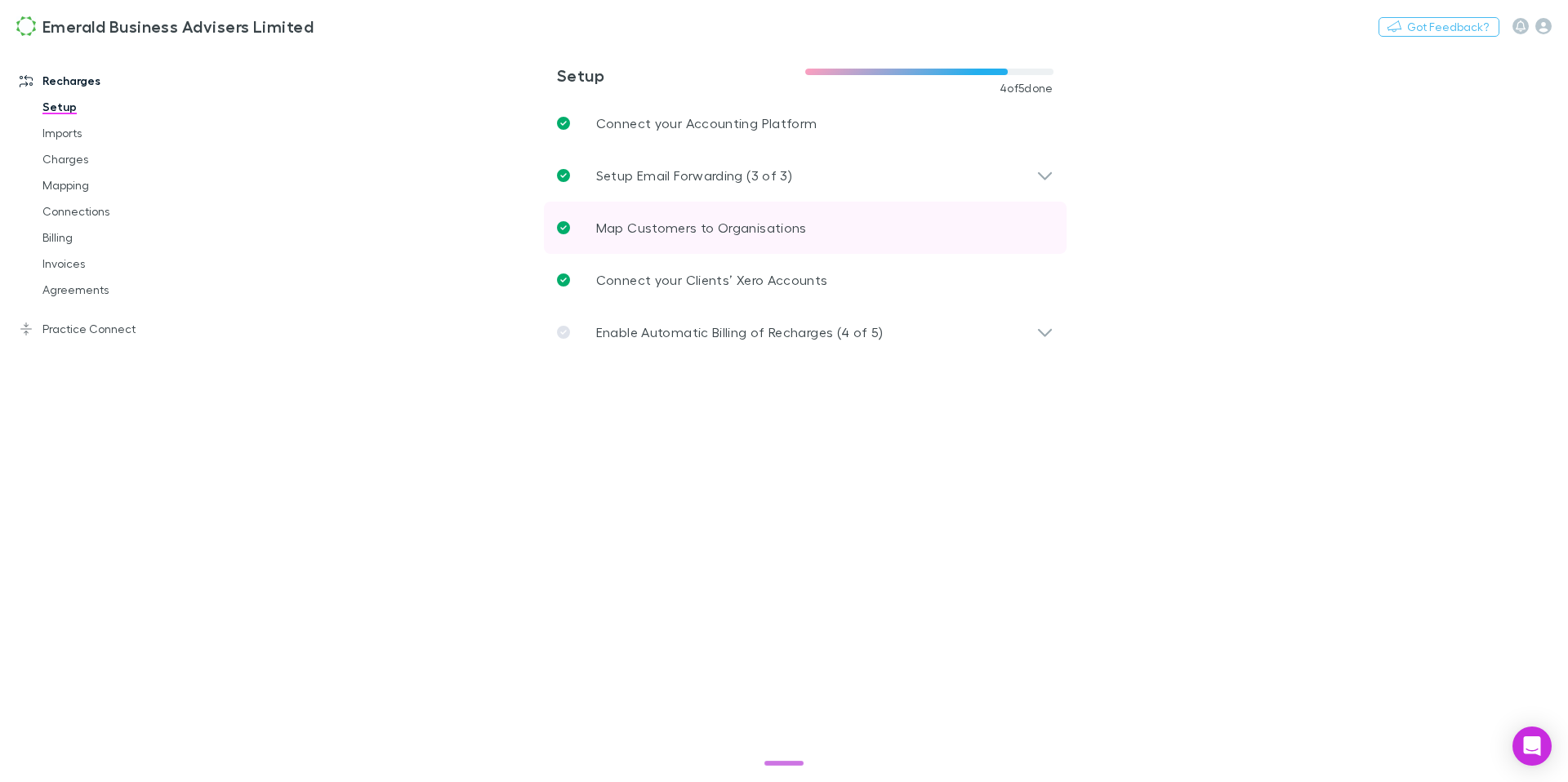
click at [698, 230] on p "Map Customers to Organisations" at bounding box center [701, 227] width 211 height 19
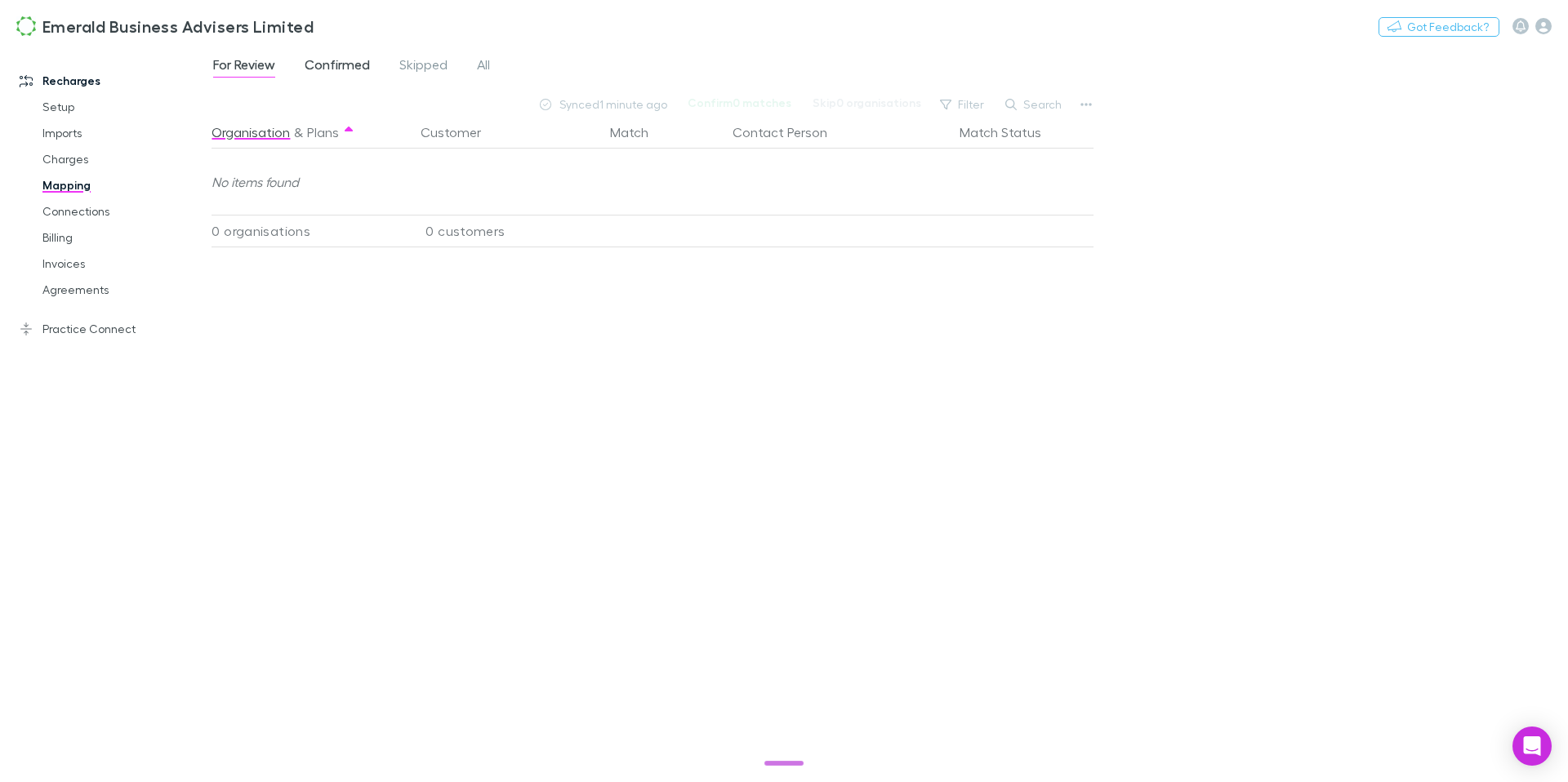
click at [347, 72] on span "Confirmed" at bounding box center [336, 66] width 65 height 21
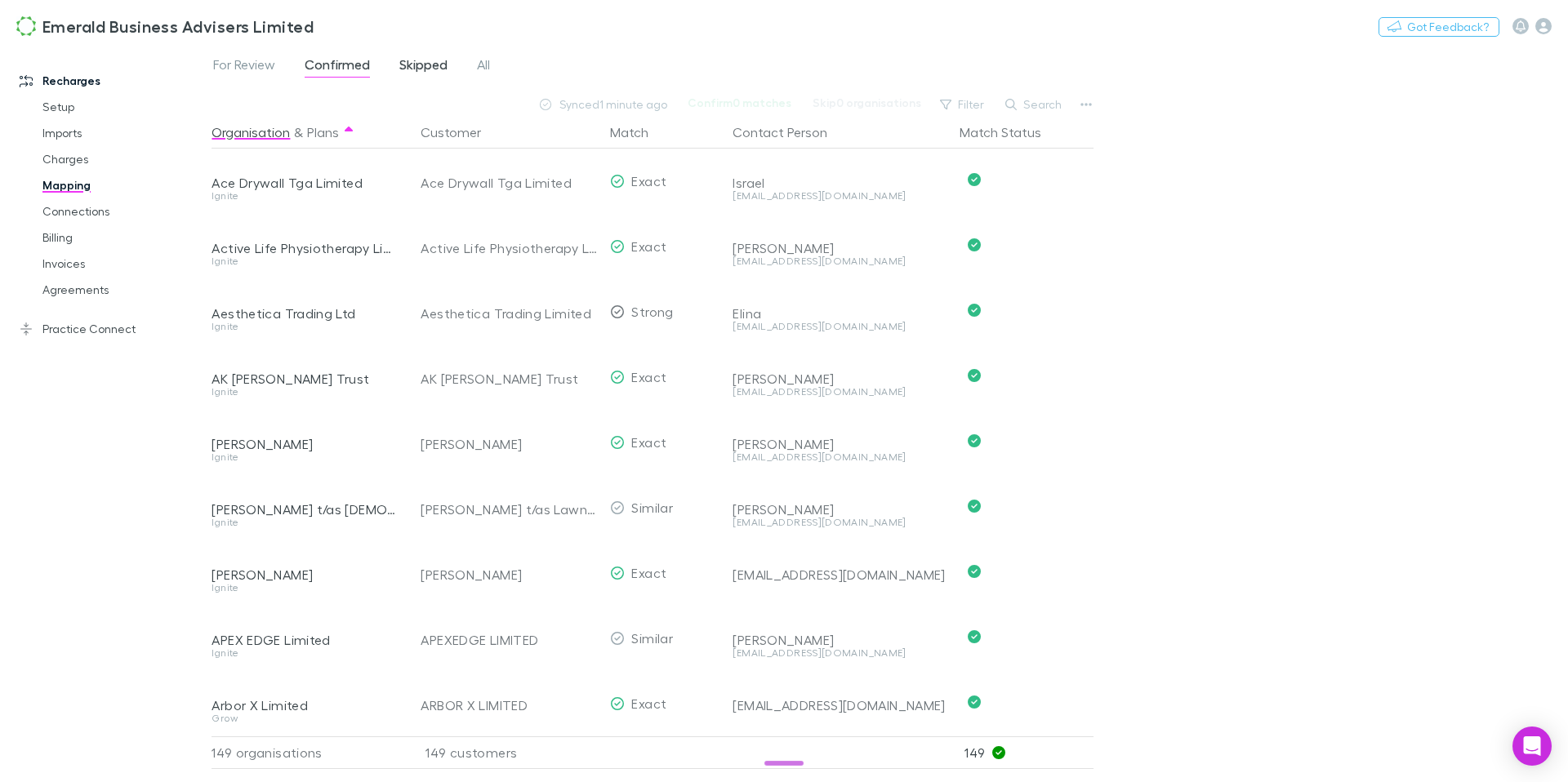
click at [406, 69] on span "Skipped" at bounding box center [423, 66] width 48 height 21
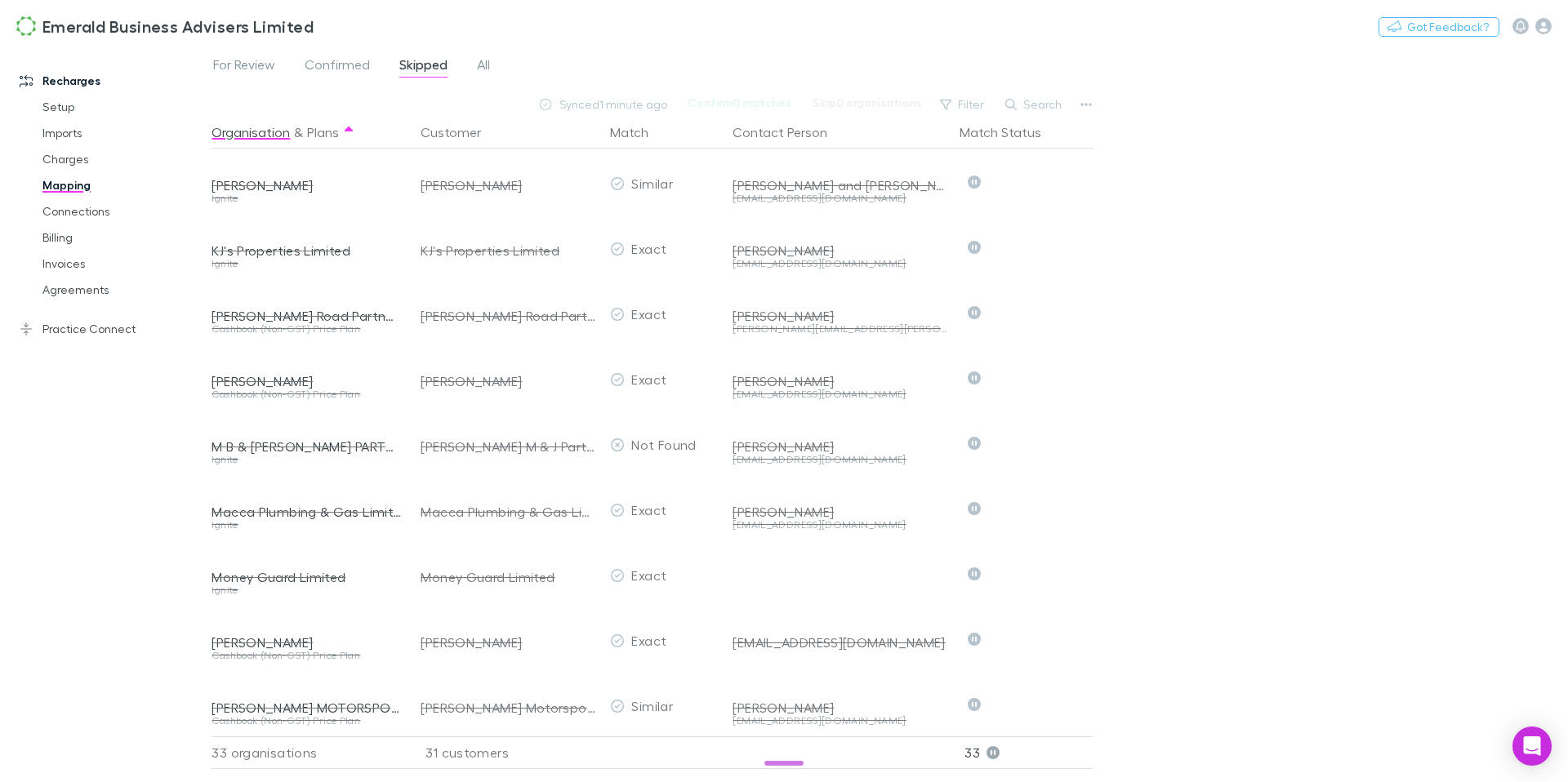
scroll to position [1290, 0]
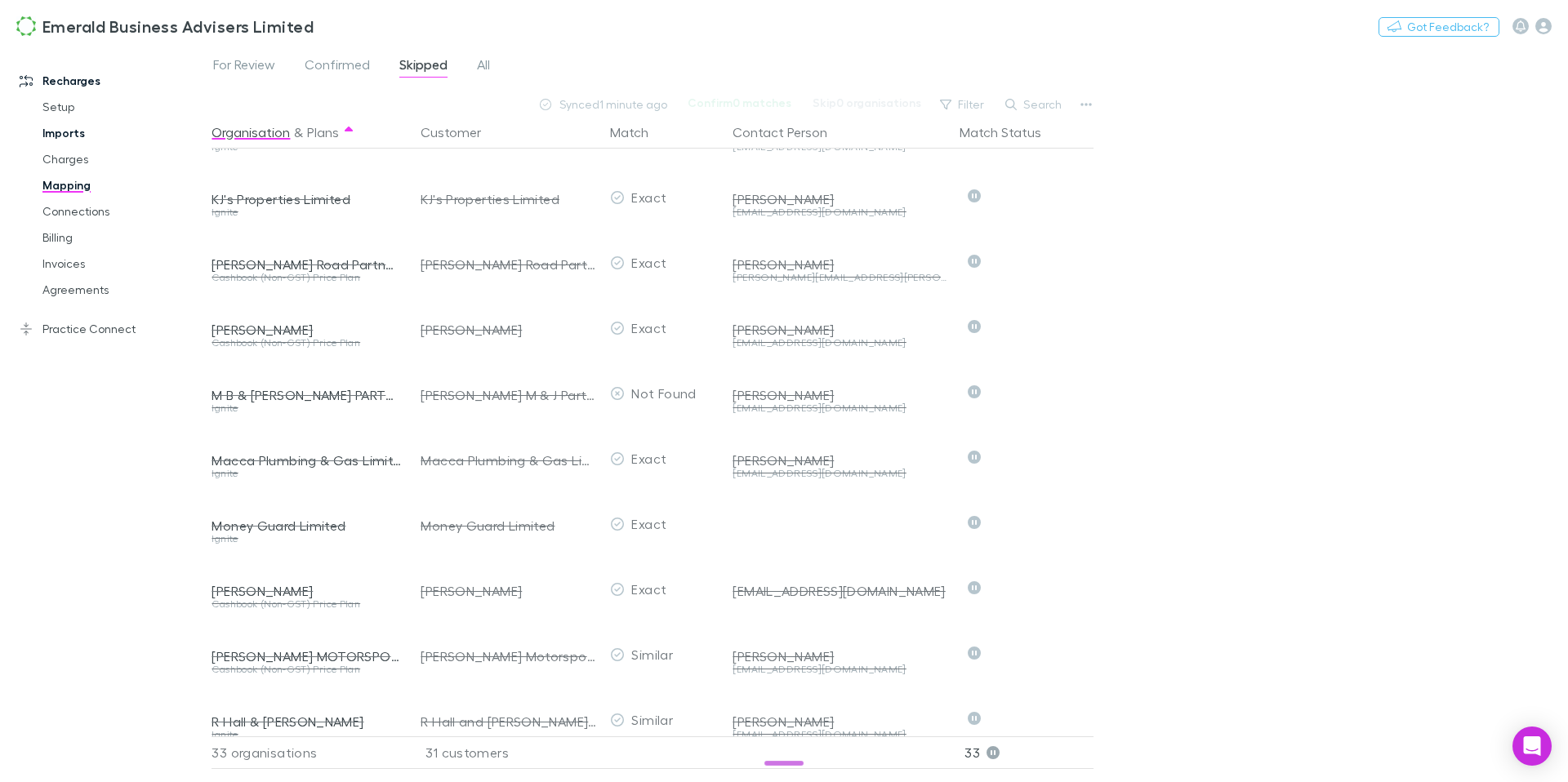
click at [75, 136] on link "Imports" at bounding box center [117, 133] width 182 height 26
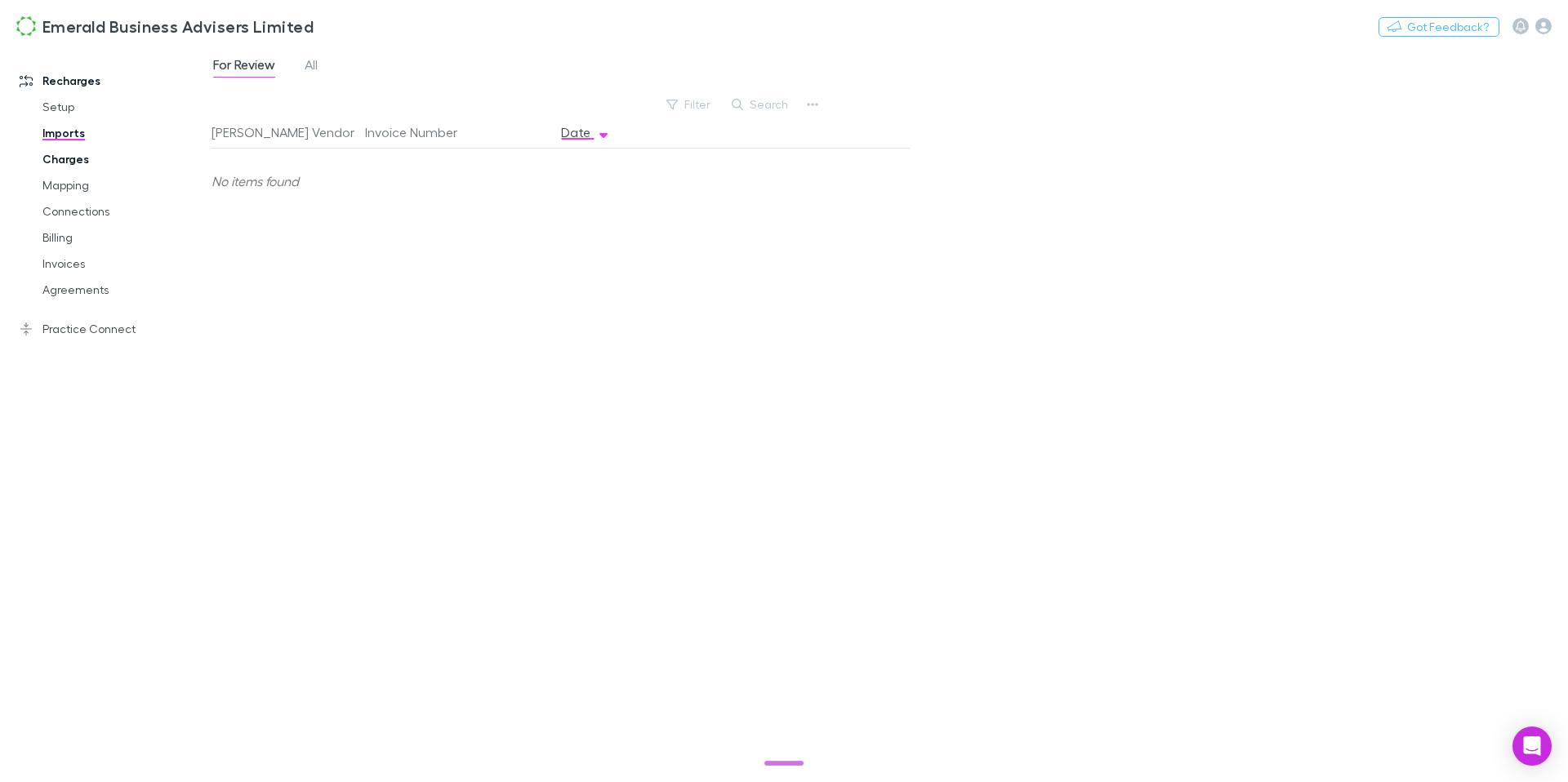
click at [68, 165] on link "Charges" at bounding box center [117, 159] width 182 height 26
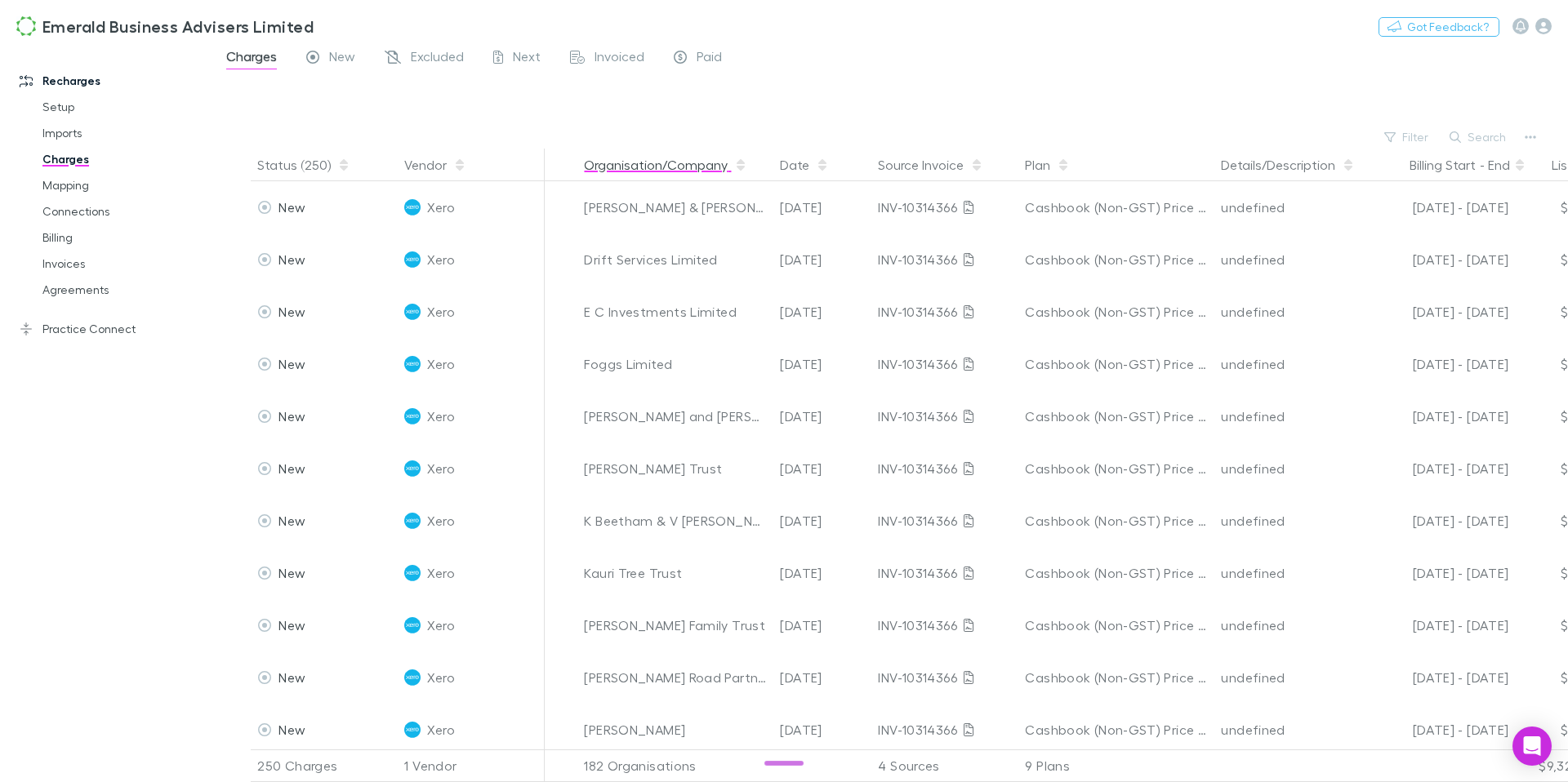
click at [624, 164] on button "Organisation/Company" at bounding box center [665, 164] width 164 height 33
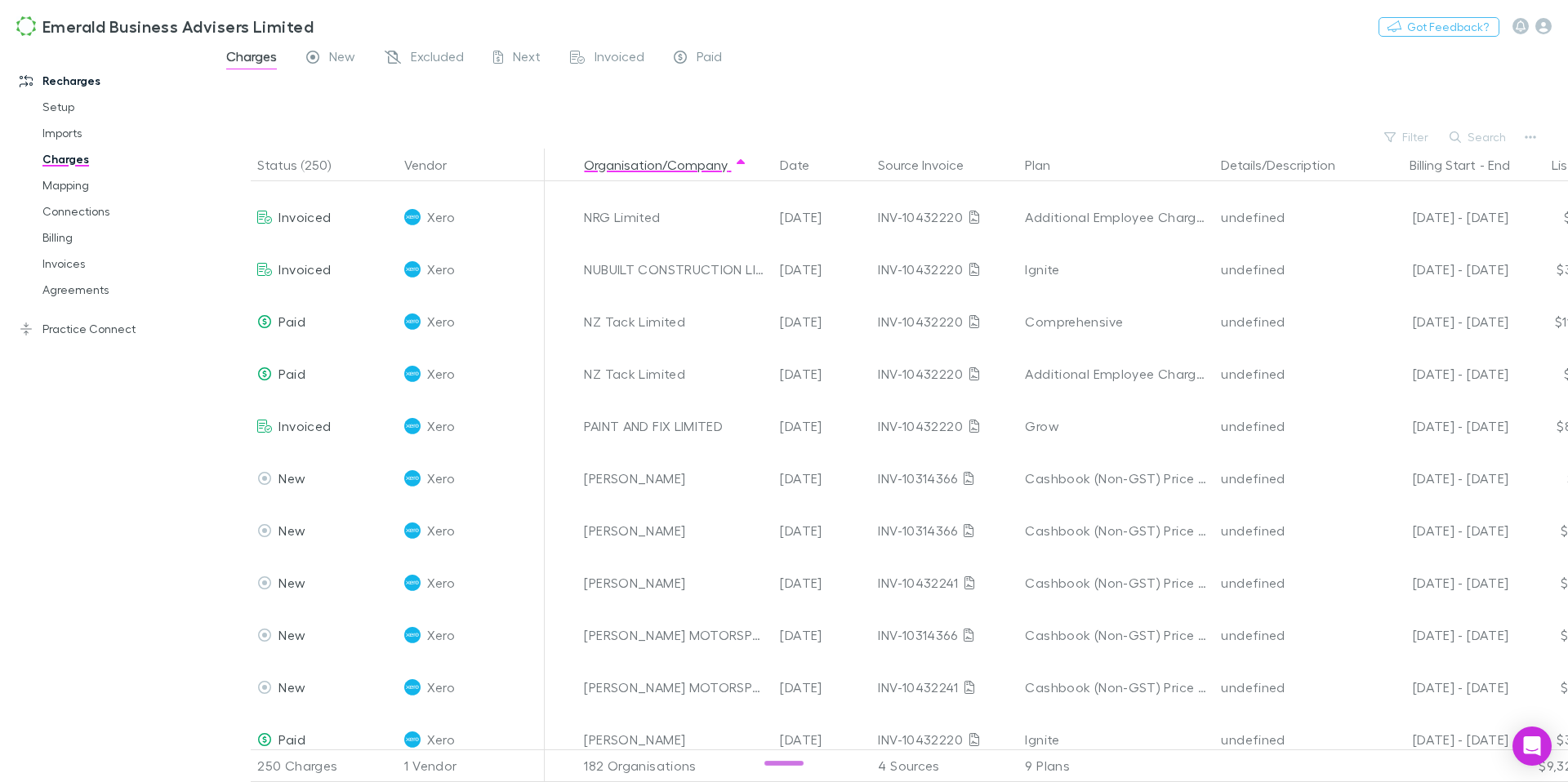
scroll to position [9427, 0]
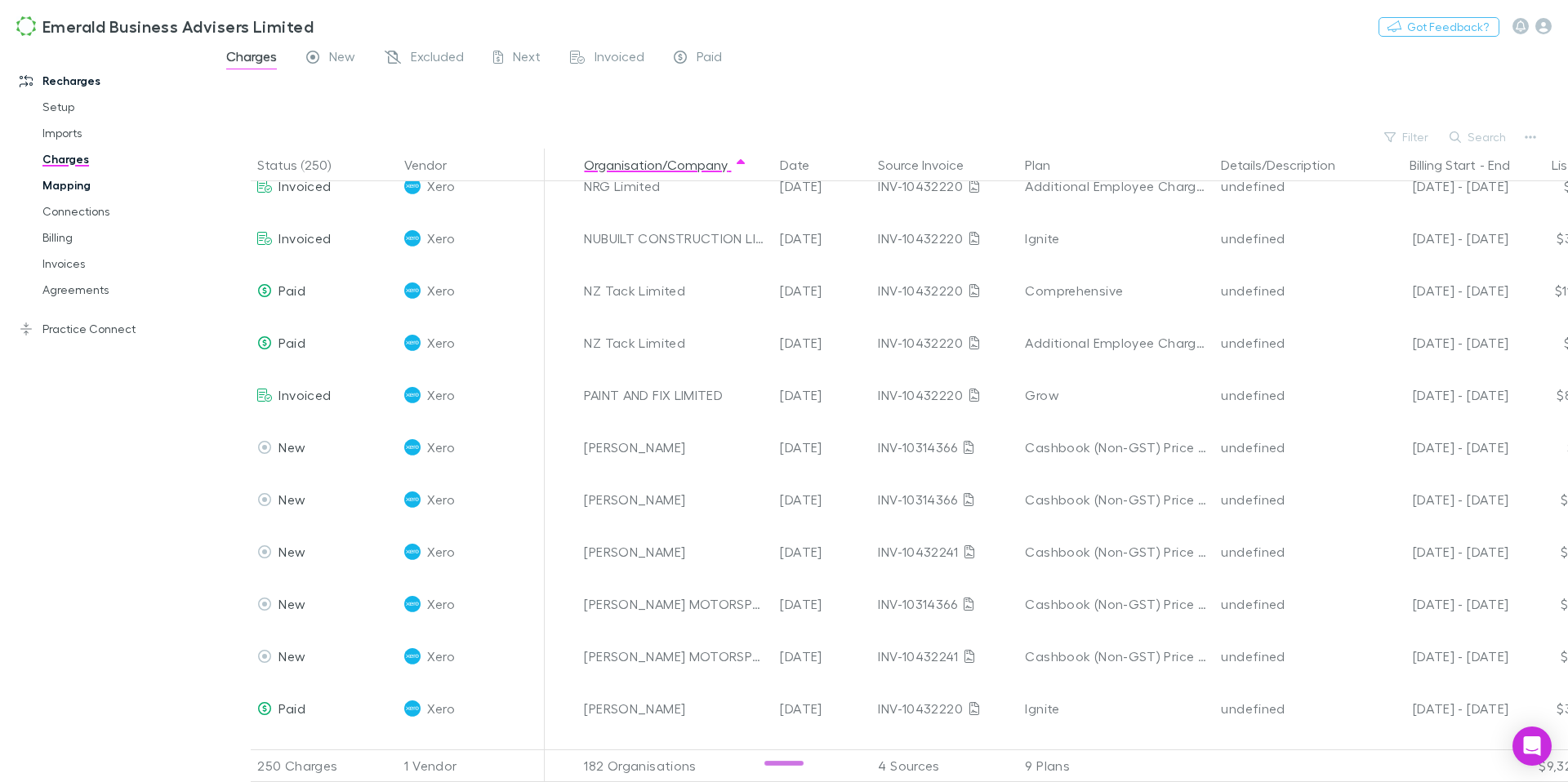
click at [69, 191] on link "Mapping" at bounding box center [117, 185] width 182 height 26
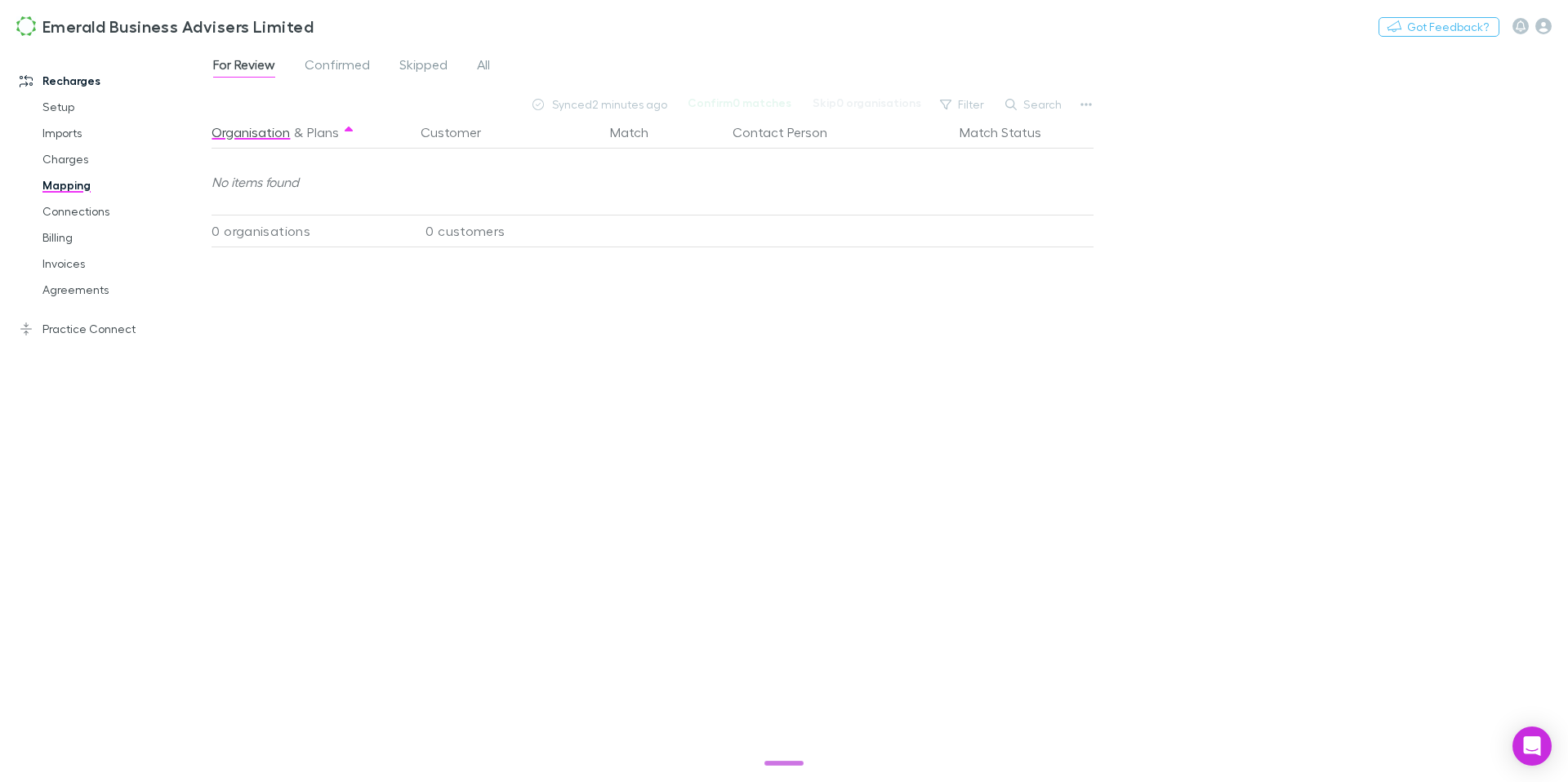
click at [361, 80] on div "For Review Confirmed Skipped All" at bounding box center [890, 69] width 1357 height 31
click at [344, 73] on span "Confirmed" at bounding box center [336, 66] width 65 height 21
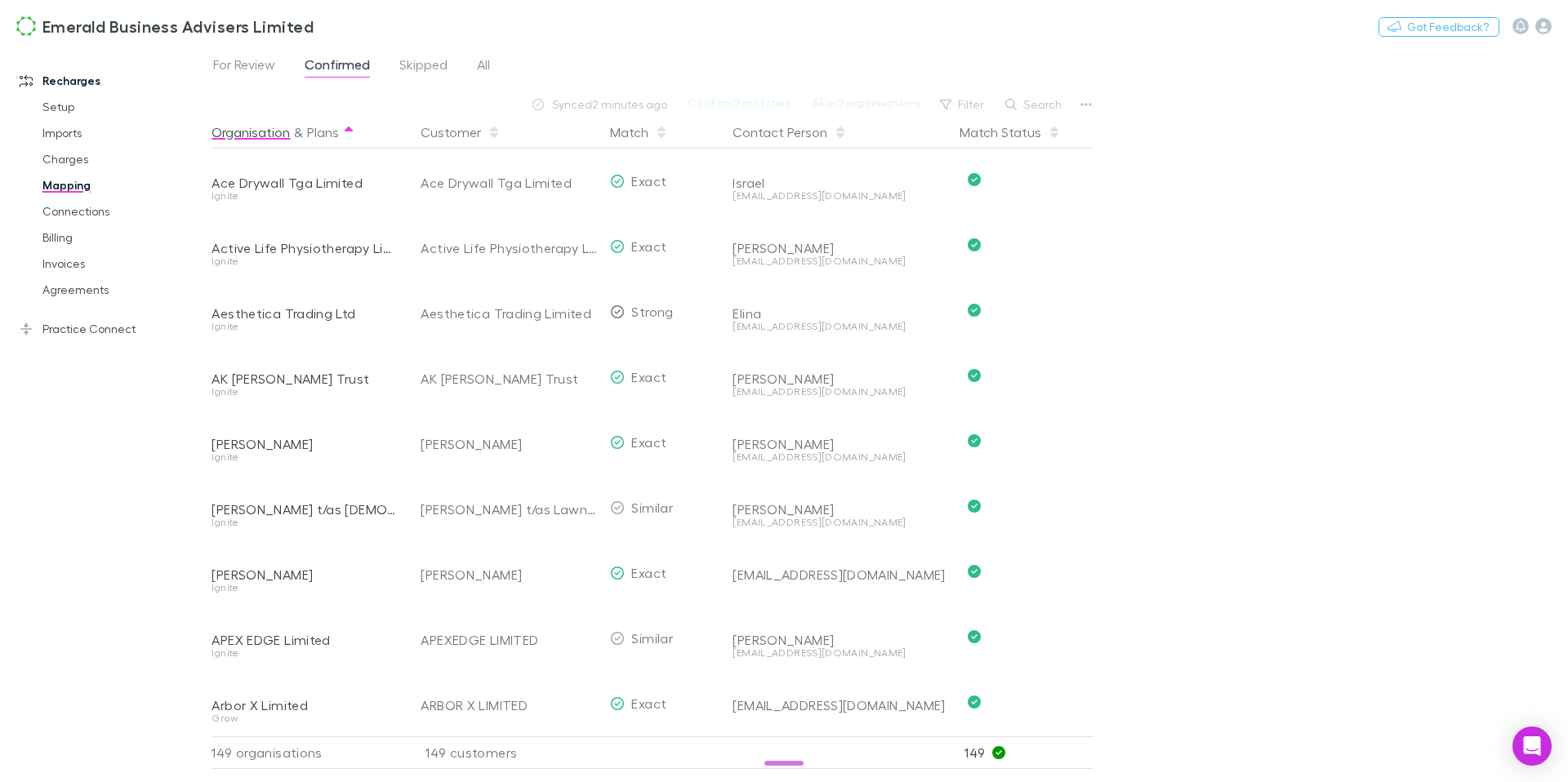
click at [280, 144] on button "Organisation" at bounding box center [251, 132] width 79 height 33
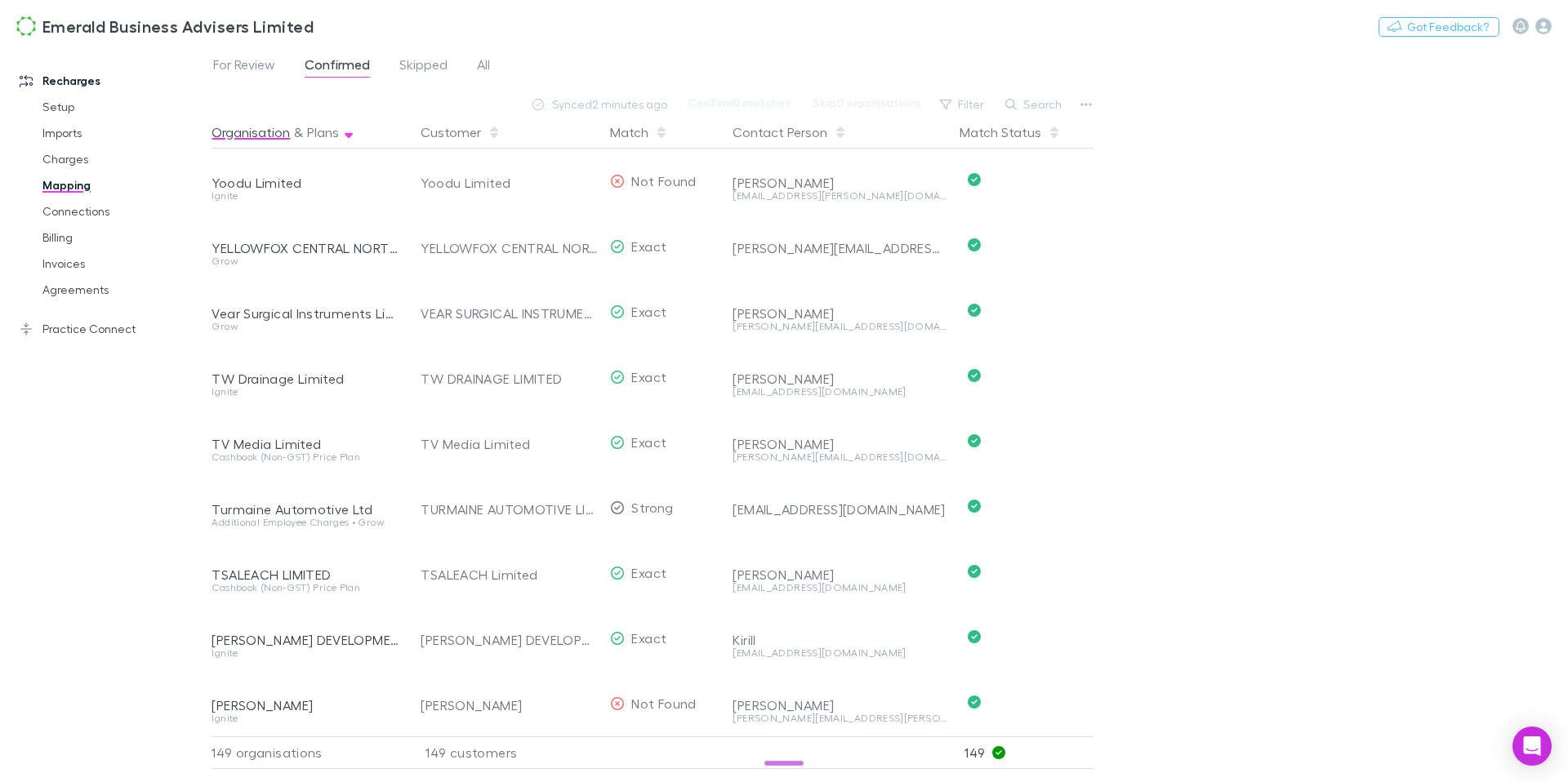
click at [284, 135] on button "Organisation" at bounding box center [251, 132] width 79 height 33
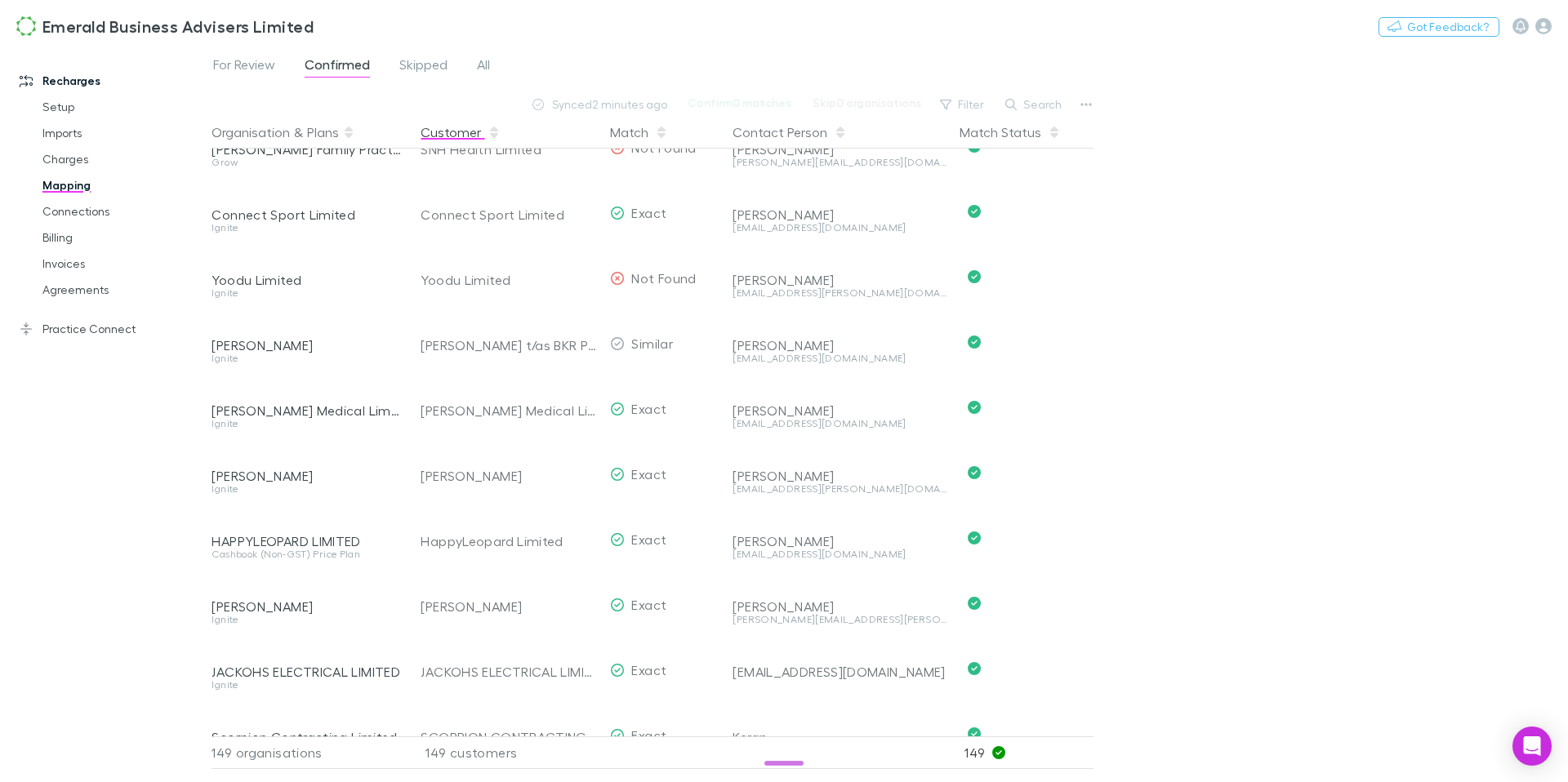
scroll to position [185, 0]
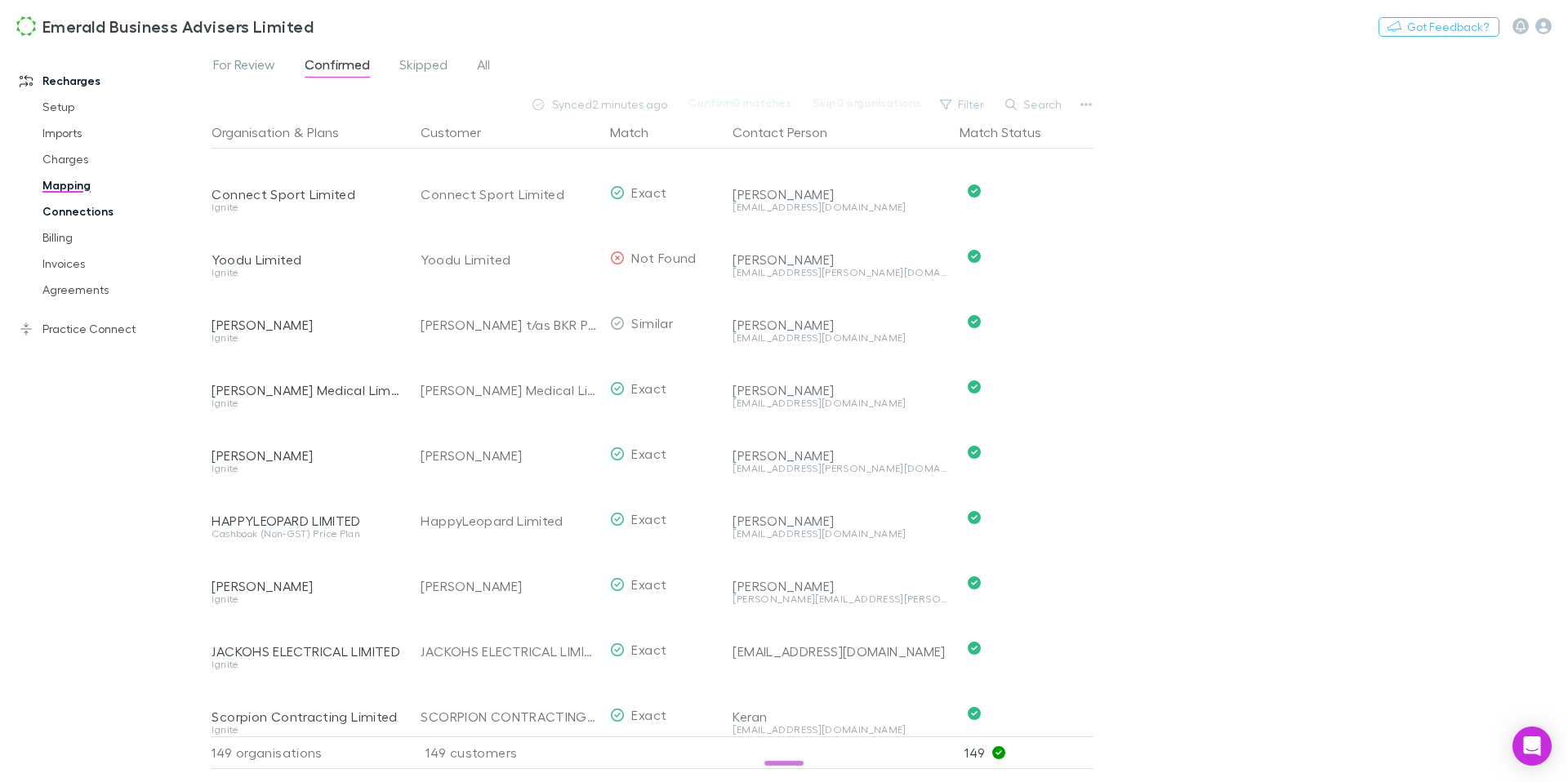
click at [84, 210] on link "Connections" at bounding box center [117, 211] width 182 height 26
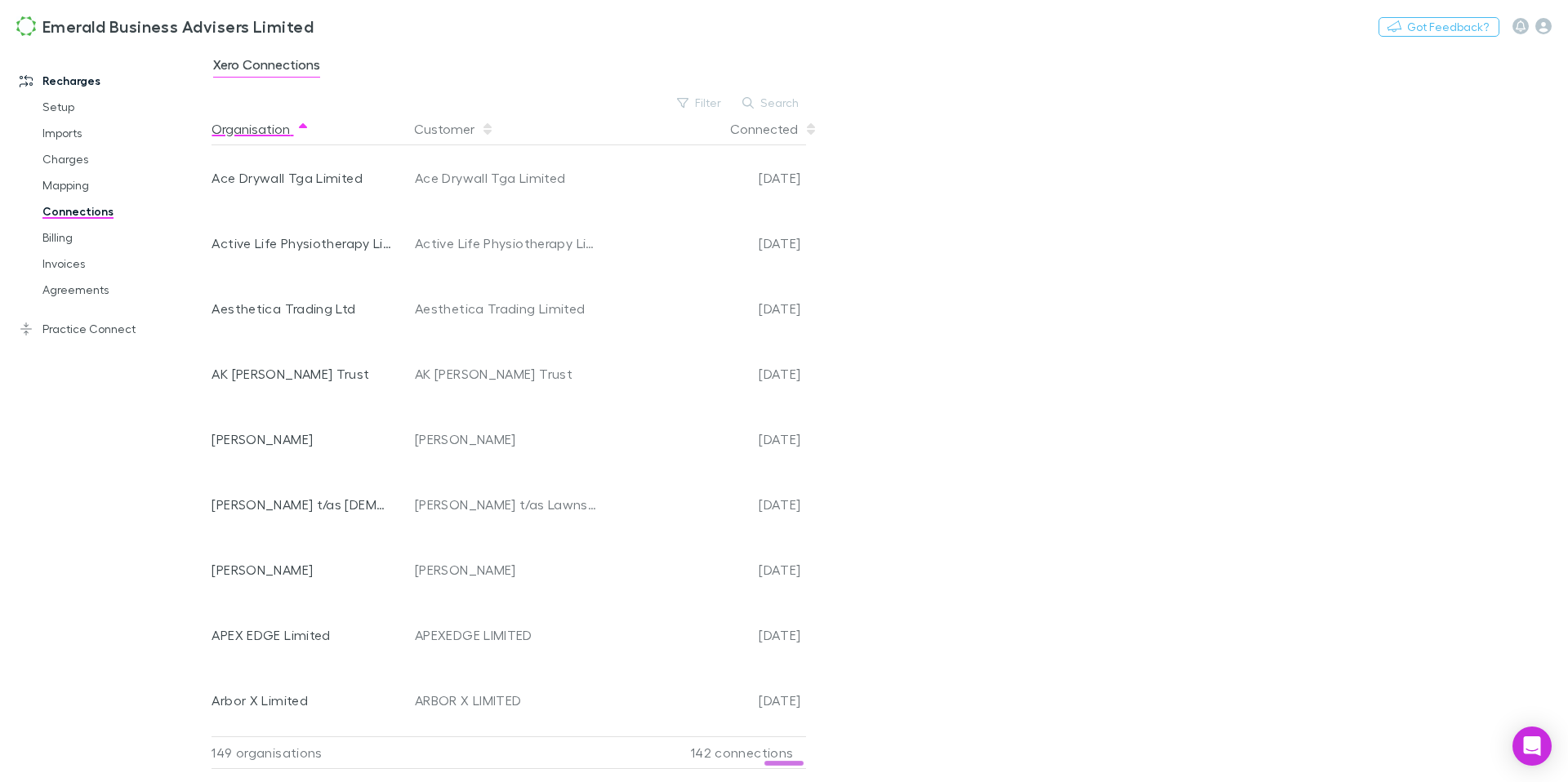
click at [243, 131] on button "Organisation" at bounding box center [261, 129] width 98 height 33
click at [243, 130] on button "Organisation" at bounding box center [261, 129] width 98 height 33
click at [448, 131] on button "Customer" at bounding box center [454, 129] width 80 height 33
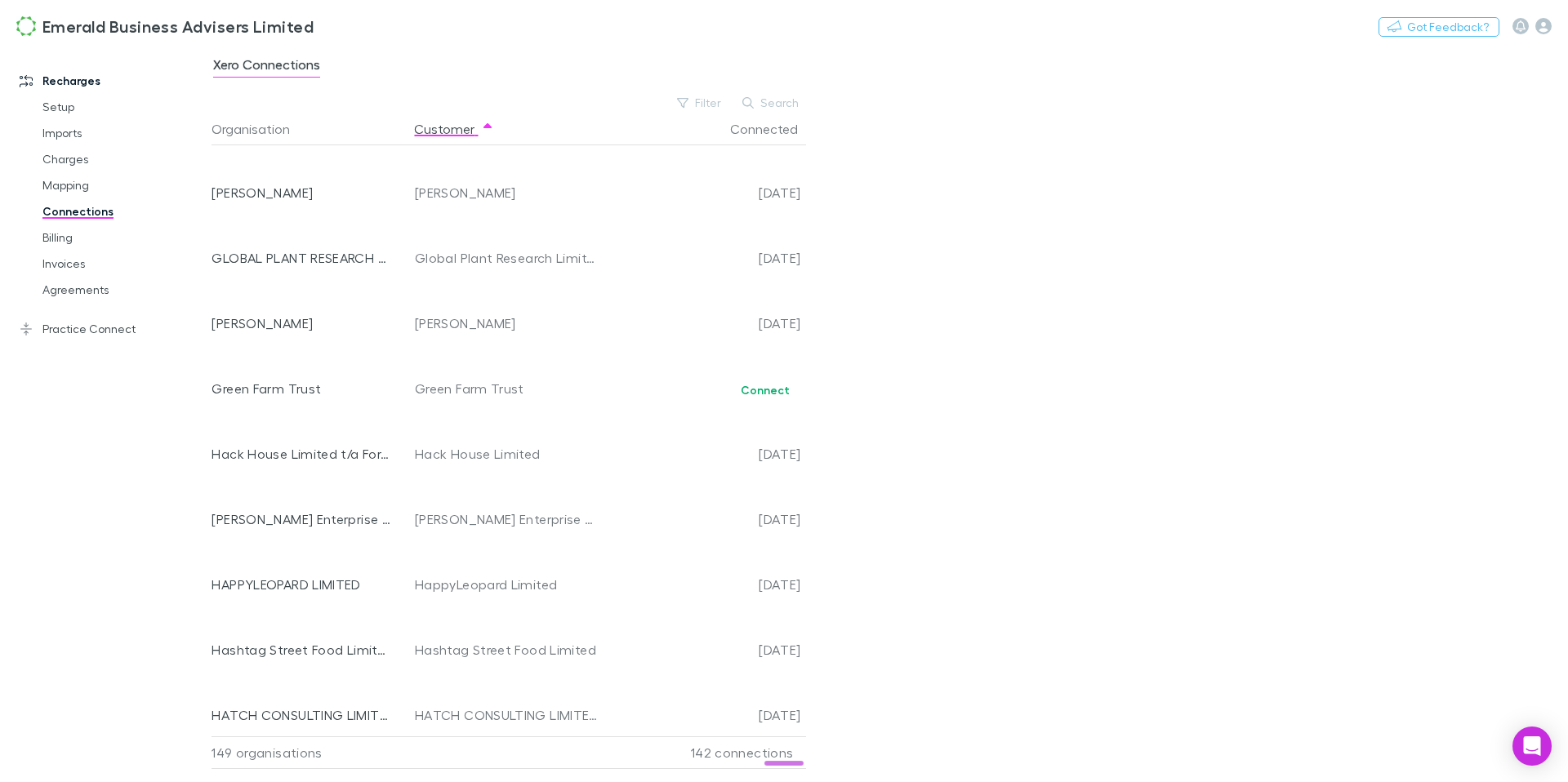
scroll to position [2942, 0]
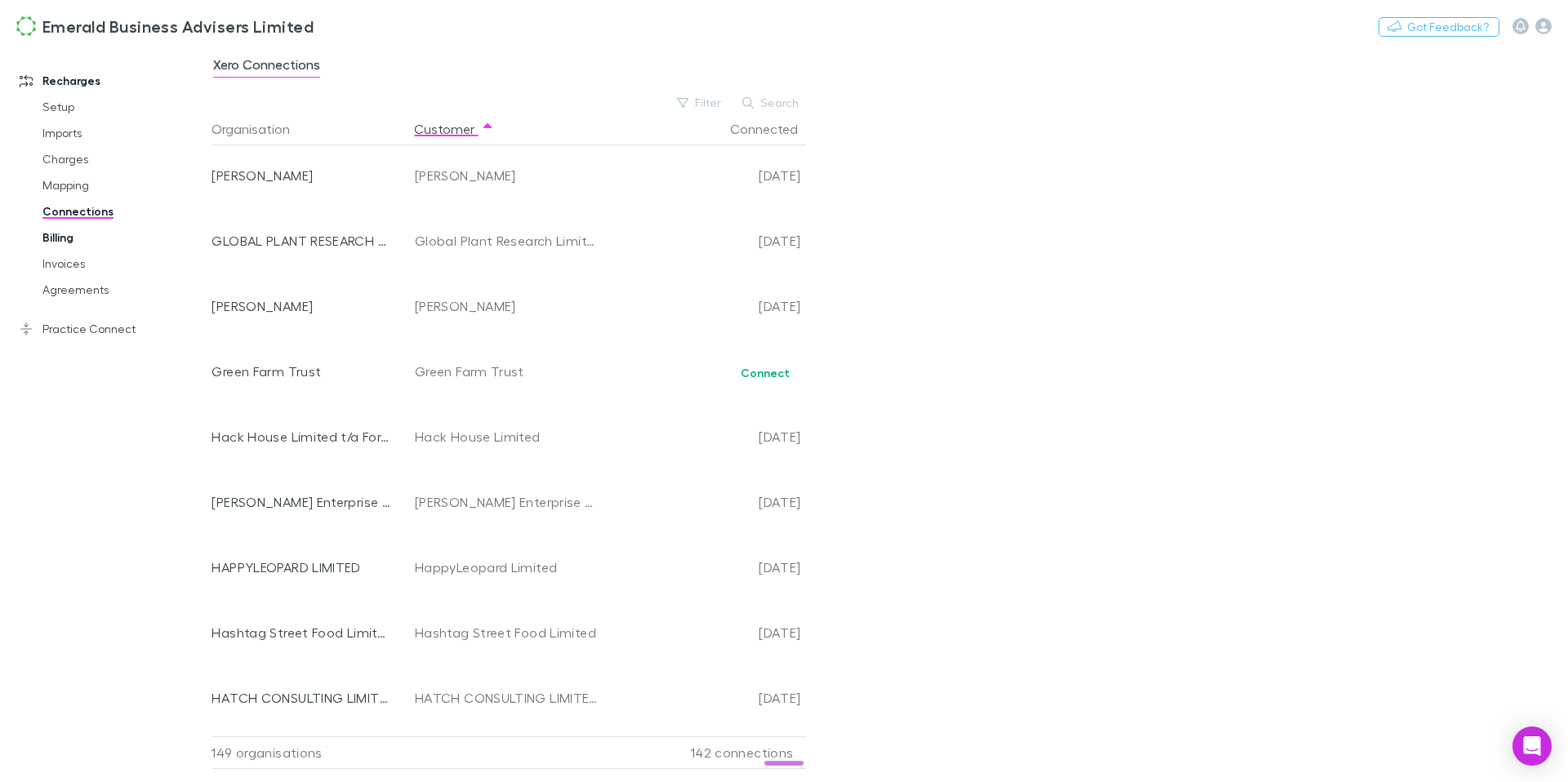
click at [48, 236] on link "Billing" at bounding box center [117, 237] width 182 height 26
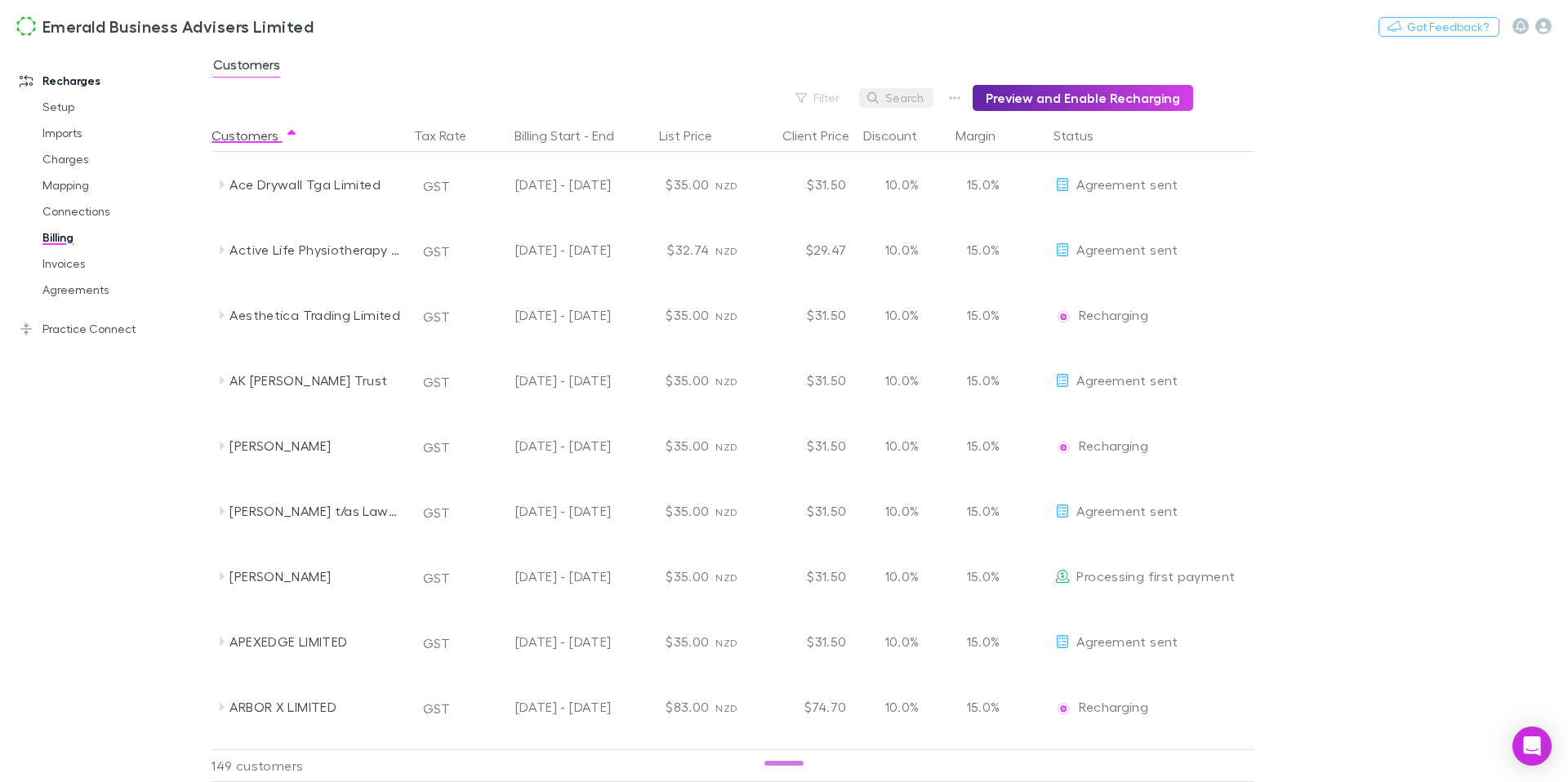
click at [893, 107] on button "Search" at bounding box center [897, 97] width 75 height 19
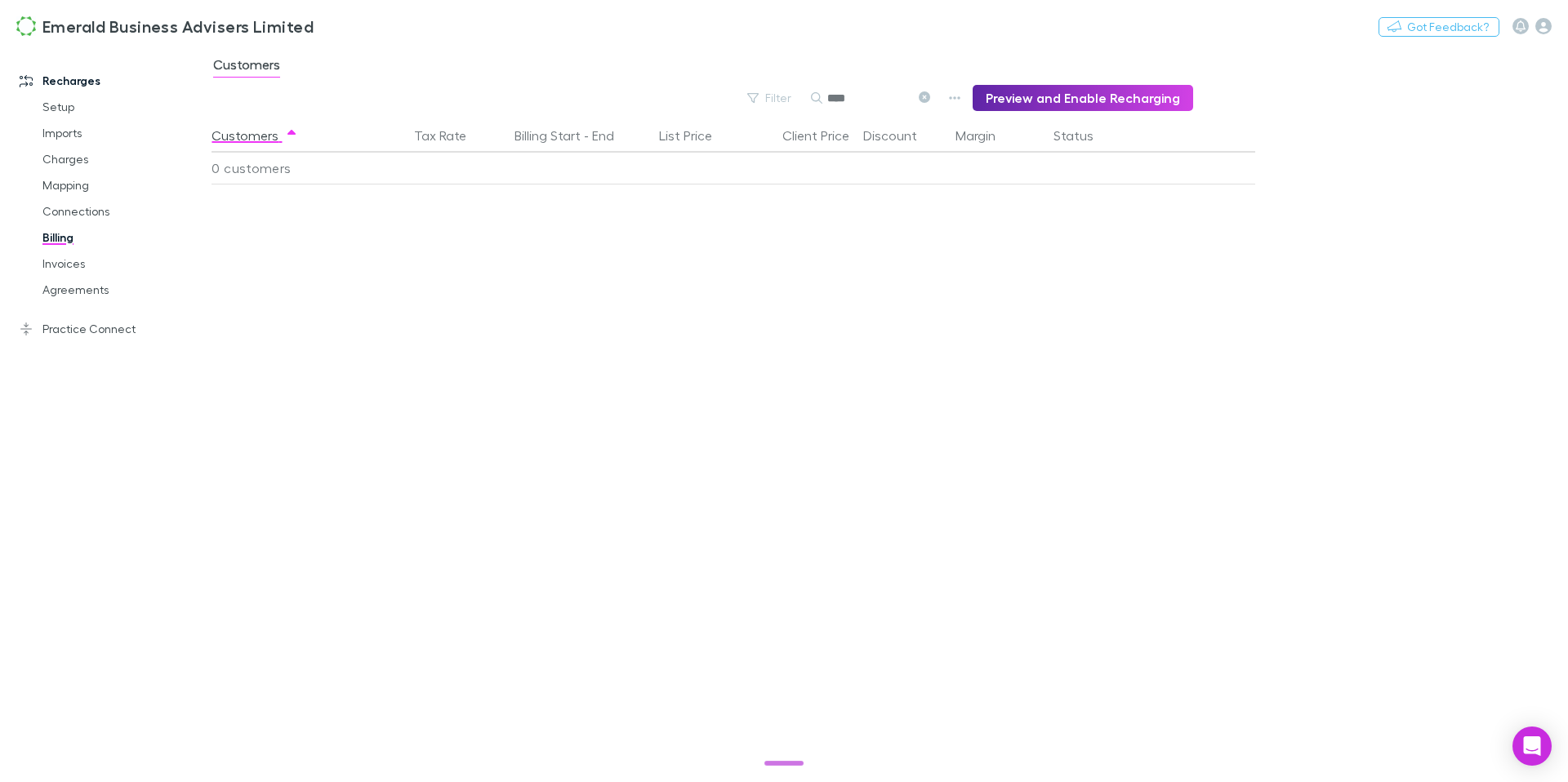
type input "****"
click at [927, 97] on icon at bounding box center [924, 97] width 11 height 11
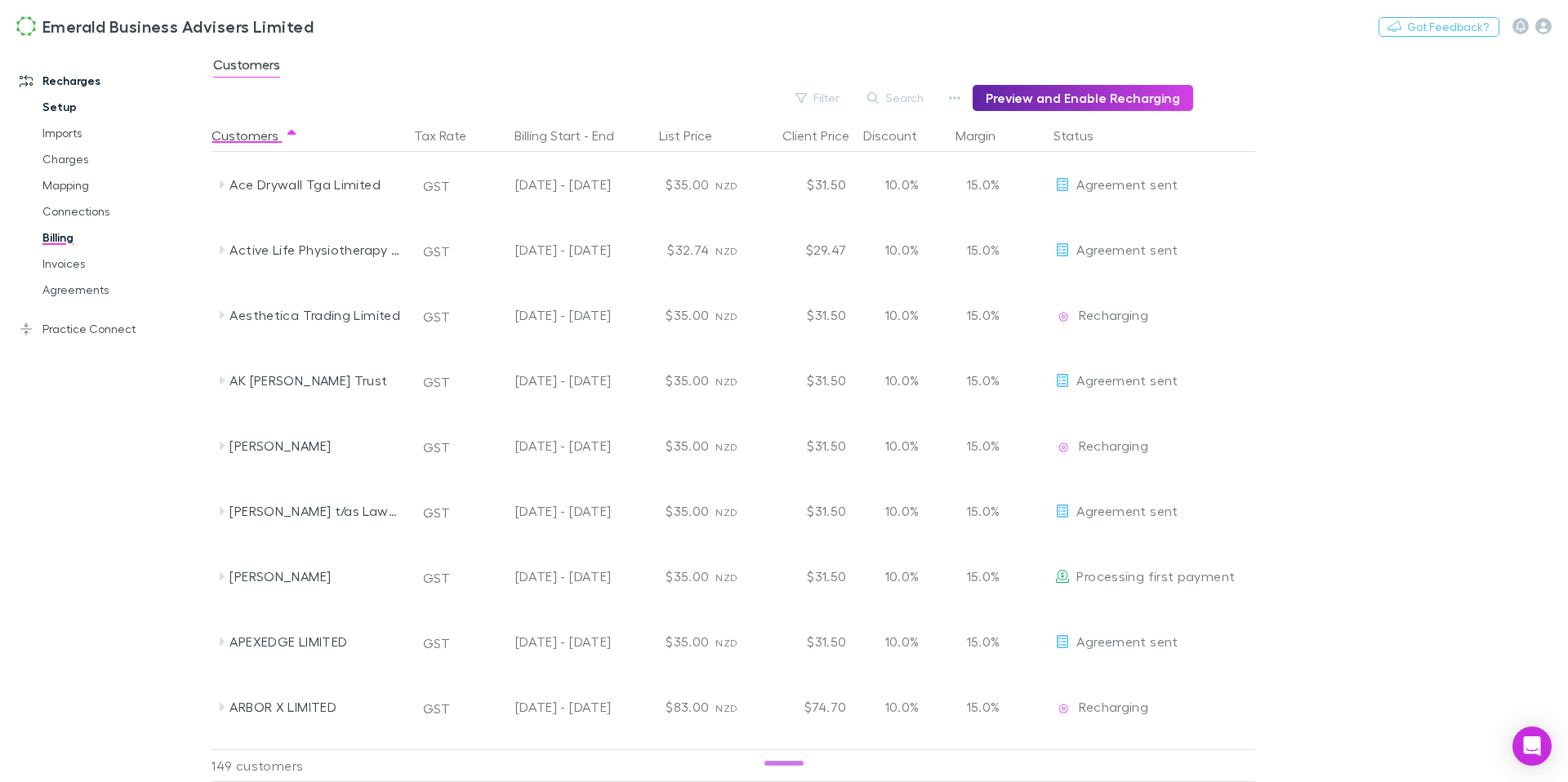
click at [79, 106] on link "Setup" at bounding box center [117, 107] width 182 height 26
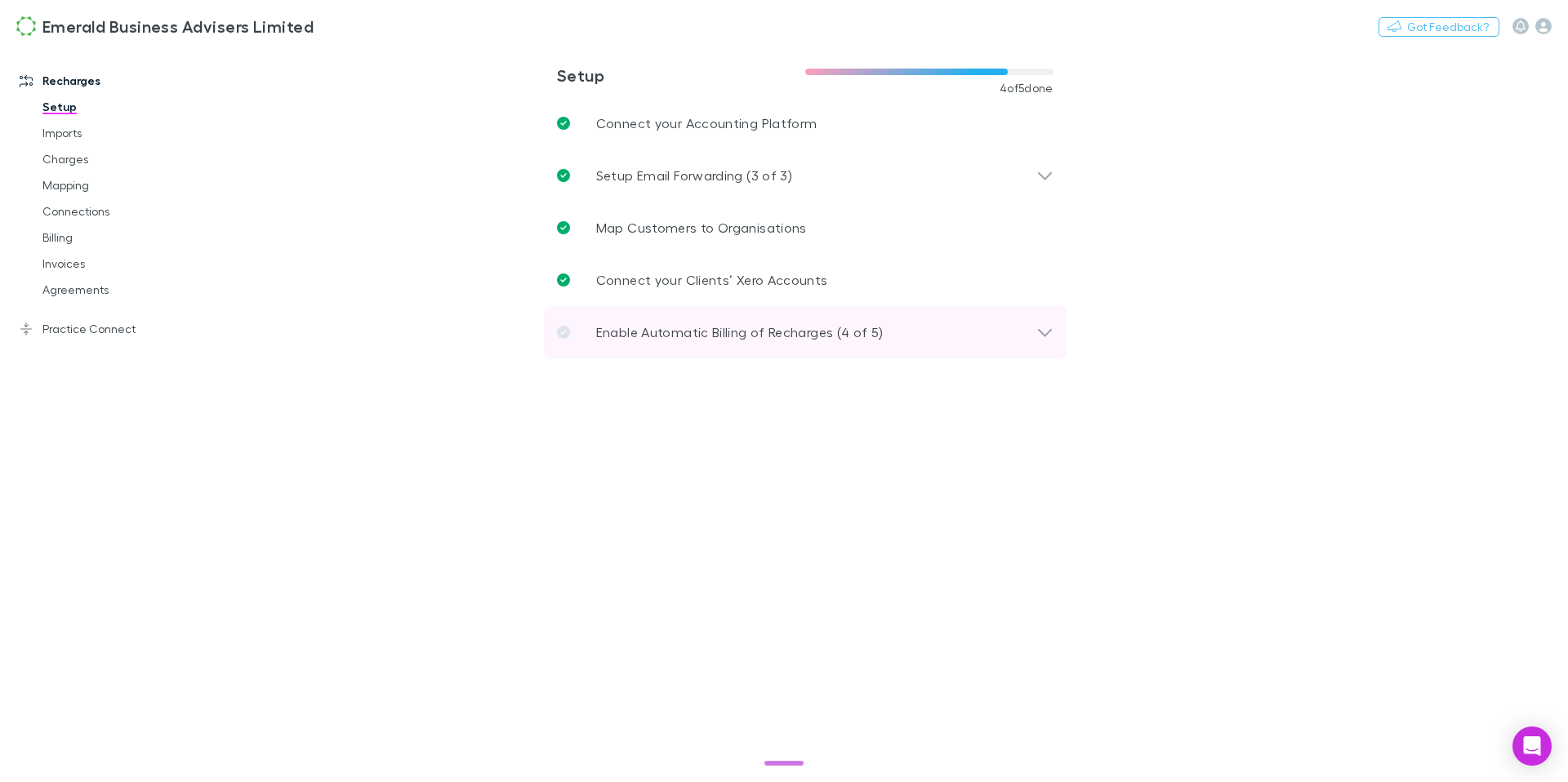
click at [669, 334] on p "Enable Automatic Billing of Recharges (4 of 5)" at bounding box center [739, 332] width 287 height 19
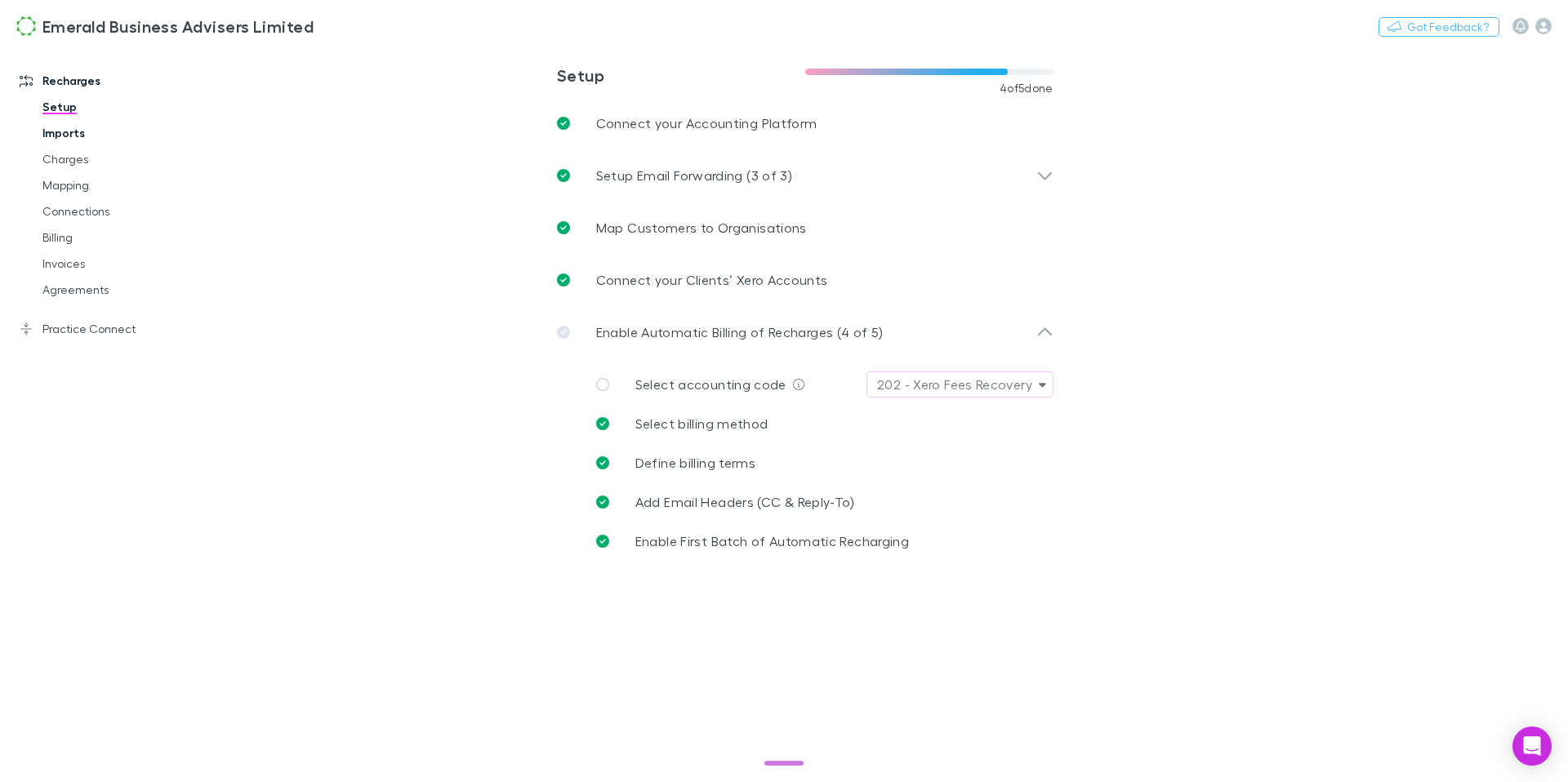
click at [75, 134] on link "Imports" at bounding box center [117, 133] width 182 height 26
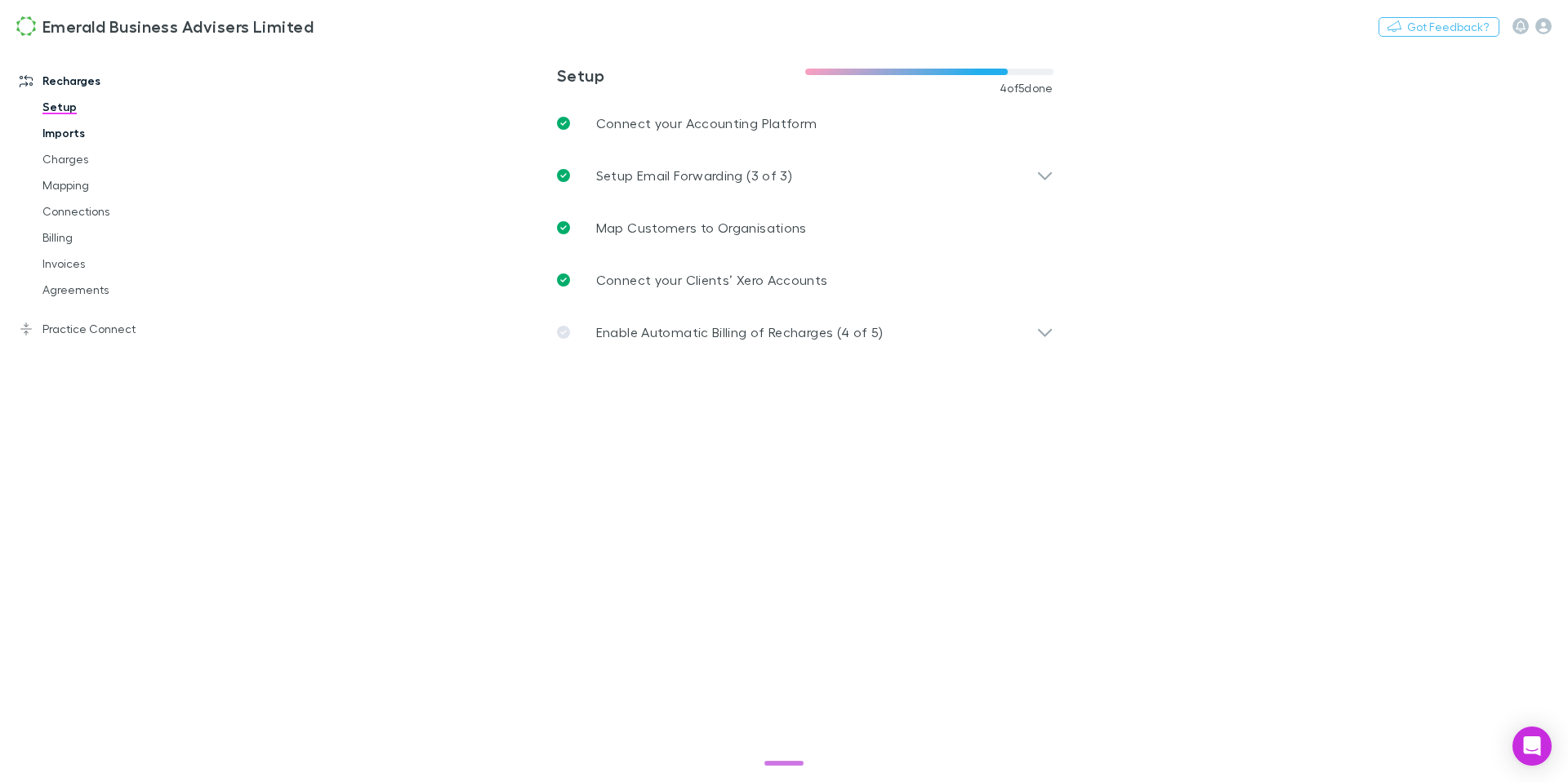
click at [75, 138] on link "Imports" at bounding box center [117, 133] width 182 height 26
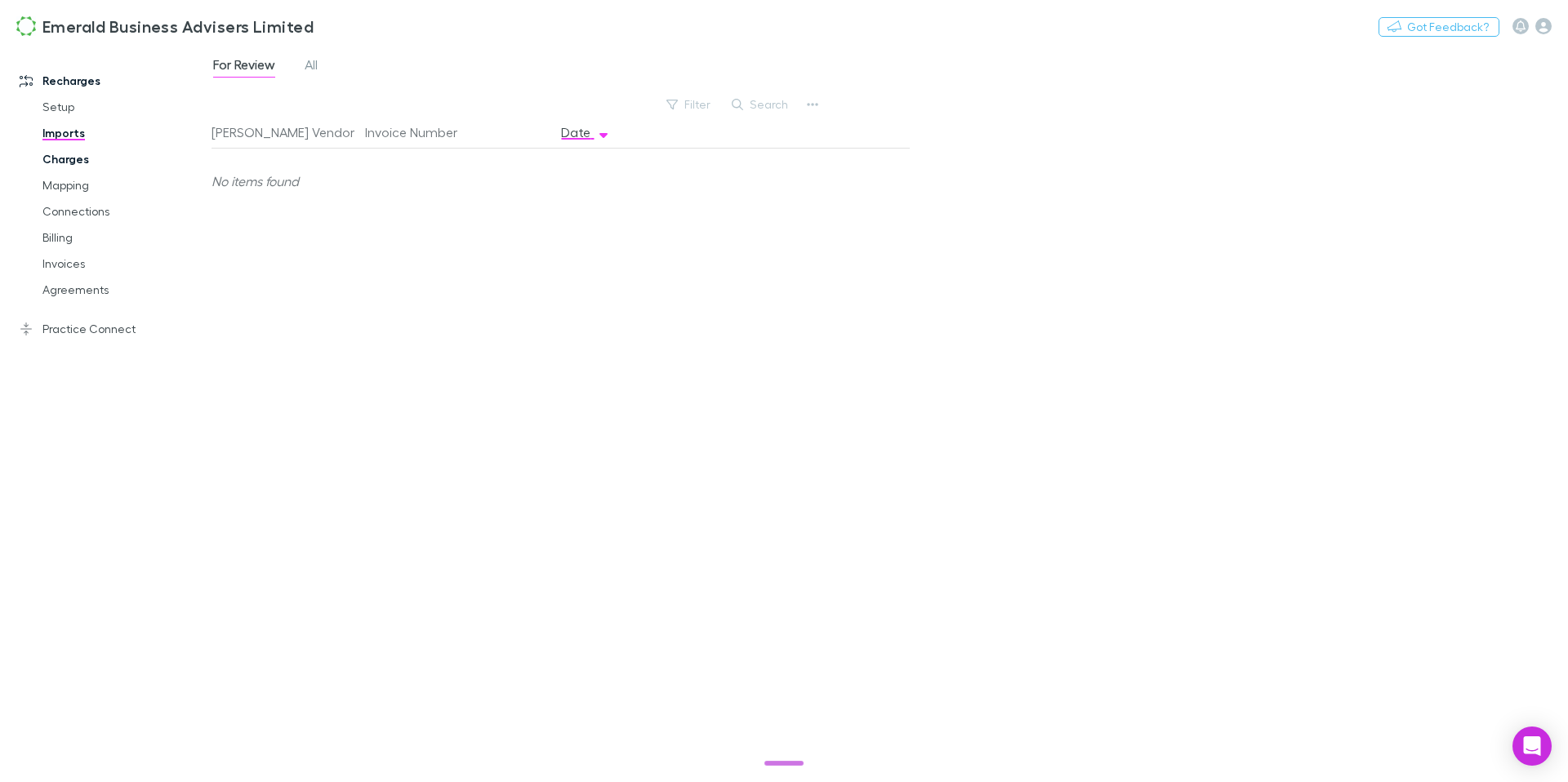
click at [75, 156] on link "Charges" at bounding box center [117, 159] width 182 height 26
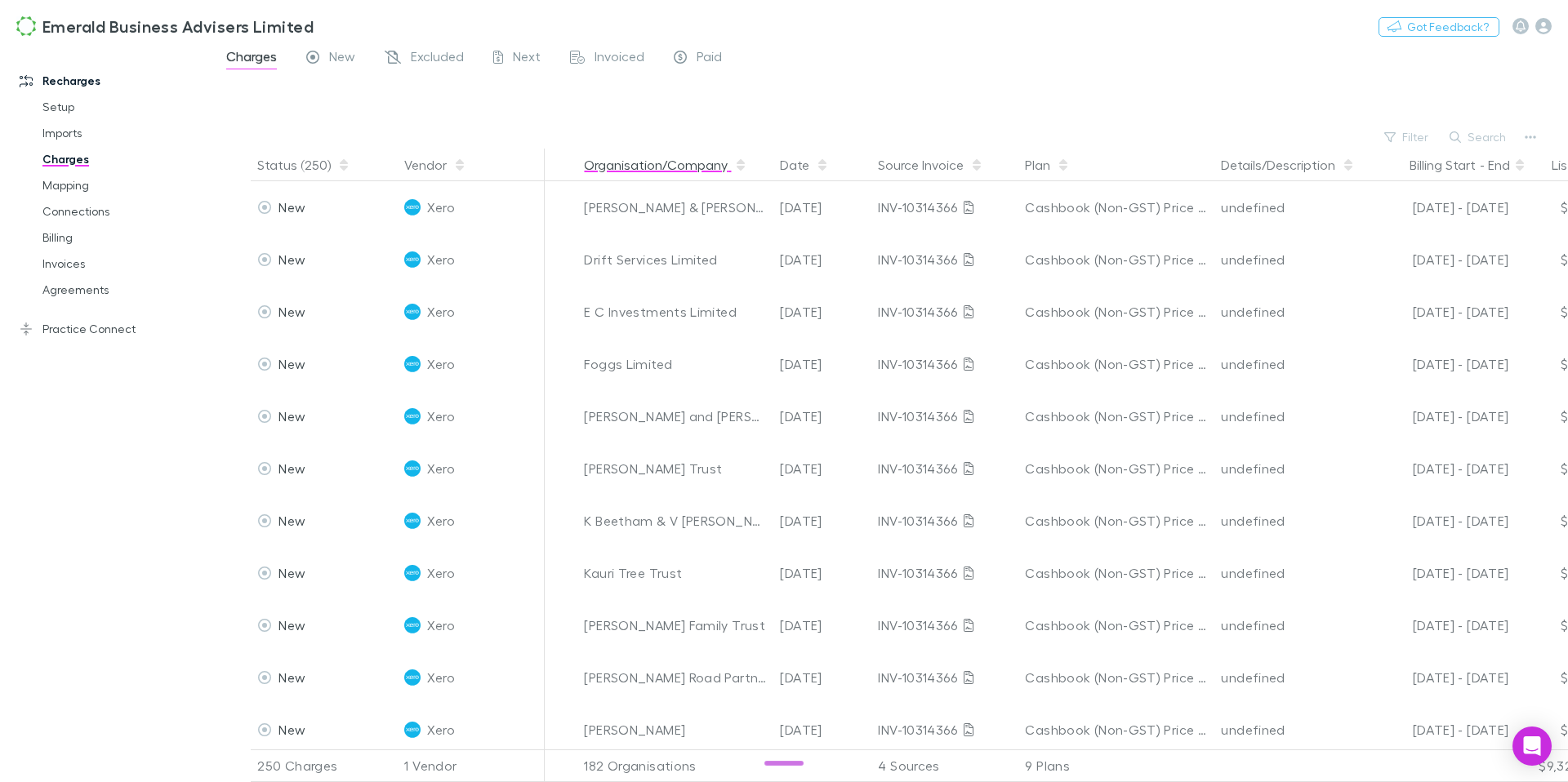
click at [637, 165] on button "Organisation/Company" at bounding box center [665, 164] width 164 height 33
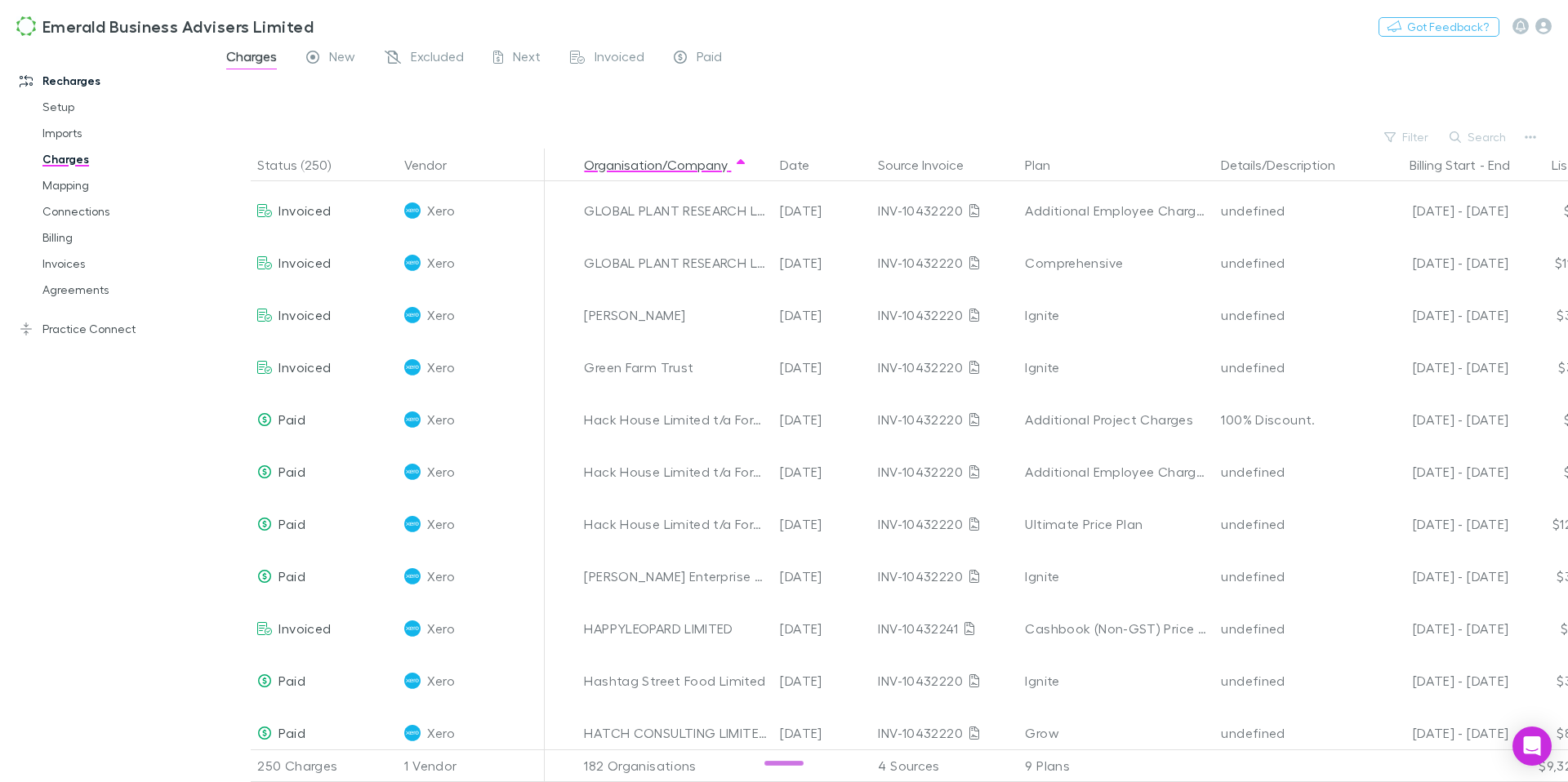
scroll to position [4598, 0]
